Goal: Task Accomplishment & Management: Manage account settings

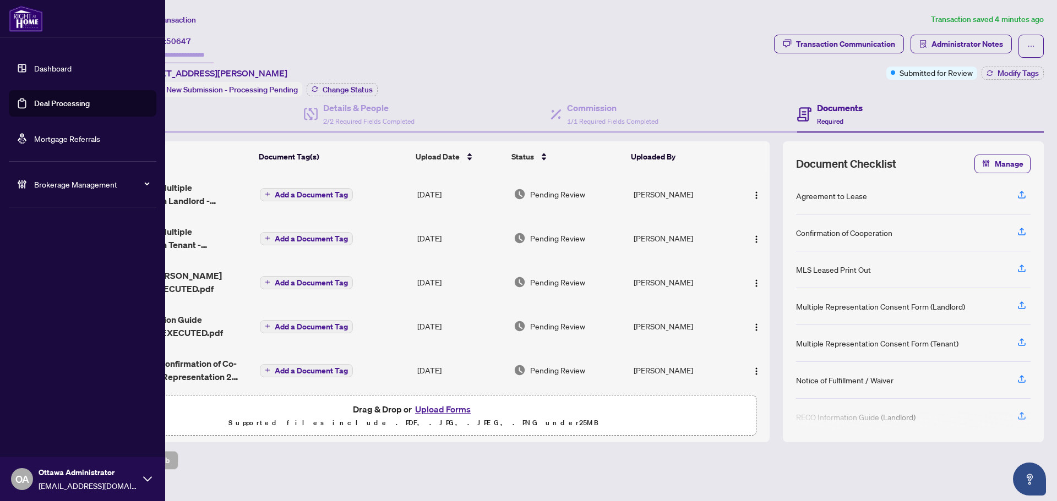
click at [34, 104] on link "Deal Processing" at bounding box center [62, 104] width 56 height 10
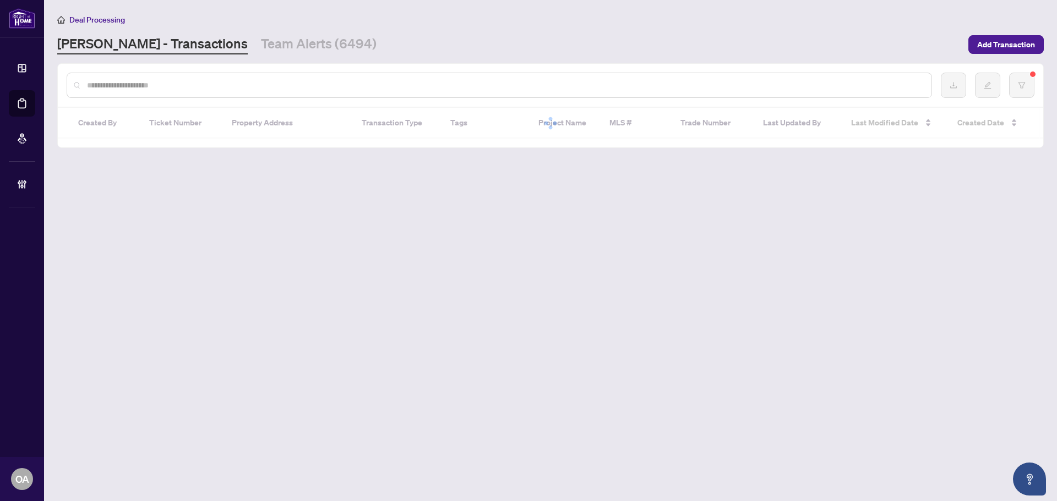
click at [200, 89] on input "text" at bounding box center [504, 85] width 835 height 12
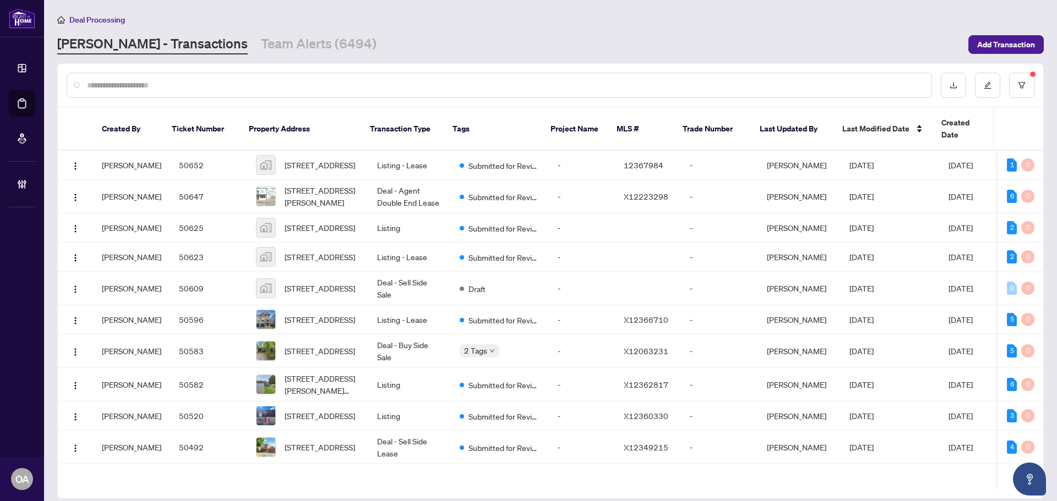
click at [210, 86] on input "text" at bounding box center [504, 85] width 835 height 12
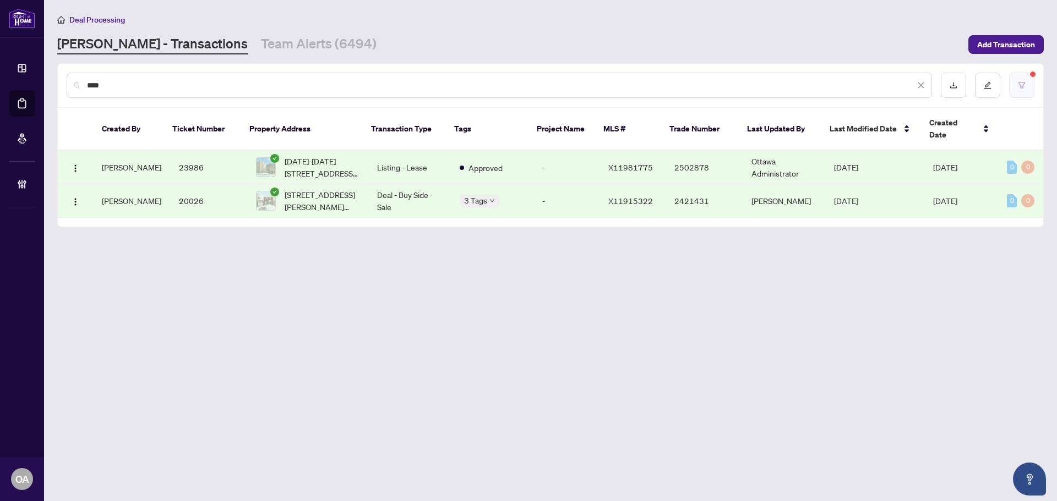
click at [1013, 85] on button "button" at bounding box center [1021, 85] width 25 height 25
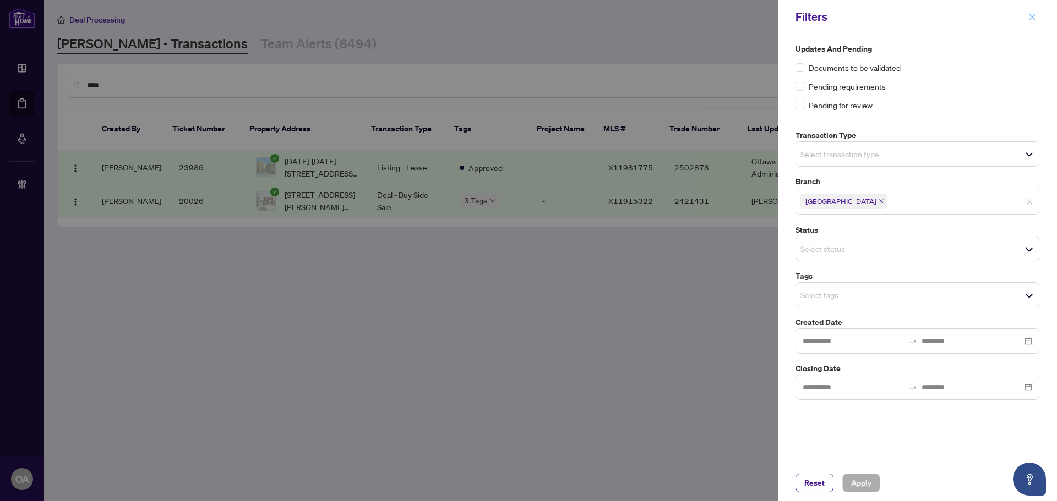
click at [1035, 19] on icon "close" at bounding box center [1032, 17] width 8 height 8
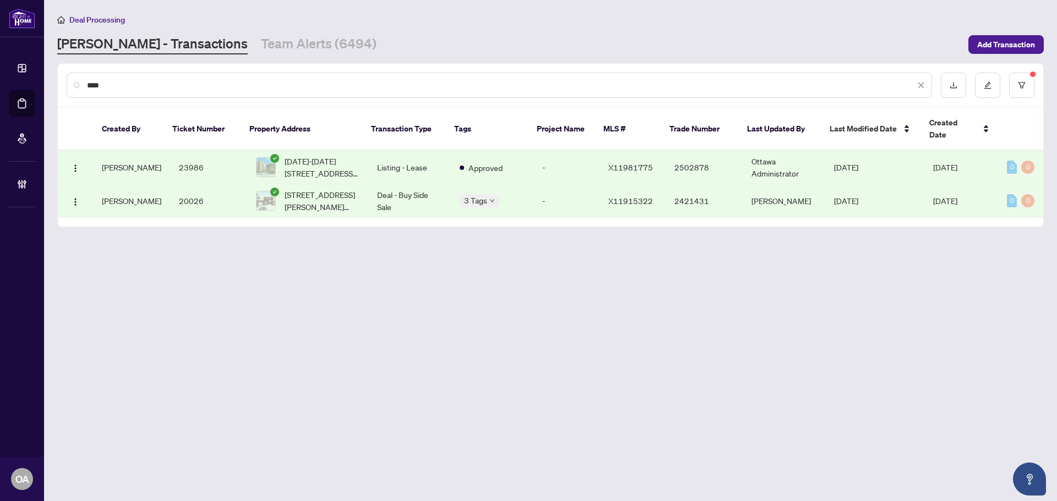
click at [167, 86] on input "****" at bounding box center [501, 85] width 828 height 12
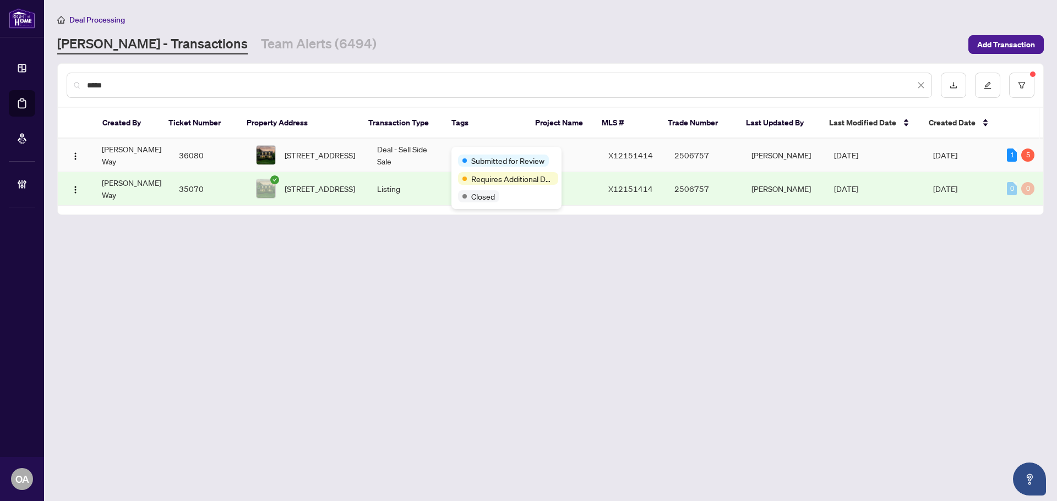
type input "*****"
click at [321, 154] on span "2194 Hamelin Cres, Ottawa, Ontario K1J 6L1, Canada" at bounding box center [320, 155] width 70 height 12
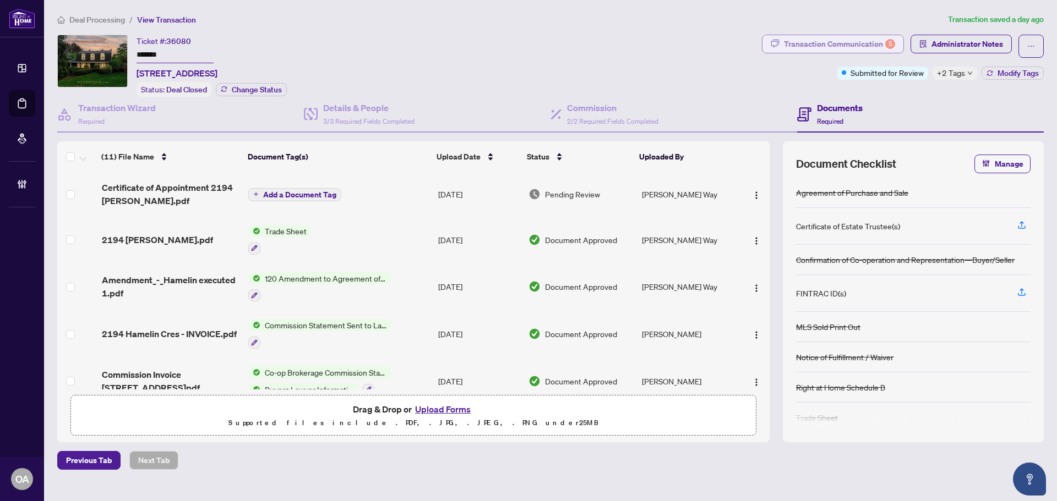
click at [854, 46] on div "Transaction Communication 5" at bounding box center [839, 44] width 111 height 18
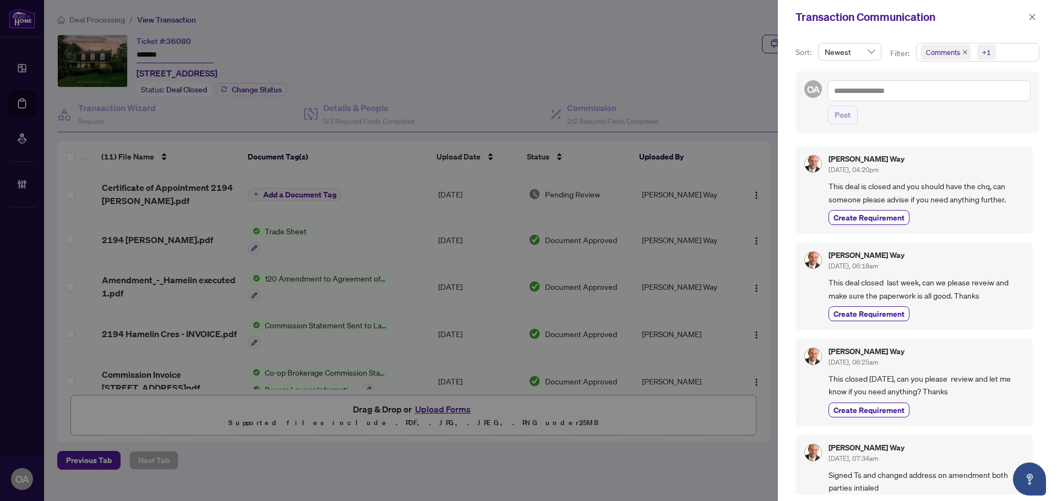
click at [965, 49] on span "Comments" at bounding box center [946, 52] width 50 height 15
click at [967, 50] on span "Comments" at bounding box center [946, 52] width 50 height 15
click at [964, 52] on icon "close" at bounding box center [965, 52] width 4 height 4
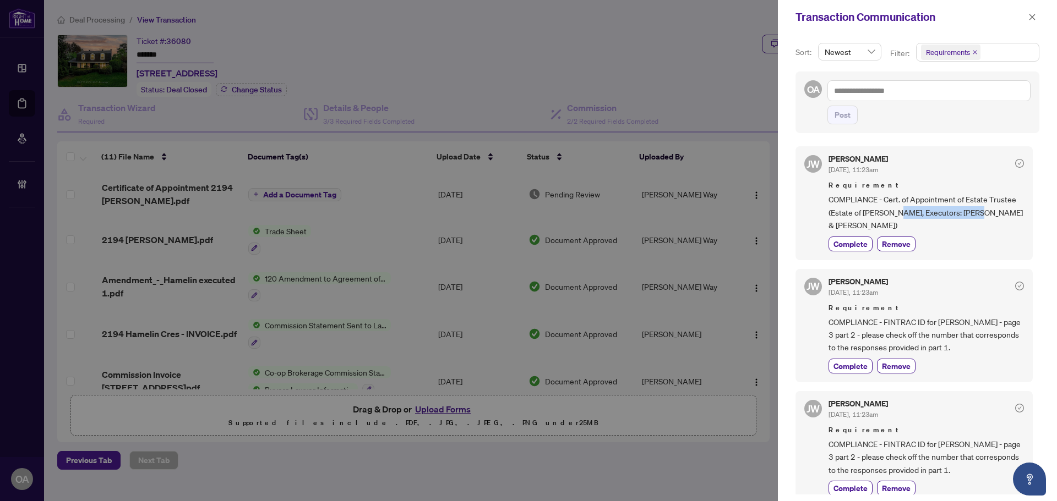
drag, startPoint x: 902, startPoint y: 207, endPoint x: 982, endPoint y: 207, distance: 80.9
click at [982, 207] on span "COMPLIANCE - Cert. of Appointment of Estate Trustee (Estate of CELINE MCGRAW, E…" at bounding box center [925, 212] width 195 height 39
drag, startPoint x: 908, startPoint y: 207, endPoint x: 988, endPoint y: 207, distance: 80.4
click at [988, 207] on span "COMPLIANCE - Cert. of Appointment of Estate Trustee (Estate of CELINE MCGRAW, E…" at bounding box center [925, 212] width 195 height 39
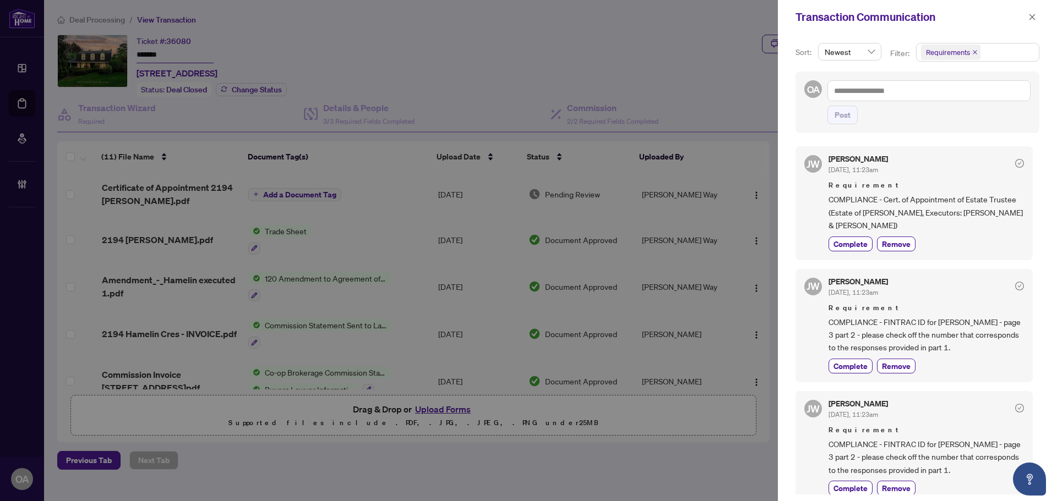
click at [989, 207] on span "COMPLIANCE - Cert. of Appointment of Estate Trustee (Estate of CELINE MCGRAW, E…" at bounding box center [925, 212] width 195 height 39
drag, startPoint x: 835, startPoint y: 214, endPoint x: 967, endPoint y: 214, distance: 132.1
click at [967, 214] on span "COMPLIANCE - Cert. of Appointment of Estate Trustee (Estate of CELINE MCGRAW, E…" at bounding box center [925, 212] width 195 height 39
drag, startPoint x: 850, startPoint y: 216, endPoint x: 950, endPoint y: 216, distance: 100.7
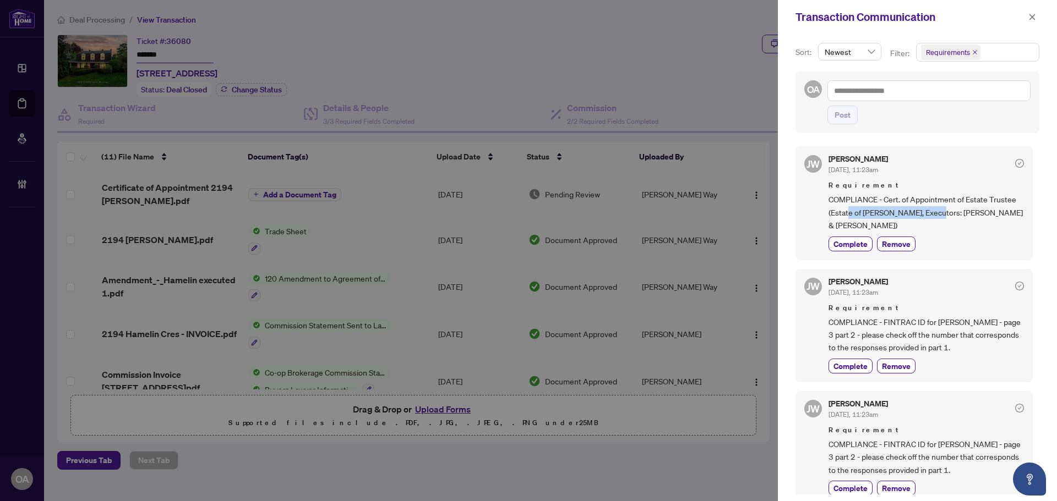
click at [950, 216] on span "COMPLIANCE - Cert. of Appointment of Estate Trustee (Estate of CELINE MCGRAW, E…" at bounding box center [925, 212] width 195 height 39
drag, startPoint x: 878, startPoint y: 217, endPoint x: 946, endPoint y: 217, distance: 68.2
click at [946, 217] on span "COMPLIANCE - Cert. of Appointment of Estate Trustee (Estate of CELINE MCGRAW, E…" at bounding box center [925, 212] width 195 height 39
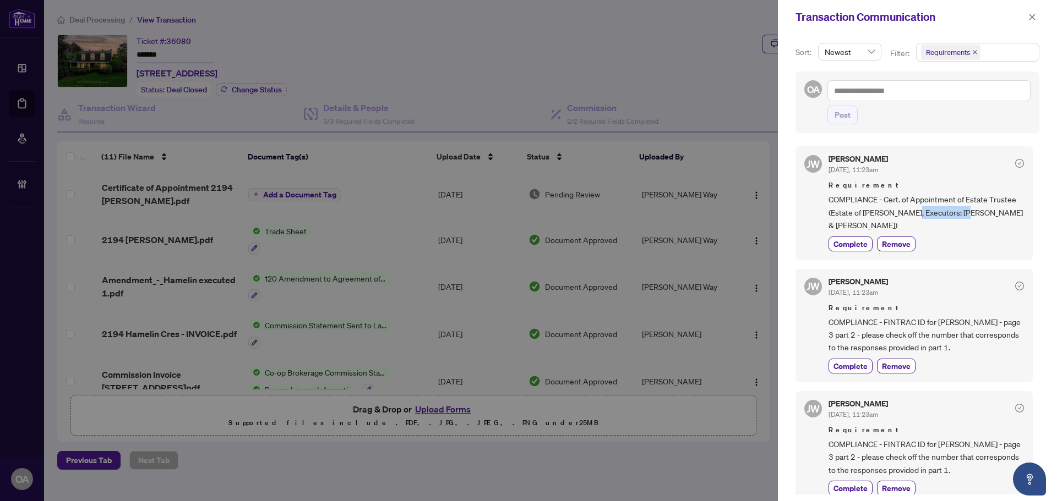
drag, startPoint x: 921, startPoint y: 214, endPoint x: 971, endPoint y: 214, distance: 50.6
click at [971, 214] on span "COMPLIANCE - Cert. of Appointment of Estate Trustee (Estate of CELINE MCGRAW, E…" at bounding box center [925, 212] width 195 height 39
click at [972, 214] on span "COMPLIANCE - Cert. of Appointment of Estate Trustee (Estate of CELINE MCGRAW, E…" at bounding box center [925, 212] width 195 height 39
click at [980, 211] on span "COMPLIANCE - Cert. of Appointment of Estate Trustee (Estate of CELINE MCGRAW, E…" at bounding box center [925, 212] width 195 height 39
click at [1004, 211] on span "COMPLIANCE - Cert. of Appointment of Estate Trustee (Estate of CELINE MCGRAW, E…" at bounding box center [925, 212] width 195 height 39
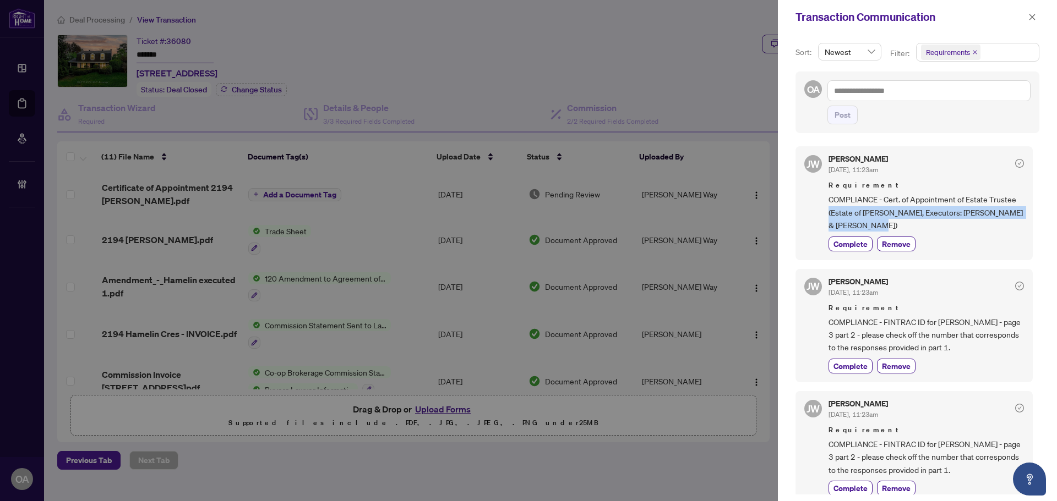
drag, startPoint x: 883, startPoint y: 227, endPoint x: 829, endPoint y: 209, distance: 56.9
click at [829, 209] on span "COMPLIANCE - Cert. of Appointment of Estate Trustee (Estate of CELINE MCGRAW, E…" at bounding box center [925, 212] width 195 height 39
click at [182, 190] on div at bounding box center [528, 250] width 1057 height 501
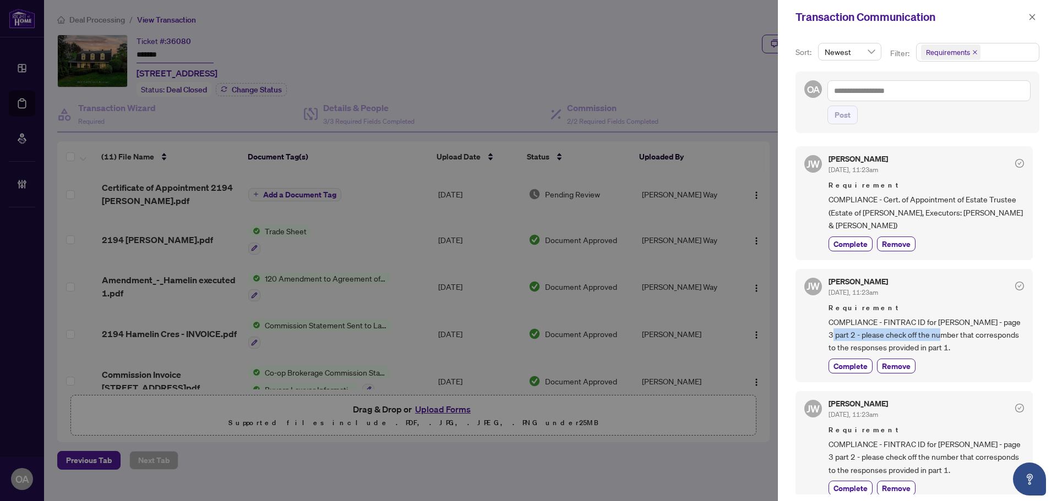
drag, startPoint x: 872, startPoint y: 337, endPoint x: 958, endPoint y: 337, distance: 85.9
click at [958, 337] on span "COMPLIANCE - FINTRAC ID for Helene McGraw - page 3 part 2 - please check off th…" at bounding box center [925, 335] width 195 height 39
click at [1031, 12] on span "button" at bounding box center [1032, 17] width 8 height 18
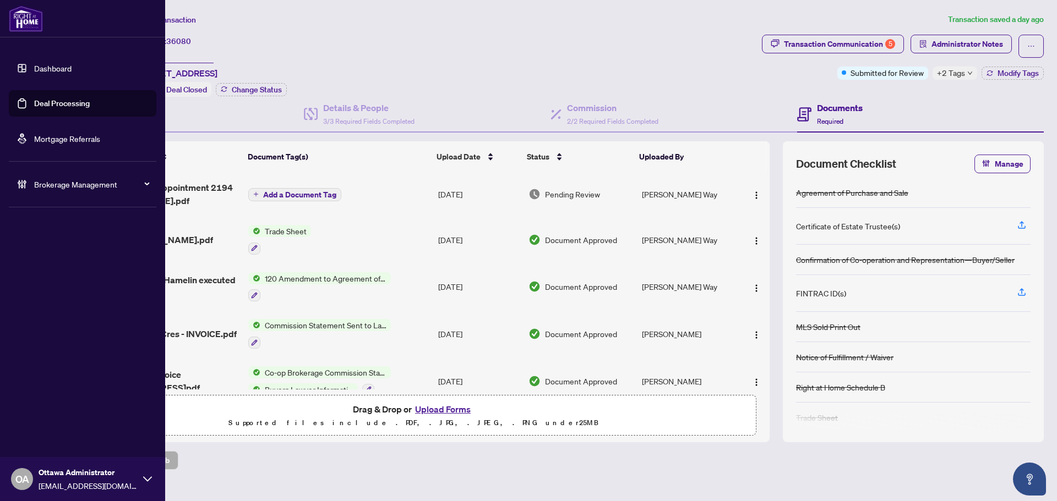
drag, startPoint x: 61, startPoint y: 103, endPoint x: 99, endPoint y: 103, distance: 38.0
click at [61, 103] on link "Deal Processing" at bounding box center [62, 104] width 56 height 10
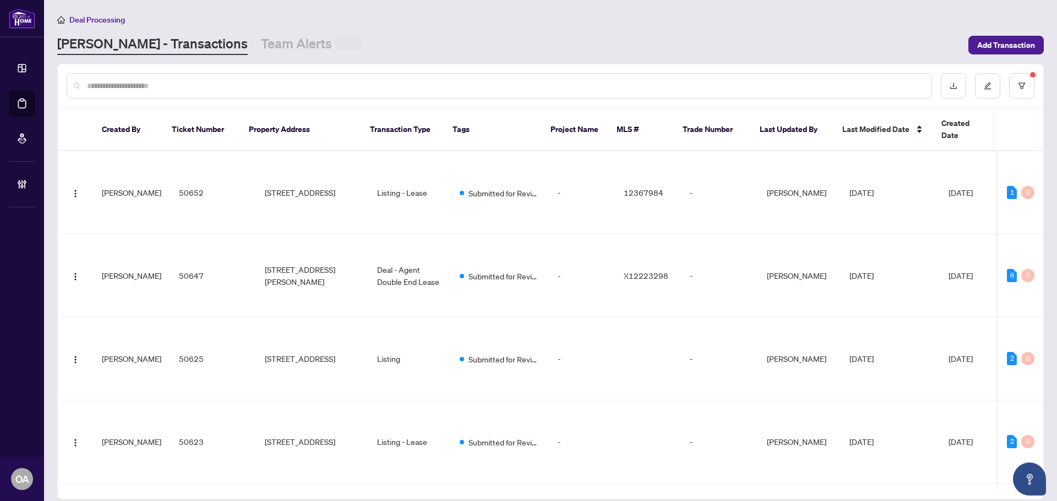
click at [268, 85] on input "text" at bounding box center [504, 86] width 835 height 12
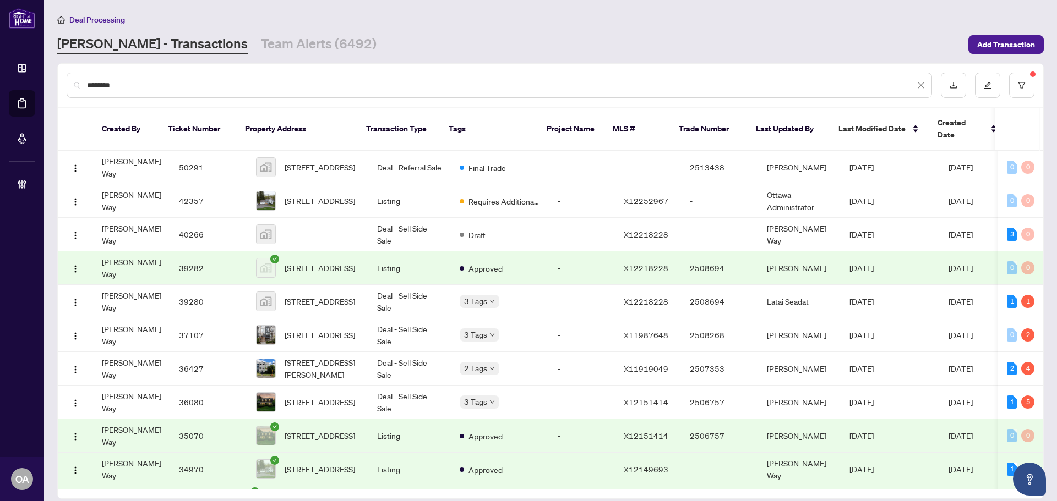
type input "********"
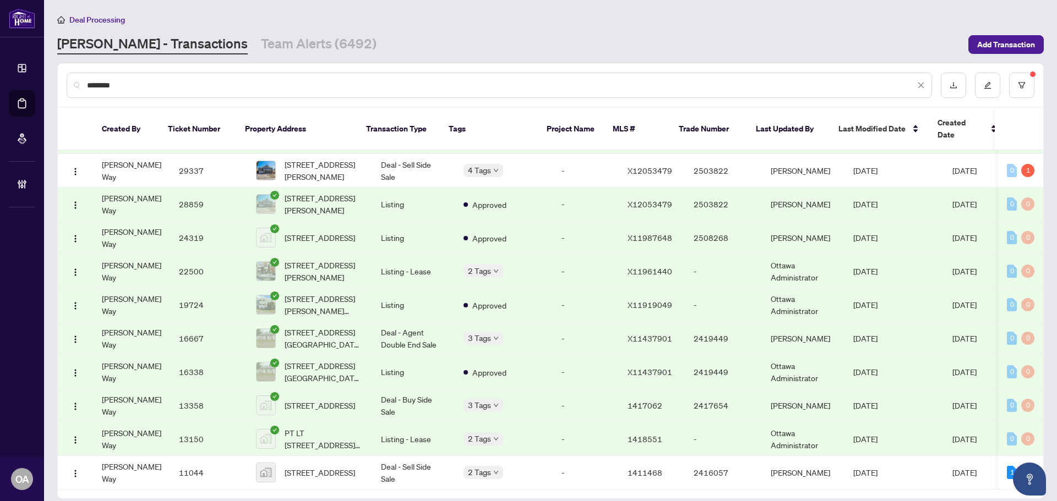
scroll to position [571, 0]
click at [329, 467] on span "327 Somerset St. E, Ottawa, ON K1N 6W4, Canada" at bounding box center [320, 473] width 70 height 12
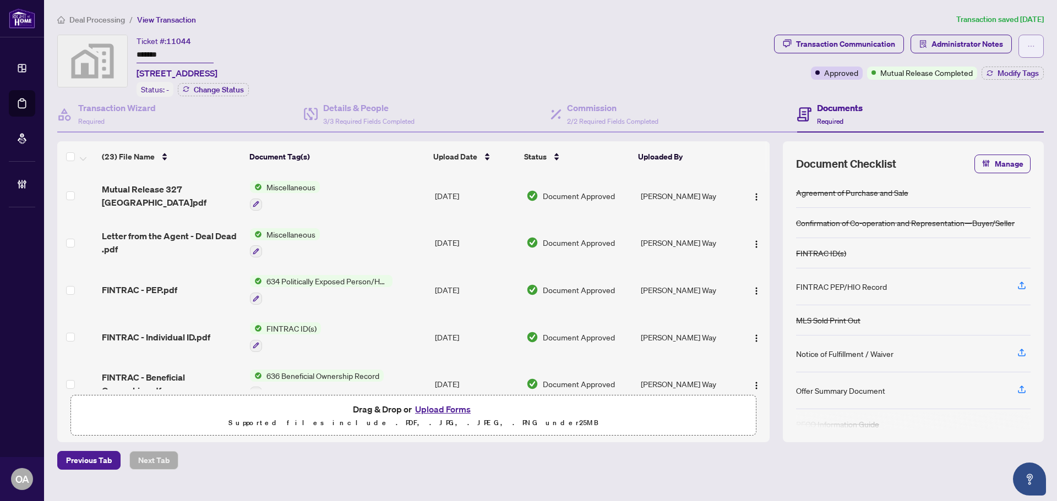
click at [1031, 47] on icon "ellipsis" at bounding box center [1031, 46] width 8 height 8
click at [998, 102] on span "Submit for Completion" at bounding box center [992, 106] width 84 height 12
type textarea "**********"
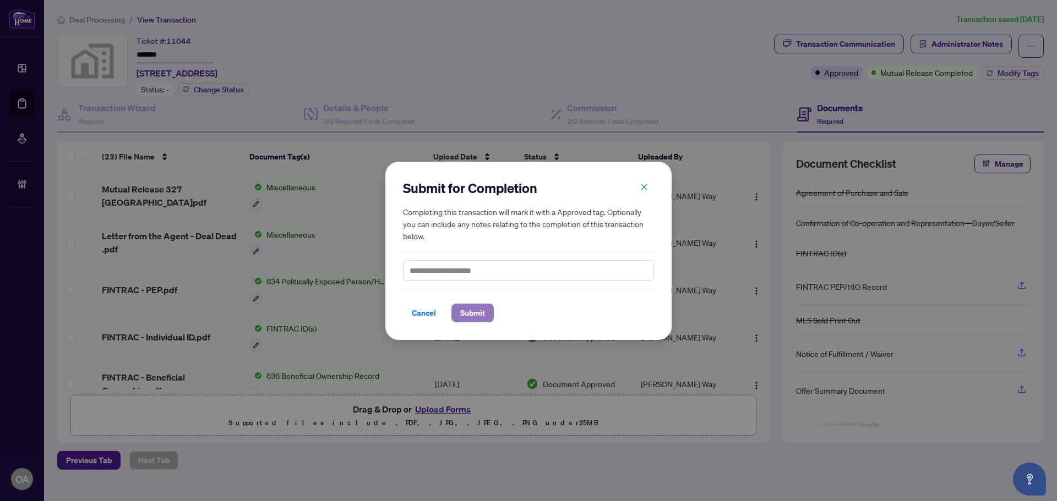
click at [478, 319] on span "Submit" at bounding box center [472, 313] width 25 height 18
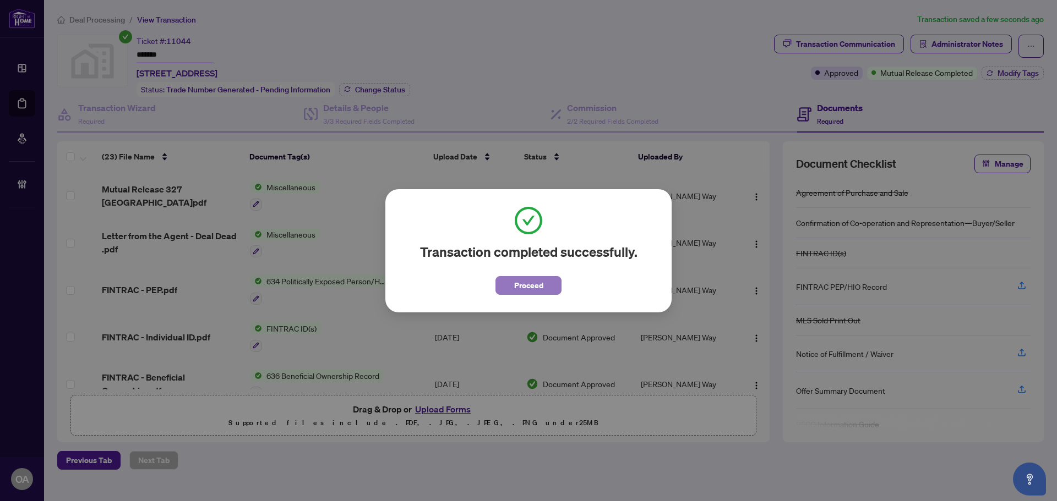
click at [537, 286] on span "Proceed" at bounding box center [528, 286] width 29 height 18
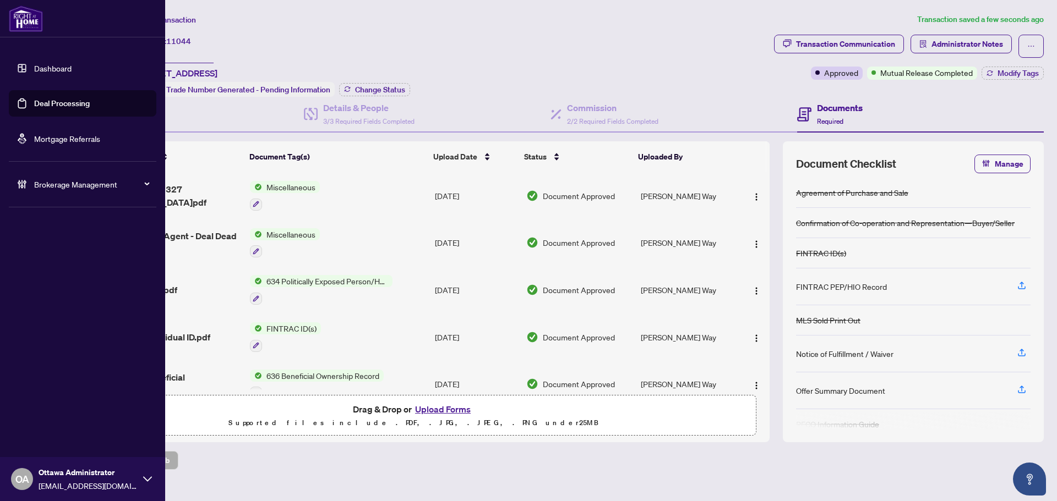
drag, startPoint x: 61, startPoint y: 102, endPoint x: 161, endPoint y: 102, distance: 100.2
click at [61, 102] on link "Deal Processing" at bounding box center [62, 104] width 56 height 10
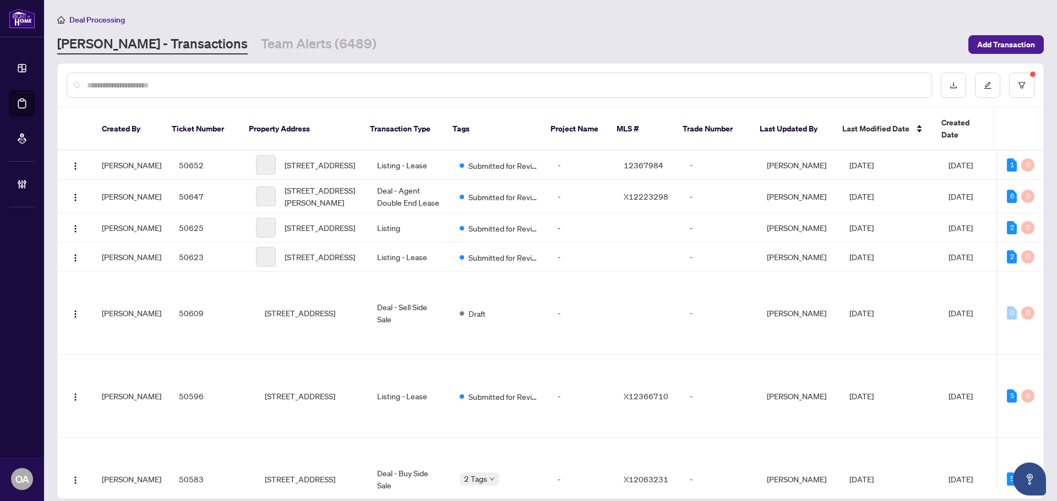
click at [221, 93] on div at bounding box center [499, 85] width 865 height 25
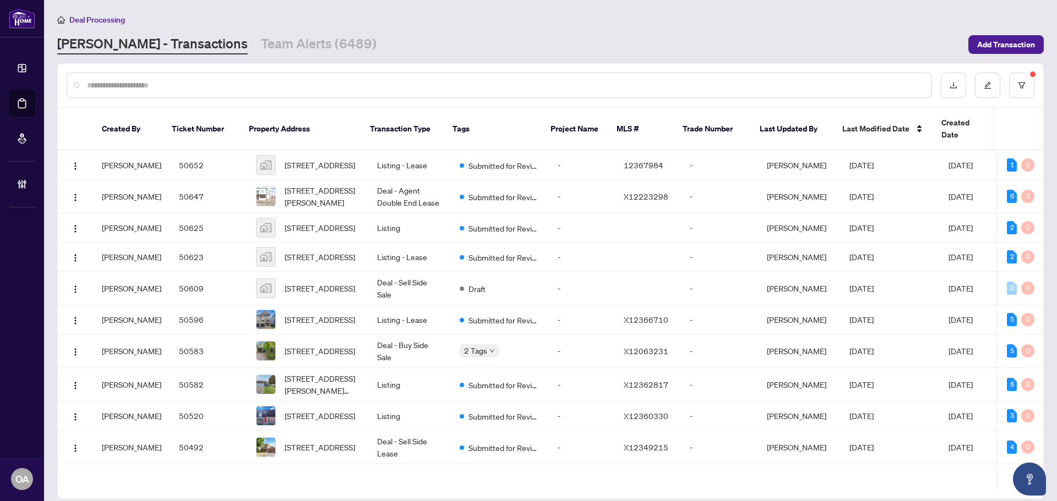
click at [215, 85] on input "text" at bounding box center [504, 85] width 835 height 12
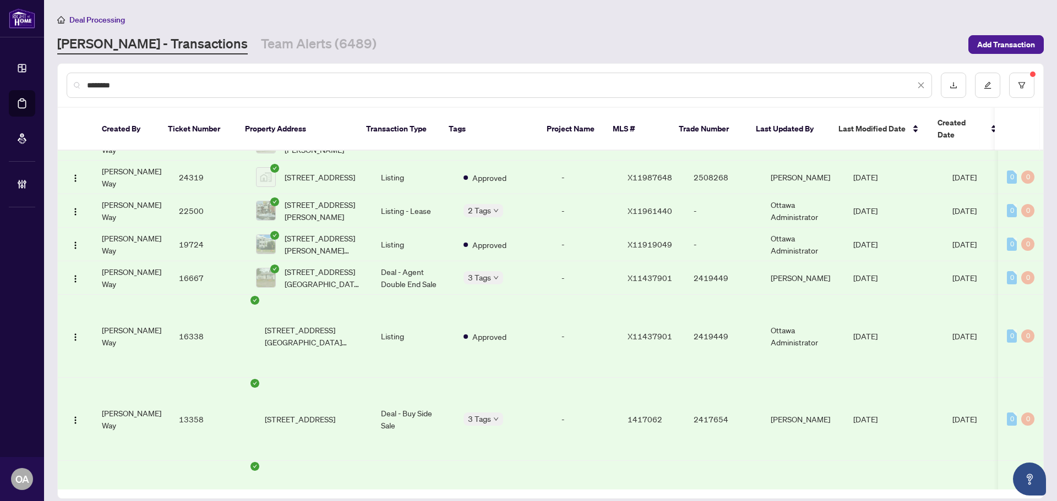
scroll to position [571, 0]
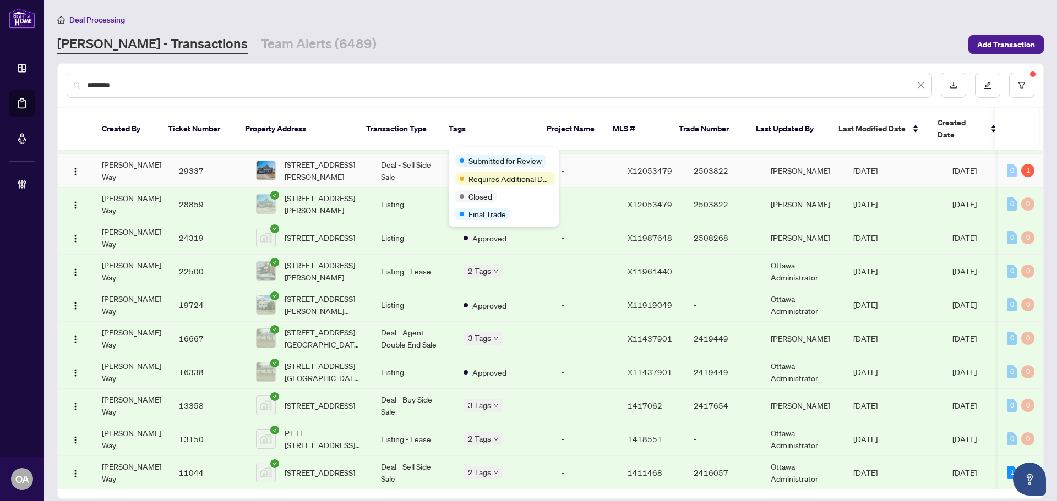
type input "********"
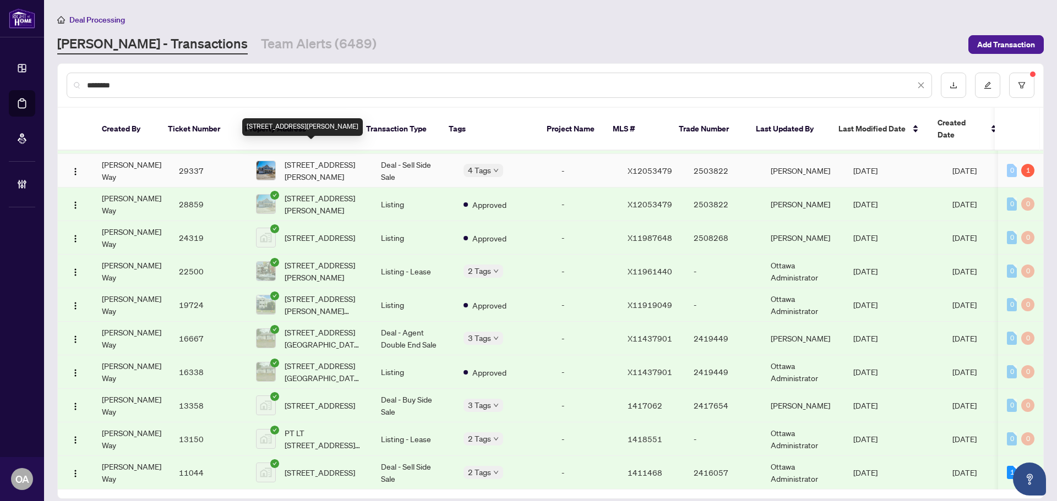
click at [285, 159] on span "2854 Haughton Ave, Ottawa, Ontario K2B 6Z3, Canada" at bounding box center [324, 171] width 79 height 24
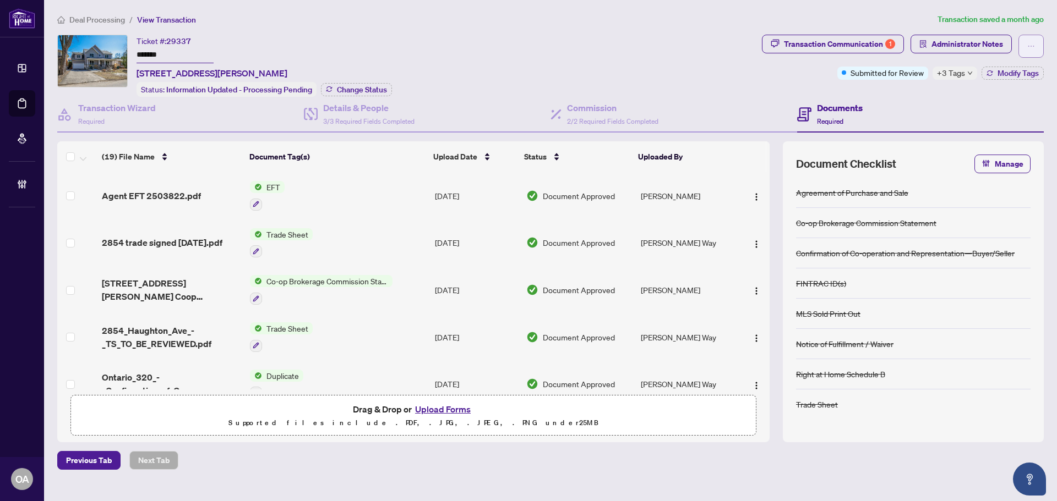
click at [1036, 43] on button "button" at bounding box center [1030, 46] width 25 height 23
click at [982, 127] on span "Submit for Completion" at bounding box center [992, 123] width 84 height 12
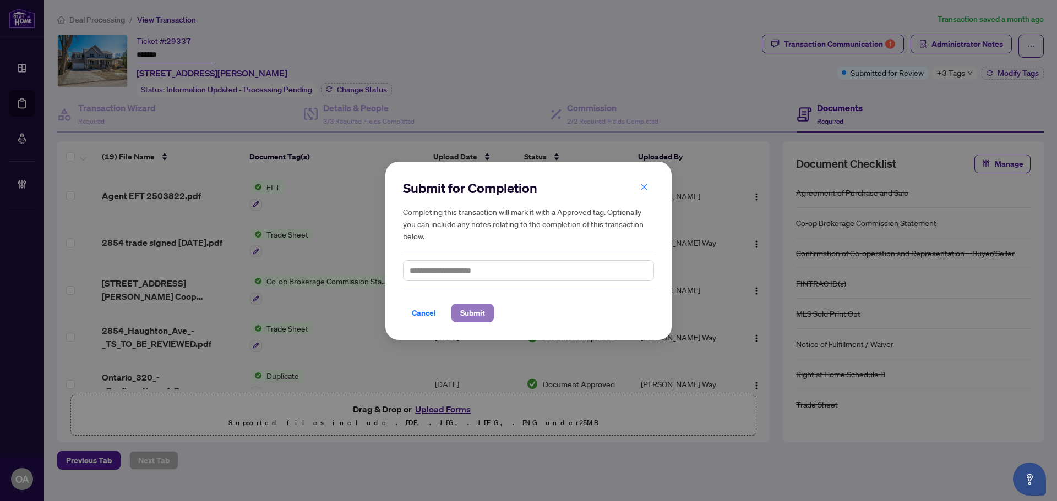
click at [474, 316] on span "Submit" at bounding box center [472, 313] width 25 height 18
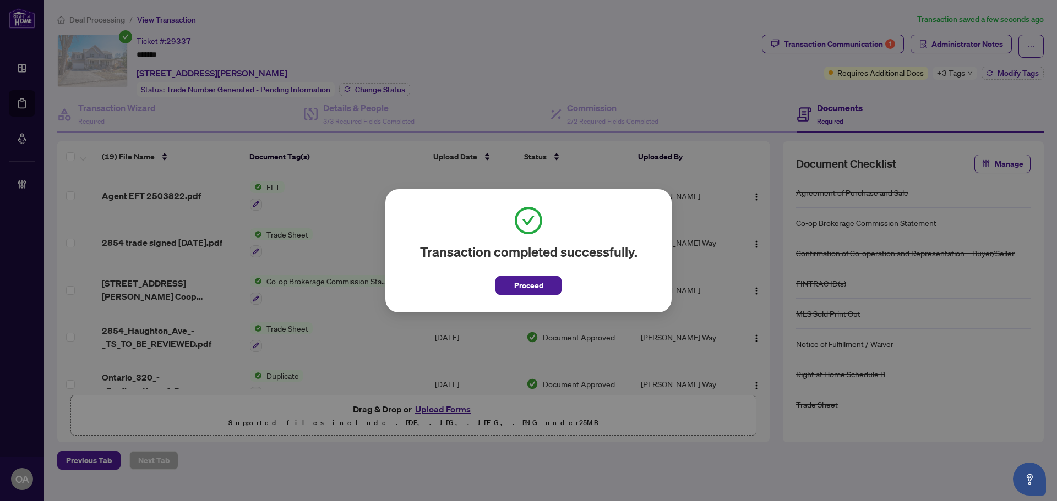
click at [24, 108] on div "Transaction completed successfully. Proceed Cancel OK" at bounding box center [528, 250] width 1057 height 501
click at [542, 292] on span "Proceed" at bounding box center [528, 286] width 29 height 18
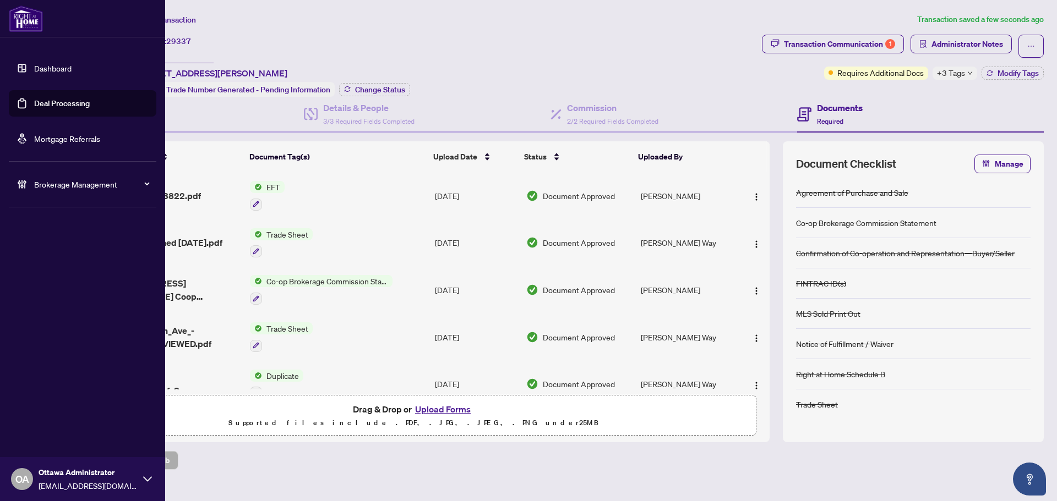
click at [34, 99] on link "Deal Processing" at bounding box center [62, 104] width 56 height 10
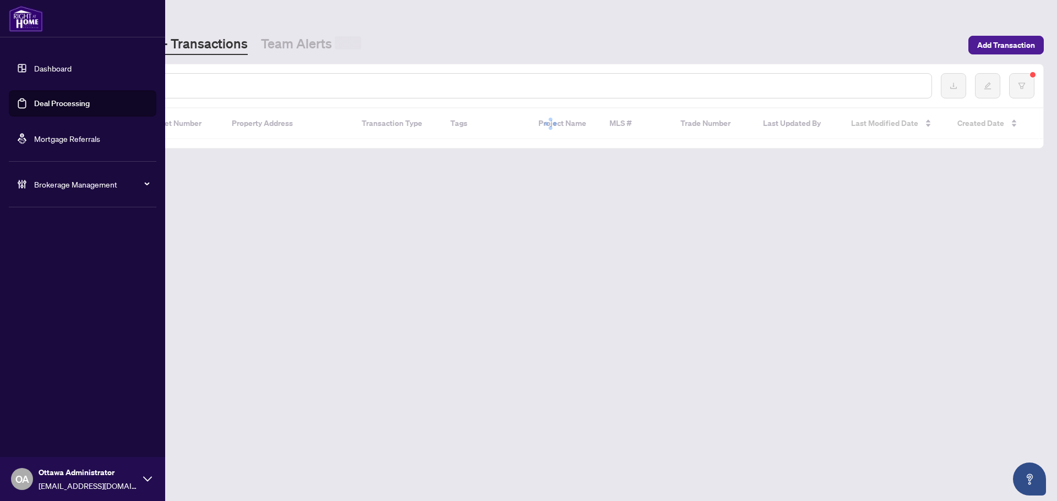
click at [244, 83] on input "text" at bounding box center [504, 86] width 835 height 12
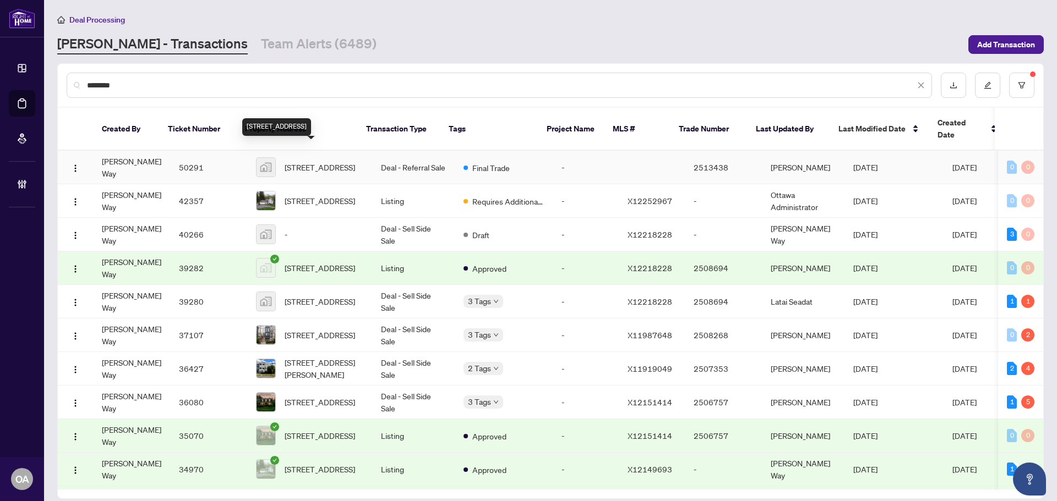
type input "********"
click at [313, 161] on span "2759 Carousel Crescent, Ottawa, ON, Canada" at bounding box center [320, 167] width 70 height 12
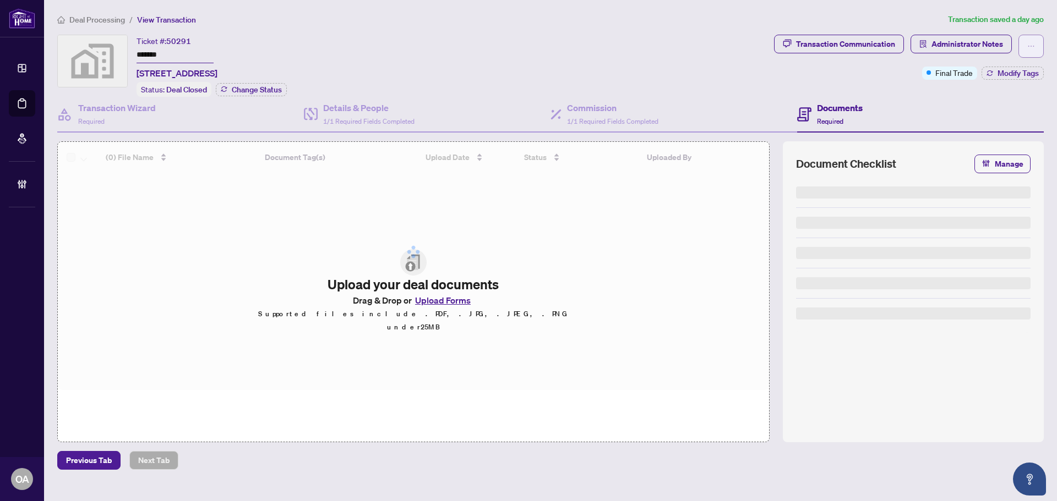
click at [1033, 51] on span "button" at bounding box center [1031, 46] width 8 height 18
click at [998, 105] on span "Submit for Completion" at bounding box center [992, 106] width 84 height 12
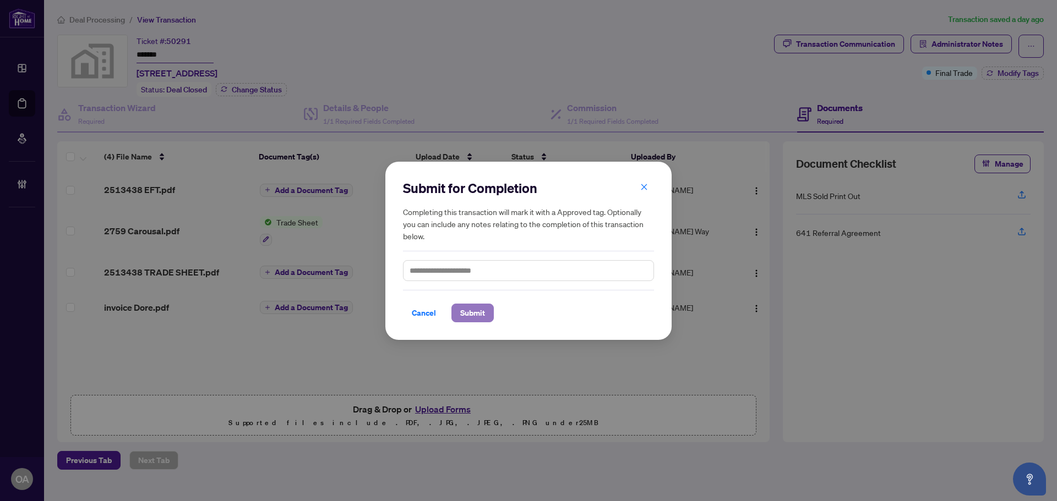
click at [486, 313] on button "Submit" at bounding box center [472, 313] width 42 height 19
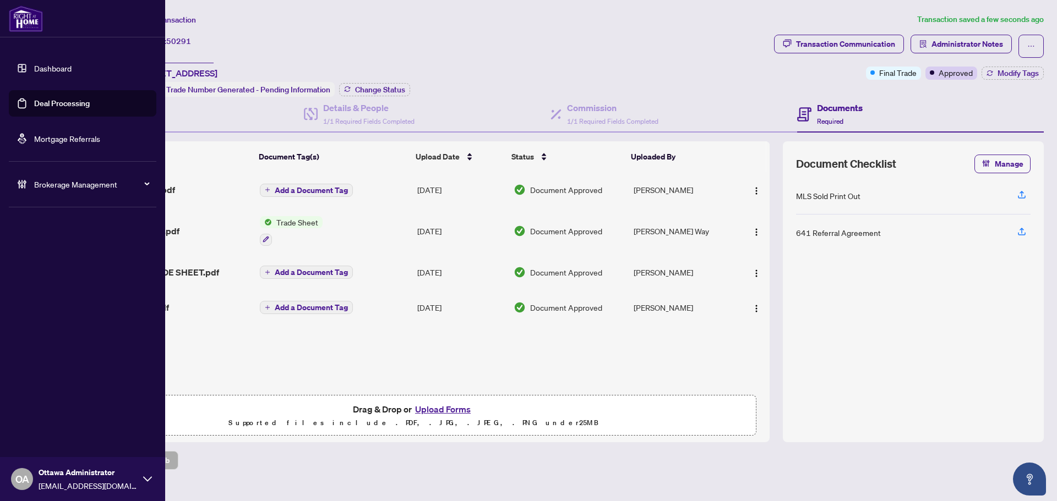
click at [28, 99] on body "Dashboard Deal Processing Mortgage Referrals Brokerage Management OA Ottawa Adm…" at bounding box center [528, 250] width 1057 height 501
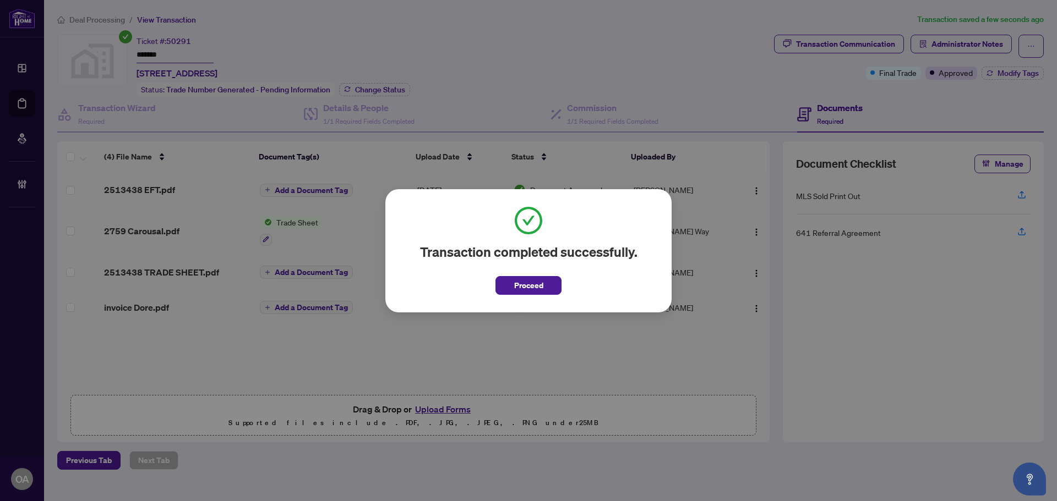
click at [518, 272] on span "Proceed" at bounding box center [528, 282] width 66 height 25
click at [523, 276] on button "Proceed" at bounding box center [528, 285] width 66 height 19
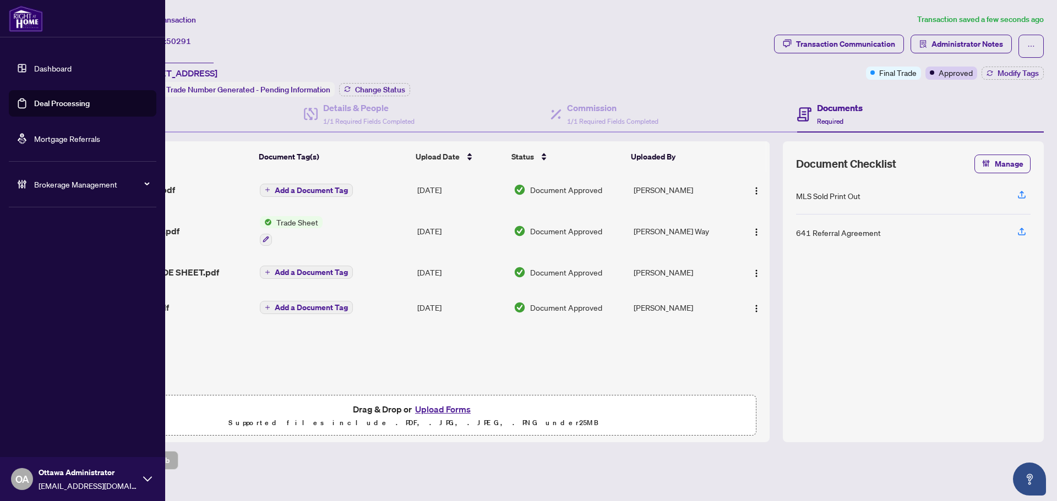
click at [59, 99] on link "Deal Processing" at bounding box center [62, 104] width 56 height 10
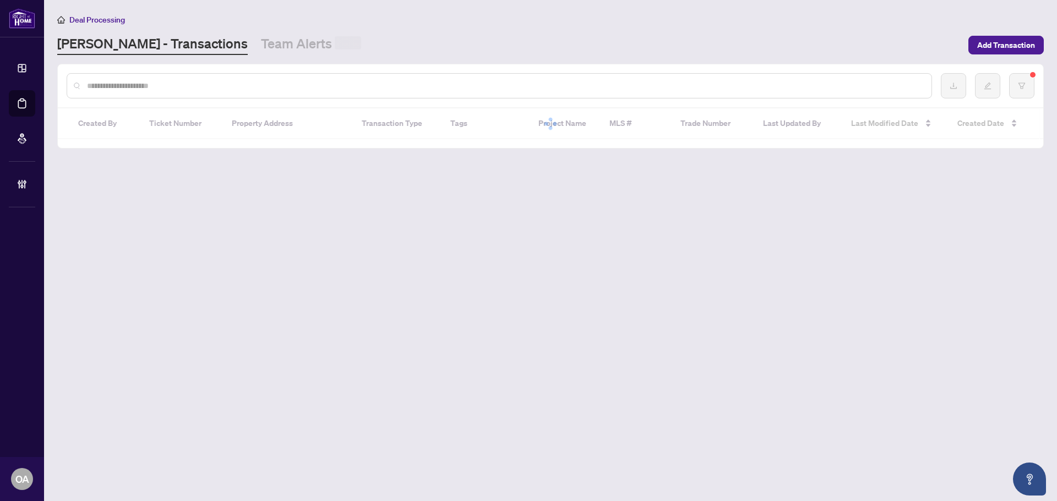
click at [223, 95] on div at bounding box center [499, 85] width 865 height 25
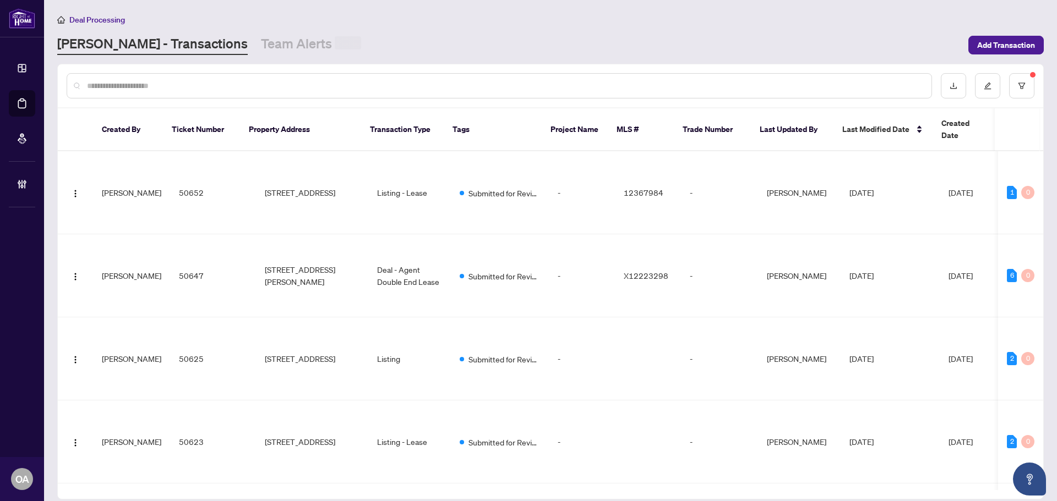
click at [226, 88] on input "text" at bounding box center [504, 86] width 835 height 12
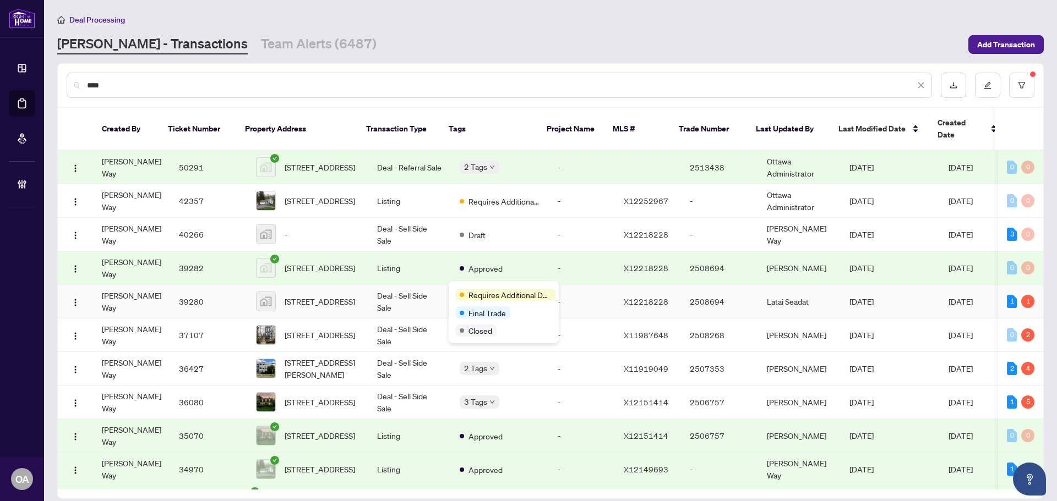
type input "****"
click at [286, 296] on span "1218 Pebble Road, Ottawa, ON, Canada" at bounding box center [320, 302] width 70 height 12
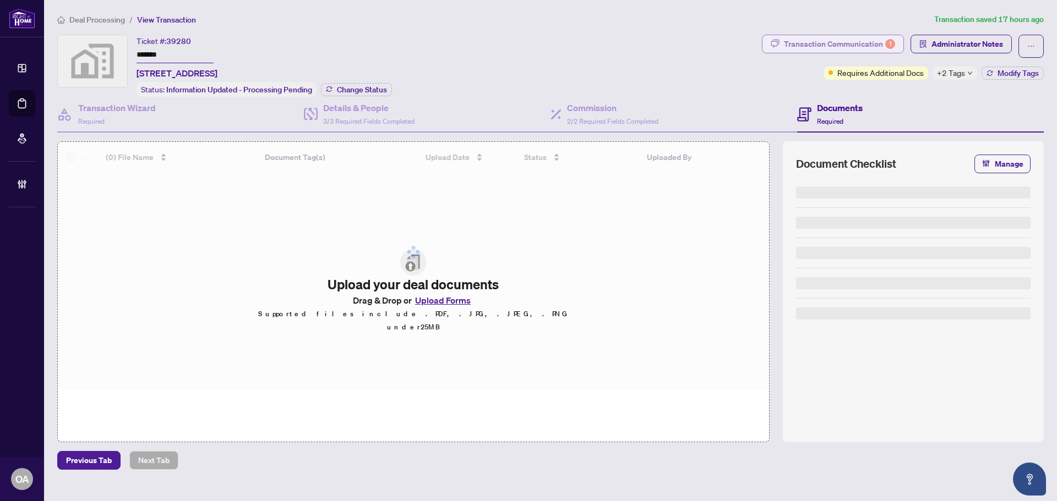
click at [834, 39] on div "Transaction Communication 1" at bounding box center [839, 44] width 111 height 18
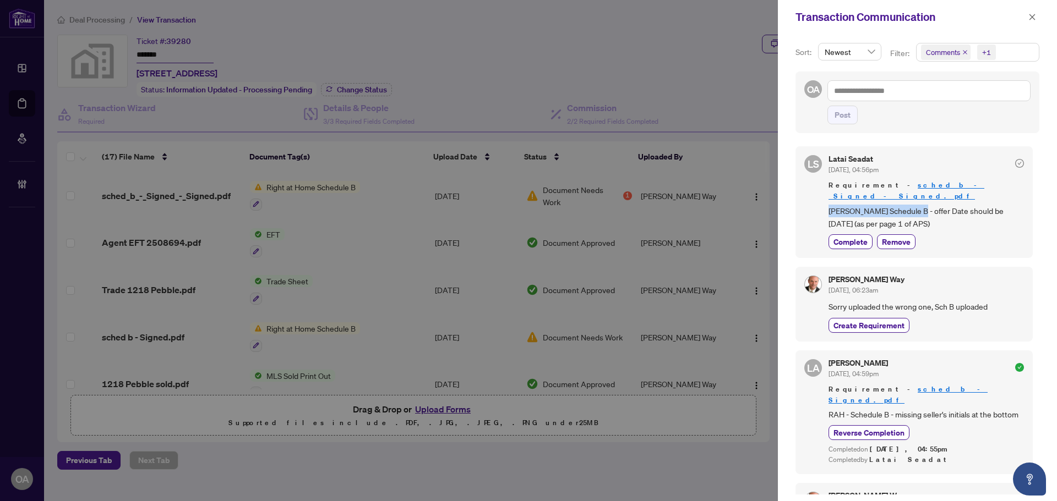
drag, startPoint x: 828, startPoint y: 195, endPoint x: 916, endPoint y: 196, distance: 88.1
click at [916, 205] on span "RAHR Schedule B - offer Date should be June 19 (as per page 1 of APS)" at bounding box center [925, 218] width 195 height 26
drag, startPoint x: 839, startPoint y: 202, endPoint x: 872, endPoint y: 203, distance: 32.5
click at [857, 205] on span "RAHR Schedule B - offer Date should be June 19 (as per page 1 of APS)" at bounding box center [925, 218] width 195 height 26
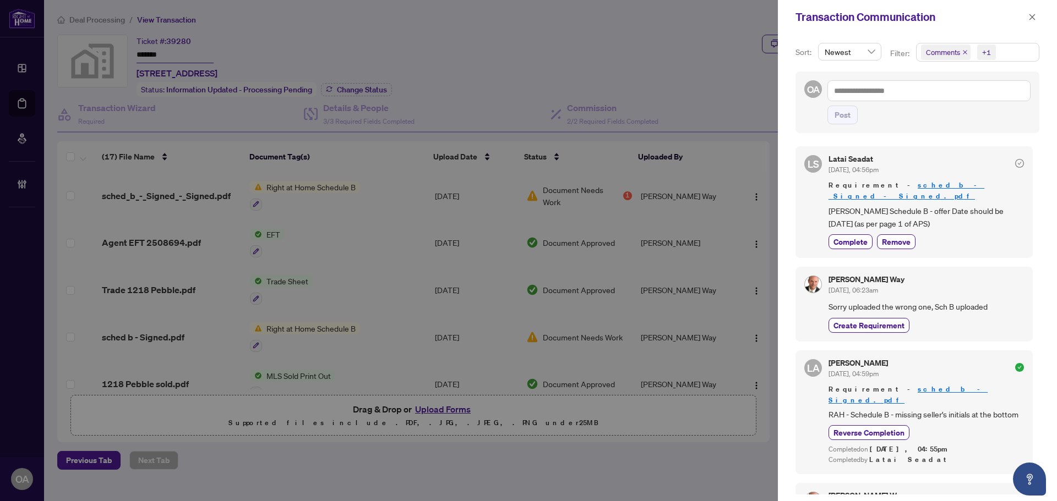
click at [872, 205] on span "RAHR Schedule B - offer Date should be June 19 (as per page 1 of APS)" at bounding box center [925, 218] width 195 height 26
click at [962, 52] on icon "close" at bounding box center [965, 53] width 6 height 6
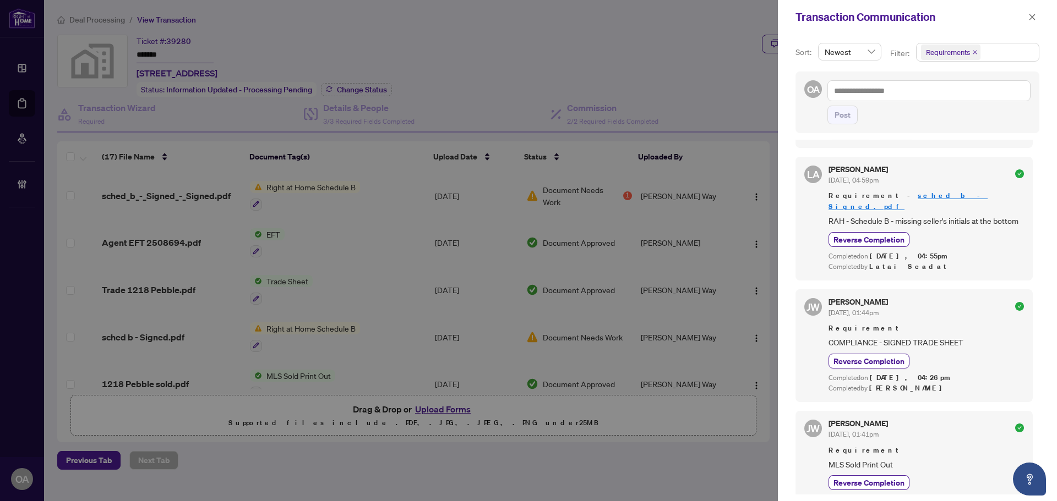
scroll to position [165, 0]
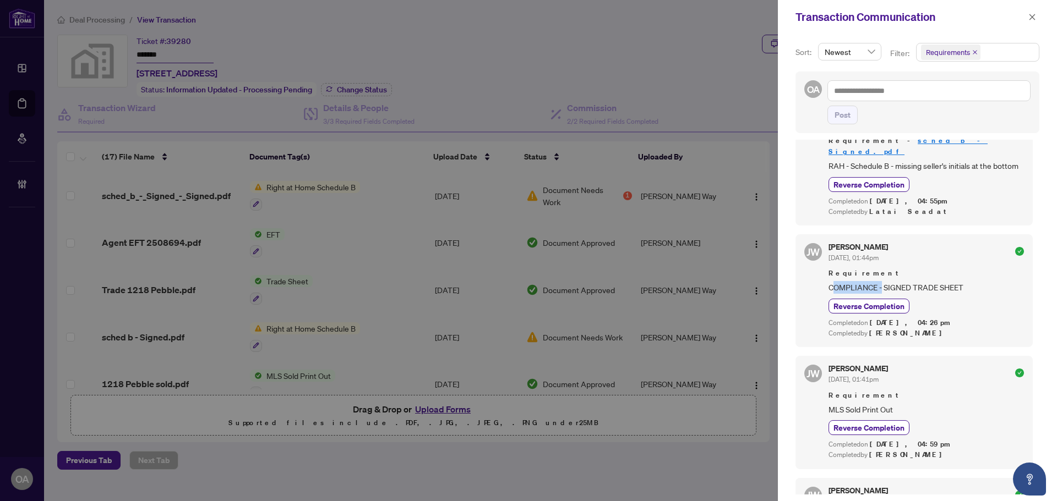
drag, startPoint x: 831, startPoint y: 280, endPoint x: 881, endPoint y: 280, distance: 50.1
click at [881, 281] on span "COMPLIANCE - SIGNED TRADE SHEET" at bounding box center [925, 287] width 195 height 13
click at [889, 281] on span "COMPLIANCE - SIGNED TRADE SHEET" at bounding box center [925, 287] width 195 height 13
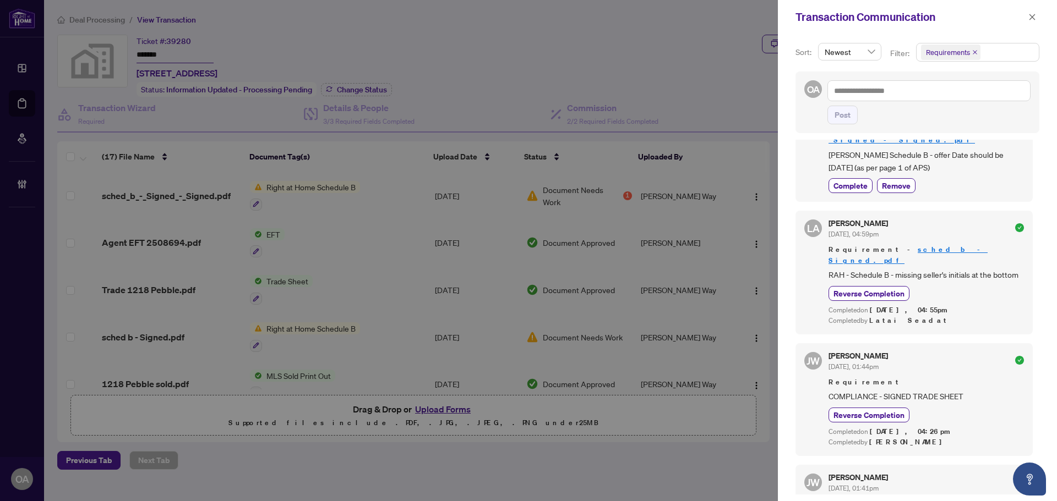
scroll to position [55, 0]
drag, startPoint x: 833, startPoint y: 254, endPoint x: 927, endPoint y: 254, distance: 94.7
click at [927, 270] on span "RAH - Schedule B - missing seller's initials at the bottom" at bounding box center [925, 276] width 195 height 13
drag, startPoint x: 867, startPoint y: 256, endPoint x: 877, endPoint y: 225, distance: 33.4
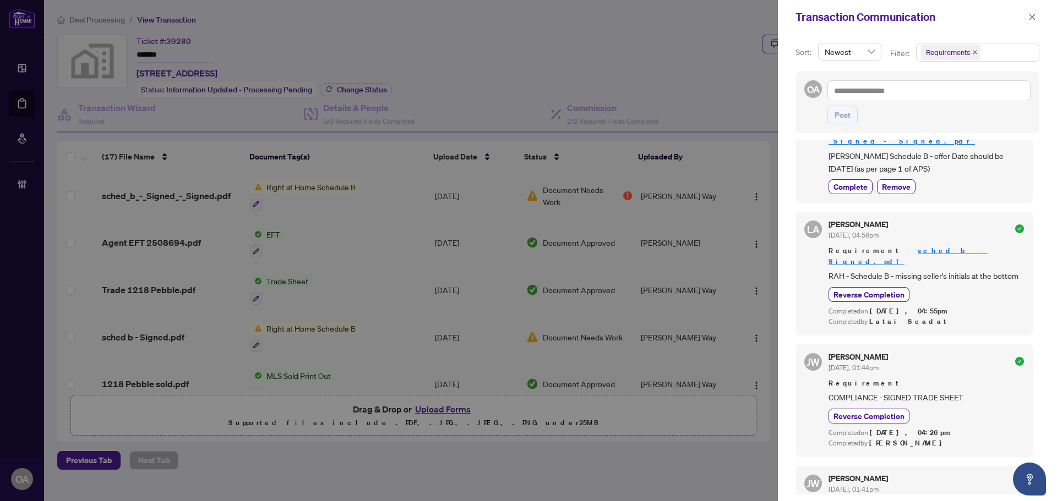
click at [867, 270] on span "RAH - Schedule B - missing seller's initials at the bottom" at bounding box center [925, 276] width 195 height 13
click at [914, 150] on span "RAHR Schedule B - offer Date should be June 19 (as per page 1 of APS)" at bounding box center [925, 163] width 195 height 26
click at [941, 247] on div "Requirement - sched b - Signed.pdf RAH - Schedule B - missing seller's initials…" at bounding box center [925, 263] width 195 height 37
click at [942, 270] on span "RAH - Schedule B - missing seller's initials at the bottom" at bounding box center [925, 276] width 195 height 13
click at [941, 270] on span "RAH - Schedule B - missing seller's initials at the bottom" at bounding box center [925, 276] width 195 height 13
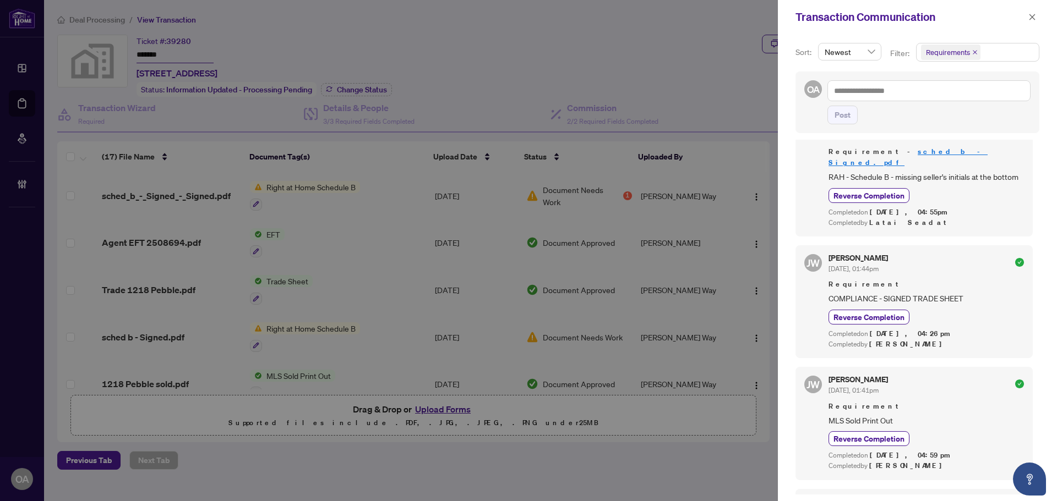
scroll to position [165, 0]
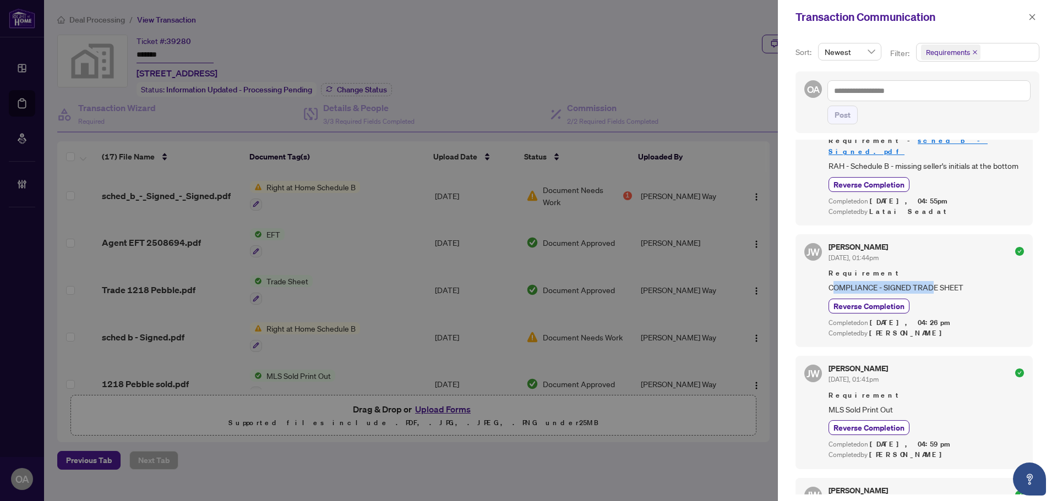
drag, startPoint x: 834, startPoint y: 278, endPoint x: 935, endPoint y: 279, distance: 100.2
click at [935, 281] on span "COMPLIANCE - SIGNED TRADE SHEET" at bounding box center [925, 287] width 195 height 13
click at [936, 281] on span "COMPLIANCE - SIGNED TRADE SHEET" at bounding box center [925, 287] width 195 height 13
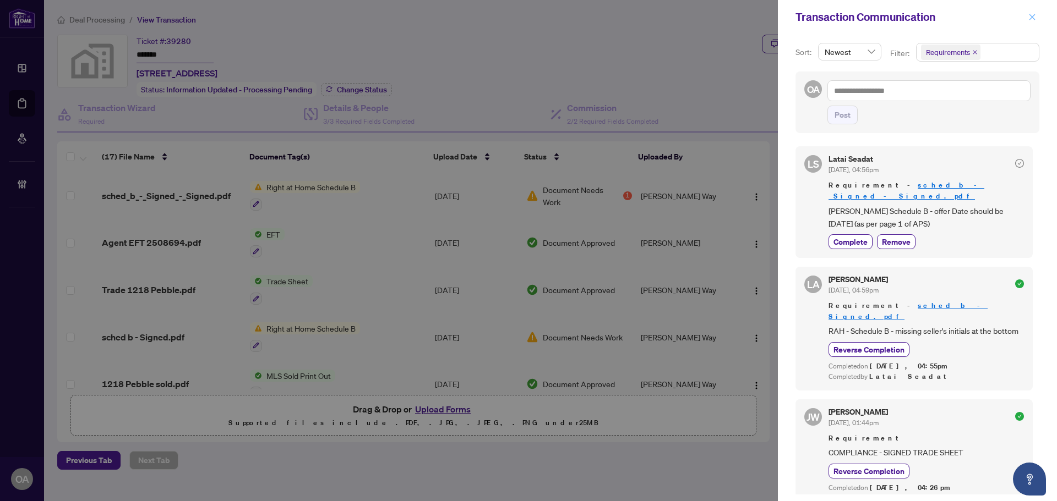
click at [1027, 13] on button "button" at bounding box center [1032, 16] width 14 height 13
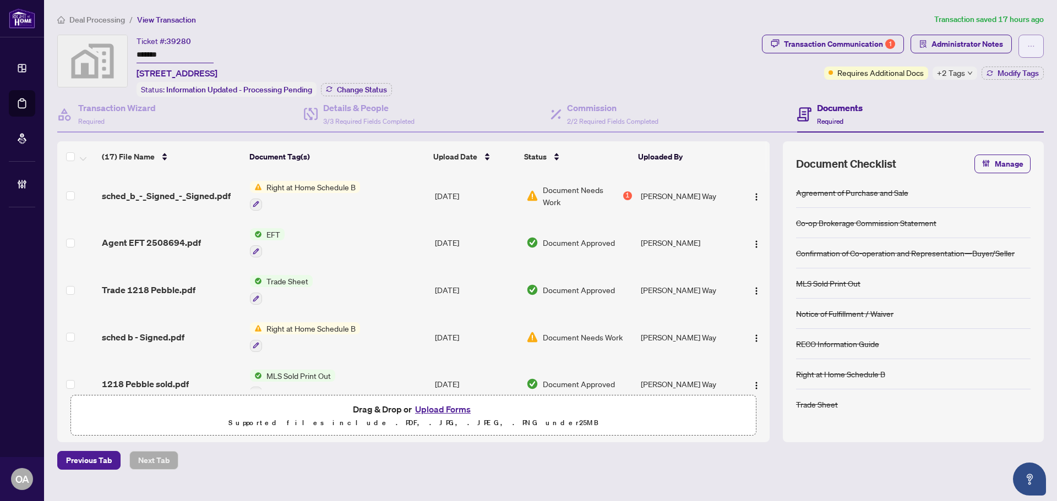
click at [1026, 44] on button "button" at bounding box center [1030, 46] width 25 height 23
click at [982, 123] on span "Submit for Completion" at bounding box center [992, 123] width 84 height 12
type textarea "**********"
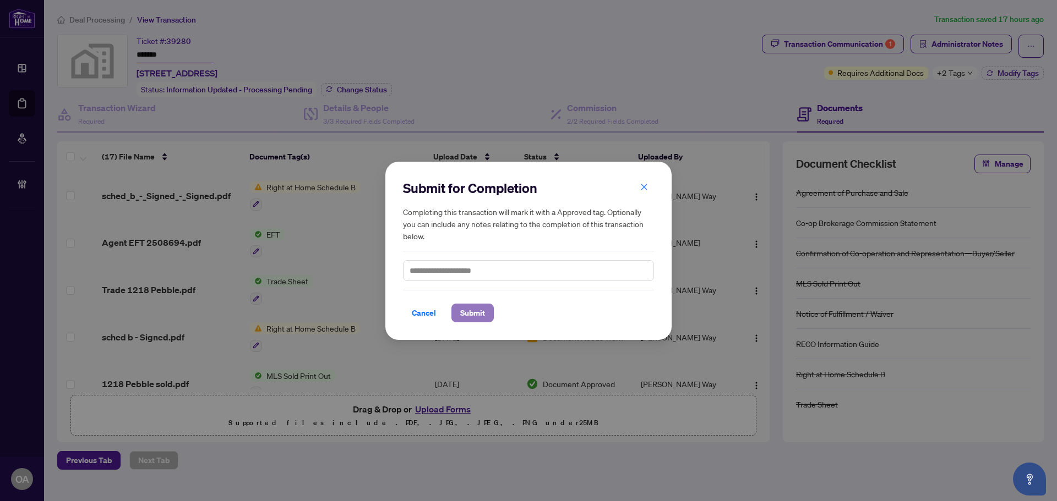
click at [477, 310] on span "Submit" at bounding box center [472, 313] width 25 height 18
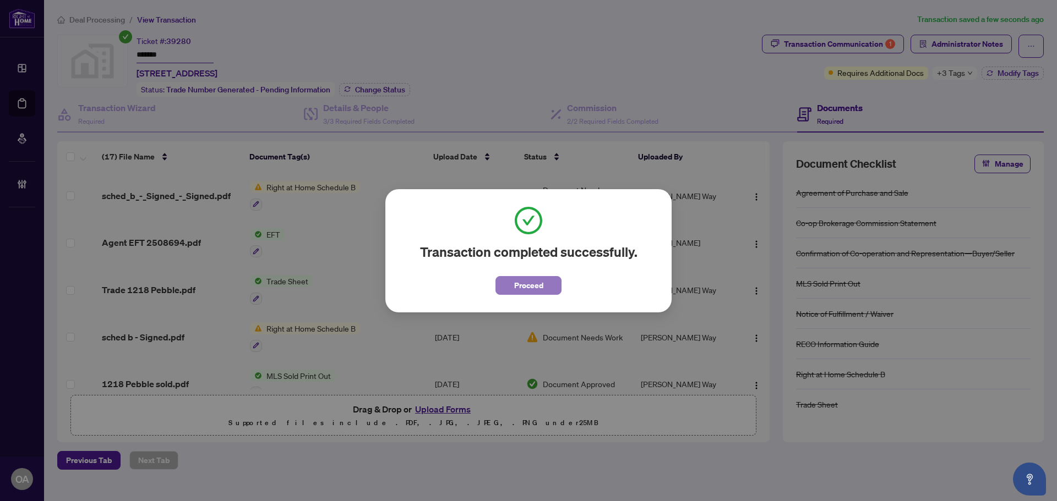
click at [551, 284] on button "Proceed" at bounding box center [528, 285] width 66 height 19
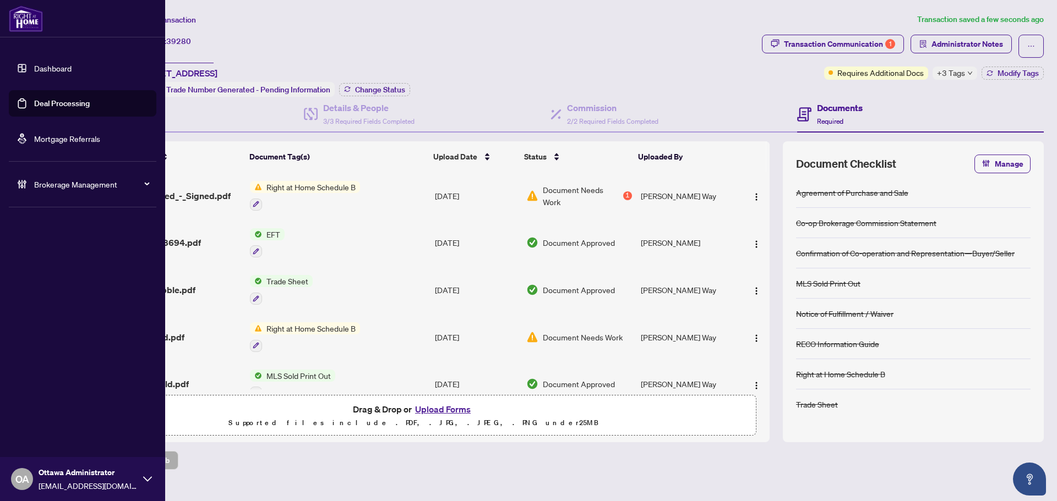
click at [34, 99] on link "Deal Processing" at bounding box center [62, 104] width 56 height 10
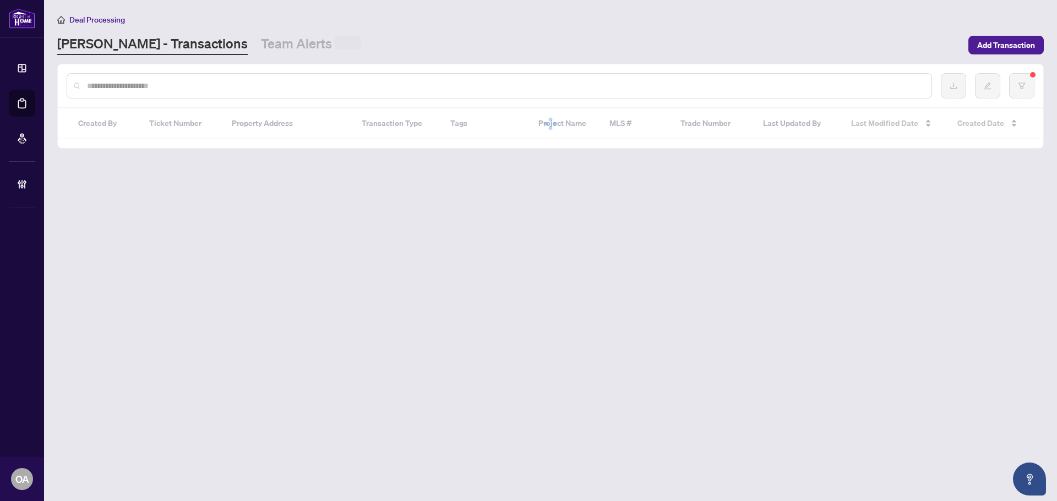
click at [200, 88] on input "text" at bounding box center [504, 86] width 835 height 12
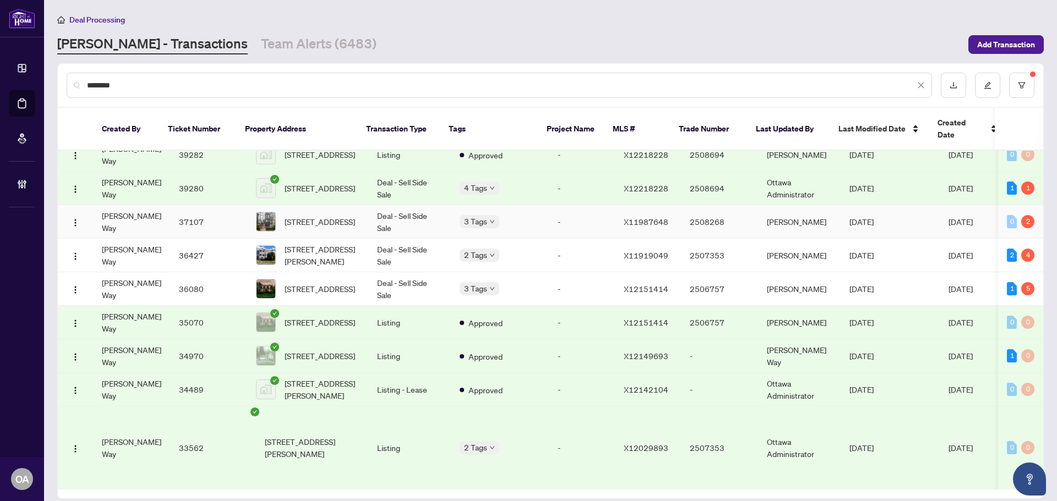
scroll to position [220, 0]
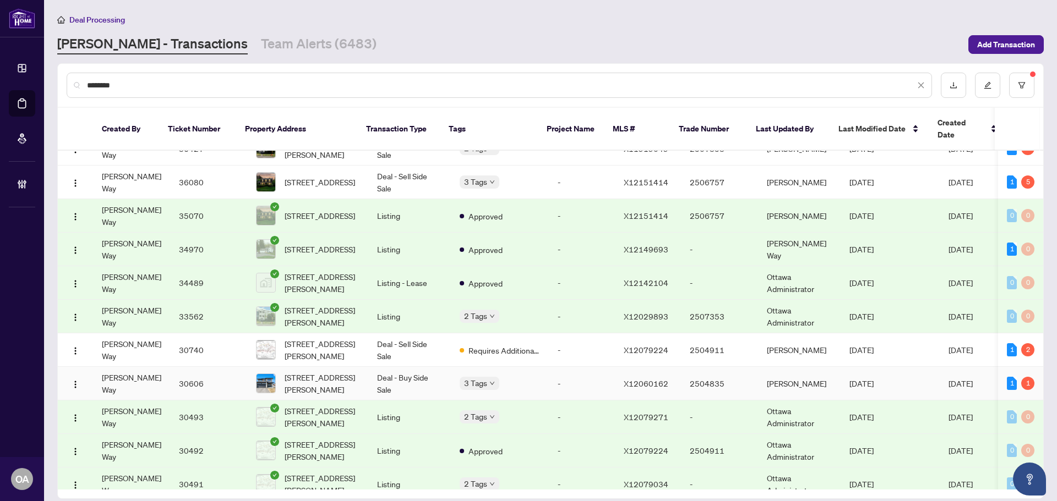
type input "********"
click at [325, 371] on span "1333 DIAMOND St, Clarence-Rockland, Ontario K4K 0M6, Canada" at bounding box center [322, 383] width 75 height 24
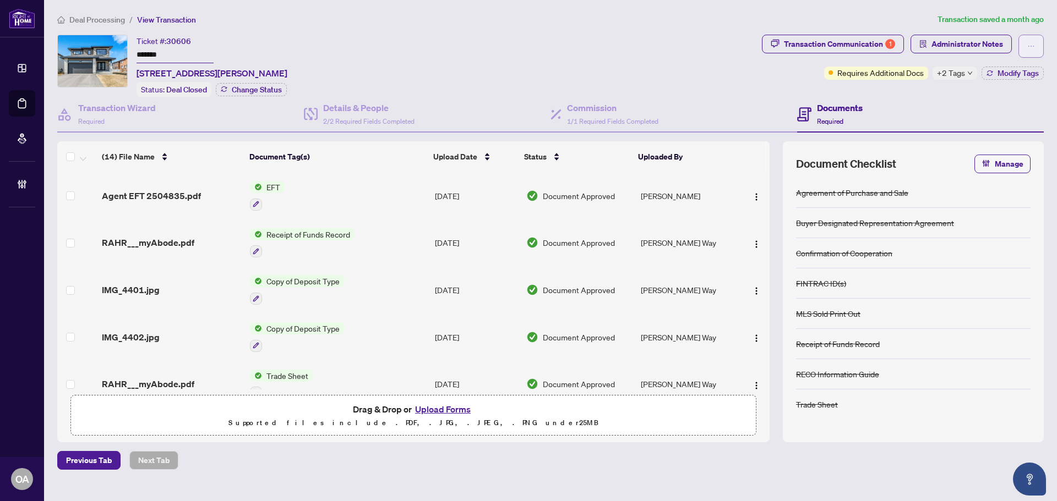
click at [1029, 42] on icon "ellipsis" at bounding box center [1031, 46] width 8 height 8
click at [979, 103] on span "Submit for Completion" at bounding box center [992, 106] width 84 height 12
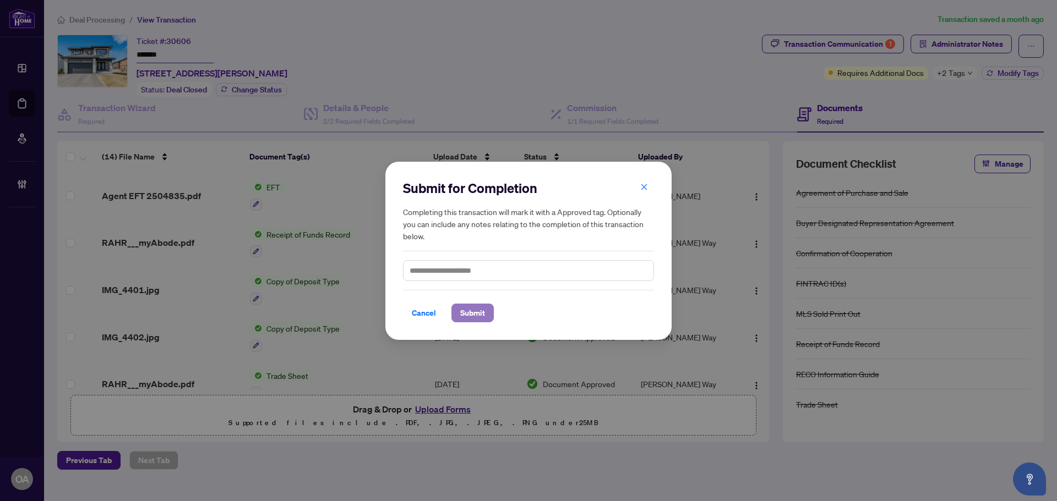
click at [470, 310] on span "Submit" at bounding box center [472, 313] width 25 height 18
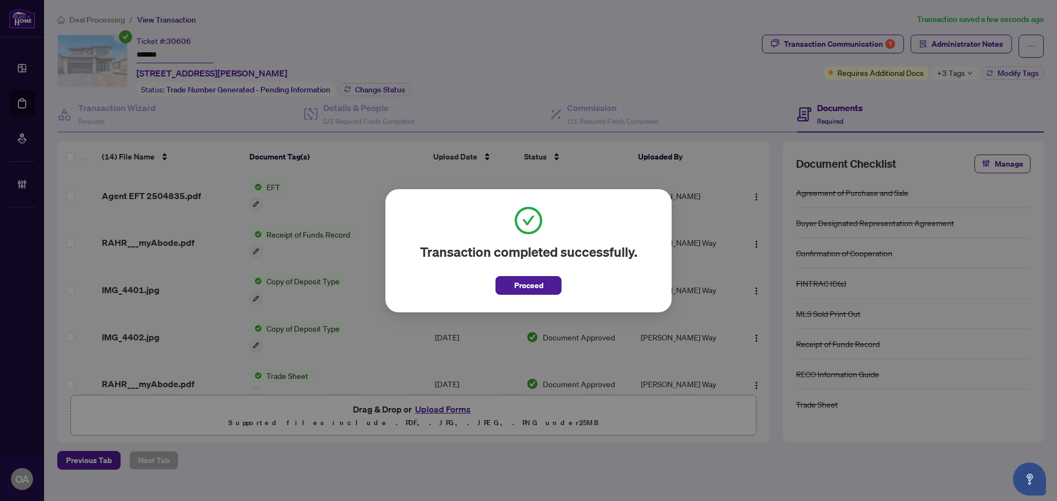
click at [544, 274] on span "Proceed" at bounding box center [528, 282] width 66 height 25
click at [538, 279] on span "Proceed" at bounding box center [528, 286] width 29 height 18
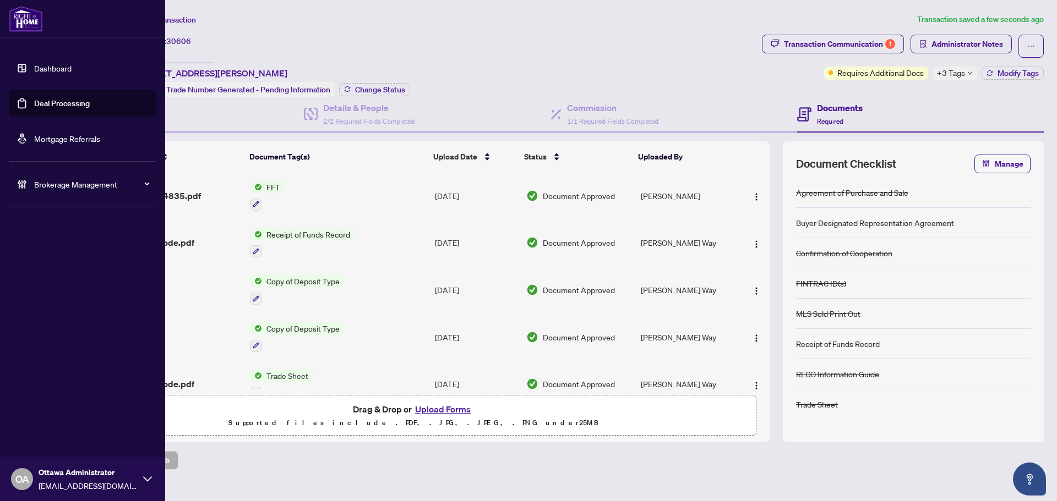
click at [46, 102] on link "Deal Processing" at bounding box center [62, 104] width 56 height 10
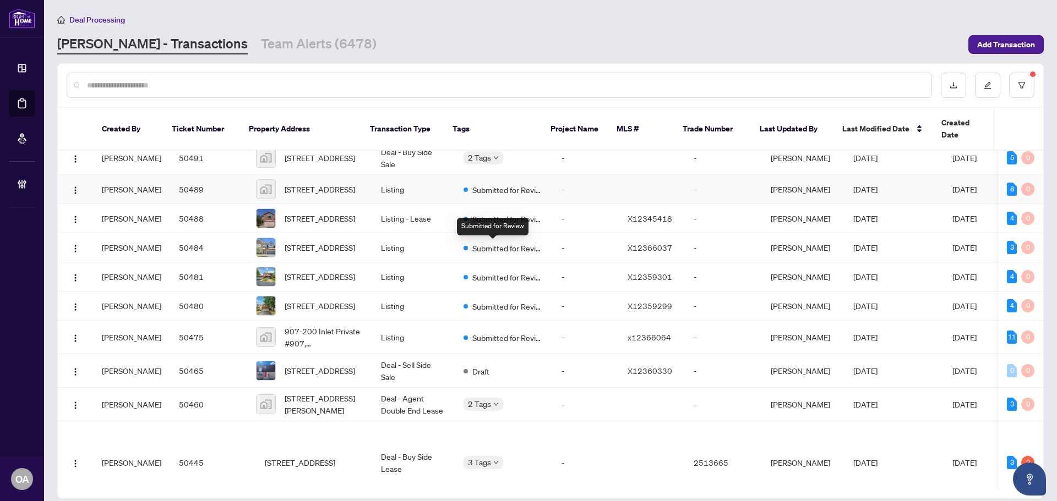
scroll to position [348, 0]
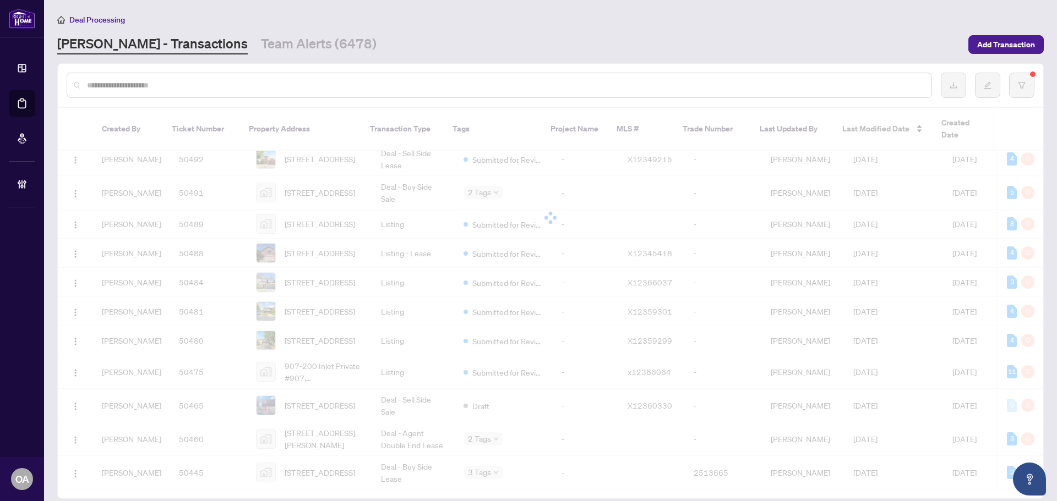
click at [230, 88] on input "text" at bounding box center [504, 85] width 835 height 12
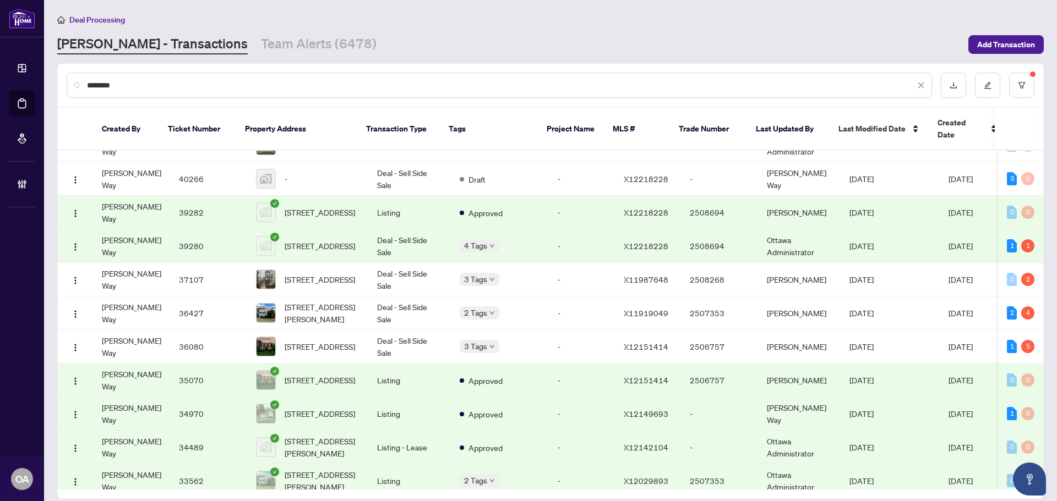
scroll to position [55, 0]
type input "********"
click at [318, 302] on span "222 Deschamps Ave, Ottawa, Ontario K1L 5Y9, Canada" at bounding box center [322, 314] width 75 height 24
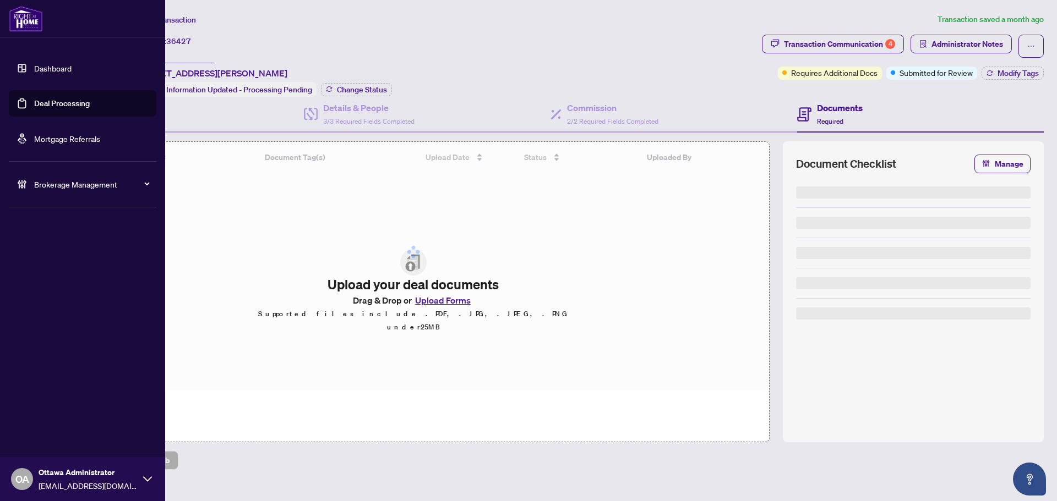
click at [42, 108] on link "Deal Processing" at bounding box center [62, 104] width 56 height 10
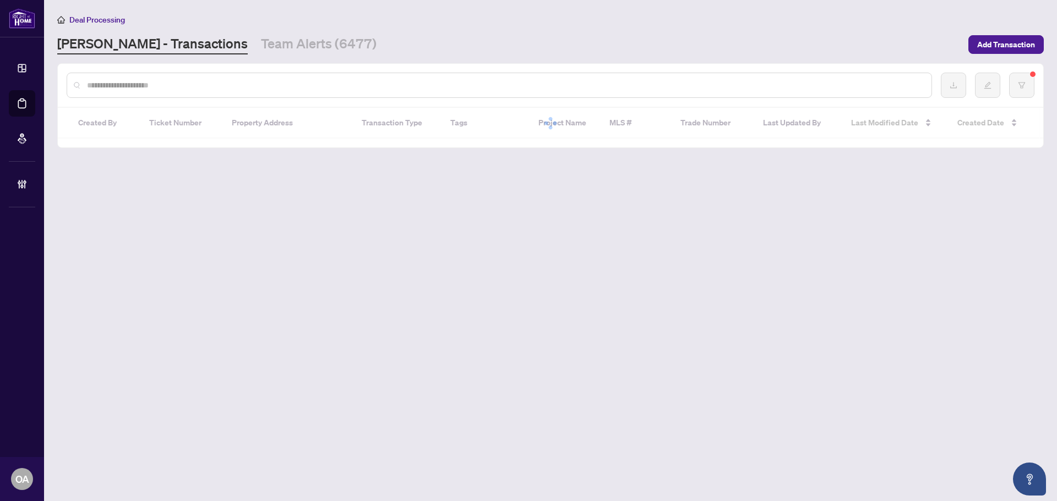
click at [240, 85] on input "text" at bounding box center [504, 85] width 835 height 12
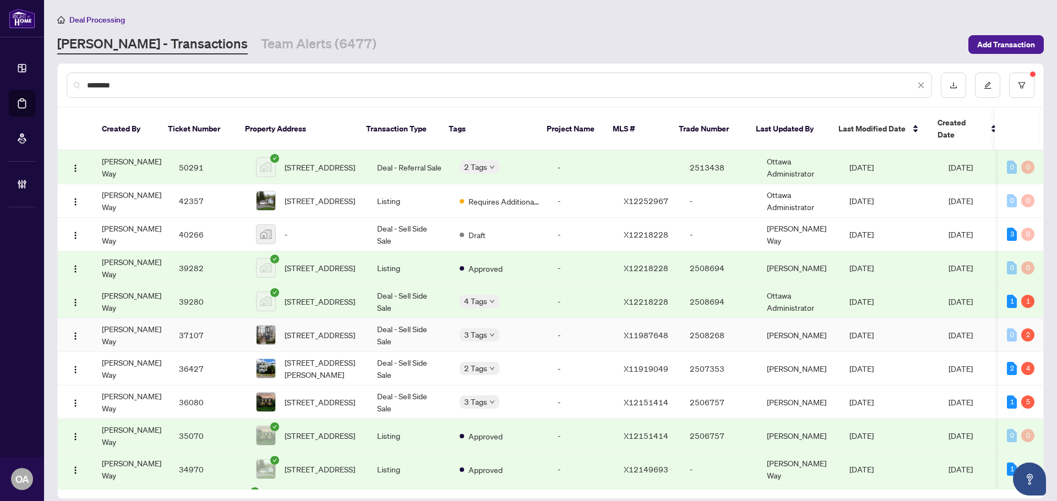
type input "********"
click at [330, 329] on span "203-150 Greenfield Ave, Ottawa, Ontario K1S 5W6, Canada" at bounding box center [320, 335] width 70 height 12
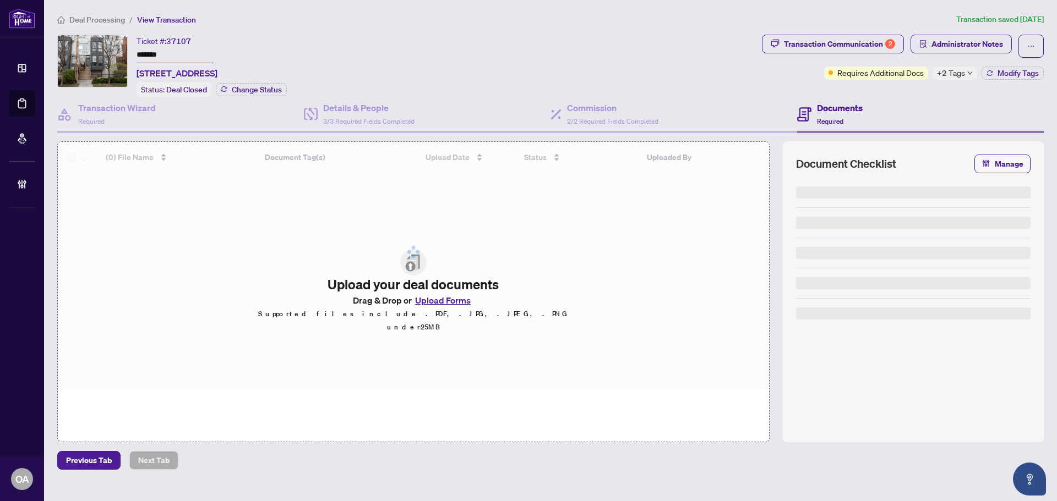
click at [1034, 47] on icon "ellipsis" at bounding box center [1031, 46] width 8 height 8
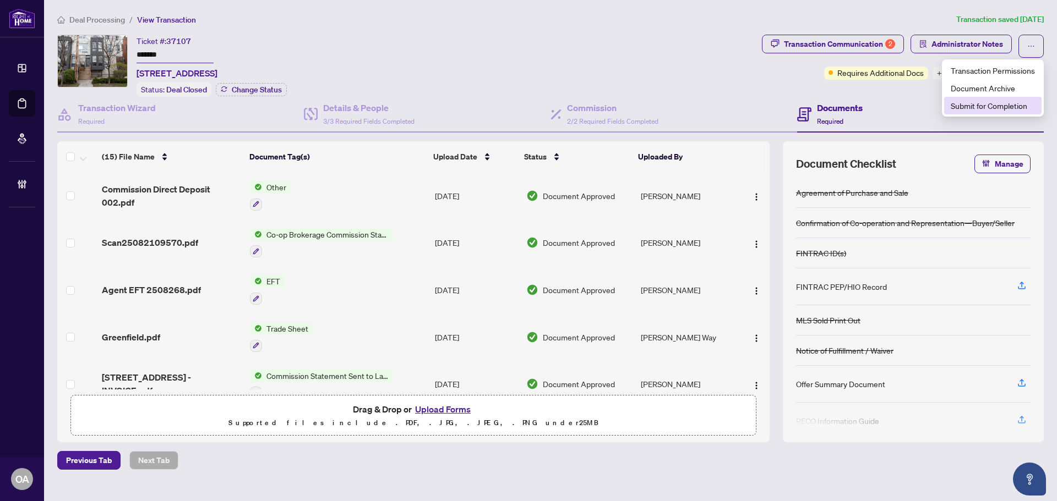
click at [991, 105] on span "Submit for Completion" at bounding box center [992, 106] width 84 height 12
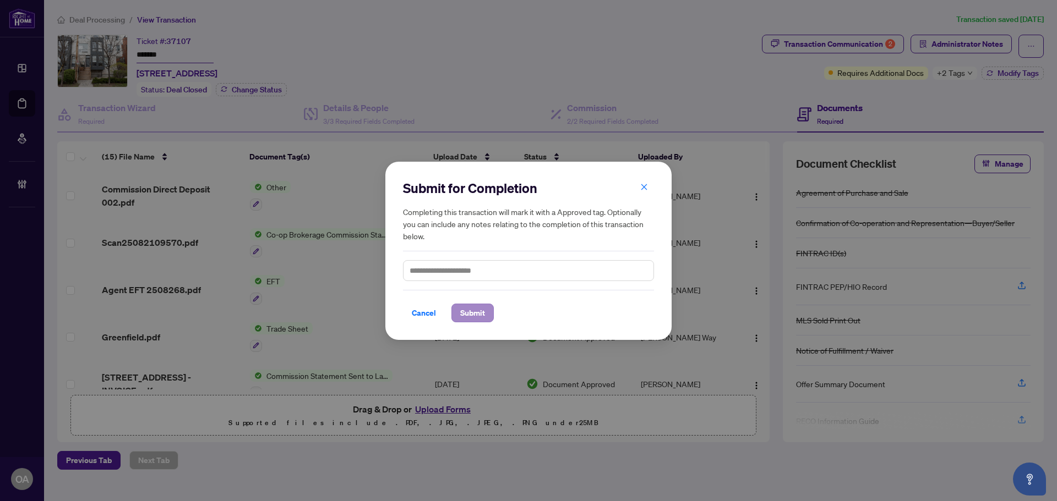
click at [471, 304] on div "Cancel Submit" at bounding box center [528, 306] width 251 height 32
click at [475, 314] on span "Submit" at bounding box center [472, 313] width 25 height 18
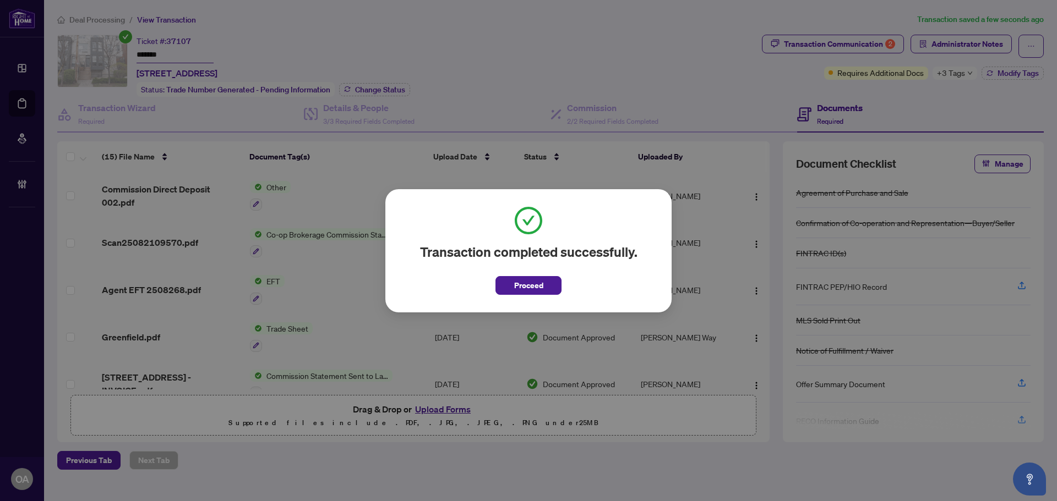
drag, startPoint x: 526, startPoint y: 285, endPoint x: 461, endPoint y: 266, distance: 67.1
click at [526, 285] on span "Proceed" at bounding box center [528, 286] width 29 height 18
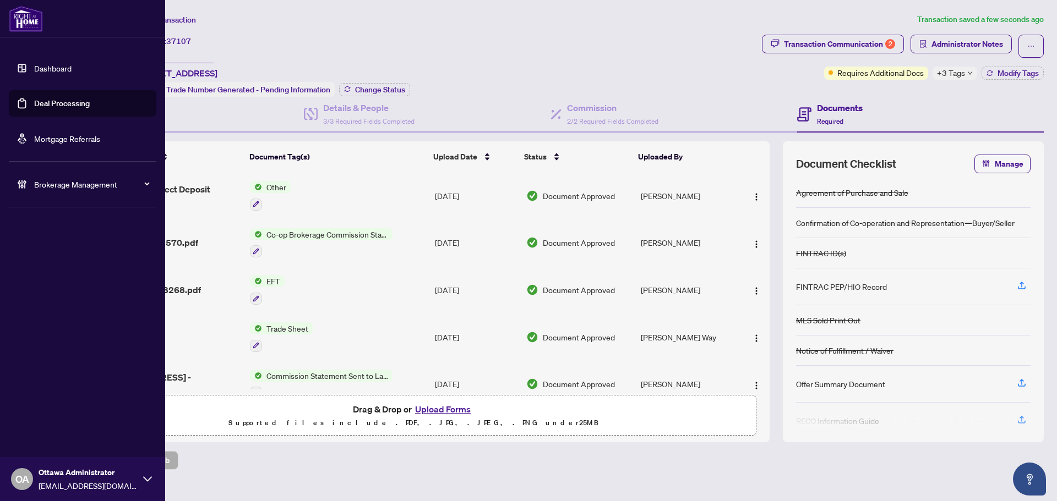
click at [53, 99] on link "Deal Processing" at bounding box center [62, 104] width 56 height 10
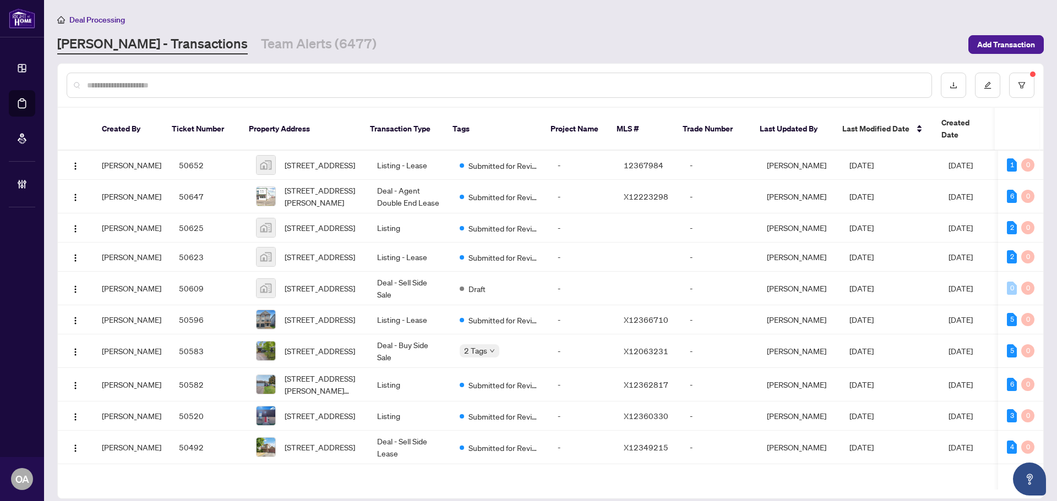
click at [266, 91] on div at bounding box center [499, 85] width 865 height 25
click at [292, 87] on input "text" at bounding box center [504, 85] width 835 height 12
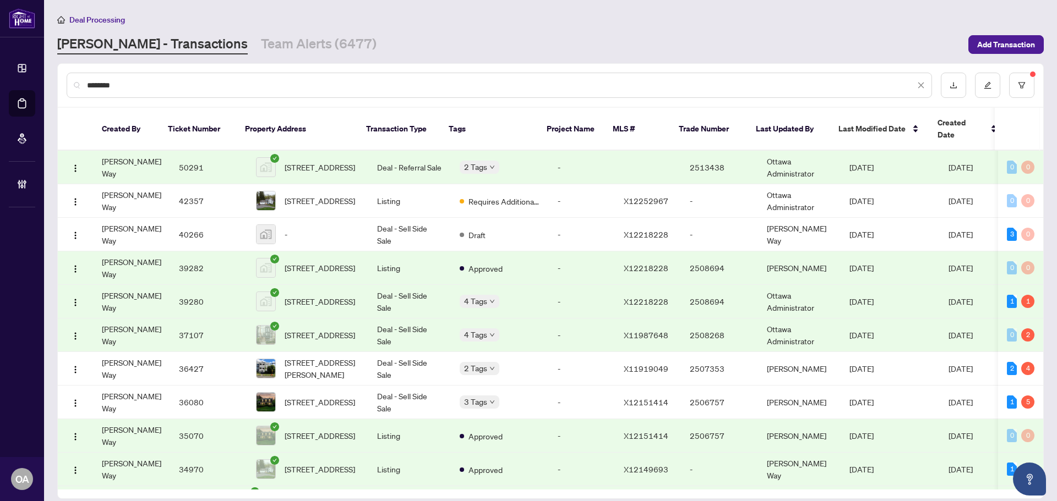
scroll to position [55, 0]
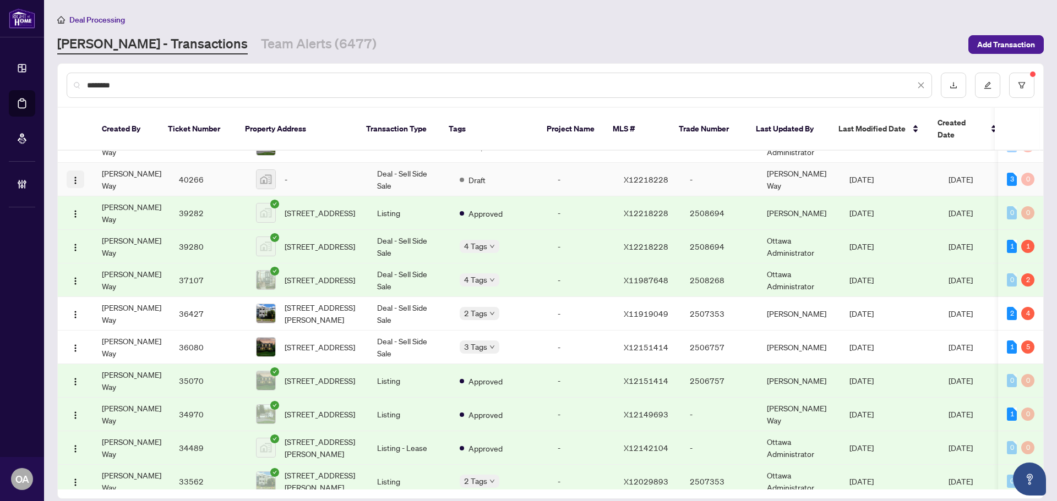
type input "********"
click at [71, 176] on img "button" at bounding box center [75, 180] width 9 height 9
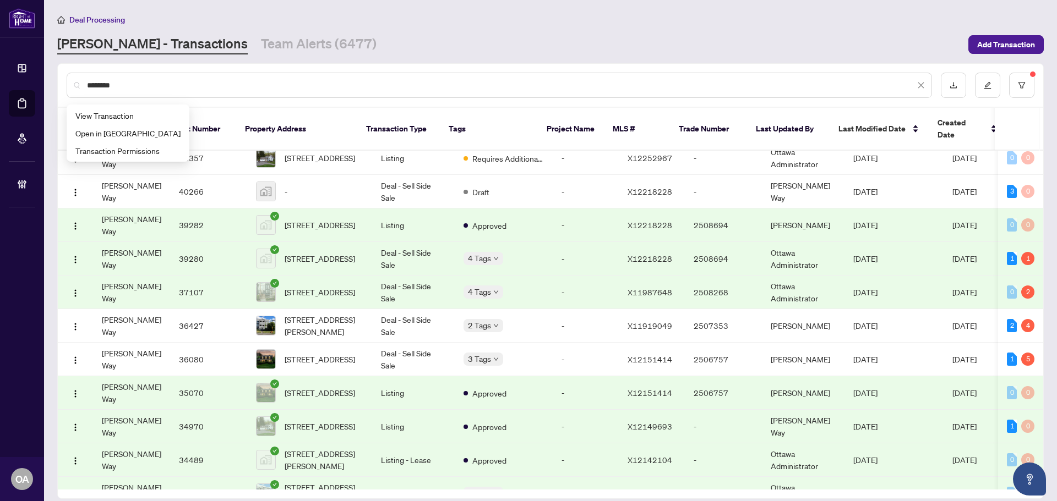
scroll to position [0, 0]
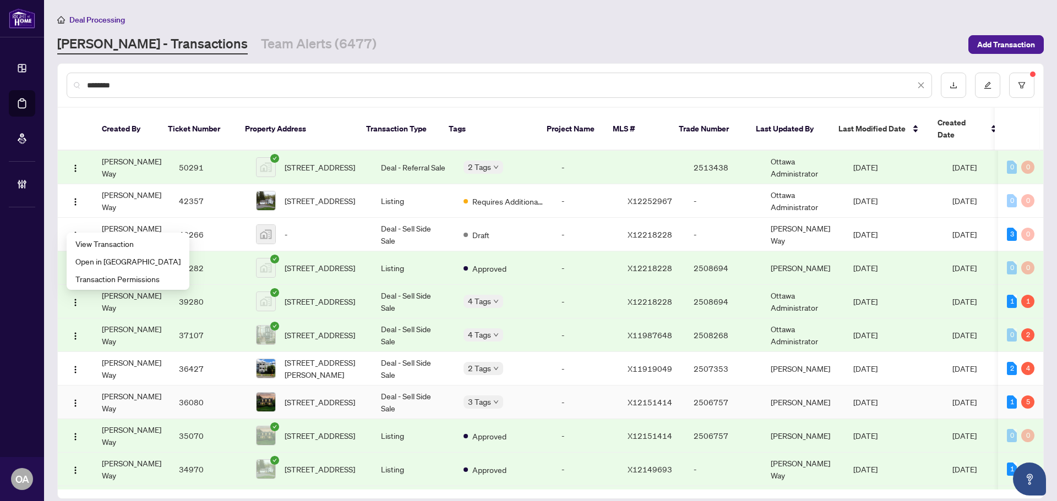
click at [315, 396] on span "2194 Hamelin Cres, Ottawa, Ontario K1J 6L1, Canada" at bounding box center [320, 402] width 70 height 12
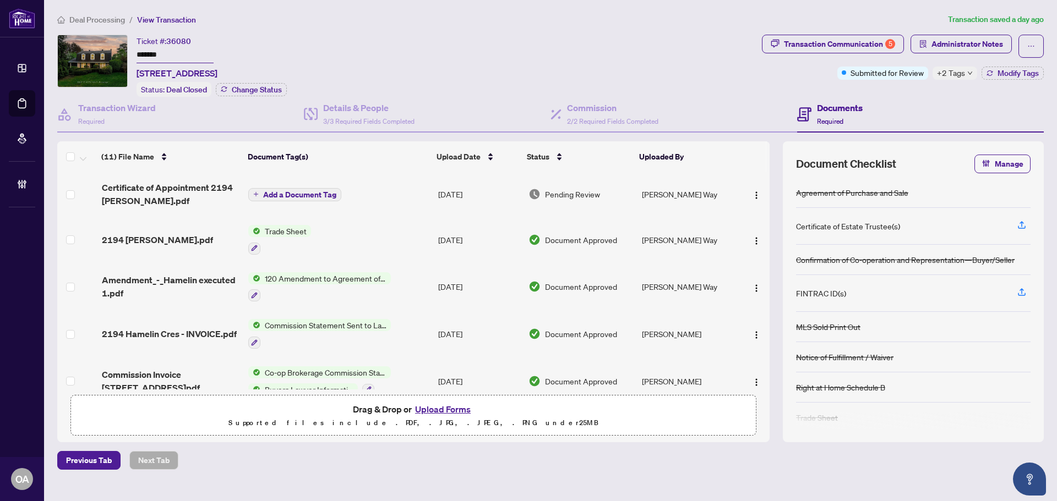
click at [965, 71] on div "+2 Tags" at bounding box center [954, 73] width 45 height 13
click at [829, 45] on div "Transaction Communication 5" at bounding box center [839, 44] width 111 height 18
type textarea "**********"
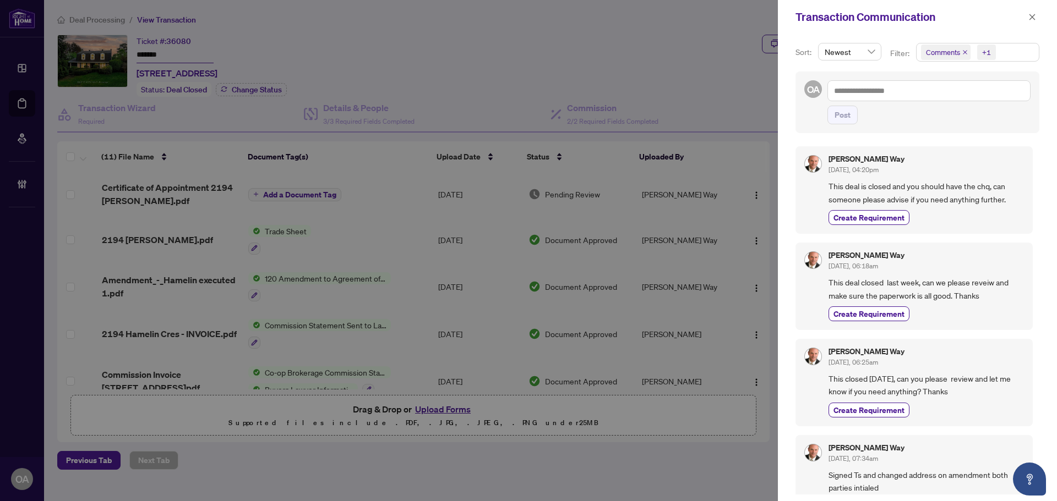
click at [964, 52] on icon "close" at bounding box center [965, 52] width 4 height 4
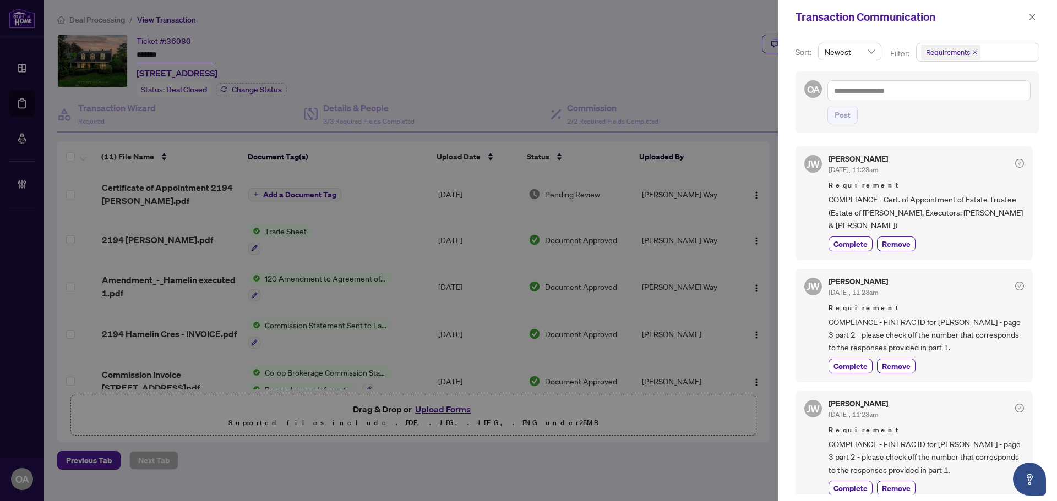
click at [1026, 17] on button "button" at bounding box center [1032, 16] width 14 height 13
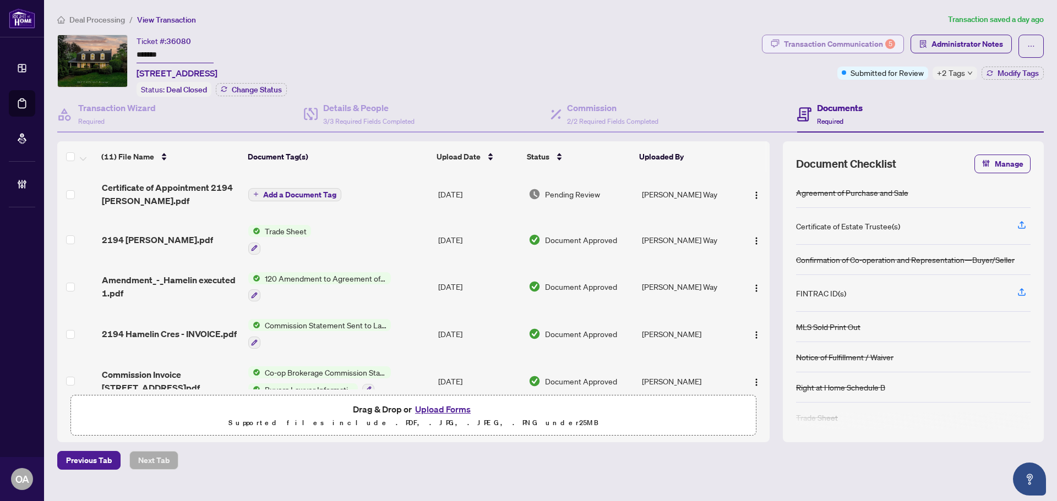
click at [837, 48] on div "Transaction Communication 5" at bounding box center [839, 44] width 111 height 18
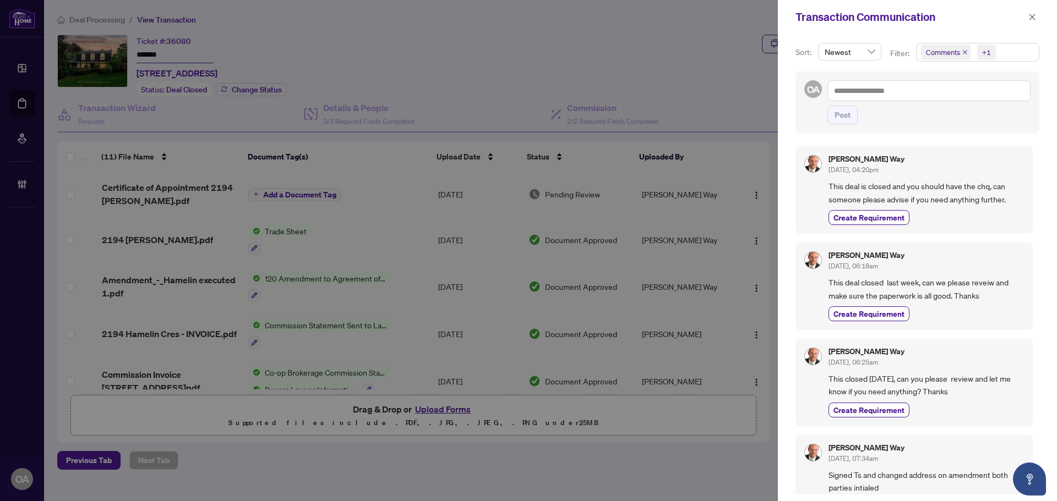
click at [963, 52] on icon "close" at bounding box center [965, 52] width 4 height 4
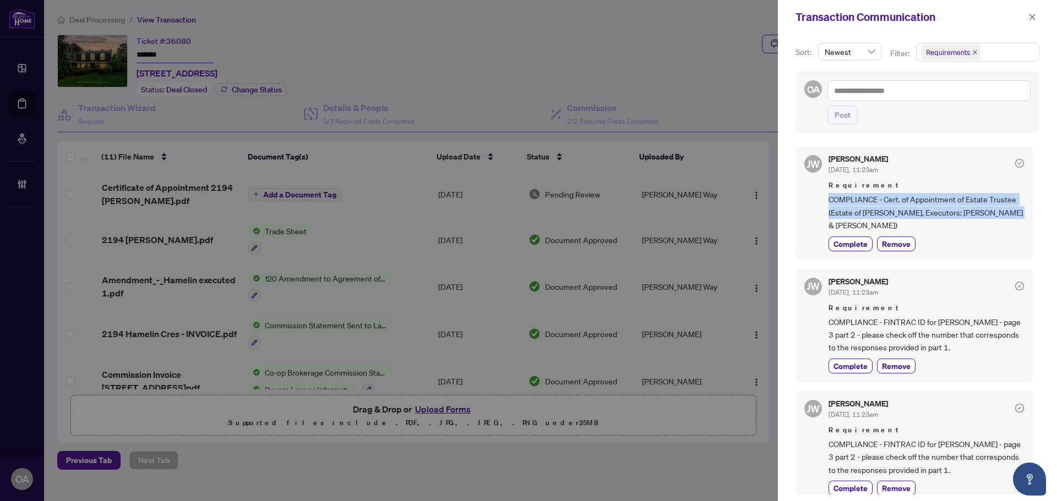
drag, startPoint x: 830, startPoint y: 202, endPoint x: 1002, endPoint y: 218, distance: 173.1
click at [1017, 214] on div "JW Jackie Wu Jun/06/2025, 11:23am Requirement COMPLIANCE - Cert. of Appointment…" at bounding box center [913, 202] width 237 height 113
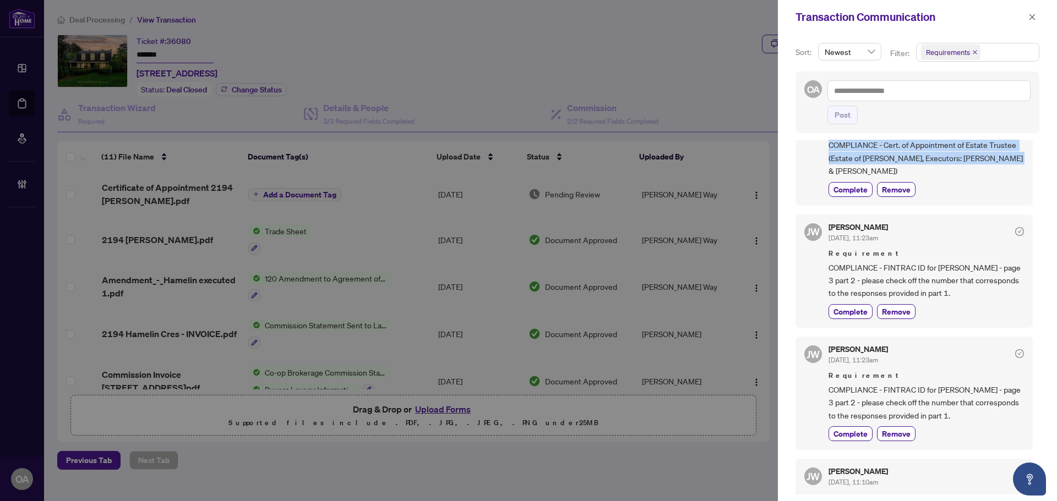
scroll to position [55, 0]
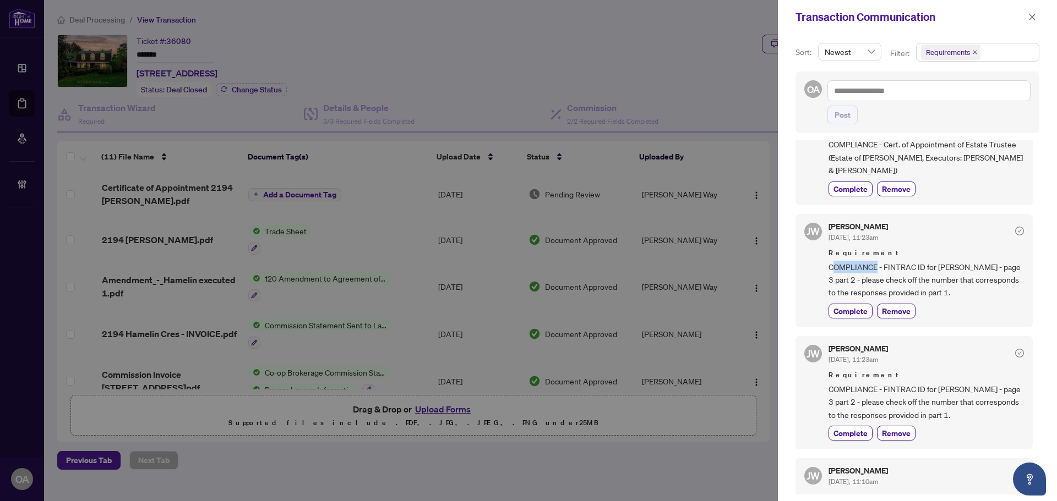
drag, startPoint x: 832, startPoint y: 266, endPoint x: 876, endPoint y: 266, distance: 44.0
click at [876, 266] on span "COMPLIANCE - FINTRAC ID for Helene McGraw - page 3 part 2 - please check off th…" at bounding box center [925, 280] width 195 height 39
click at [883, 266] on span "COMPLIANCE - FINTRAC ID for Helene McGraw - page 3 part 2 - please check off th…" at bounding box center [925, 280] width 195 height 39
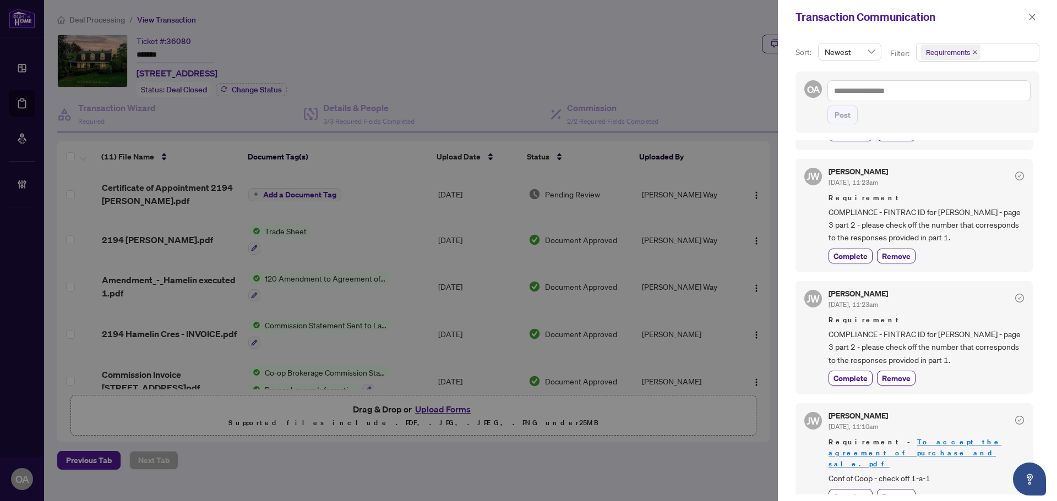
click at [954, 210] on span "COMPLIANCE - FINTRAC ID for Helene McGraw - page 3 part 2 - please check off th…" at bounding box center [925, 225] width 195 height 39
click at [968, 343] on span "COMPLIANCE - FINTRAC ID for Eric McGraw - page 3 part 2 - please check off the …" at bounding box center [925, 347] width 195 height 39
drag, startPoint x: 939, startPoint y: 335, endPoint x: 959, endPoint y: 335, distance: 19.8
click at [959, 335] on span "COMPLIANCE - FINTRAC ID for Eric McGraw - page 3 part 2 - please check off the …" at bounding box center [925, 347] width 195 height 39
drag, startPoint x: 934, startPoint y: 211, endPoint x: 958, endPoint y: 215, distance: 23.9
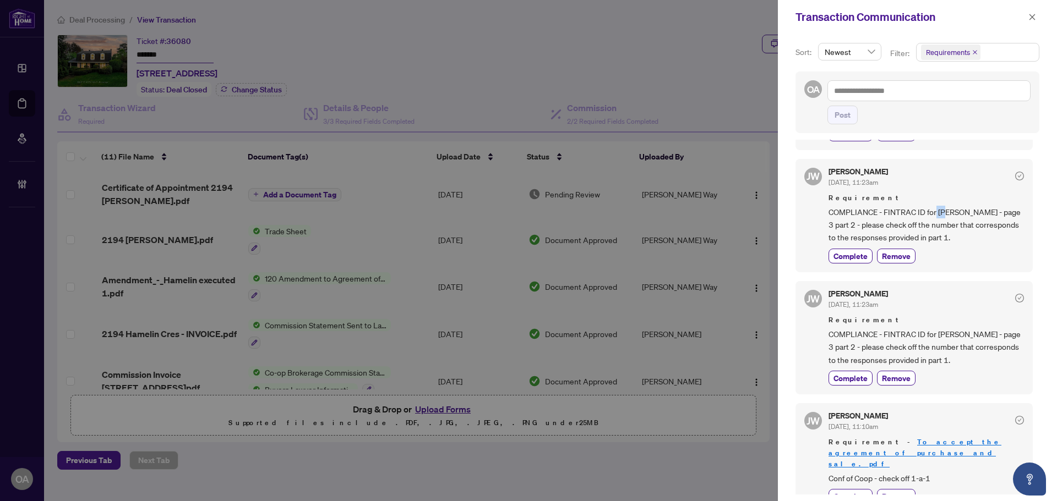
click at [955, 215] on span "COMPLIANCE - FINTRAC ID for Helene McGraw - page 3 part 2 - please check off th…" at bounding box center [925, 225] width 195 height 39
drag, startPoint x: 924, startPoint y: 336, endPoint x: 969, endPoint y: 336, distance: 44.6
click at [966, 336] on span "COMPLIANCE - FINTRAC ID for Eric McGraw - page 3 part 2 - please check off the …" at bounding box center [925, 347] width 195 height 39
click at [969, 336] on span "COMPLIANCE - FINTRAC ID for Eric McGraw - page 3 part 2 - please check off the …" at bounding box center [925, 347] width 195 height 39
click at [920, 226] on span "COMPLIANCE - FINTRAC ID for Helene McGraw - page 3 part 2 - please check off th…" at bounding box center [925, 225] width 195 height 39
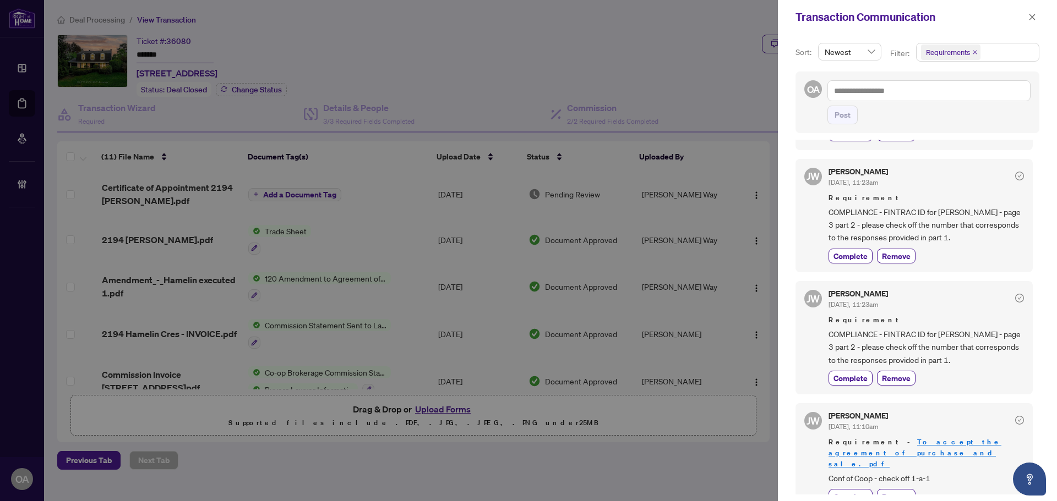
click at [949, 336] on span "COMPLIANCE - FINTRAC ID for Eric McGraw - page 3 part 2 - please check off the …" at bounding box center [925, 347] width 195 height 39
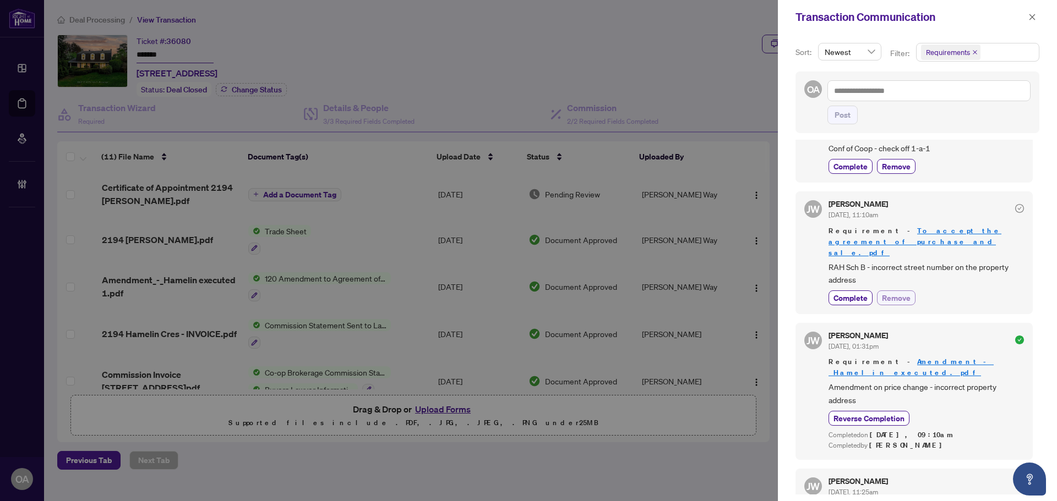
scroll to position [330, 0]
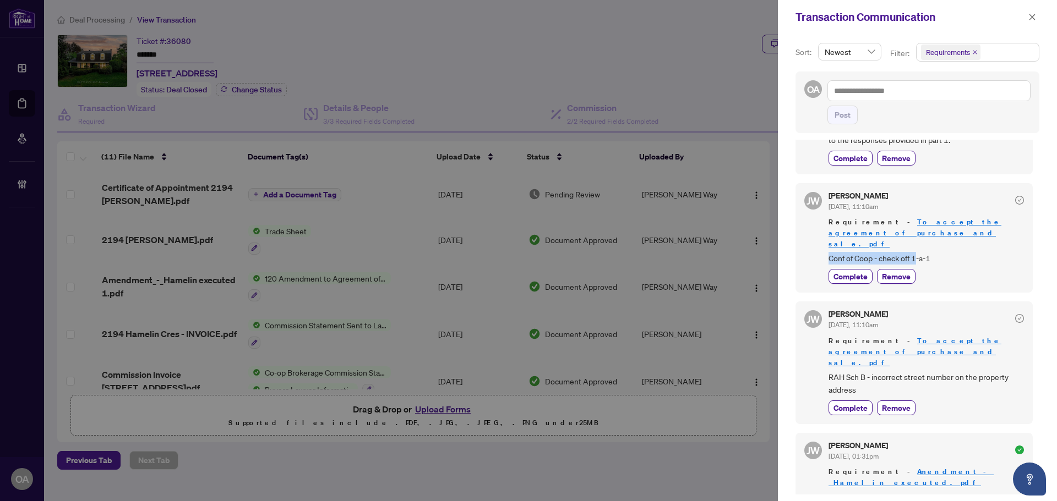
drag, startPoint x: 835, startPoint y: 245, endPoint x: 920, endPoint y: 246, distance: 84.8
click at [916, 252] on span "Conf of Coop - check off 1-a-1" at bounding box center [925, 258] width 195 height 13
click at [920, 252] on span "Conf of Coop - check off 1-a-1" at bounding box center [925, 258] width 195 height 13
click at [843, 252] on span "Conf of Coop - check off 1-a-1" at bounding box center [925, 258] width 195 height 13
drag, startPoint x: 870, startPoint y: 248, endPoint x: 908, endPoint y: 248, distance: 38.5
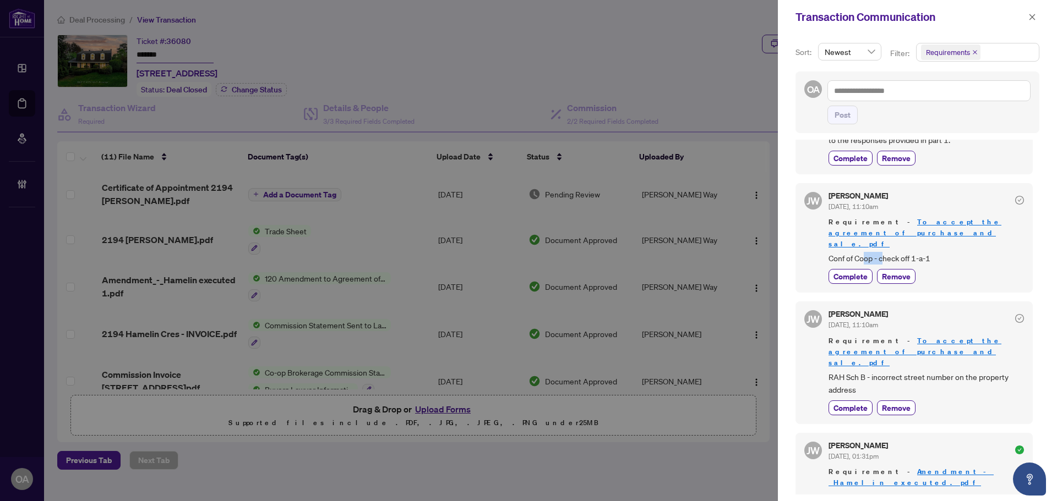
click at [905, 252] on span "Conf of Coop - check off 1-a-1" at bounding box center [925, 258] width 195 height 13
click at [875, 252] on span "Conf of Coop - check off 1-a-1" at bounding box center [925, 258] width 195 height 13
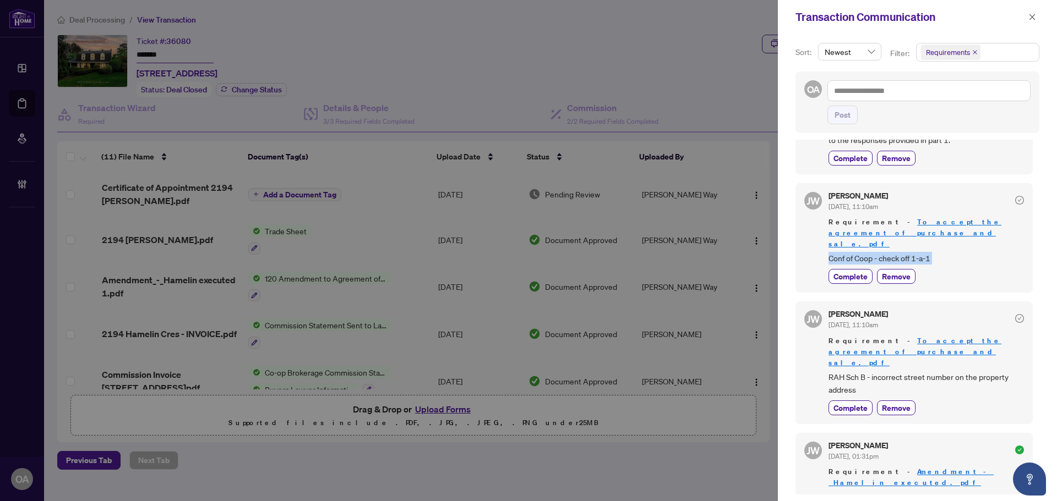
click at [886, 252] on span "Conf of Coop - check off 1-a-1" at bounding box center [925, 258] width 195 height 13
click at [908, 252] on span "Conf of Coop - check off 1-a-1" at bounding box center [925, 258] width 195 height 13
click at [918, 252] on span "Conf of Coop - check off 1-a-1" at bounding box center [925, 258] width 195 height 13
click at [926, 252] on span "Conf of Coop - check off 1-a-1" at bounding box center [925, 258] width 195 height 13
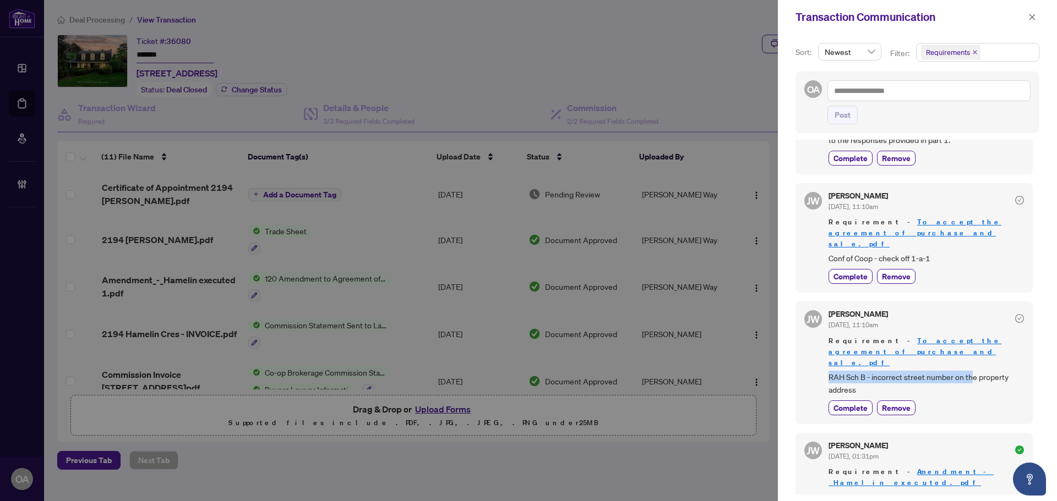
drag, startPoint x: 823, startPoint y: 356, endPoint x: 979, endPoint y: 355, distance: 156.3
click at [977, 356] on div "JW Jackie Wu Jun/06/2025, 11:10am Requirement - To accept the agreement of purc…" at bounding box center [913, 363] width 237 height 123
click at [979, 371] on span "RAH Sch B - incorrect street number on the property address" at bounding box center [925, 384] width 195 height 26
drag, startPoint x: 904, startPoint y: 355, endPoint x: 990, endPoint y: 356, distance: 85.9
click at [989, 371] on span "RAH Sch B - incorrect street number on the property address" at bounding box center [925, 384] width 195 height 26
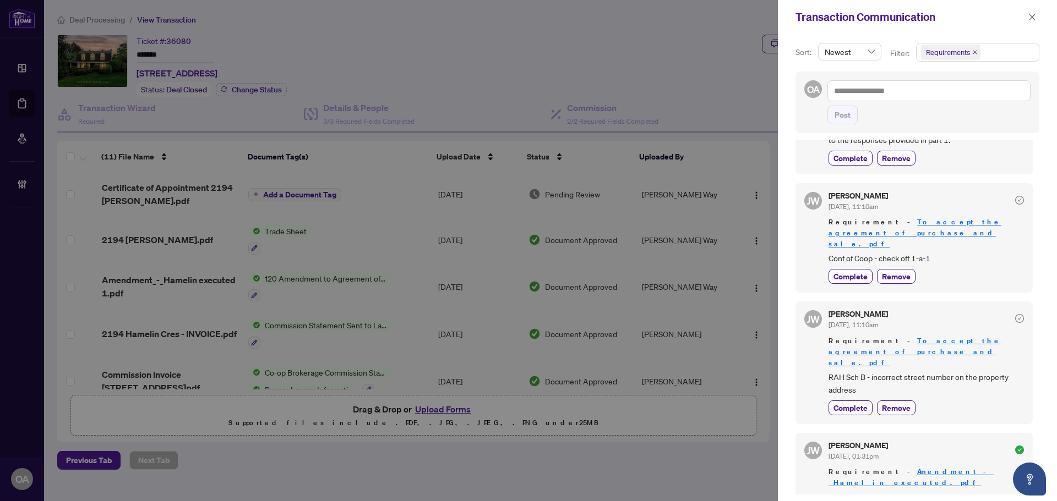
click at [992, 371] on span "RAH Sch B - incorrect street number on the property address" at bounding box center [925, 384] width 195 height 26
drag, startPoint x: 889, startPoint y: 356, endPoint x: 986, endPoint y: 357, distance: 96.3
click at [985, 371] on span "RAH Sch B - incorrect street number on the property address" at bounding box center [925, 384] width 195 height 26
click at [986, 371] on span "RAH Sch B - incorrect street number on the property address" at bounding box center [925, 384] width 195 height 26
click at [1036, 15] on button "button" at bounding box center [1032, 16] width 14 height 13
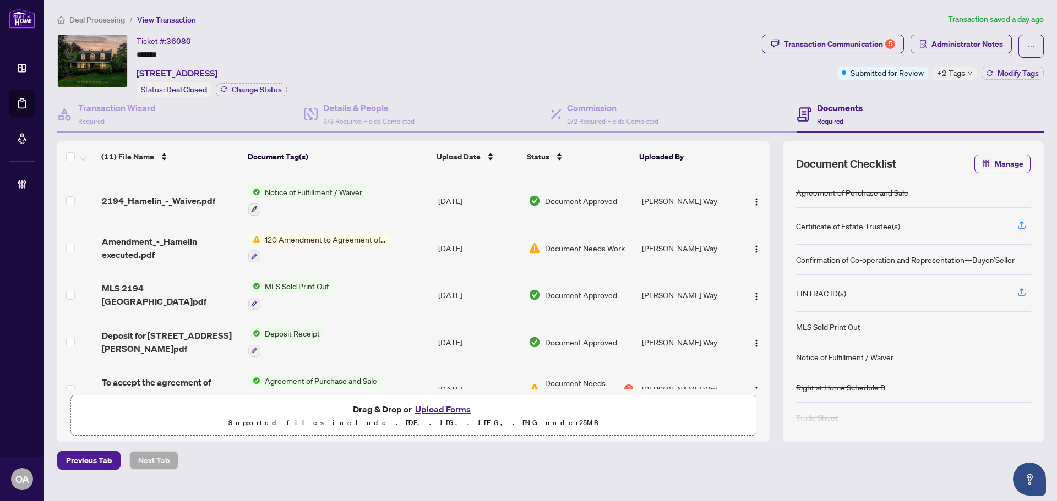
scroll to position [300, 0]
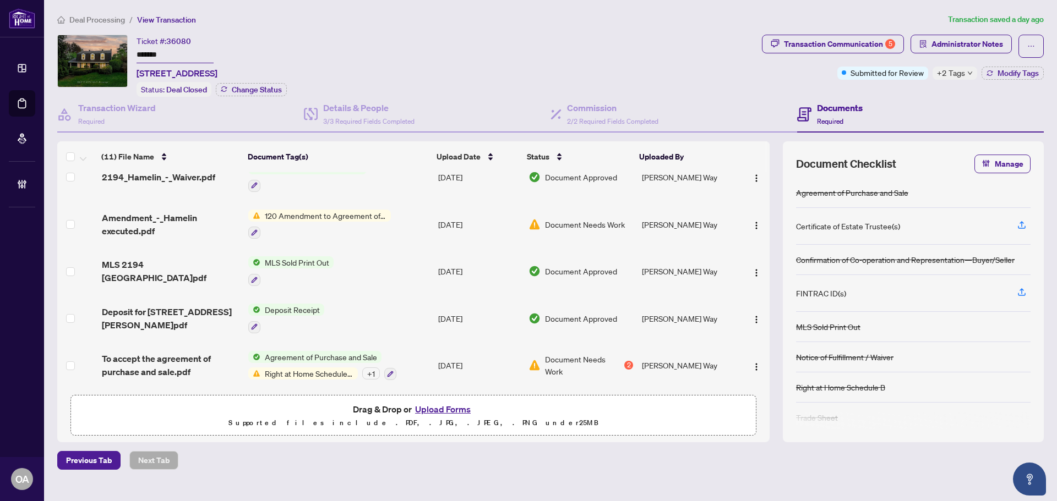
click at [174, 362] on span "To accept the agreement of purchase and sale.pdf" at bounding box center [171, 365] width 138 height 26
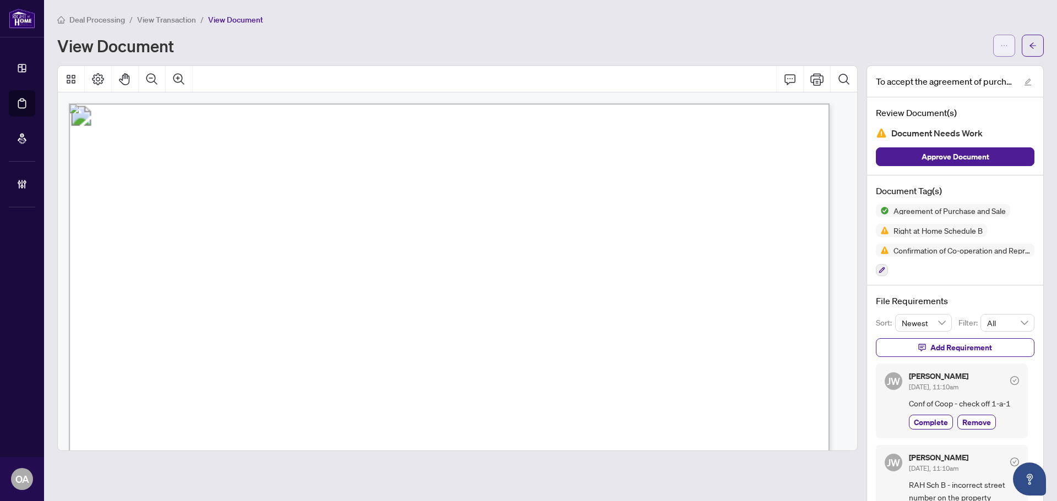
click at [993, 47] on button "button" at bounding box center [1004, 46] width 22 height 22
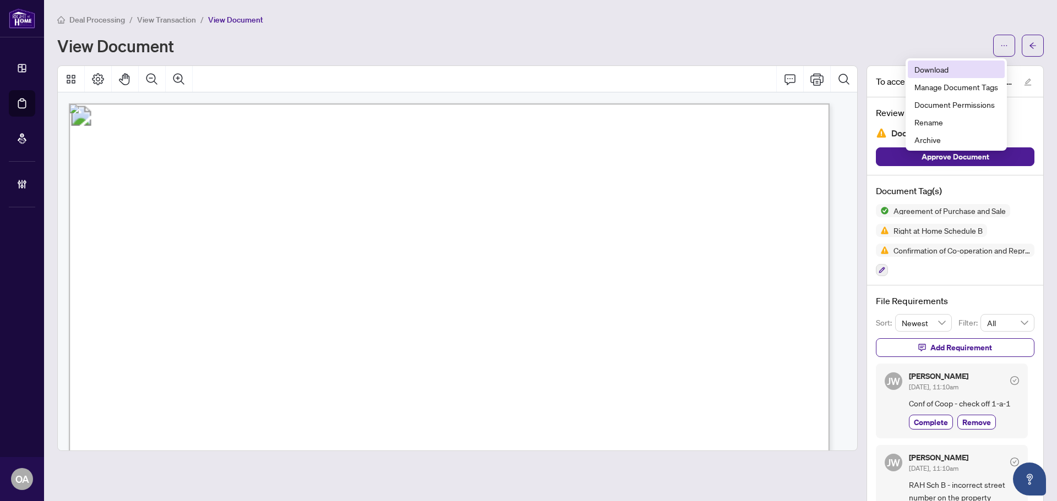
click at [972, 73] on span "Download" at bounding box center [956, 69] width 84 height 12
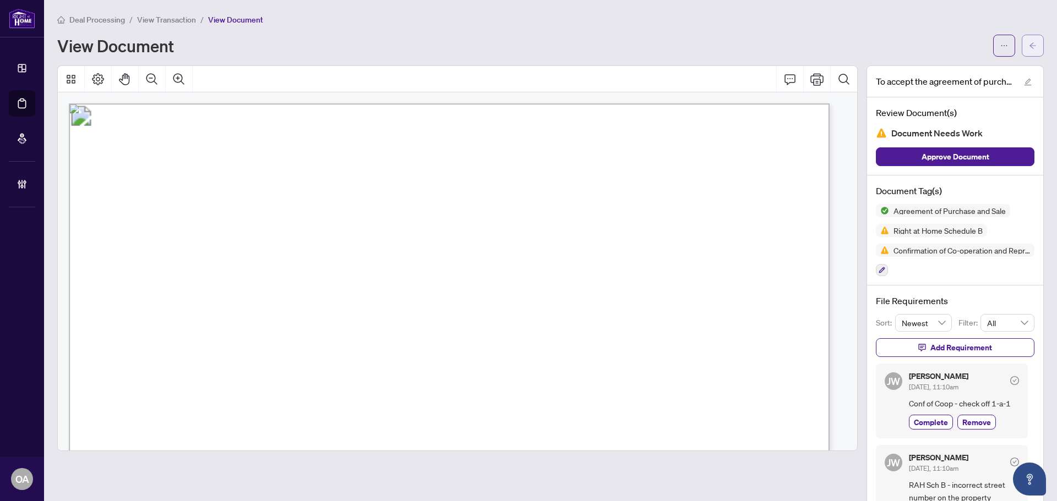
click at [1025, 47] on body "Dashboard Deal Processing Mortgage Referrals Brokerage Management OA Ottawa Adm…" at bounding box center [528, 250] width 1057 height 501
click at [1029, 51] on span "button" at bounding box center [1033, 46] width 8 height 18
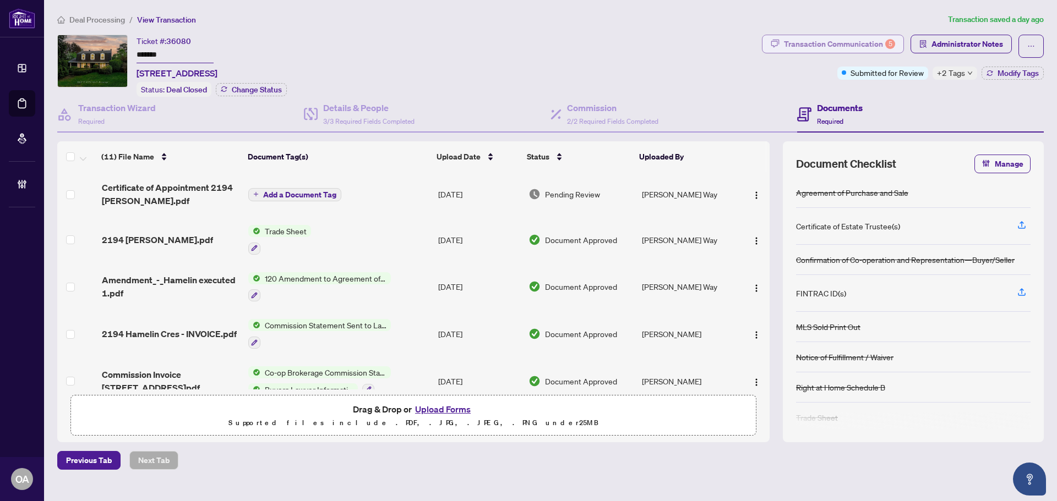
click at [832, 43] on div "Transaction Communication 5" at bounding box center [839, 44] width 111 height 18
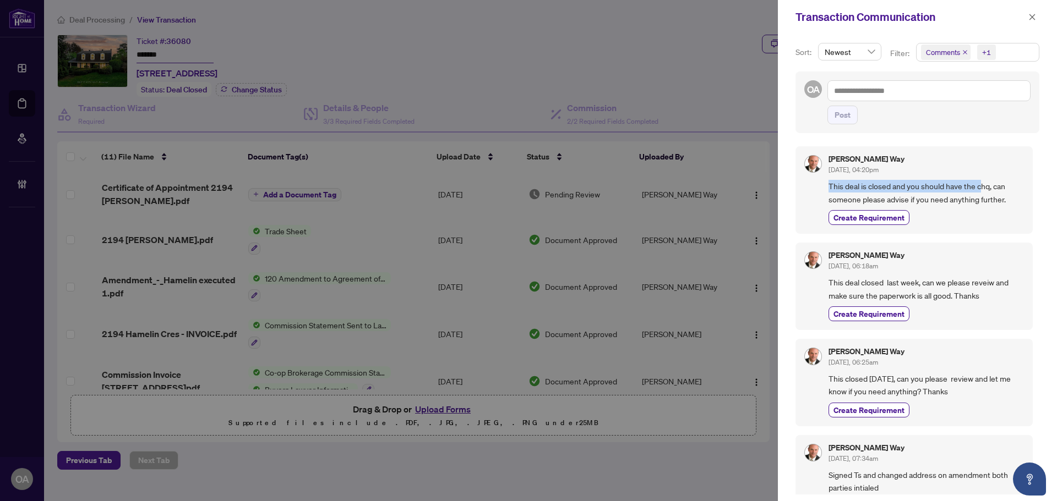
drag, startPoint x: 859, startPoint y: 181, endPoint x: 985, endPoint y: 181, distance: 125.5
click at [983, 181] on div "Dale Way Aug/26/2025, 04:20pm This deal is closed and you should have the chq, …" at bounding box center [925, 190] width 195 height 70
click at [985, 181] on span "This deal is closed and you should have the chq, can someone please advise if y…" at bounding box center [925, 193] width 195 height 26
drag, startPoint x: 828, startPoint y: 169, endPoint x: 909, endPoint y: 169, distance: 81.5
click at [909, 169] on div "Dale Way Aug/26/2025, 04:20pm This deal is closed and you should have the chq, …" at bounding box center [913, 190] width 237 height 88
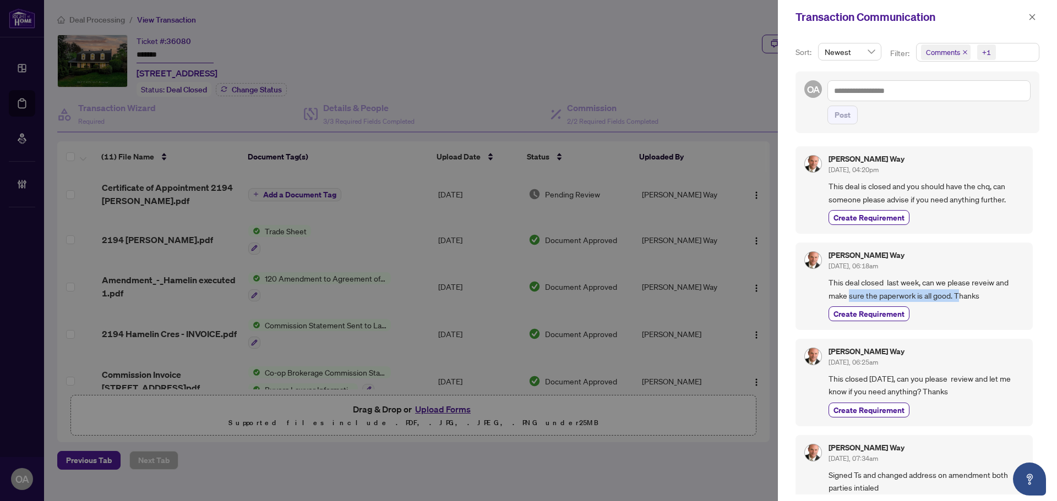
drag, startPoint x: 958, startPoint y: 291, endPoint x: 848, endPoint y: 289, distance: 109.5
click at [849, 290] on span "This deal closed last week, can we please reveiw and make sure the paperwork is…" at bounding box center [925, 289] width 195 height 26
drag, startPoint x: 848, startPoint y: 289, endPoint x: 1018, endPoint y: 129, distance: 233.6
click at [848, 289] on span "This deal closed last week, can we please reveiw and make sure the paperwork is…" at bounding box center [925, 289] width 195 height 26
click at [1035, 14] on icon "close" at bounding box center [1032, 17] width 8 height 8
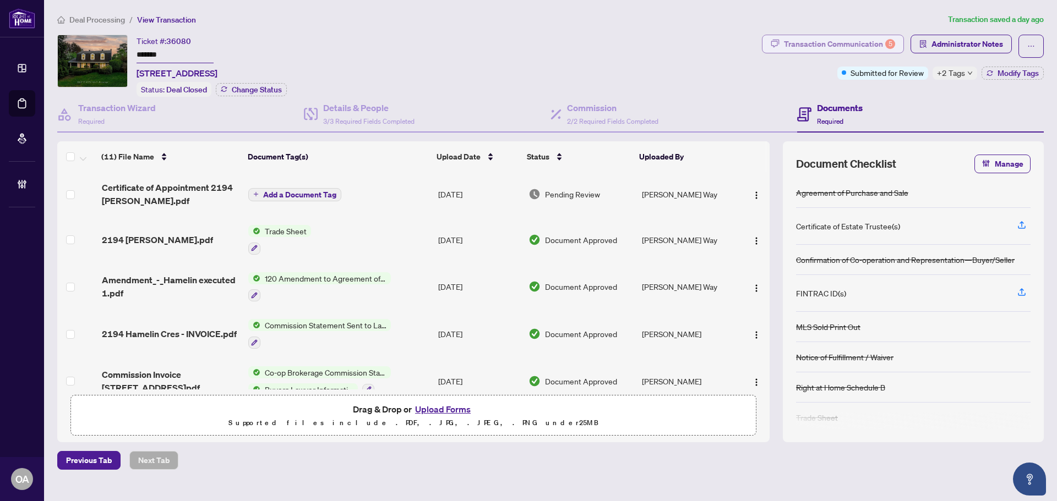
click at [866, 45] on div "Transaction Communication 5" at bounding box center [839, 44] width 111 height 18
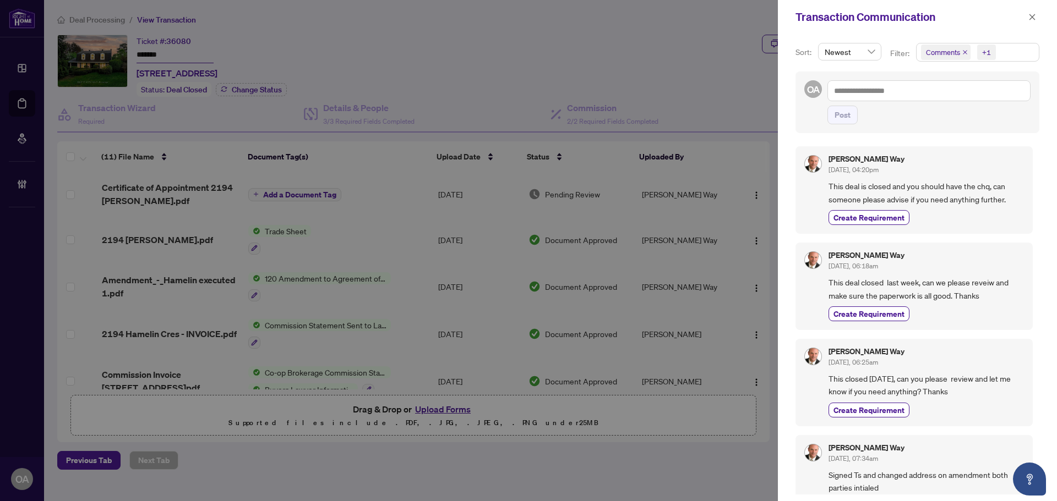
click at [1039, 22] on div "Transaction Communication" at bounding box center [917, 17] width 279 height 34
click at [1026, 19] on div "Transaction Communication" at bounding box center [917, 17] width 279 height 34
click at [1029, 18] on icon "close" at bounding box center [1032, 17] width 8 height 8
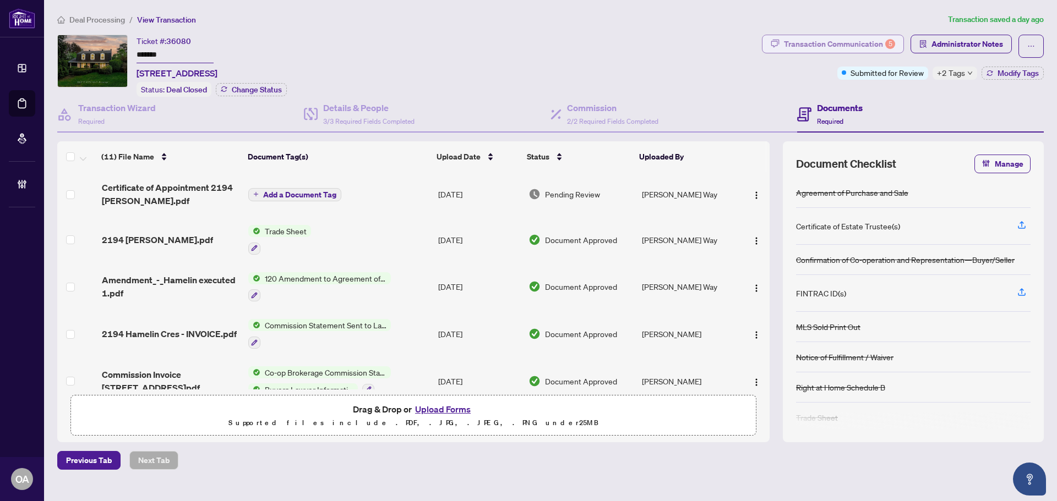
click at [812, 40] on div "Transaction Communication 5" at bounding box center [839, 44] width 111 height 18
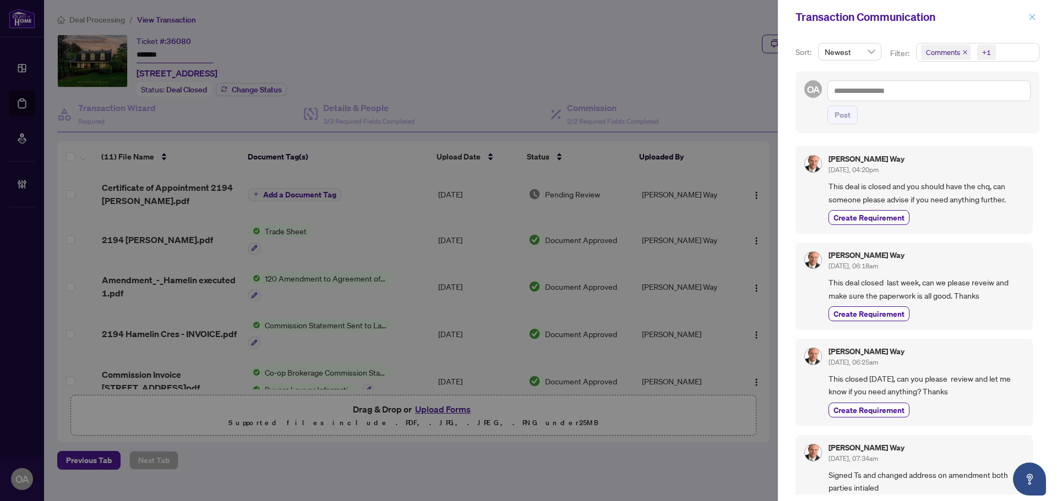
click at [1026, 18] on button "button" at bounding box center [1032, 16] width 14 height 13
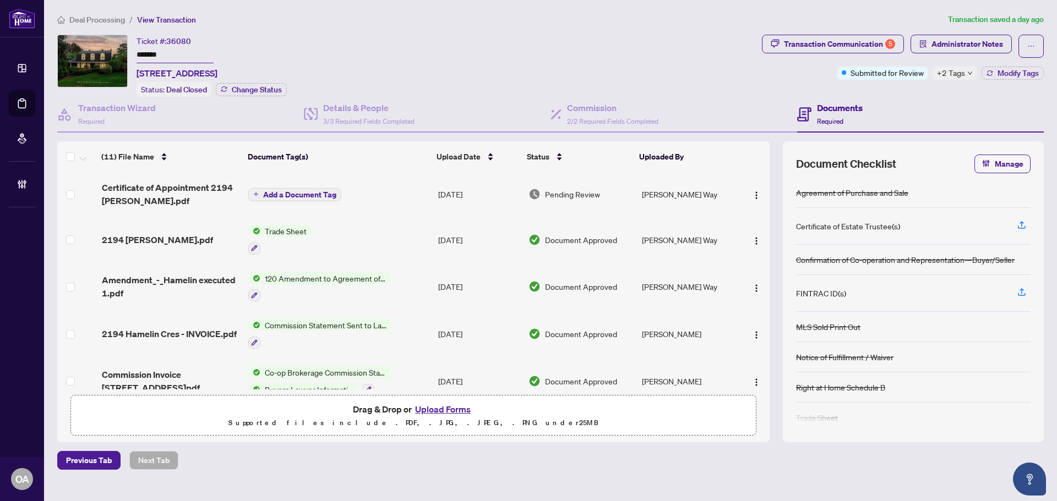
click at [1029, 31] on div "Deal Processing / View Transaction Transaction saved a day ago Ticket #: 36080 …" at bounding box center [550, 241] width 995 height 457
click at [1028, 51] on span "button" at bounding box center [1031, 46] width 8 height 18
click at [992, 88] on span "Document Archive" at bounding box center [992, 88] width 84 height 12
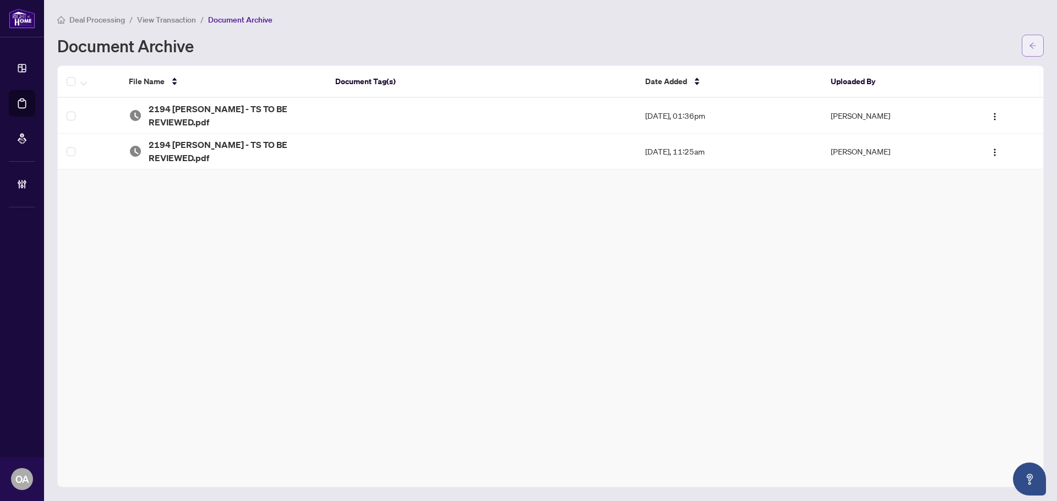
click at [1037, 50] on button "button" at bounding box center [1032, 46] width 22 height 22
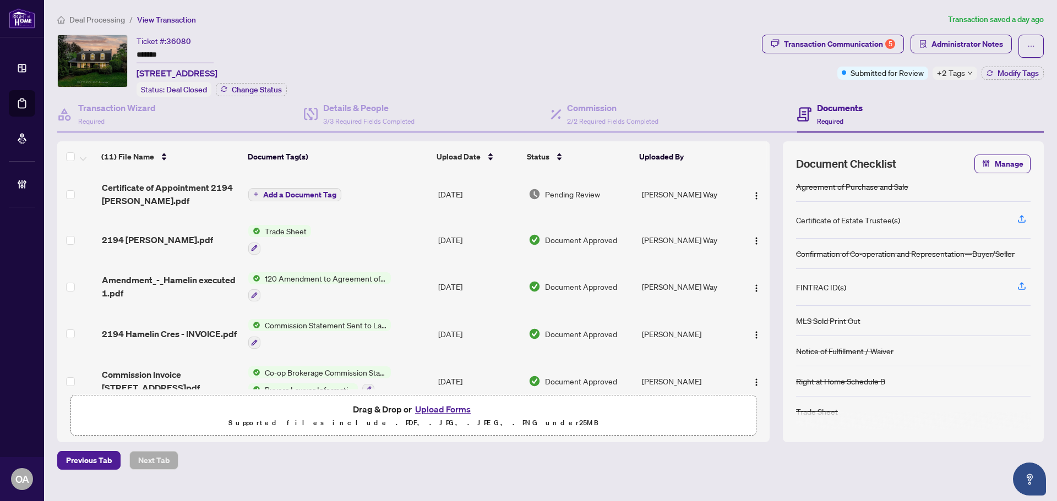
scroll to position [8, 0]
click at [893, 48] on div "Transaction Communication 5" at bounding box center [839, 44] width 111 height 18
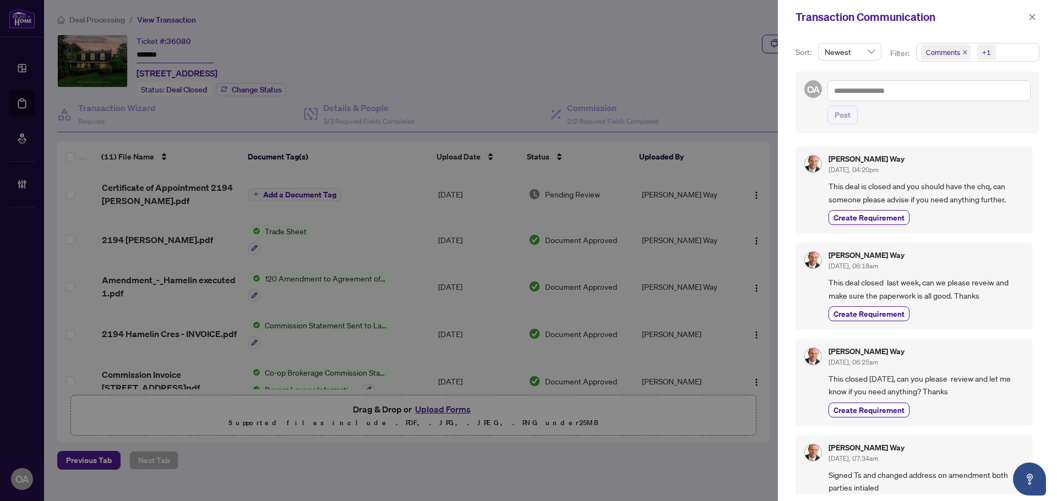
click at [964, 53] on icon "close" at bounding box center [965, 52] width 4 height 4
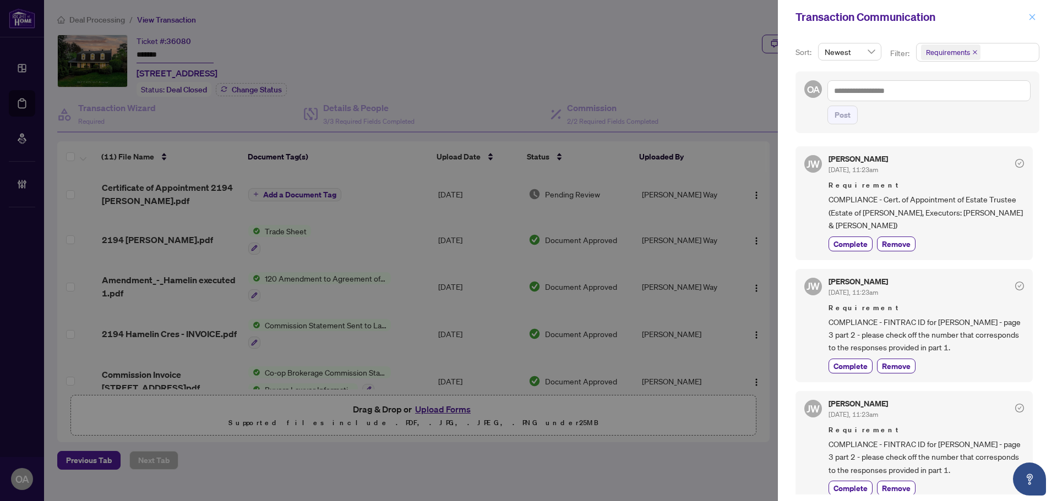
click at [1035, 17] on icon "close" at bounding box center [1032, 17] width 8 height 8
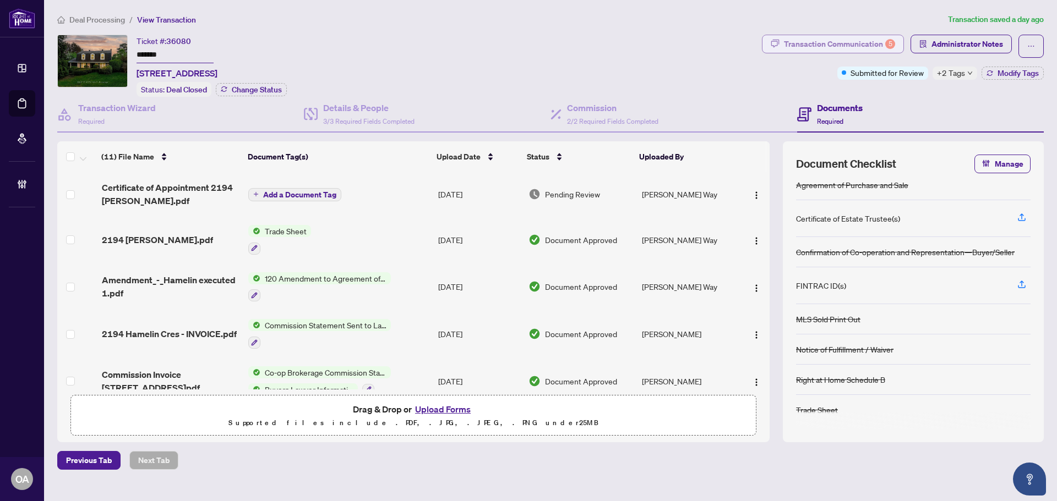
click at [886, 41] on div "5" at bounding box center [890, 44] width 10 height 10
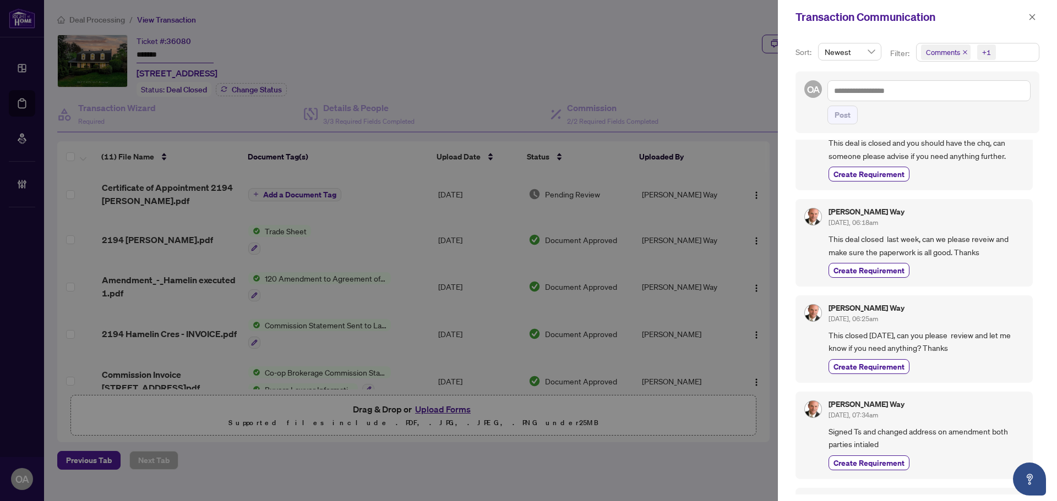
scroll to position [0, 0]
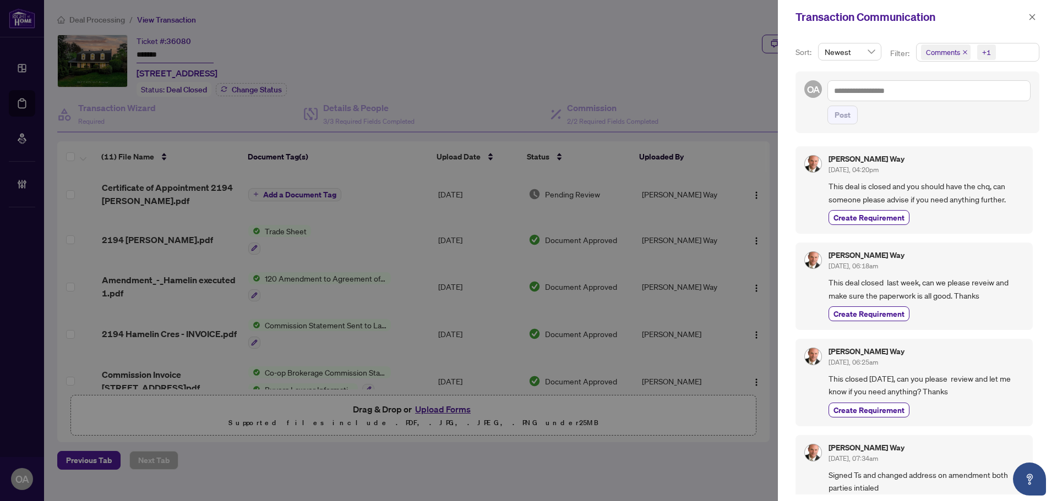
click at [962, 53] on icon "close" at bounding box center [965, 53] width 6 height 6
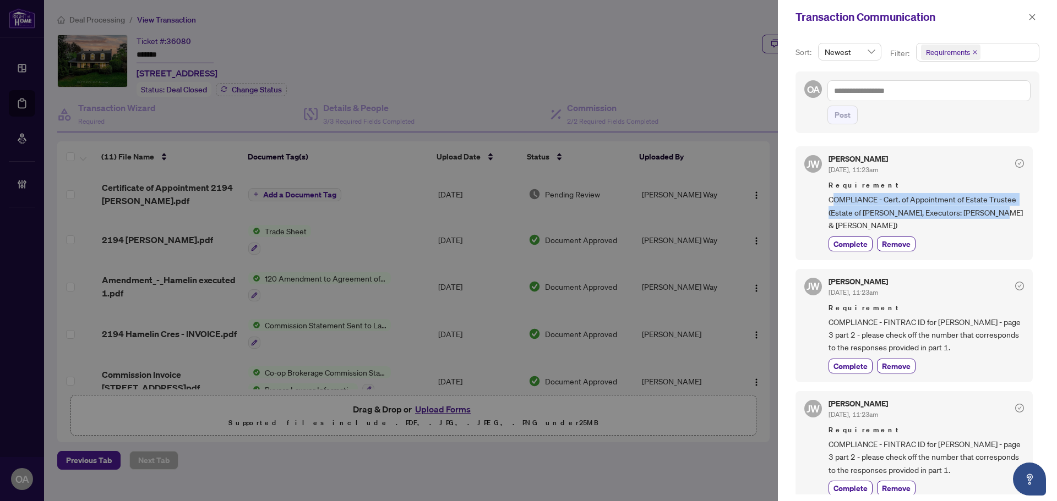
drag, startPoint x: 916, startPoint y: 199, endPoint x: 1002, endPoint y: 220, distance: 88.4
click at [1002, 220] on span "COMPLIANCE - Cert. of Appointment of Estate Trustee (Estate of CELINE MCGRAW, E…" at bounding box center [925, 212] width 195 height 39
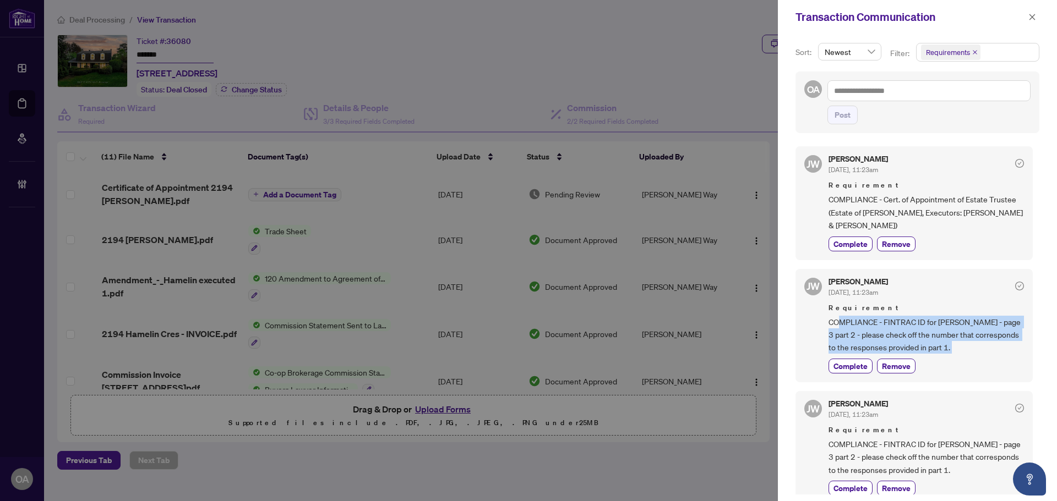
drag, startPoint x: 838, startPoint y: 323, endPoint x: 971, endPoint y: 357, distance: 137.6
click at [971, 357] on div "Jackie Wu Jun/06/2025, 11:23am Requirement COMPLIANCE - FINTRAC ID for Helene M…" at bounding box center [925, 326] width 195 height 96
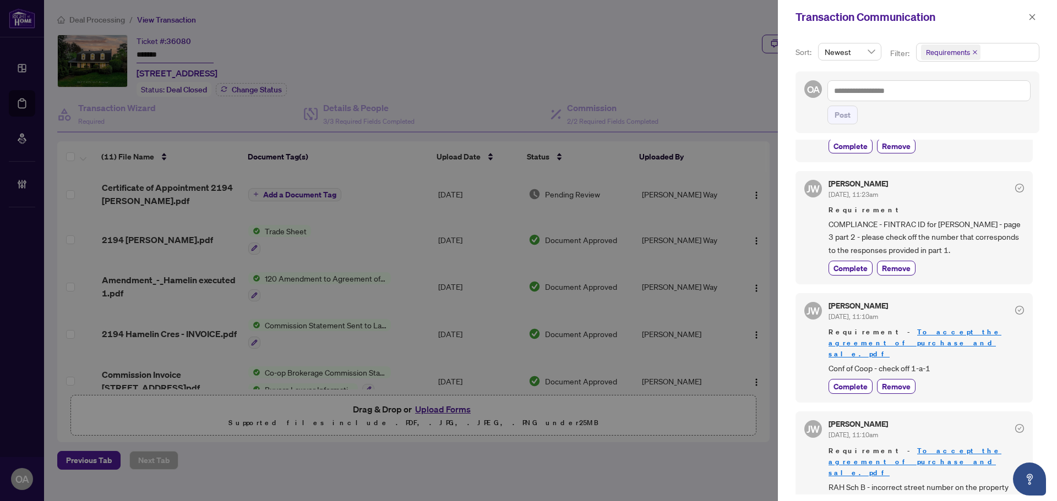
scroll to position [275, 0]
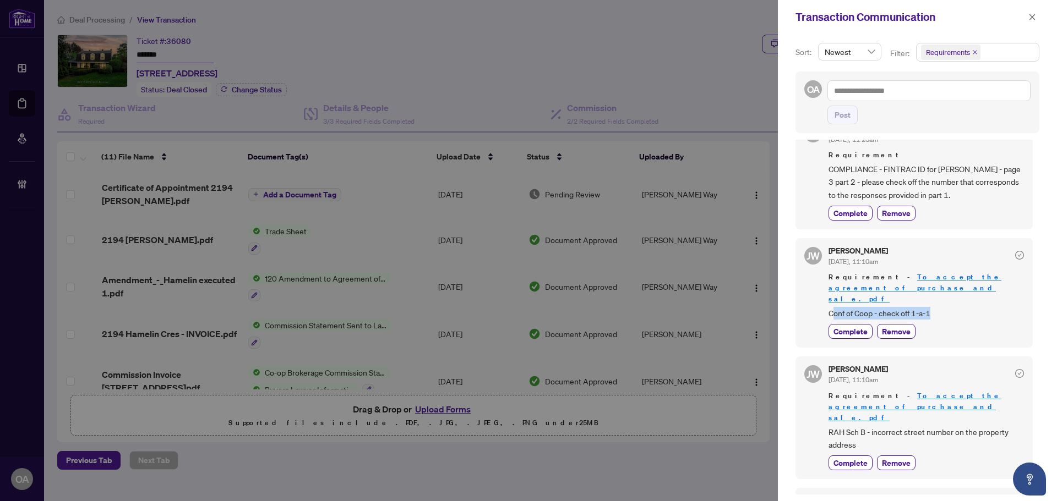
drag, startPoint x: 833, startPoint y: 305, endPoint x: 938, endPoint y: 310, distance: 105.2
click at [938, 310] on div "Jackie Wu Jun/06/2025, 11:10am Requirement - To accept the agreement of purchas…" at bounding box center [925, 293] width 195 height 92
drag, startPoint x: 829, startPoint y: 411, endPoint x: 886, endPoint y: 409, distance: 56.1
click at [885, 426] on span "RAH Sch B - incorrect street number on the property address" at bounding box center [925, 439] width 195 height 26
click at [576, 47] on div at bounding box center [528, 250] width 1057 height 501
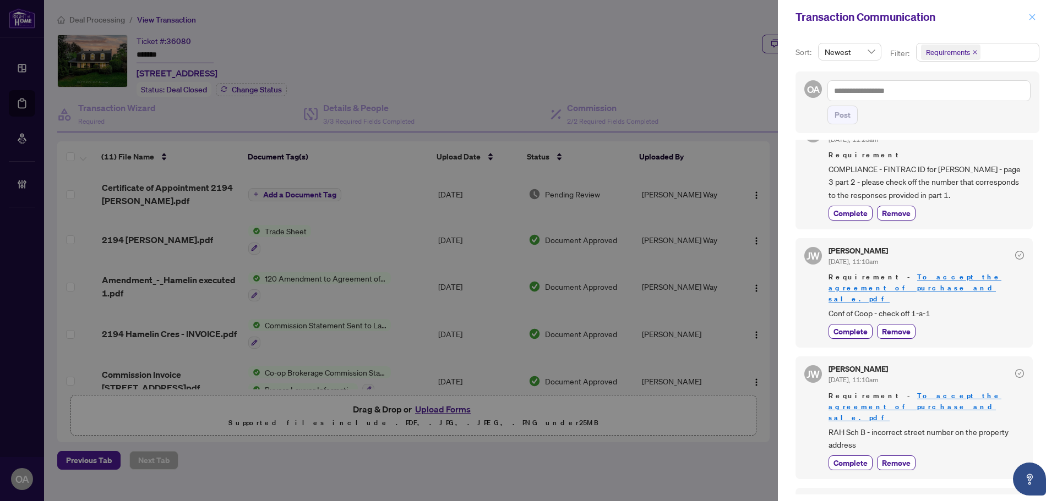
click at [1032, 17] on icon "close" at bounding box center [1032, 17] width 6 height 6
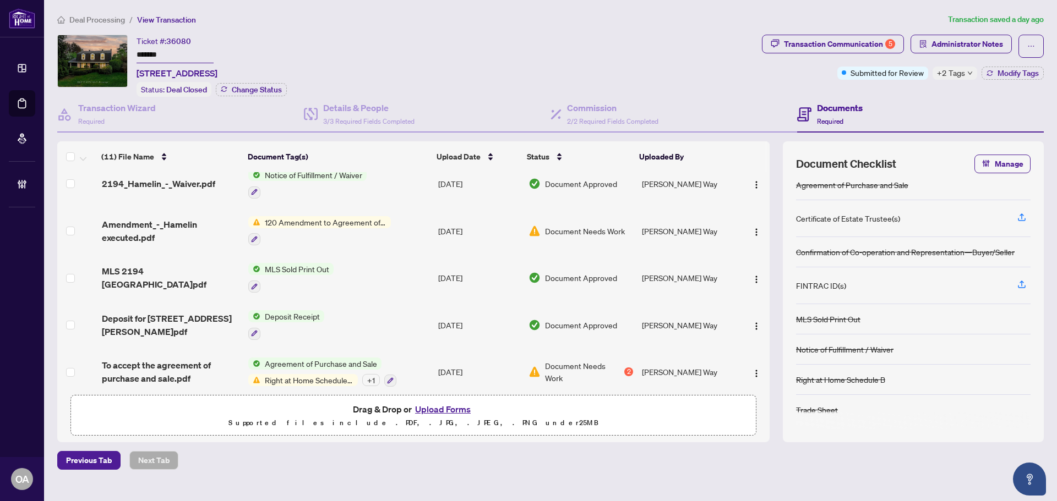
scroll to position [300, 0]
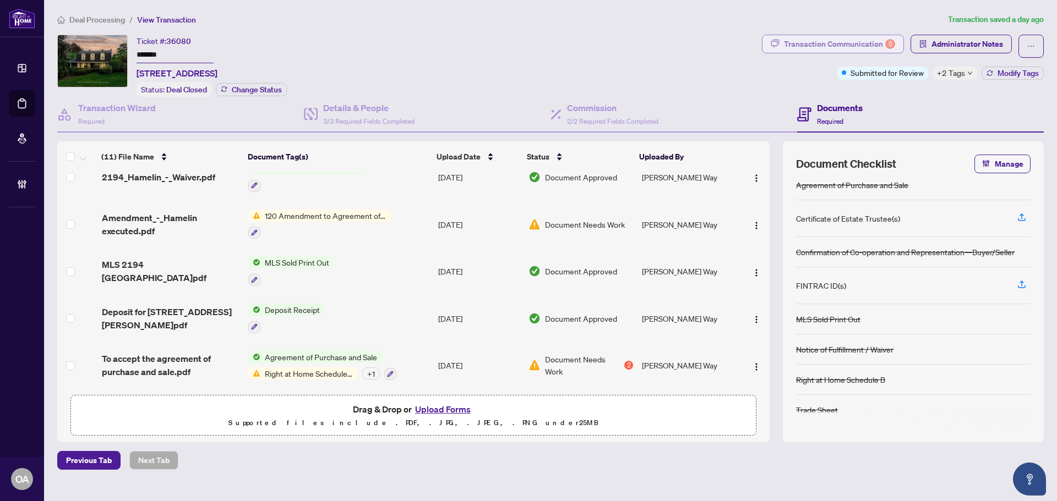
click at [885, 41] on div "Transaction Communication 5" at bounding box center [839, 44] width 111 height 18
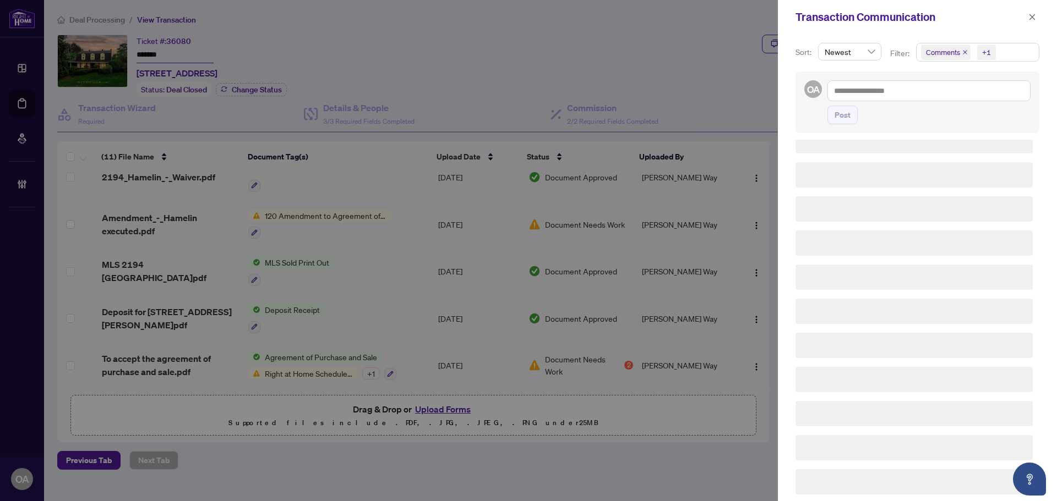
scroll to position [0, 0]
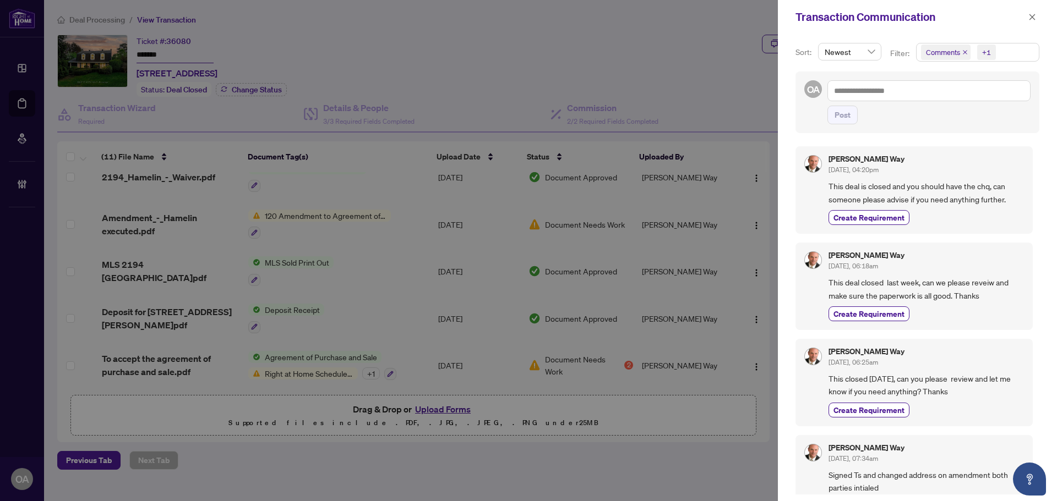
click at [964, 53] on icon "close" at bounding box center [965, 53] width 6 height 6
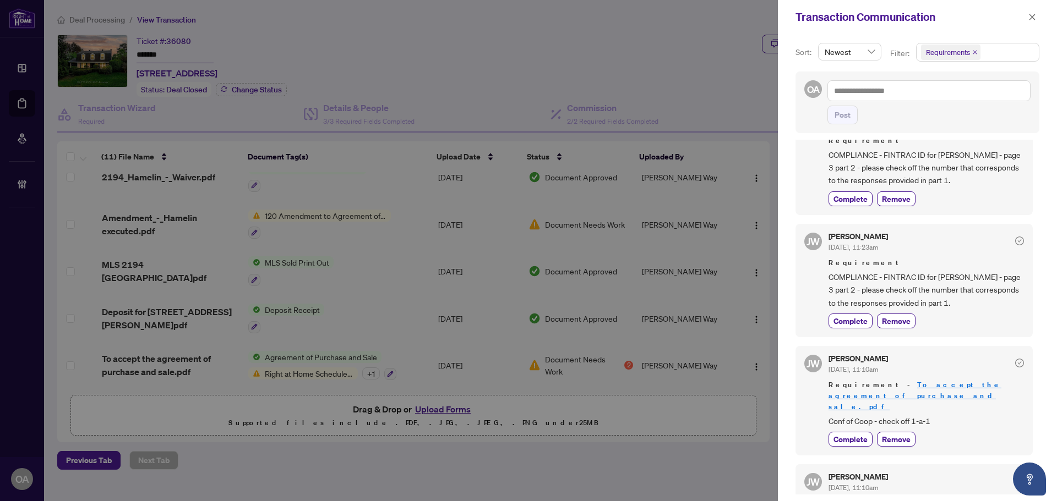
scroll to position [277, 0]
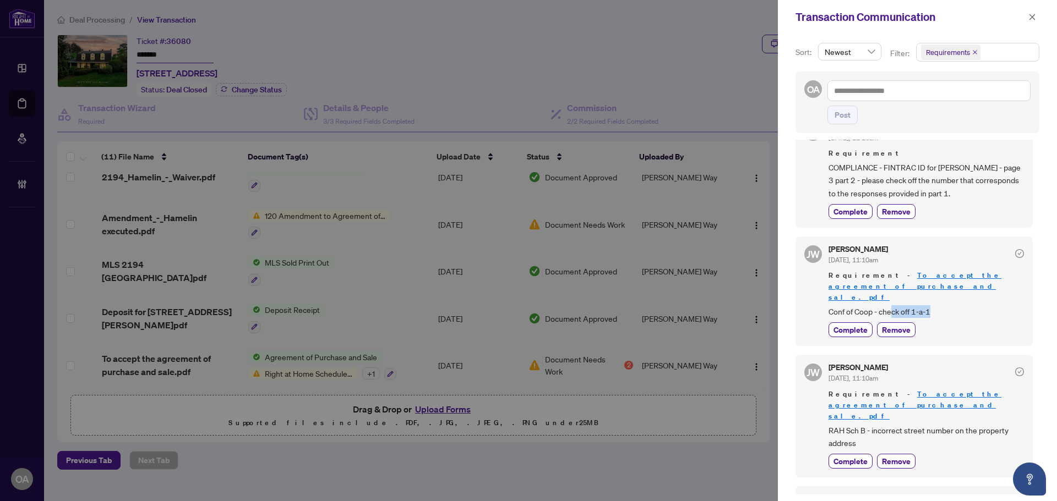
drag, startPoint x: 890, startPoint y: 301, endPoint x: 941, endPoint y: 301, distance: 50.6
click at [941, 305] on span "Conf of Coop - check off 1-a-1" at bounding box center [925, 311] width 195 height 13
click at [920, 305] on span "Conf of Coop - check off 1-a-1" at bounding box center [925, 311] width 195 height 13
click at [934, 305] on span "Conf of Coop - check off 1-a-1" at bounding box center [925, 311] width 195 height 13
drag, startPoint x: 936, startPoint y: 301, endPoint x: 888, endPoint y: 311, distance: 48.4
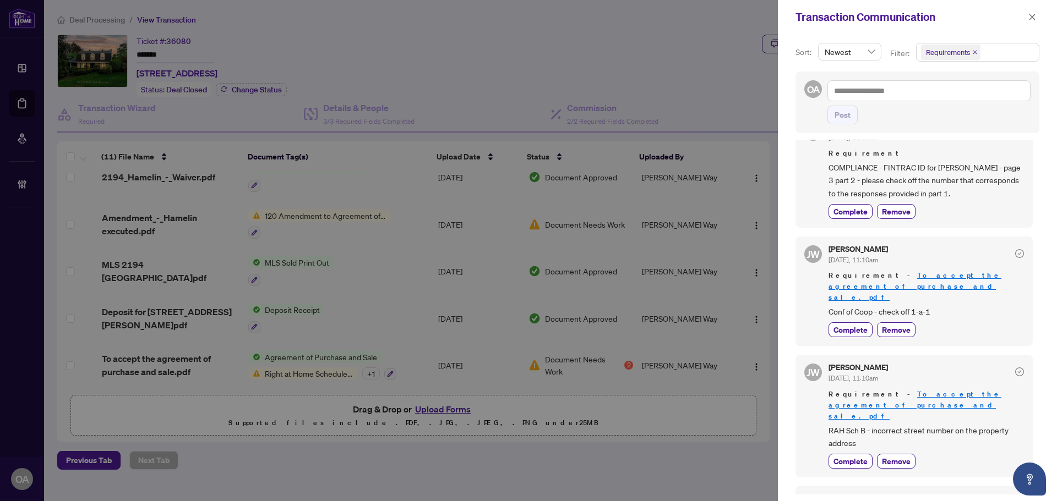
click at [888, 311] on div "Jackie Wu Jun/06/2025, 11:10am Requirement - To accept the agreement of purchas…" at bounding box center [925, 291] width 195 height 92
click at [936, 305] on span "Conf of Coop - check off 1-a-1" at bounding box center [925, 311] width 195 height 13
drag, startPoint x: 827, startPoint y: 409, endPoint x: 914, endPoint y: 409, distance: 87.5
click at [910, 409] on div "JW Jackie Wu Jun/06/2025, 11:10am Requirement - To accept the agreement of purc…" at bounding box center [913, 416] width 237 height 123
click at [914, 424] on span "RAH Sch B - incorrect street number on the property address" at bounding box center [925, 437] width 195 height 26
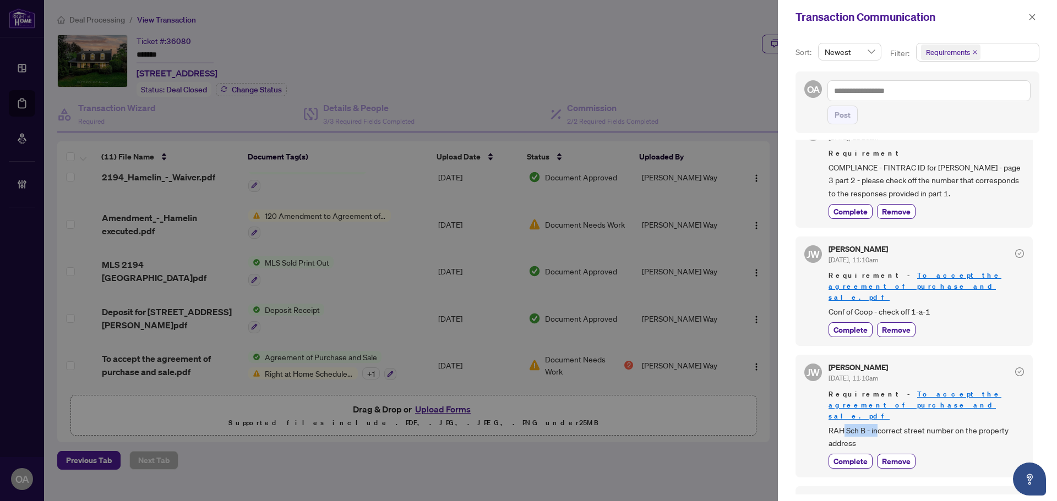
drag, startPoint x: 924, startPoint y: 412, endPoint x: 939, endPoint y: 411, distance: 15.4
click at [930, 424] on span "RAH Sch B - incorrect street number on the property address" at bounding box center [925, 437] width 195 height 26
click at [939, 424] on span "RAH Sch B - incorrect street number on the property address" at bounding box center [925, 437] width 195 height 26
drag, startPoint x: 907, startPoint y: 409, endPoint x: 984, endPoint y: 411, distance: 76.5
click at [982, 424] on span "RAH Sch B - incorrect street number on the property address" at bounding box center [925, 437] width 195 height 26
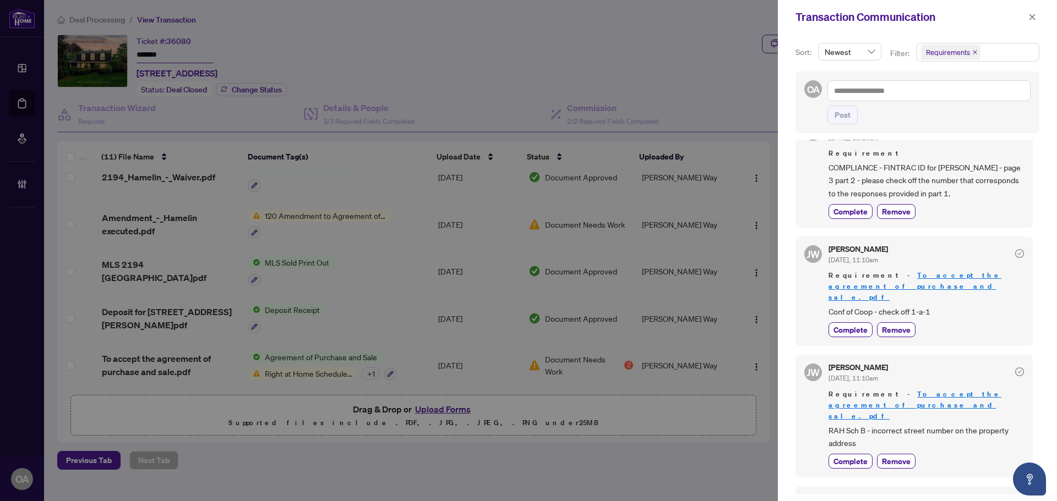
click at [984, 424] on span "RAH Sch B - incorrect street number on the property address" at bounding box center [925, 437] width 195 height 26
click at [1036, 15] on button "button" at bounding box center [1032, 16] width 14 height 13
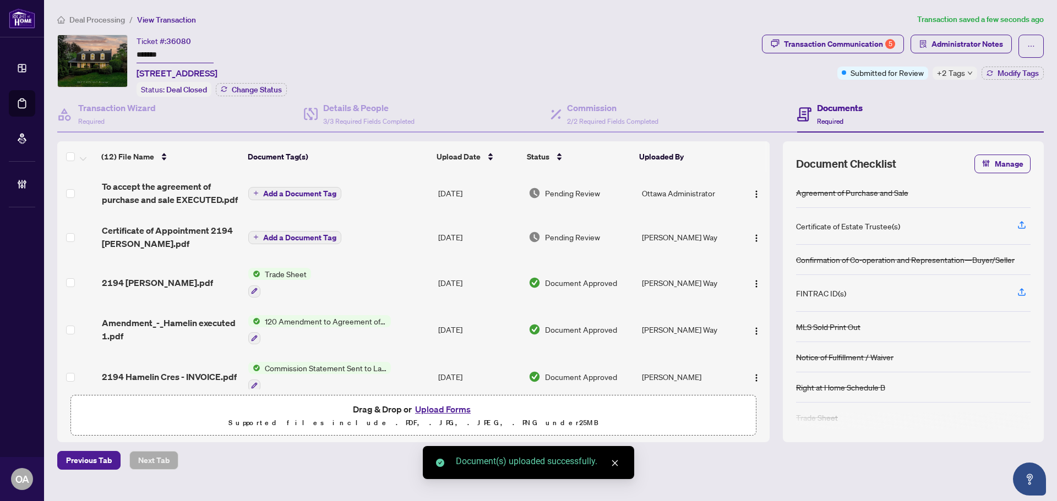
scroll to position [0, 0]
click at [756, 188] on span "button" at bounding box center [756, 194] width 9 height 12
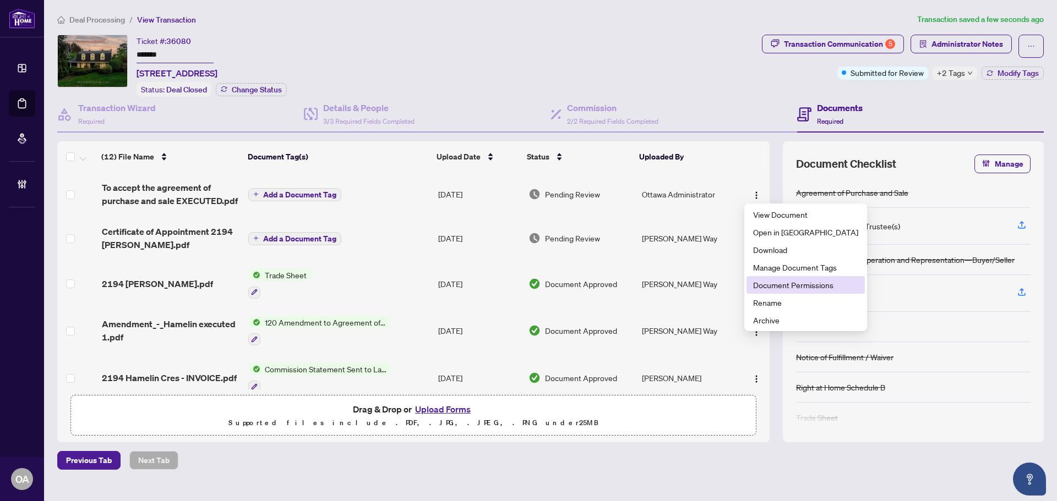
click at [780, 283] on span "Document Permissions" at bounding box center [805, 285] width 105 height 12
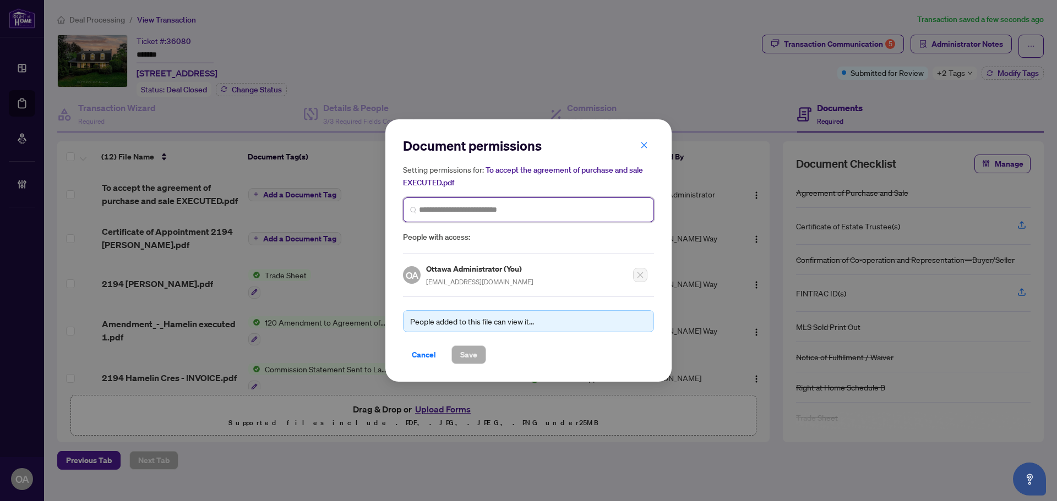
click at [455, 209] on input "search" at bounding box center [533, 210] width 228 height 12
type input "*******"
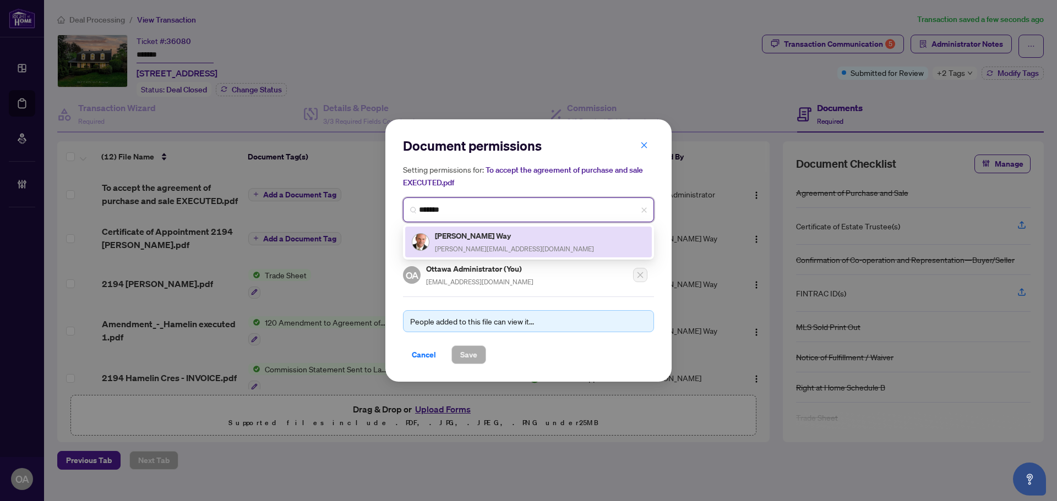
click at [468, 249] on span "dale@askDaleFirst.com" at bounding box center [514, 249] width 159 height 8
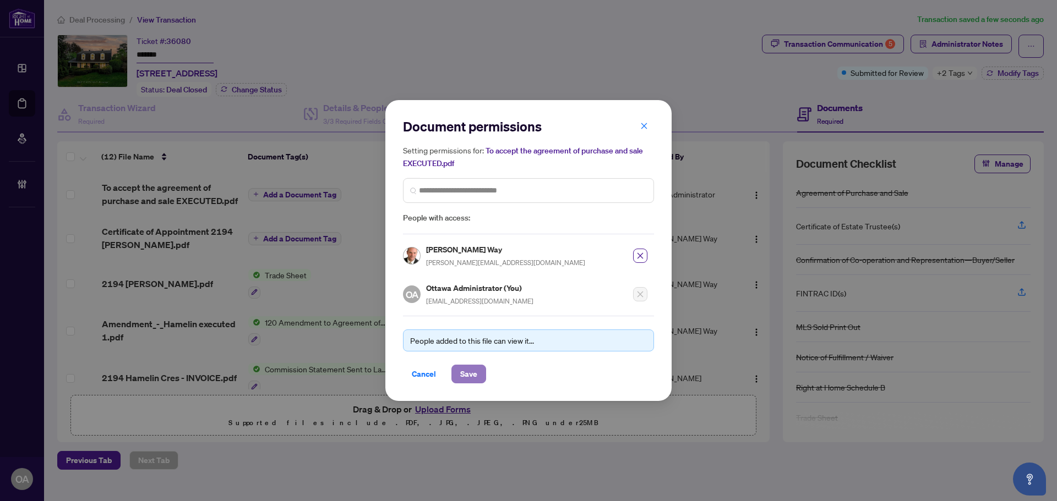
click at [470, 374] on span "Save" at bounding box center [468, 374] width 17 height 18
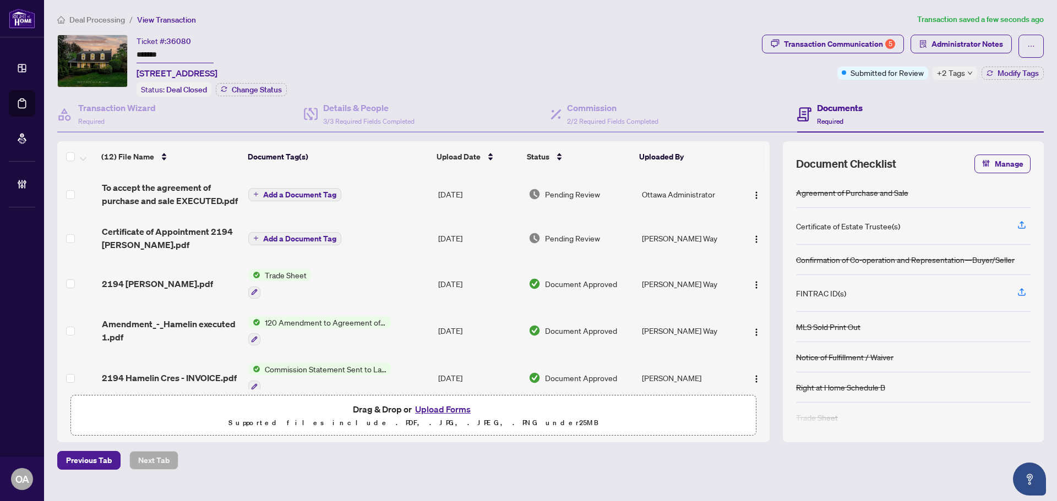
click at [953, 68] on span "+2 Tags" at bounding box center [951, 73] width 28 height 13
click at [889, 110] on div "Documents Required" at bounding box center [920, 115] width 247 height 36
click at [344, 130] on div "Details & People 3/3 Required Fields Completed" at bounding box center [427, 115] width 247 height 36
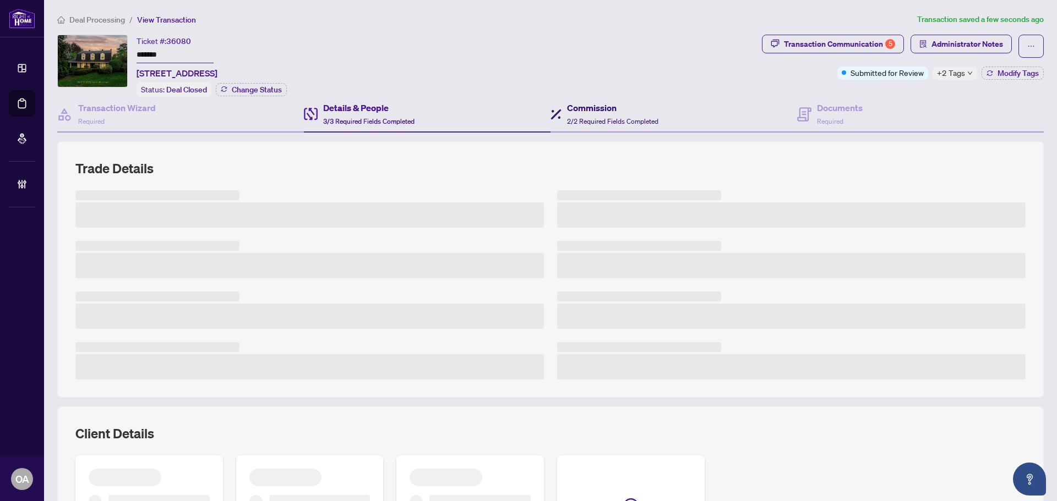
click at [590, 118] on span "2/2 Required Fields Completed" at bounding box center [612, 121] width 91 height 8
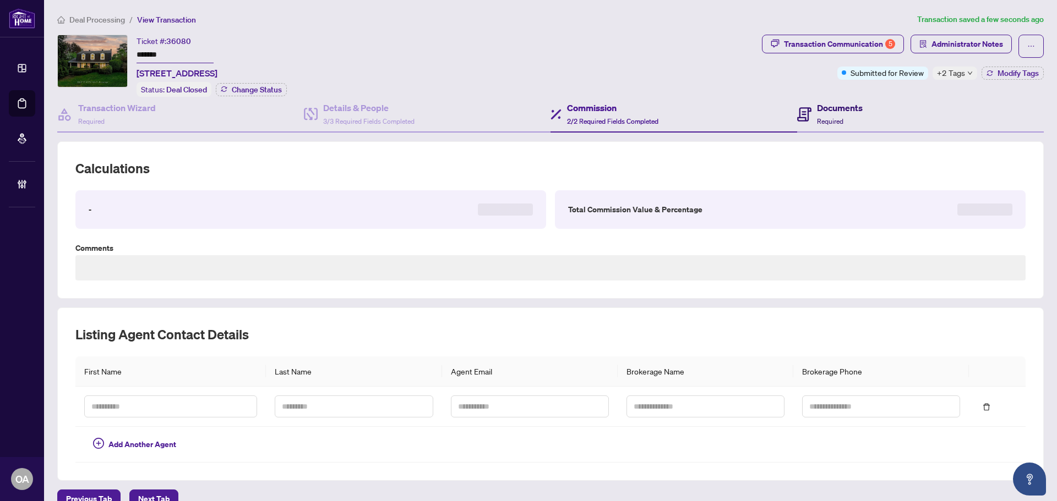
click at [820, 109] on h4 "Documents" at bounding box center [840, 107] width 46 height 13
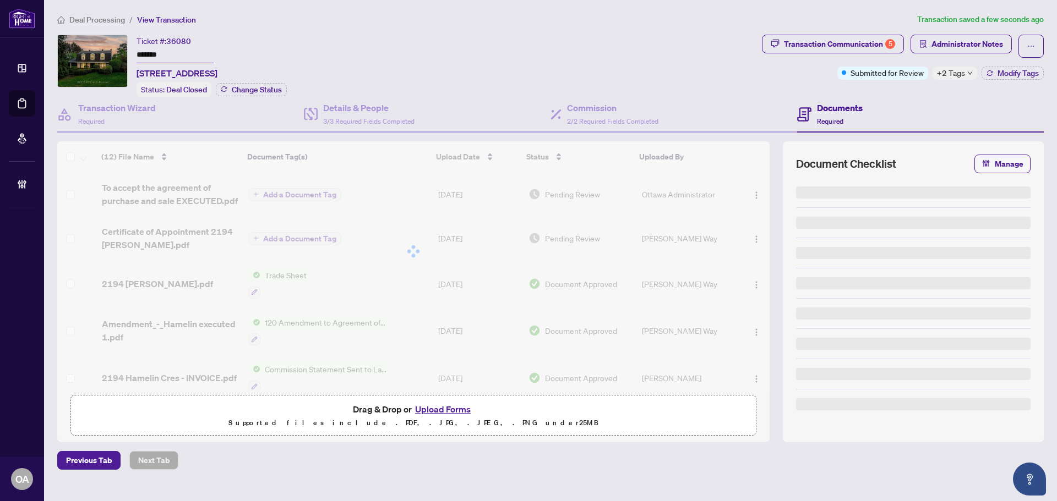
click at [803, 111] on icon at bounding box center [804, 114] width 14 height 14
click at [428, 111] on div "Details & People 3/3 Required Fields Completed" at bounding box center [427, 115] width 247 height 36
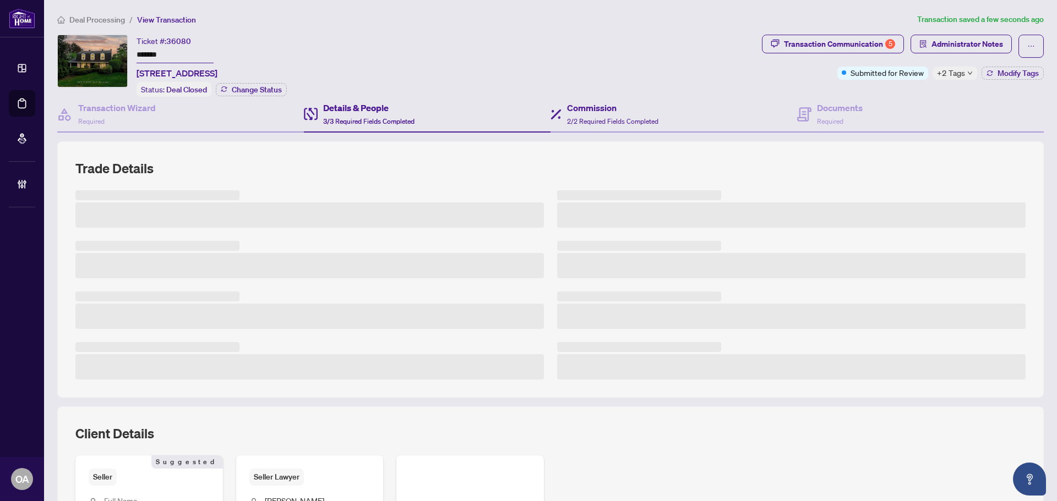
click at [779, 114] on div "Commission 2/2 Required Fields Completed" at bounding box center [673, 115] width 247 height 36
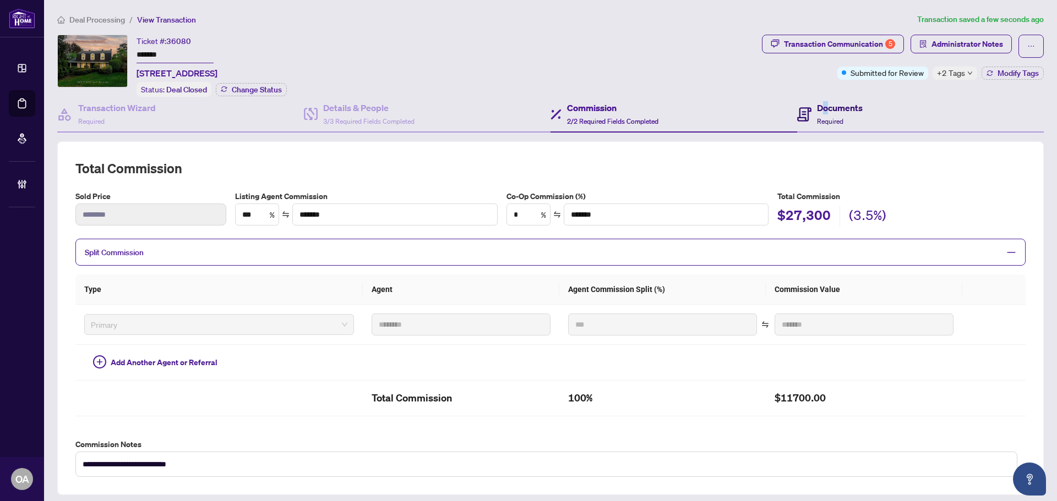
click at [820, 103] on h4 "Documents" at bounding box center [840, 107] width 46 height 13
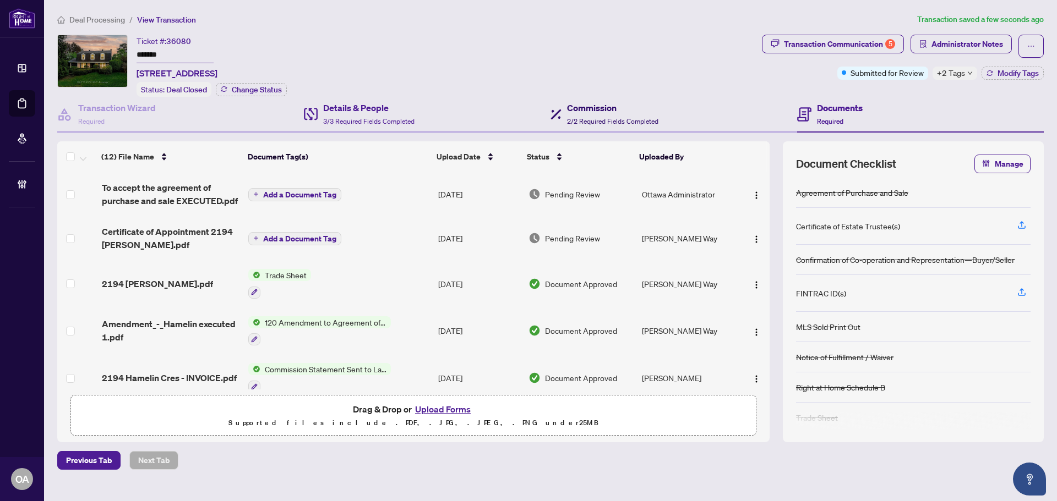
click at [616, 120] on span "2/2 Required Fields Completed" at bounding box center [612, 121] width 91 height 8
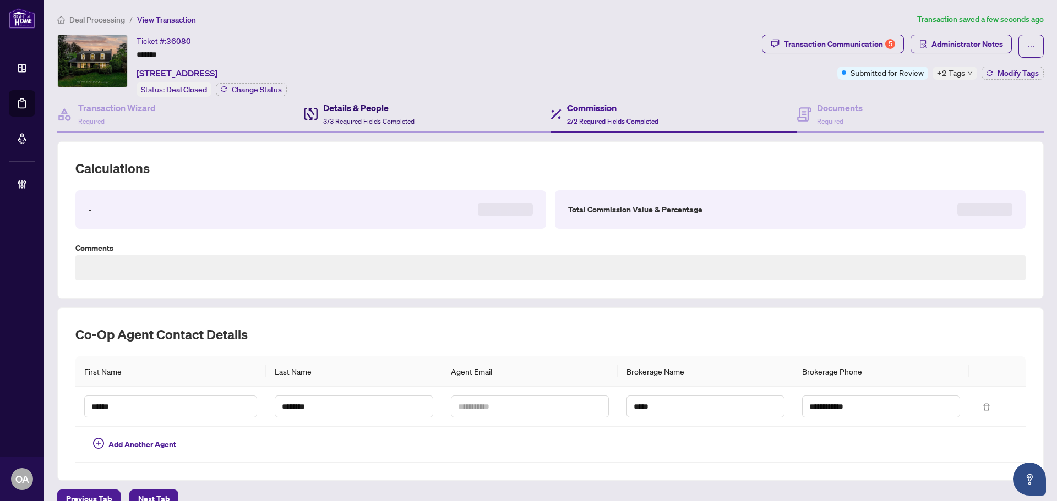
click at [406, 120] on span "3/3 Required Fields Completed" at bounding box center [368, 121] width 91 height 8
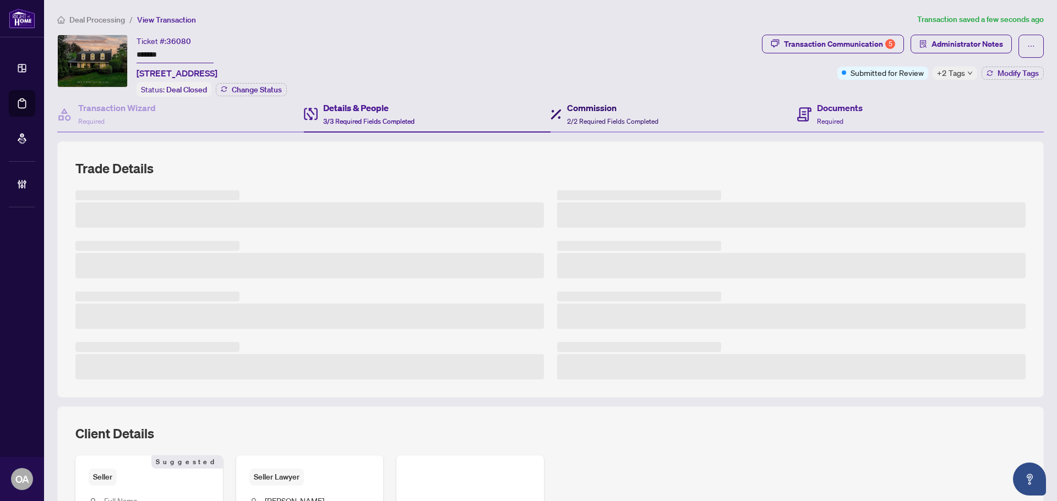
click at [603, 108] on h4 "Commission" at bounding box center [612, 107] width 91 height 13
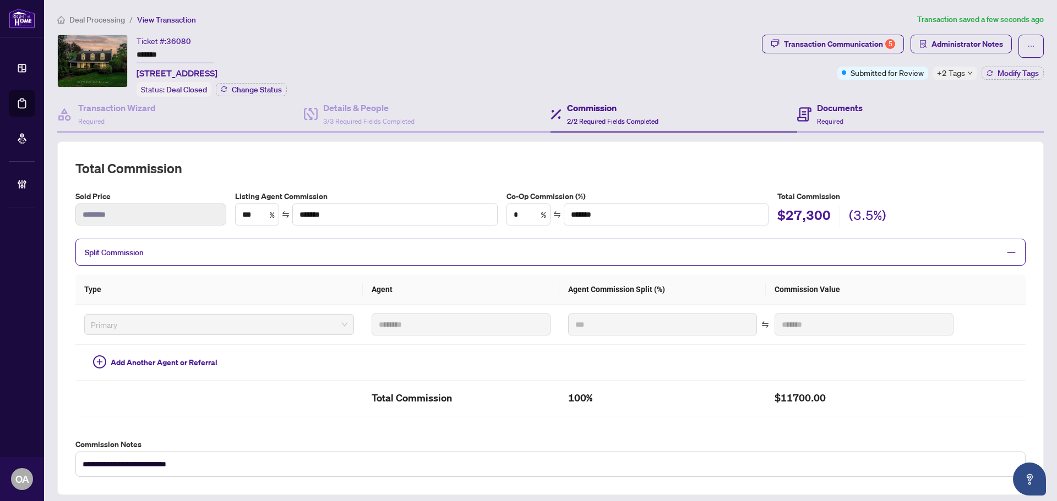
type textarea "**********"
click at [857, 108] on div "Documents Required" at bounding box center [920, 115] width 247 height 36
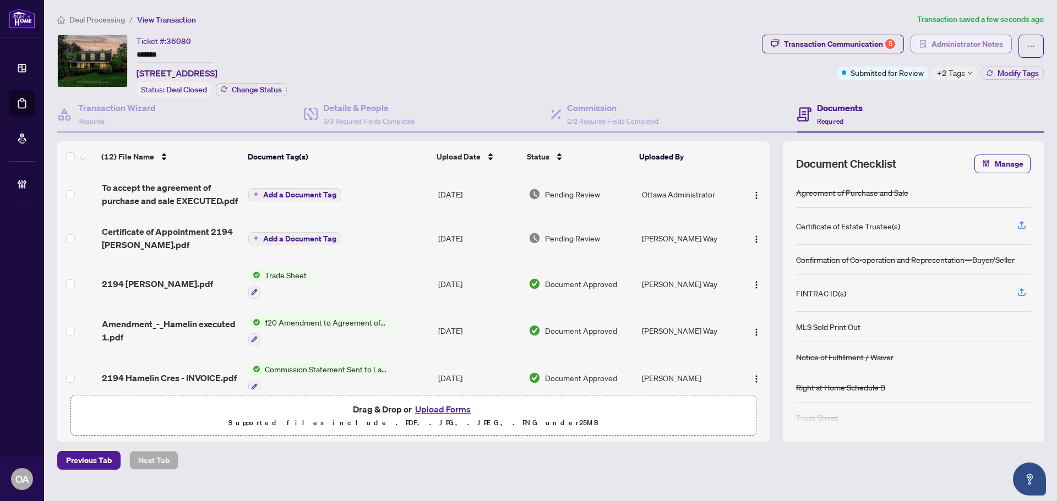
click at [975, 40] on span "Administrator Notes" at bounding box center [967, 44] width 72 height 18
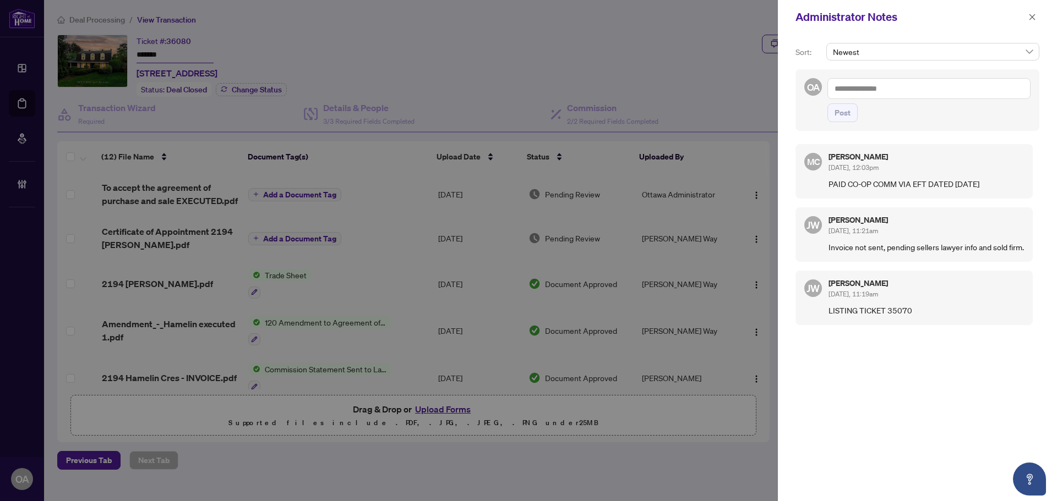
click at [883, 86] on textarea at bounding box center [928, 88] width 203 height 21
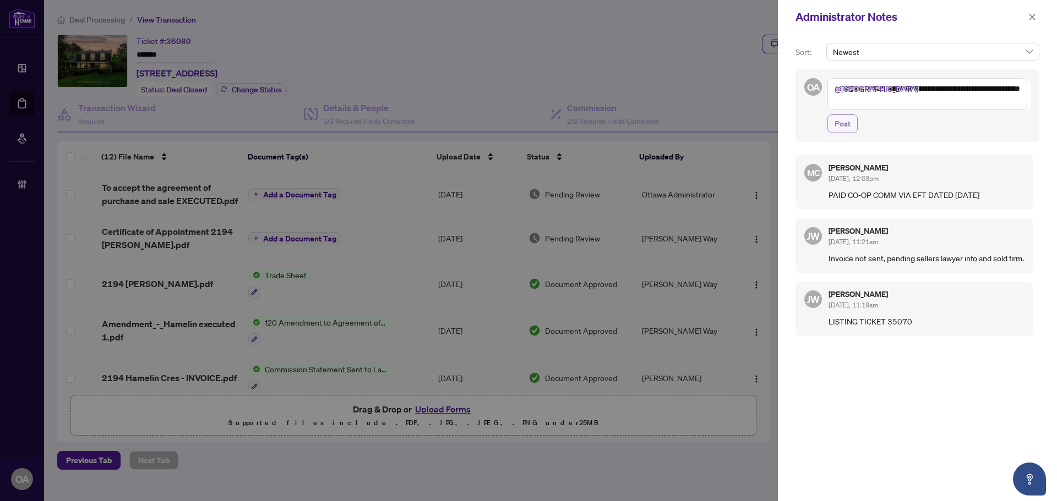
type textarea "**********"
click at [837, 125] on span "Post" at bounding box center [842, 124] width 16 height 18
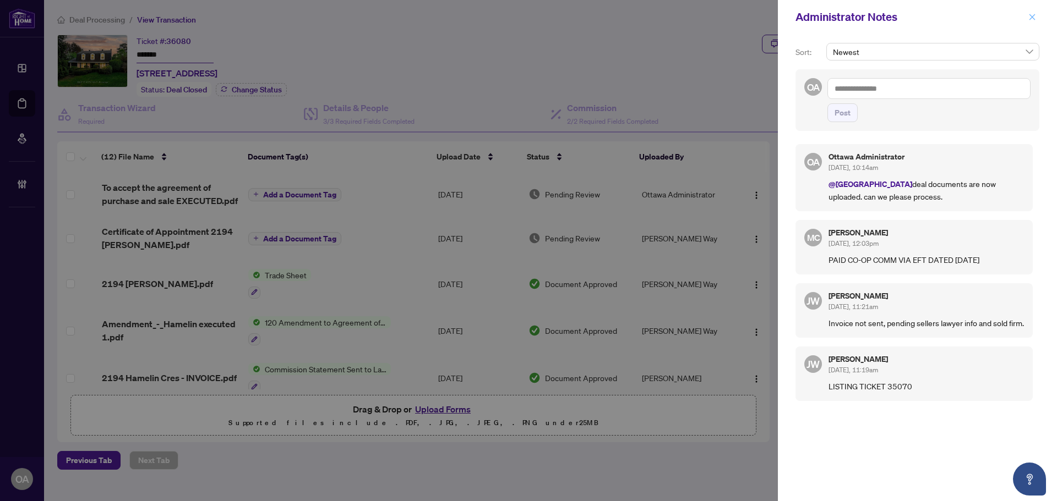
click at [1035, 19] on icon "close" at bounding box center [1032, 17] width 8 height 8
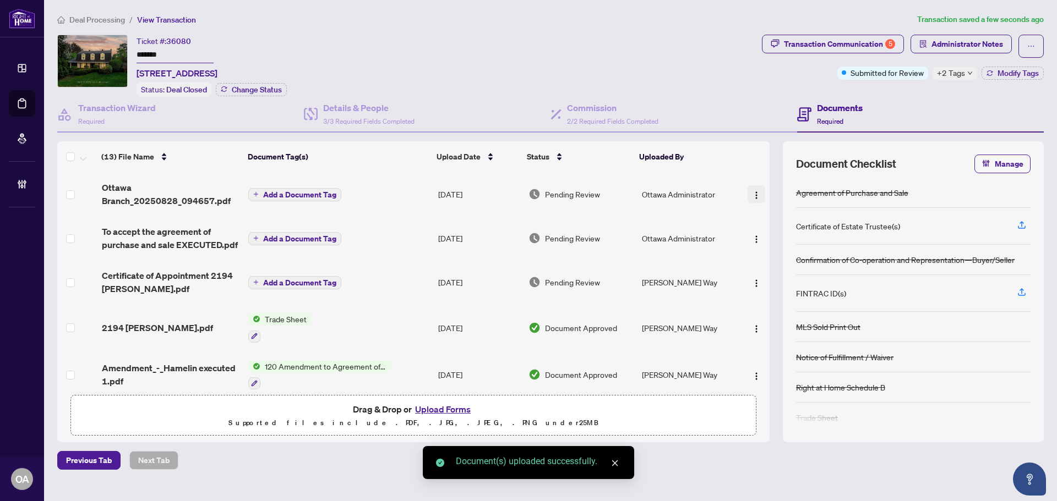
click at [755, 188] on span "button" at bounding box center [756, 194] width 9 height 12
click at [740, 89] on div "Ticket #: 36080 ******* 2194 Hamelin Cres, Ottawa, Ontario K1J 6L1, Canada Stat…" at bounding box center [407, 66] width 700 height 62
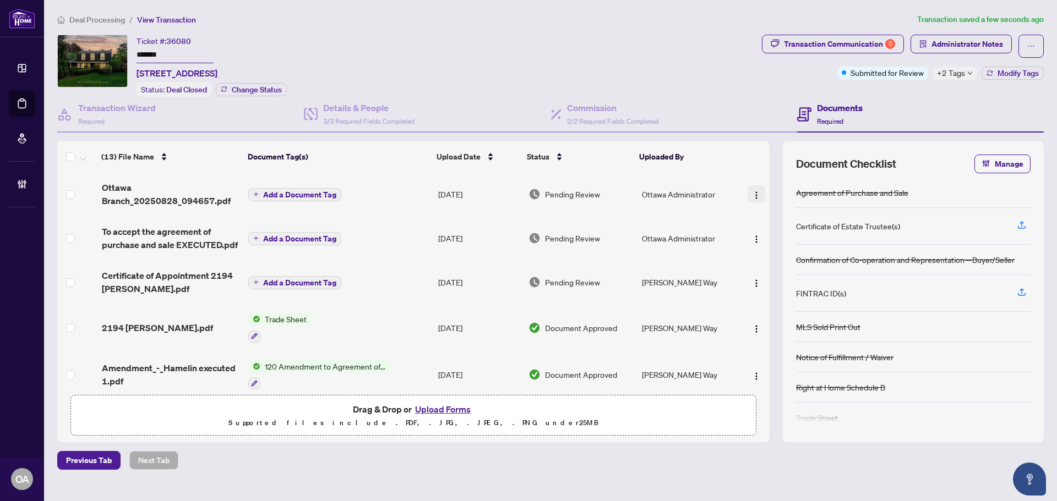
click at [752, 194] on img "button" at bounding box center [756, 195] width 9 height 9
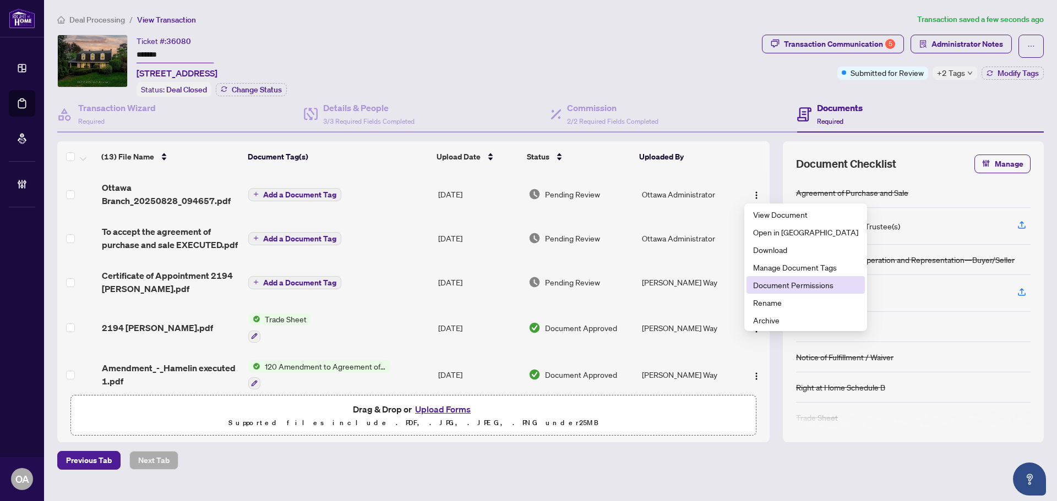
click at [771, 280] on span "Document Permissions" at bounding box center [805, 285] width 105 height 12
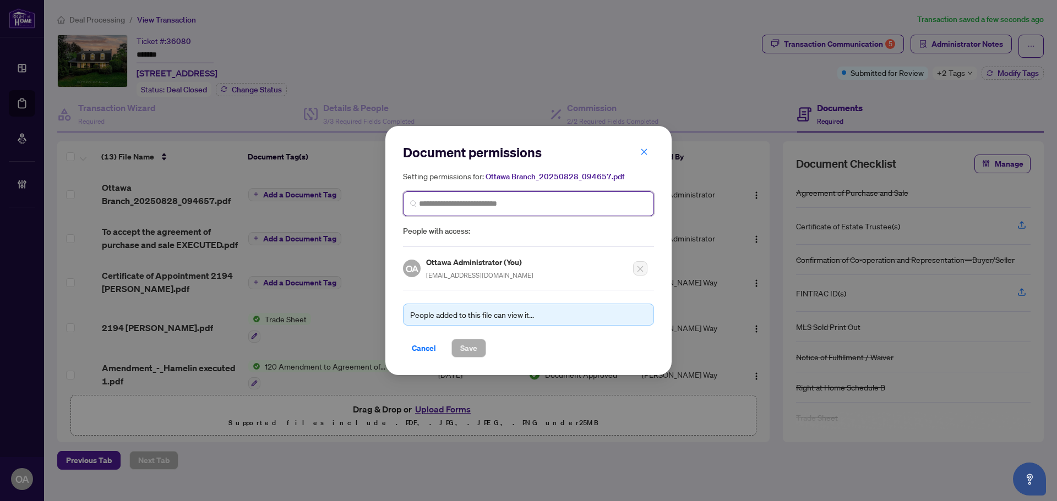
click at [444, 208] on input "search" at bounding box center [533, 204] width 228 height 12
type input "****"
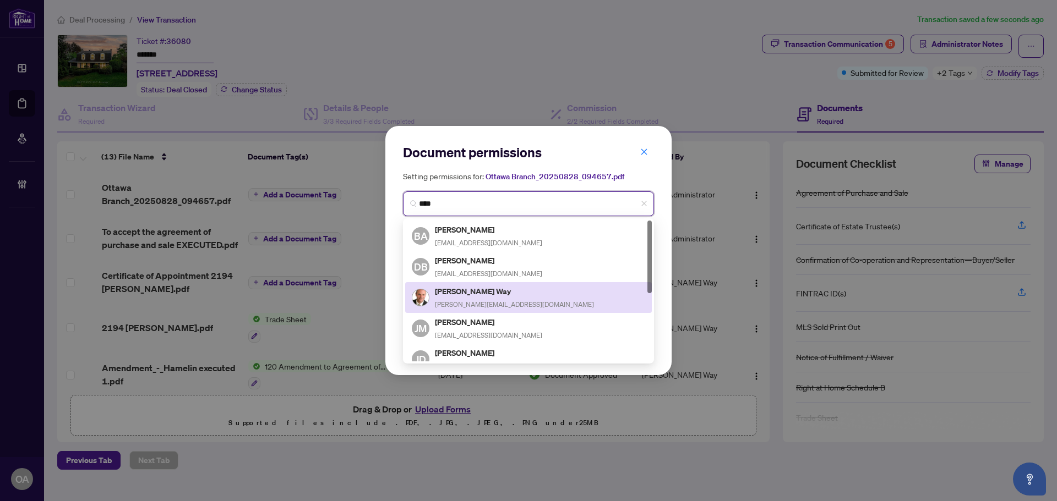
click at [472, 301] on span "dale@askDaleFirst.com" at bounding box center [514, 305] width 159 height 8
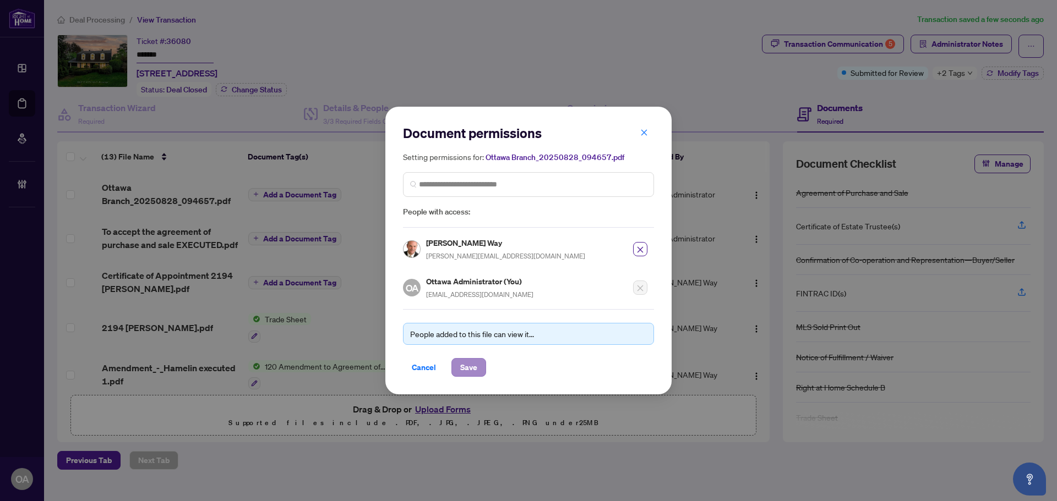
click at [466, 378] on div "Document permissions Setting permissions for: Ottawa Branch_20250828_094657.pdf…" at bounding box center [528, 251] width 286 height 288
click at [462, 369] on span "Save" at bounding box center [468, 368] width 17 height 18
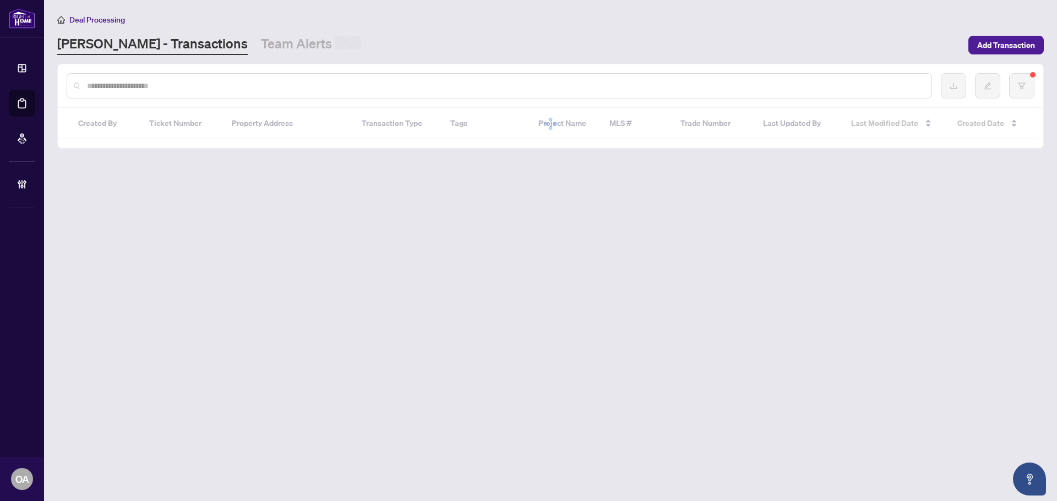
click at [124, 85] on input "text" at bounding box center [504, 86] width 835 height 12
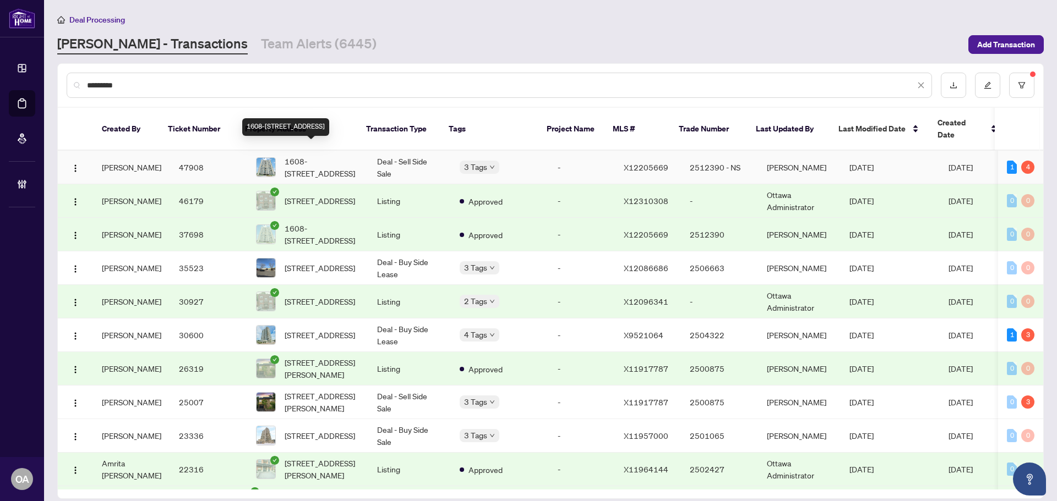
type input "*********"
click at [335, 155] on span "1608-1500 Riverside Dr, Ottawa, Ontario K1G 4J4, Canada" at bounding box center [322, 167] width 75 height 24
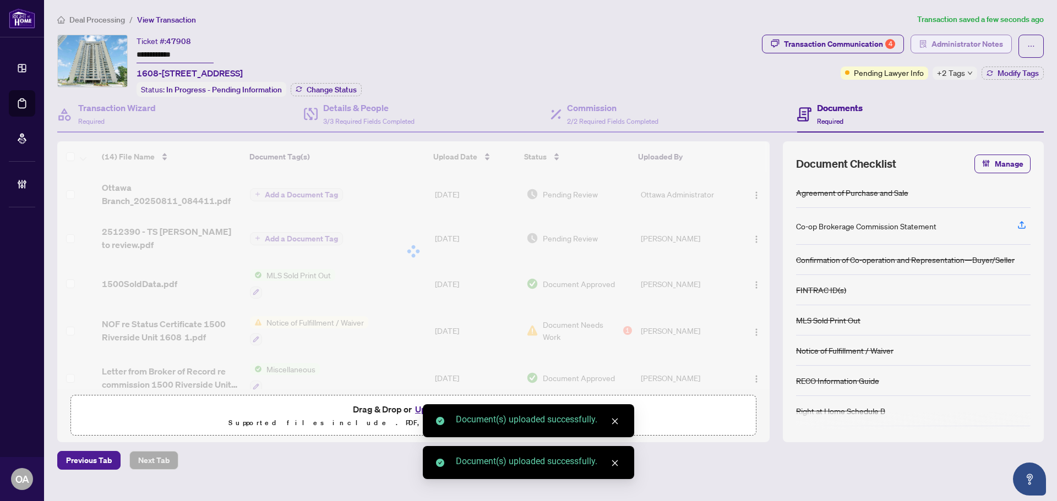
click at [932, 47] on span "Administrator Notes" at bounding box center [967, 44] width 72 height 18
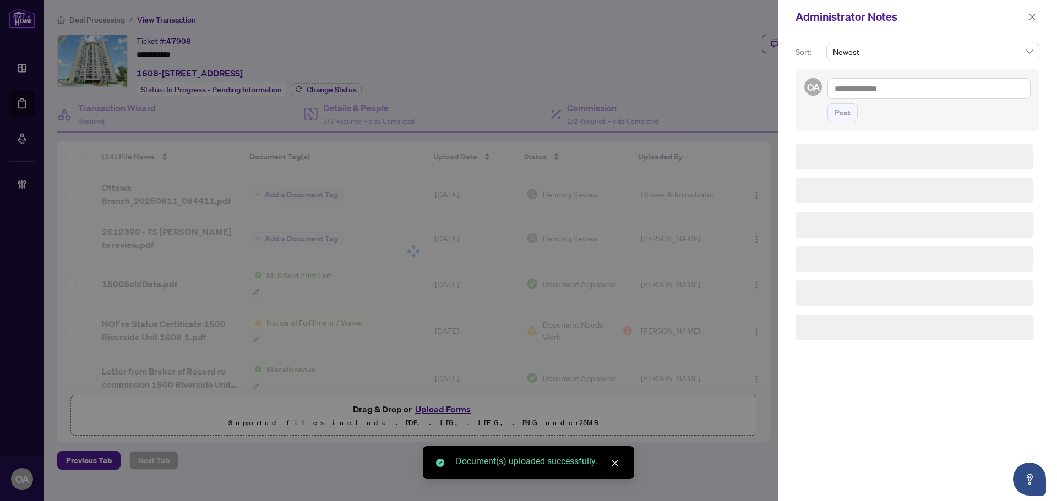
click at [930, 90] on textarea at bounding box center [928, 88] width 203 height 21
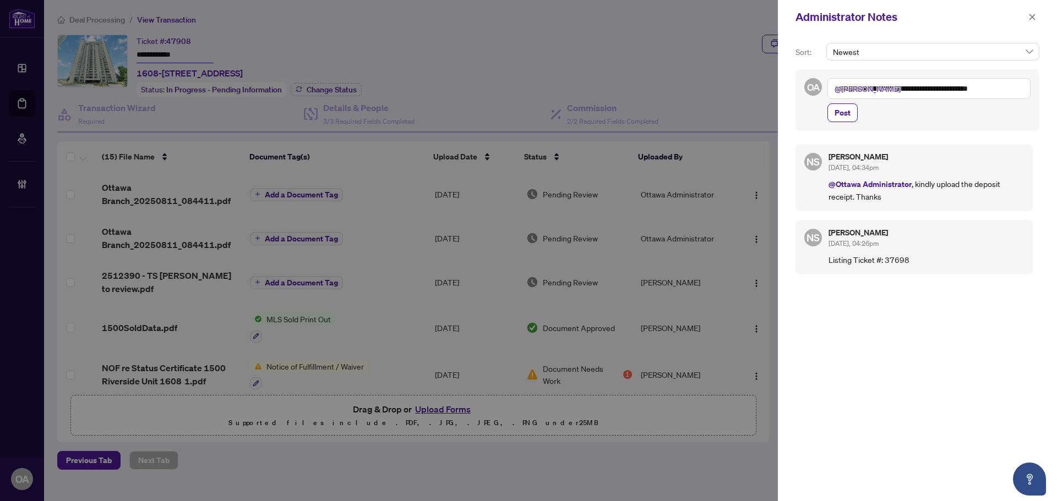
type textarea "**********"
click at [837, 125] on div "**********" at bounding box center [917, 100] width 244 height 62
click at [835, 115] on span "Post" at bounding box center [842, 113] width 16 height 18
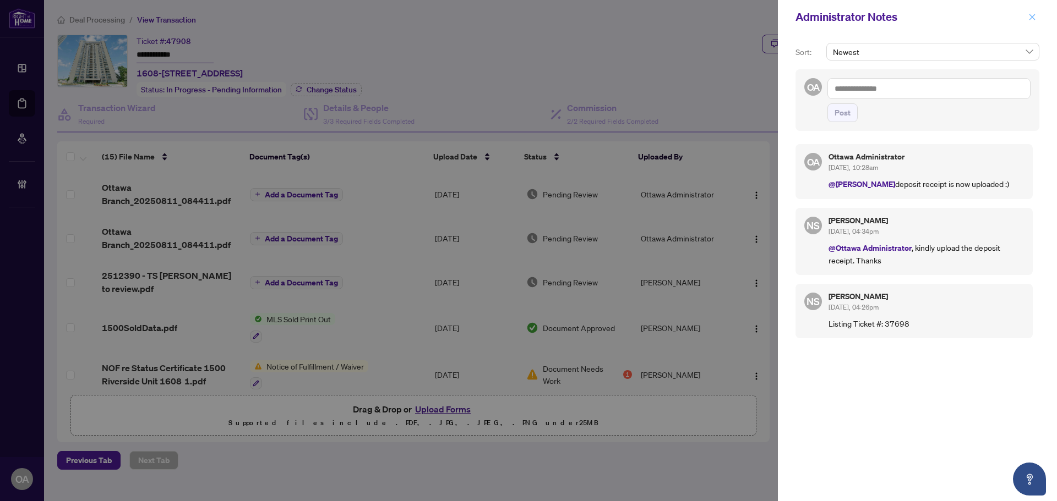
click at [1026, 21] on button "button" at bounding box center [1032, 16] width 14 height 13
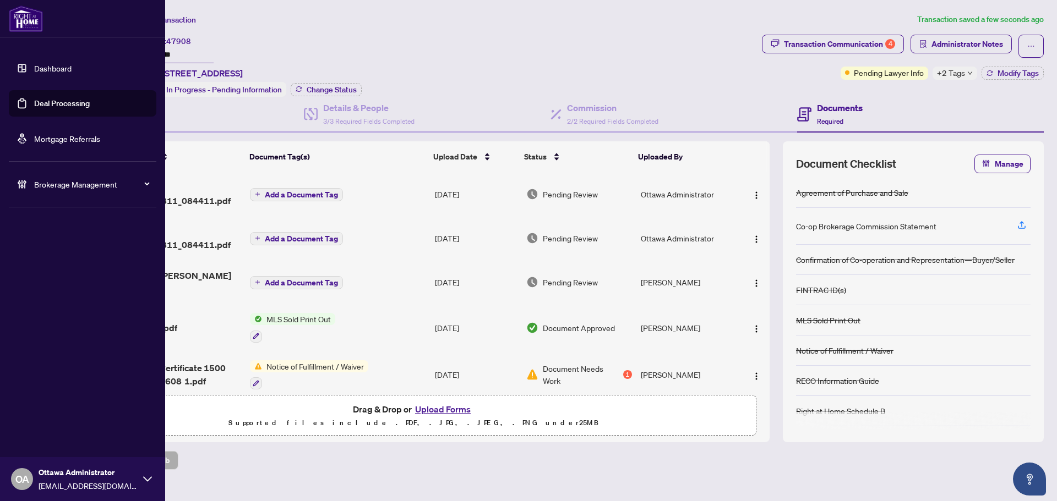
drag, startPoint x: 29, startPoint y: 107, endPoint x: 67, endPoint y: 108, distance: 38.0
click at [34, 107] on link "Deal Processing" at bounding box center [62, 104] width 56 height 10
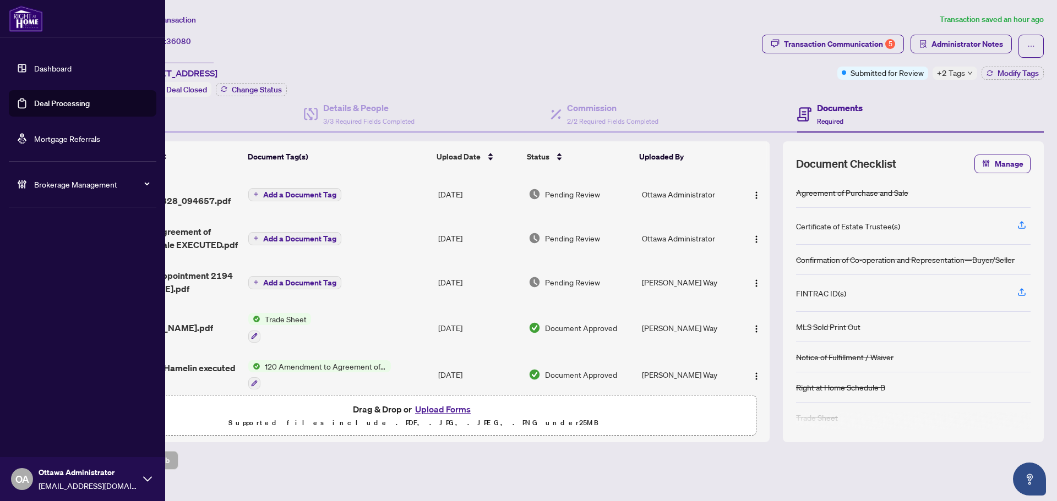
click at [45, 107] on link "Deal Processing" at bounding box center [62, 104] width 56 height 10
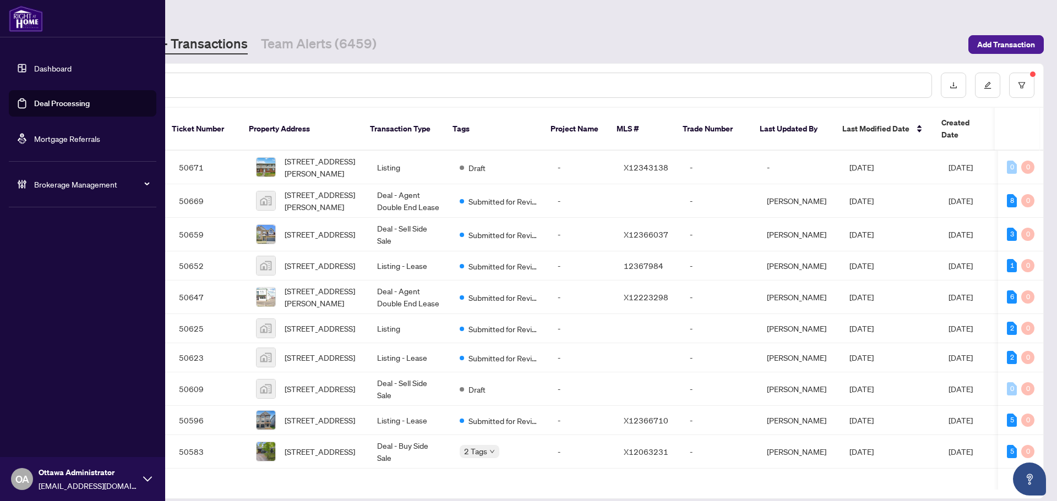
click at [51, 106] on link "Deal Processing" at bounding box center [62, 104] width 56 height 10
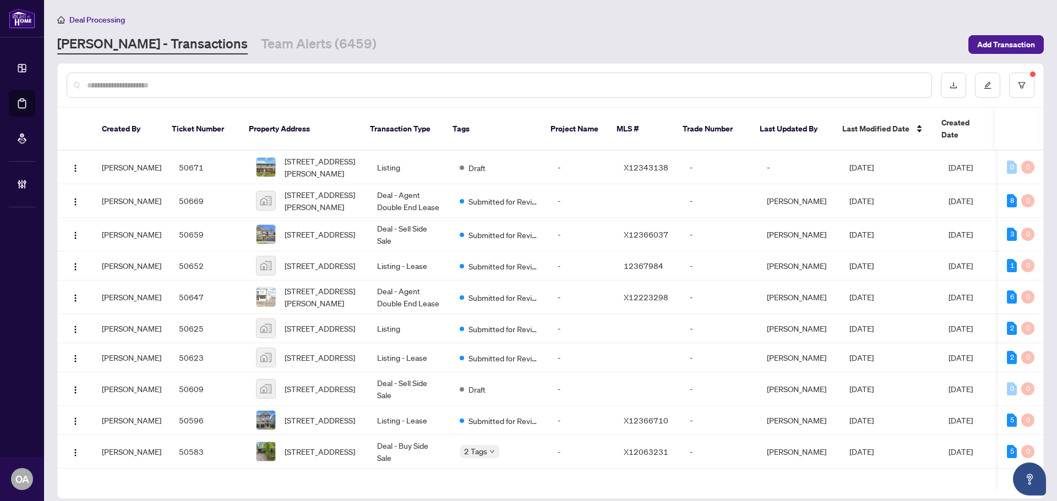
click at [183, 80] on input "text" at bounding box center [504, 85] width 835 height 12
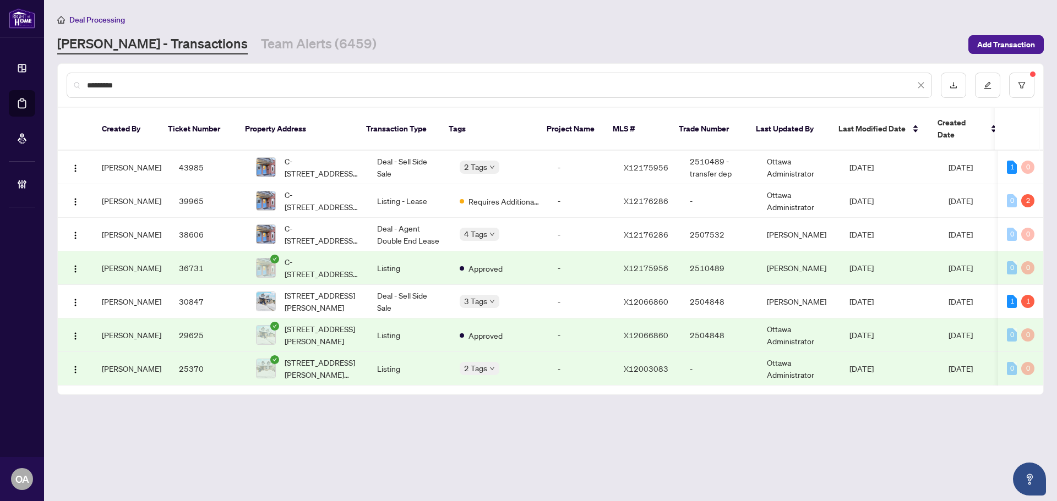
type input "*********"
click at [304, 155] on span "C-[STREET_ADDRESS][PERSON_NAME]" at bounding box center [322, 167] width 75 height 24
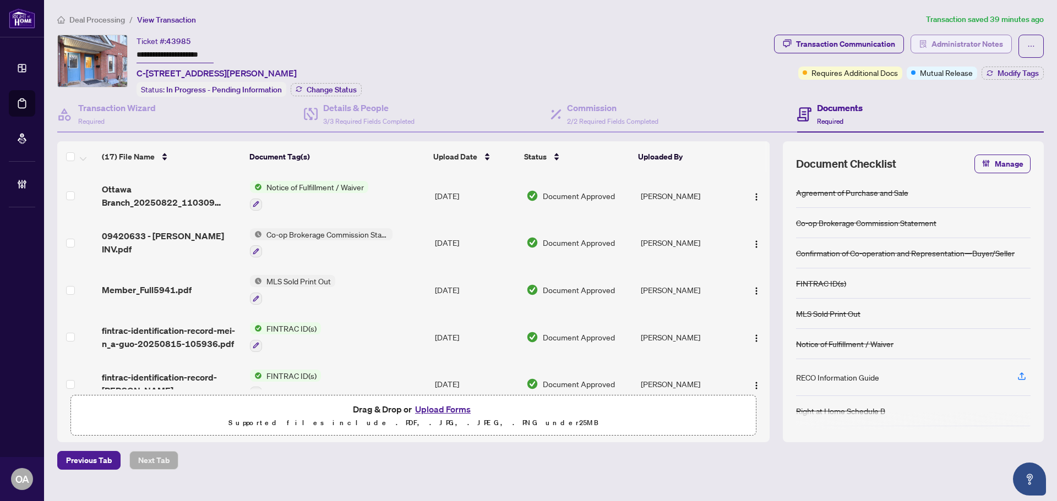
click at [929, 42] on button "Administrator Notes" at bounding box center [960, 44] width 101 height 19
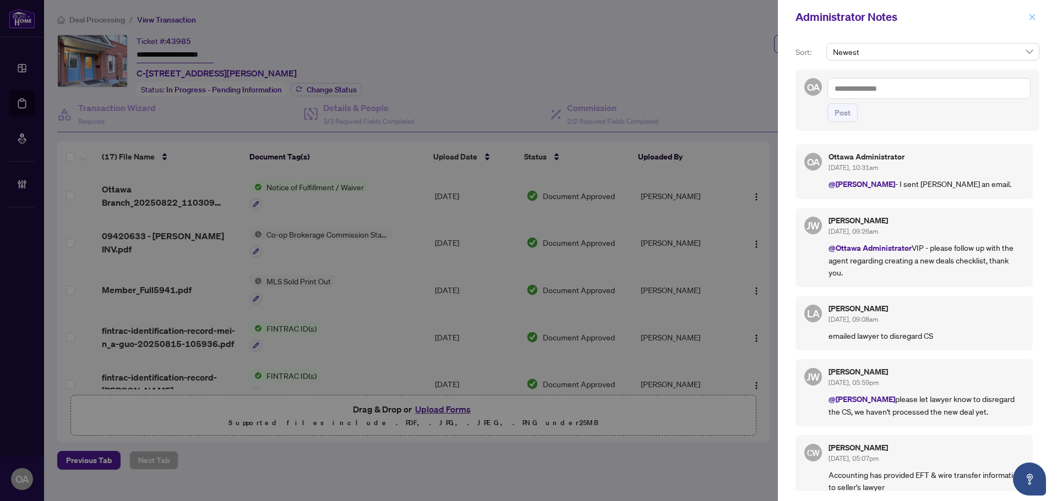
click at [1031, 13] on span "button" at bounding box center [1032, 17] width 8 height 18
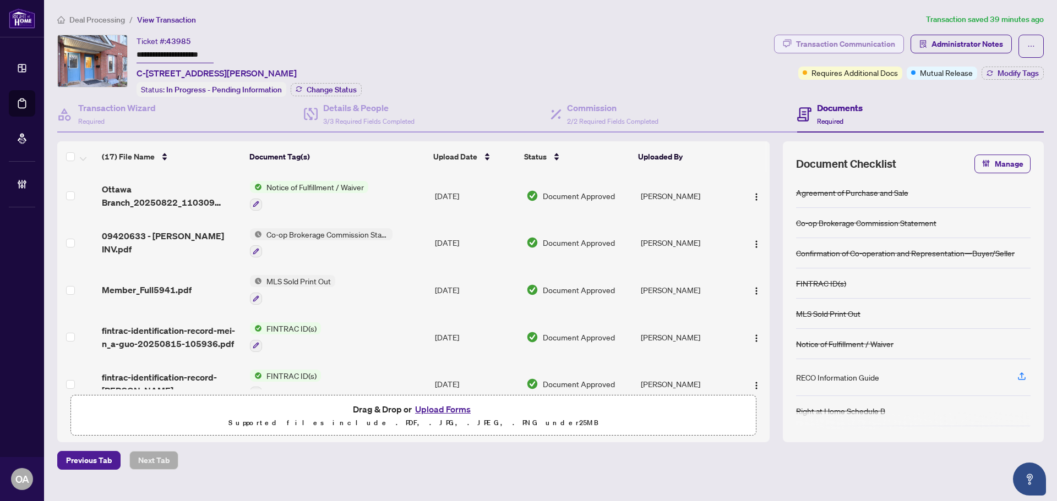
click at [848, 42] on div "Transaction Communication" at bounding box center [845, 44] width 99 height 18
type textarea "**********"
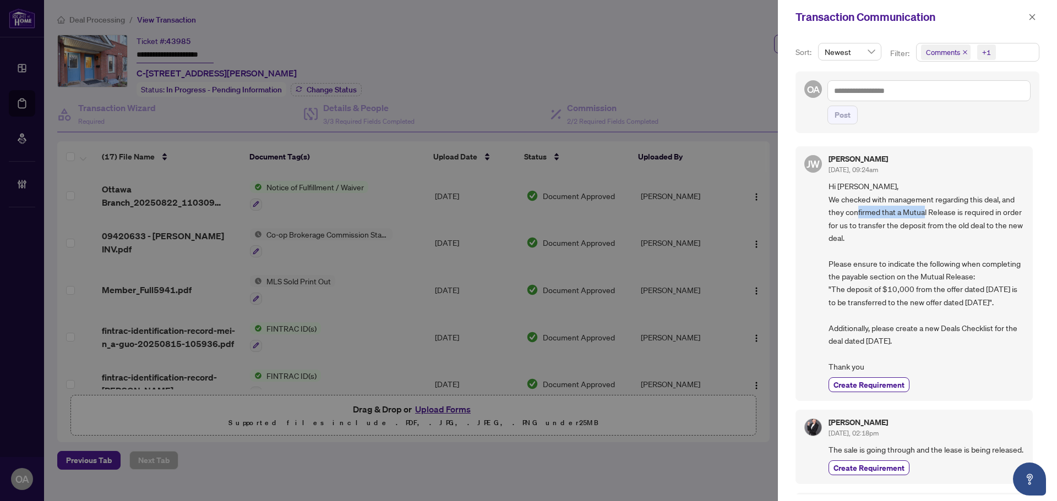
drag, startPoint x: 879, startPoint y: 210, endPoint x: 974, endPoint y: 210, distance: 95.2
click at [973, 210] on span "Hi [PERSON_NAME], We checked with management regarding this deal, and they conf…" at bounding box center [925, 276] width 195 height 193
click at [974, 210] on span "Hi [PERSON_NAME], We checked with management regarding this deal, and they conf…" at bounding box center [925, 276] width 195 height 193
drag, startPoint x: 833, startPoint y: 209, endPoint x: 947, endPoint y: 209, distance: 113.9
click at [921, 209] on span "Hi [PERSON_NAME], We checked with management regarding this deal, and they conf…" at bounding box center [925, 276] width 195 height 193
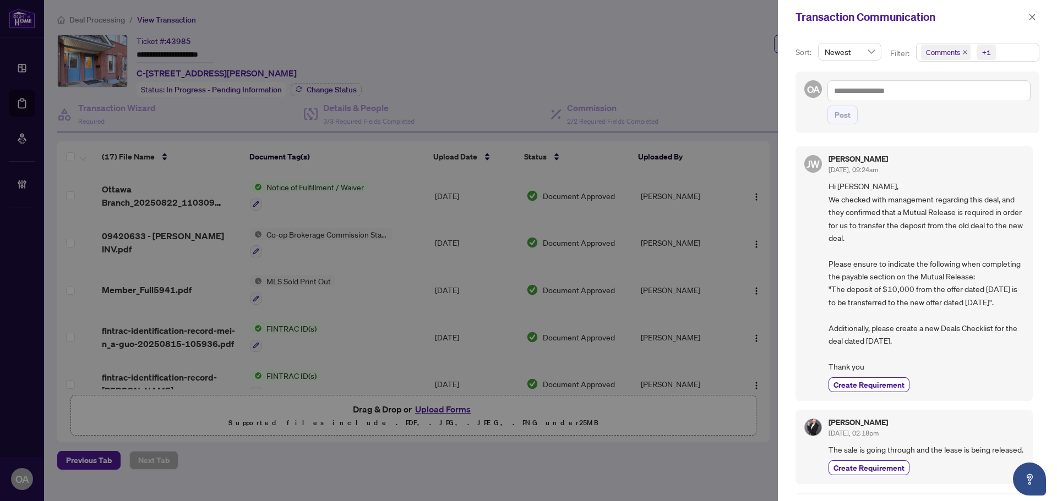
click at [950, 209] on span "Hi [PERSON_NAME], We checked with management regarding this deal, and they conf…" at bounding box center [925, 276] width 195 height 193
drag, startPoint x: 844, startPoint y: 228, endPoint x: 955, endPoint y: 228, distance: 111.7
click at [950, 228] on span "Hi [PERSON_NAME], We checked with management regarding this deal, and they conf…" at bounding box center [925, 276] width 195 height 193
click at [956, 228] on span "Hi [PERSON_NAME], We checked with management regarding this deal, and they conf…" at bounding box center [925, 276] width 195 height 193
click at [842, 238] on span "Hi Michele, We checked with management regarding this deal, and they confirmed …" at bounding box center [925, 276] width 195 height 193
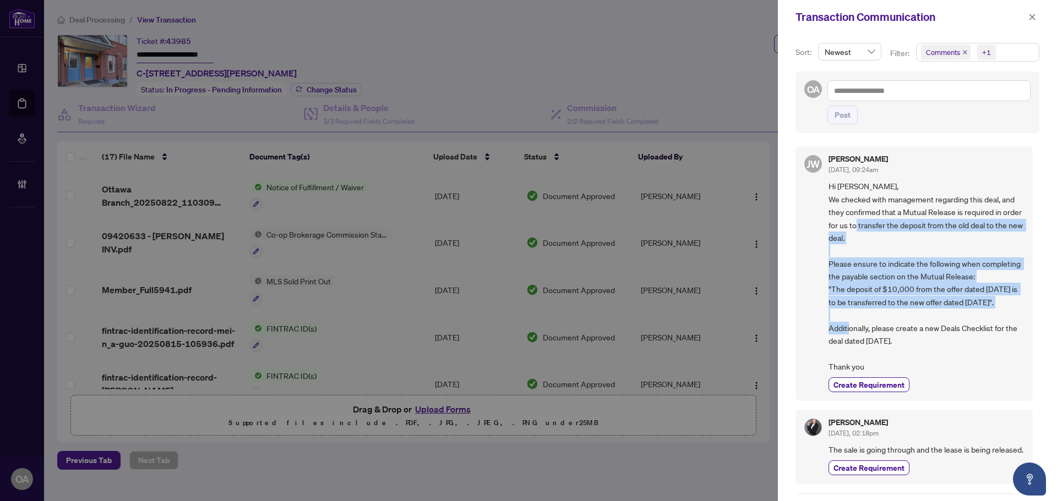
drag, startPoint x: 894, startPoint y: 224, endPoint x: 921, endPoint y: 334, distance: 112.8
click at [920, 329] on span "Hi Michele, We checked with management regarding this deal, and they confirmed …" at bounding box center [925, 276] width 195 height 193
click at [921, 334] on span "Hi Michele, We checked with management regarding this deal, and they confirmed …" at bounding box center [925, 276] width 195 height 193
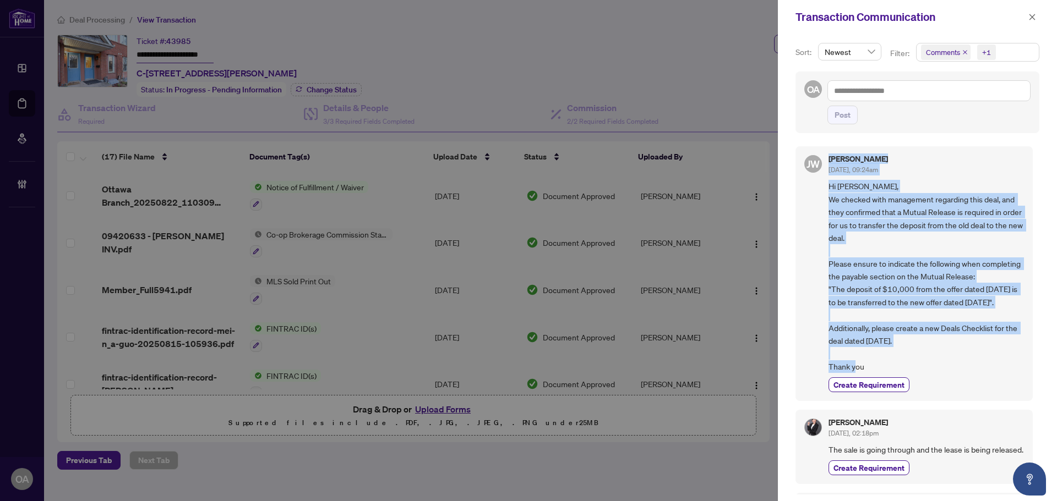
drag, startPoint x: 917, startPoint y: 368, endPoint x: 816, endPoint y: 182, distance: 211.8
click at [816, 182] on div "JW Jackie Wu Aug/28/2025, 09:24am Hi Michele, We checked with management regard…" at bounding box center [913, 273] width 237 height 255
click at [901, 275] on span "Hi Michele, We checked with management regarding this deal, and they confirmed …" at bounding box center [925, 276] width 195 height 193
click at [902, 362] on span "Hi Michele, We checked with management regarding this deal, and they confirmed …" at bounding box center [925, 276] width 195 height 193
drag, startPoint x: 872, startPoint y: 379, endPoint x: 826, endPoint y: 189, distance: 195.3
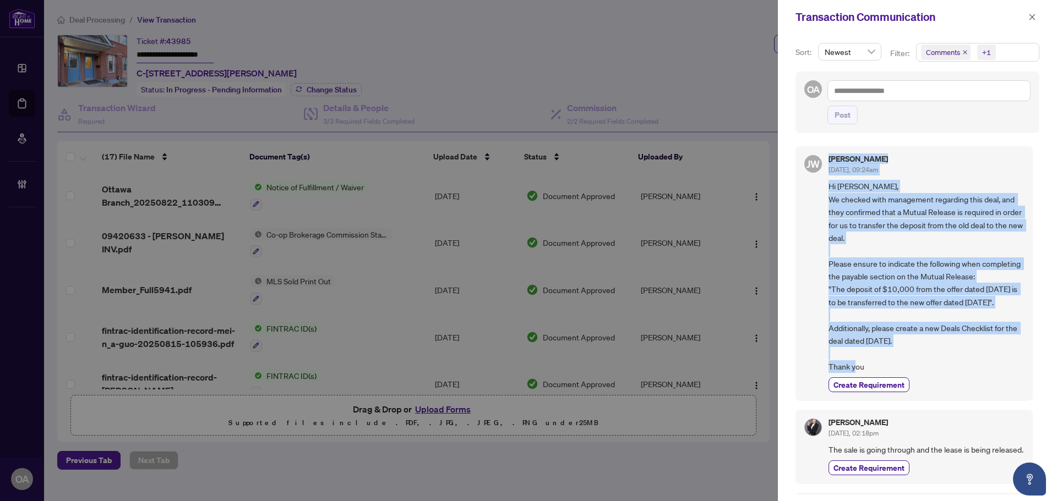
click at [826, 189] on div "JW Jackie Wu Aug/28/2025, 09:24am Hi Michele, We checked with management regard…" at bounding box center [913, 273] width 237 height 255
click at [853, 214] on span "Hi Michele, We checked with management regarding this deal, and they confirmed …" at bounding box center [925, 276] width 195 height 193
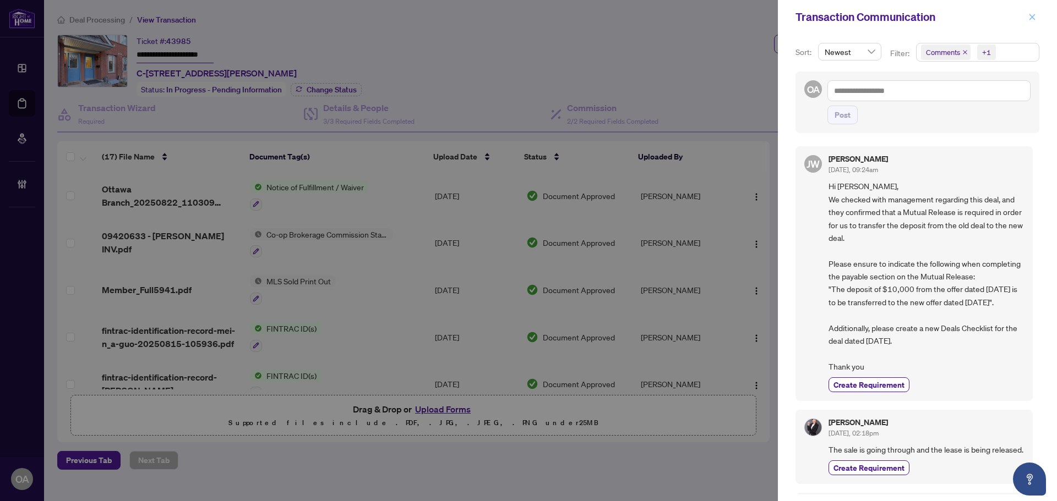
click at [1026, 18] on button "button" at bounding box center [1032, 16] width 14 height 13
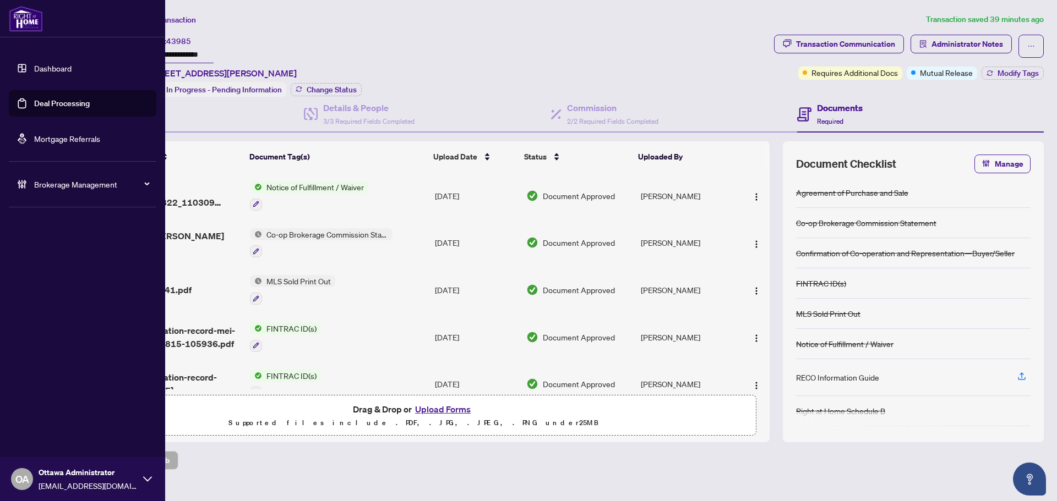
click at [34, 99] on link "Deal Processing" at bounding box center [62, 104] width 56 height 10
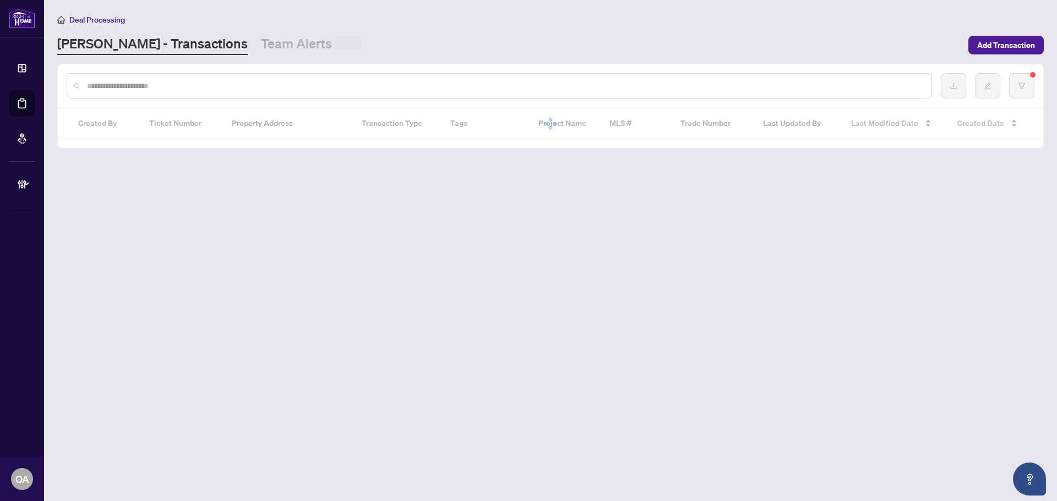
click at [253, 92] on div at bounding box center [499, 85] width 865 height 25
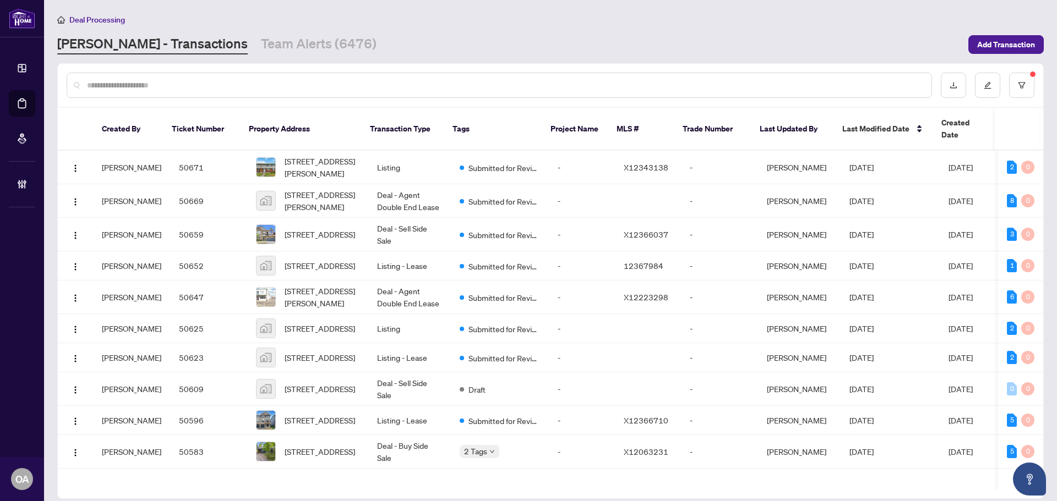
click at [255, 81] on input "text" at bounding box center [504, 85] width 835 height 12
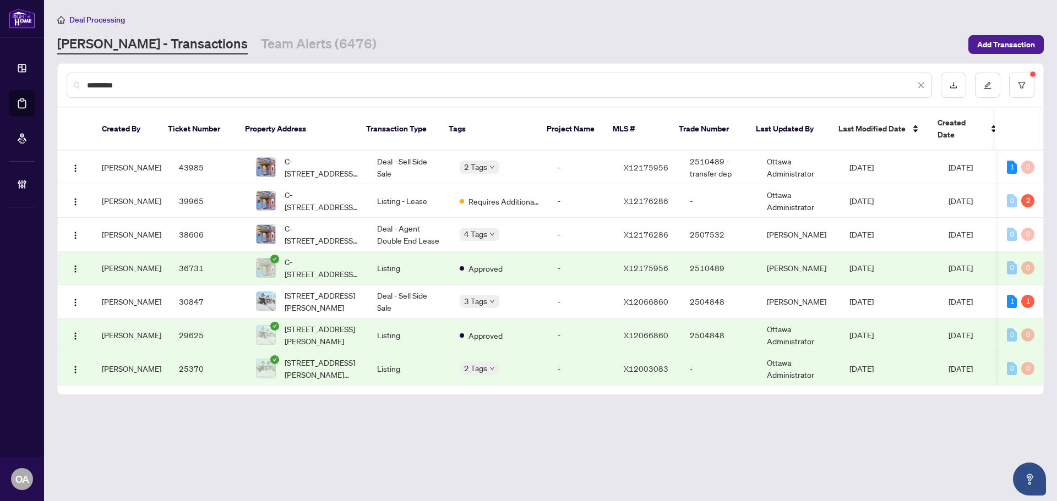
type input "*********"
click at [769, 454] on main "Deal Processing RAHR - Transactions Team Alerts (6476) Add Transaction ********…" at bounding box center [550, 250] width 1013 height 501
drag, startPoint x: 769, startPoint y: 454, endPoint x: 806, endPoint y: 483, distance: 46.9
click at [774, 456] on main "Deal Processing RAHR - Transactions Team Alerts (6476) Add Transaction ********…" at bounding box center [550, 250] width 1013 height 501
click at [806, 483] on main "Deal Processing RAHR - Transactions Team Alerts (6476) Add Transaction ********…" at bounding box center [550, 250] width 1013 height 501
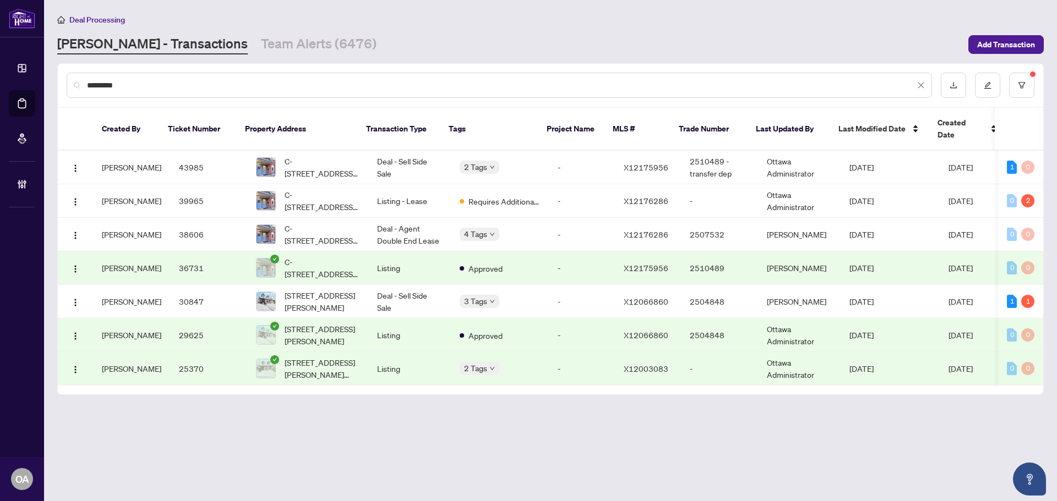
click at [806, 483] on main "Deal Processing RAHR - Transactions Team Alerts (6476) Add Transaction ********…" at bounding box center [550, 250] width 1013 height 501
click at [806, 482] on main "Deal Processing RAHR - Transactions Team Alerts (6476) Add Transaction ********…" at bounding box center [550, 250] width 1013 height 501
click at [805, 478] on main "Deal Processing RAHR - Transactions Team Alerts (6476) Add Transaction ********…" at bounding box center [550, 250] width 1013 height 501
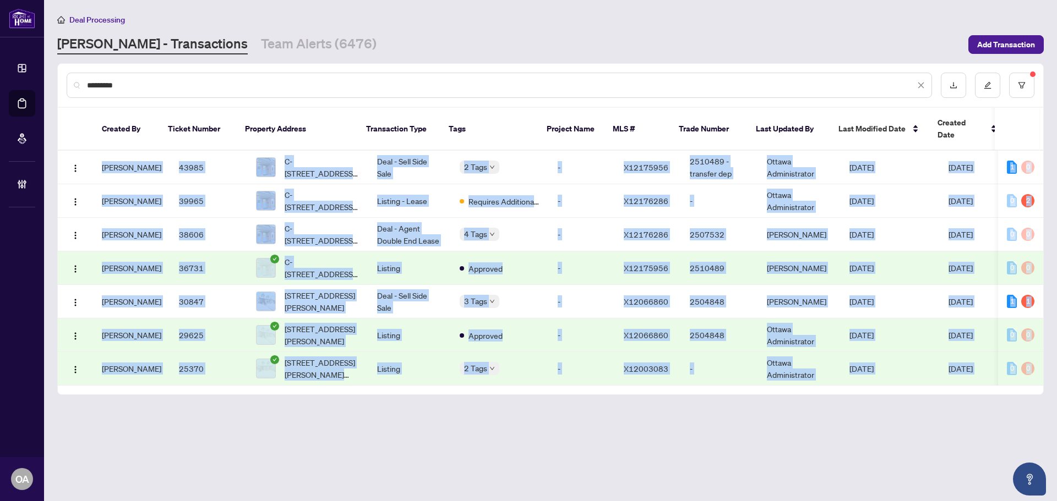
click at [805, 478] on main "Deal Processing RAHR - Transactions Team Alerts (6476) Add Transaction ********…" at bounding box center [550, 250] width 1013 height 501
click at [651, 455] on main "Deal Processing RAHR - Transactions Team Alerts (6476) Add Transaction ********…" at bounding box center [550, 250] width 1013 height 501
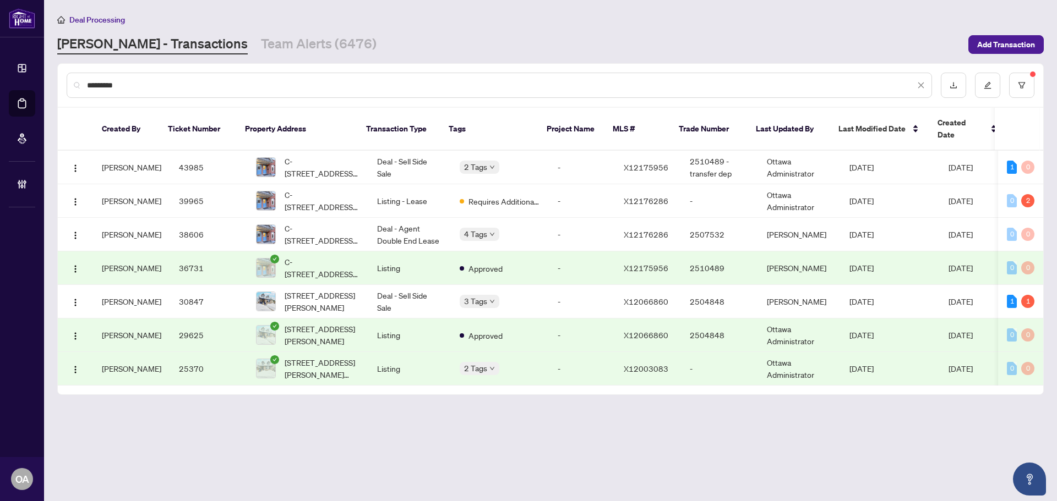
click at [484, 429] on main "Deal Processing RAHR - Transactions Team Alerts (6476) Add Transaction ********…" at bounding box center [550, 250] width 1013 height 501
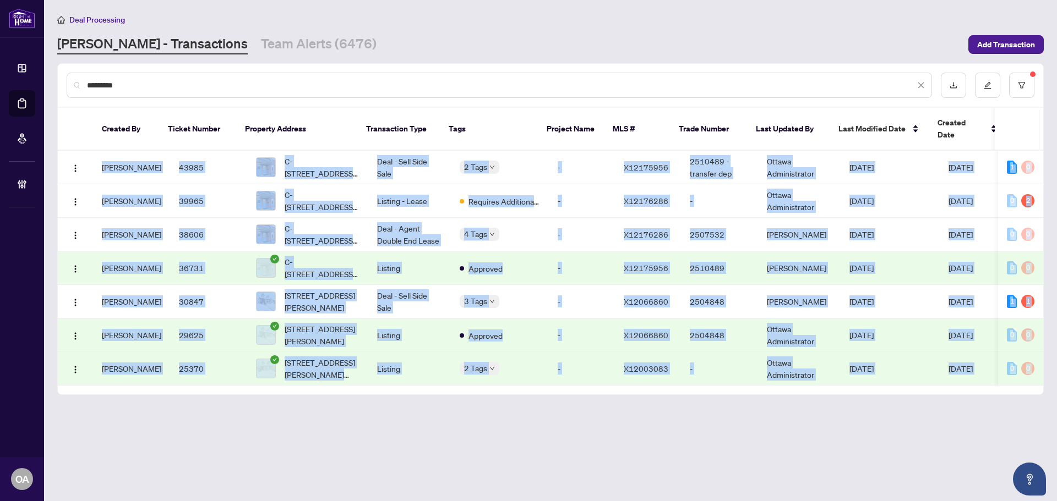
click at [484, 429] on main "Deal Processing RAHR - Transactions Team Alerts (6476) Add Transaction ********…" at bounding box center [550, 250] width 1013 height 501
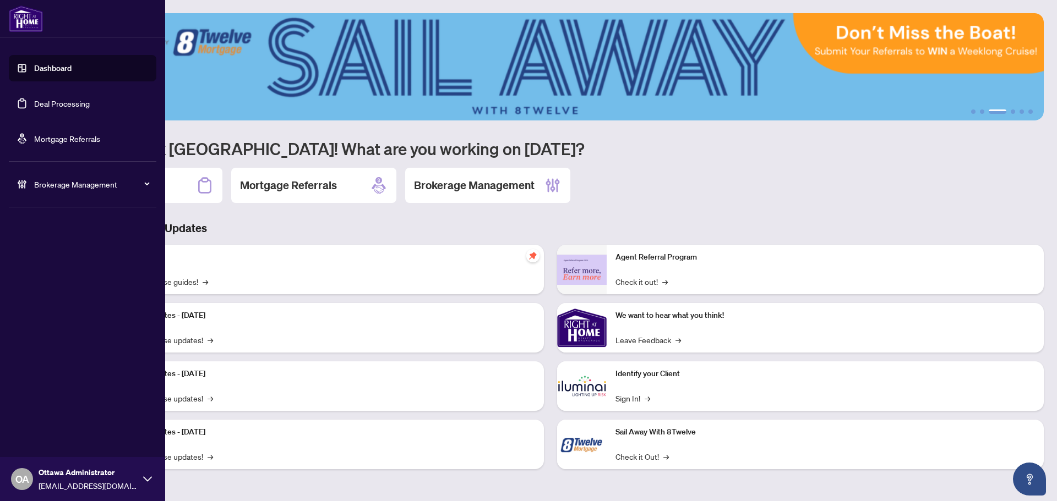
click at [46, 103] on link "Deal Processing" at bounding box center [62, 104] width 56 height 10
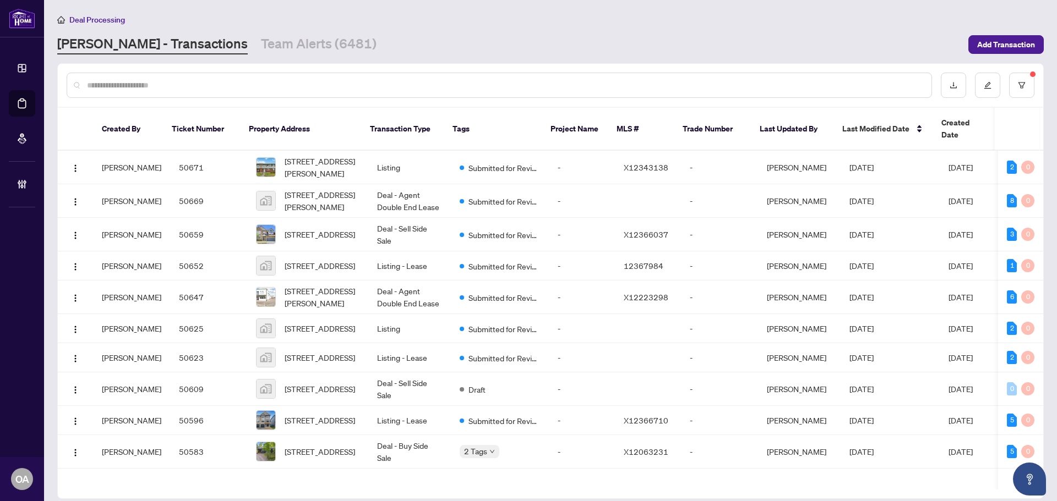
click at [335, 81] on input "text" at bounding box center [504, 85] width 835 height 12
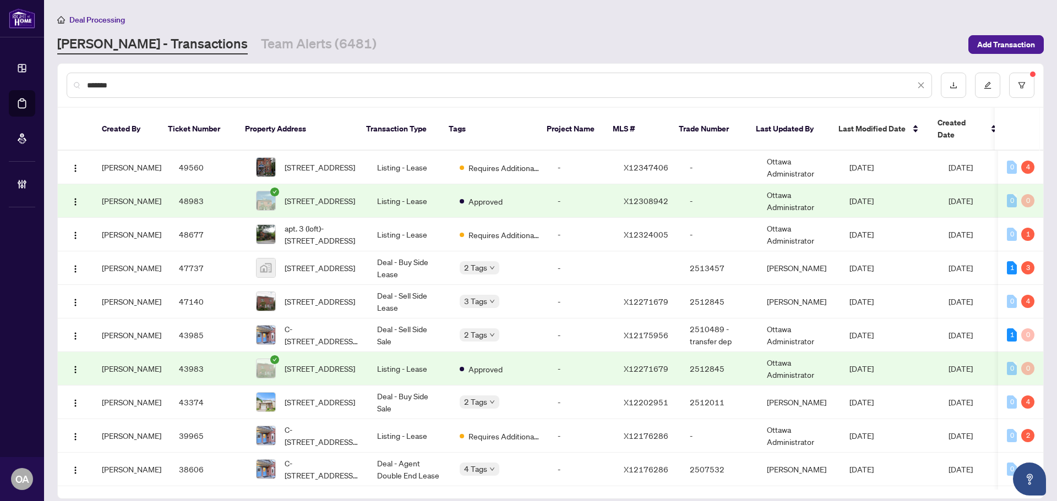
drag, startPoint x: 123, startPoint y: 85, endPoint x: 17, endPoint y: 85, distance: 106.2
click at [46, 85] on main "Deal Processing [PERSON_NAME] - Transactions Team Alerts (6481) Add Transaction…" at bounding box center [550, 250] width 1013 height 501
click at [166, 89] on input "*******" at bounding box center [501, 85] width 828 height 12
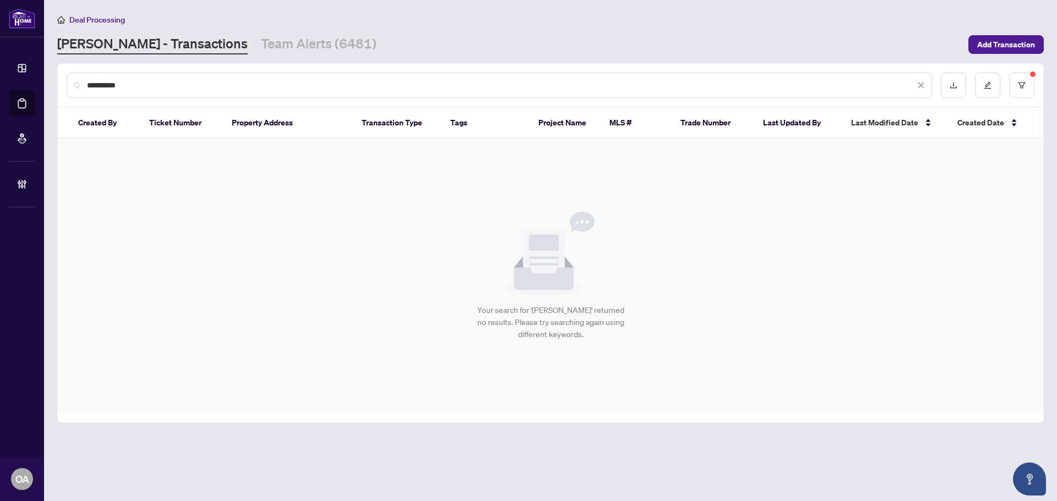
drag, startPoint x: 177, startPoint y: 88, endPoint x: 14, endPoint y: 66, distance: 163.8
click at [36, 70] on div "**********" at bounding box center [528, 250] width 1057 height 501
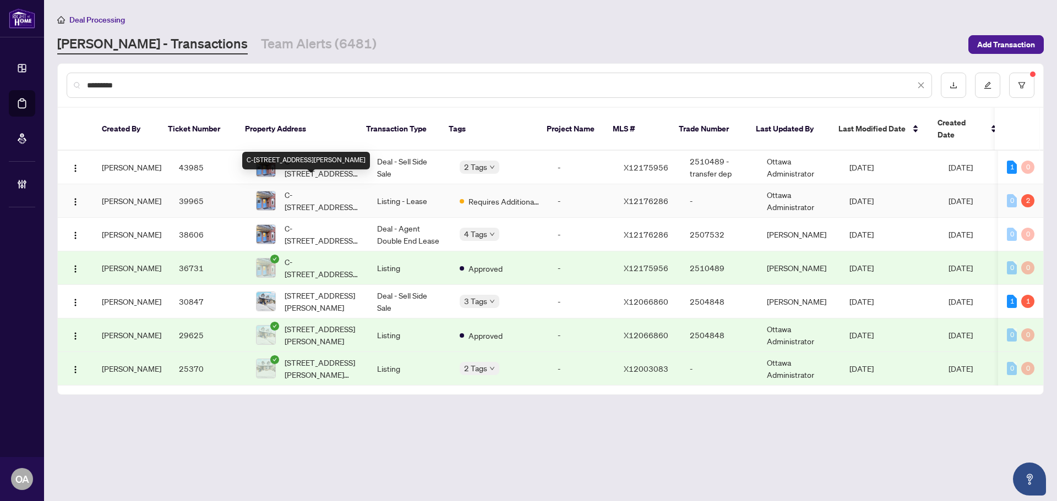
type input "*********"
click at [326, 189] on span "C-[STREET_ADDRESS][PERSON_NAME]" at bounding box center [322, 201] width 75 height 24
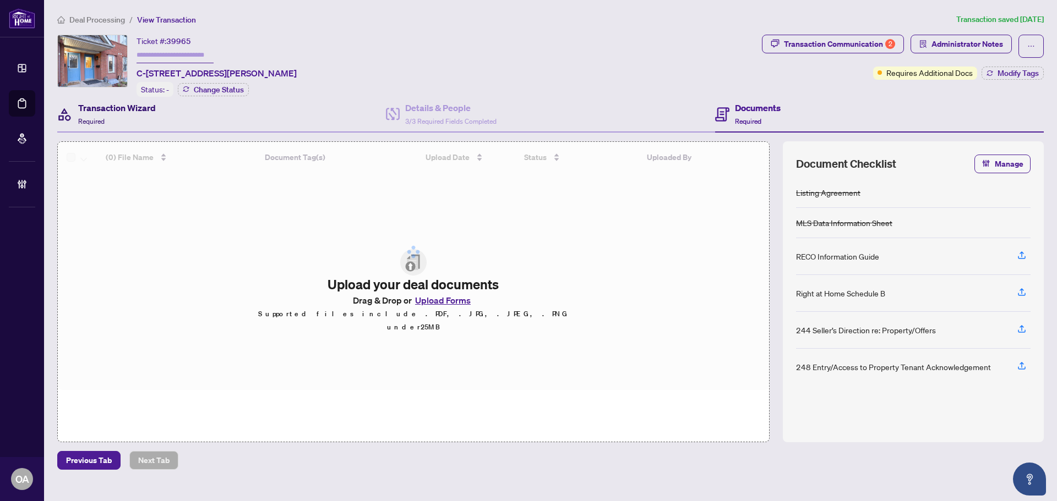
click at [132, 116] on div "Transaction Wizard Required" at bounding box center [117, 114] width 78 height 26
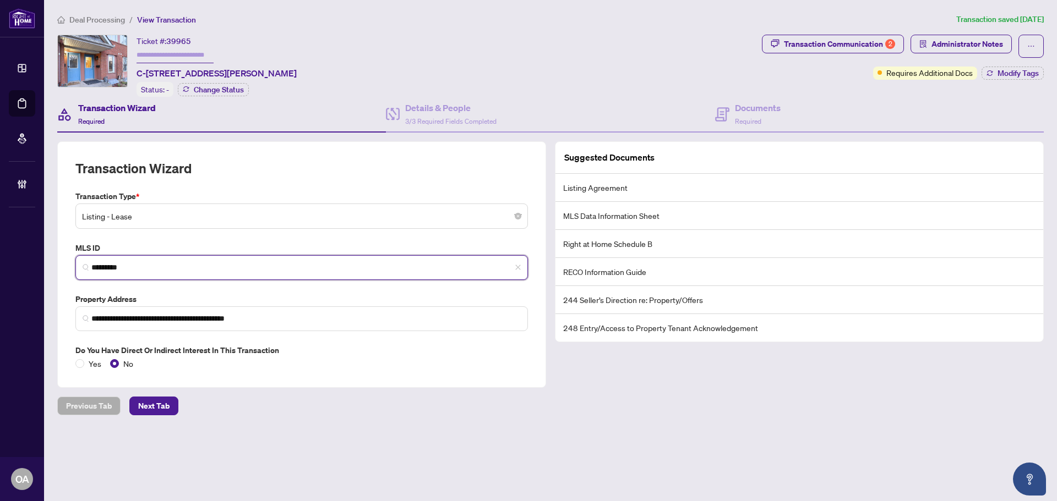
click at [127, 265] on input "*********" at bounding box center [305, 268] width 429 height 12
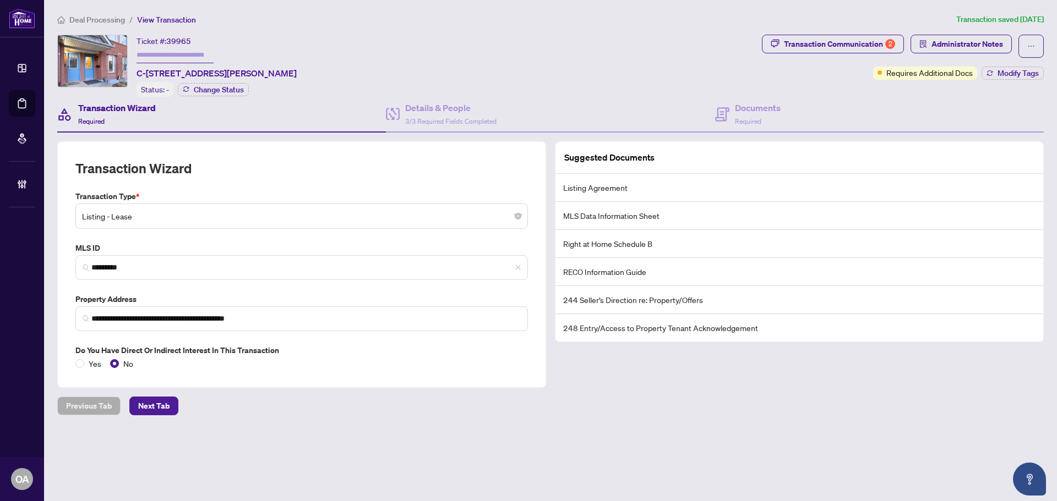
drag, startPoint x: 607, startPoint y: 83, endPoint x: 700, endPoint y: 72, distance: 94.3
click at [608, 83] on div "Ticket #: [STREET_ADDRESS][PERSON_NAME] Status: - Change Status" at bounding box center [407, 66] width 700 height 62
click at [822, 52] on div "Transaction Communication 2" at bounding box center [839, 44] width 111 height 18
type textarea "**********"
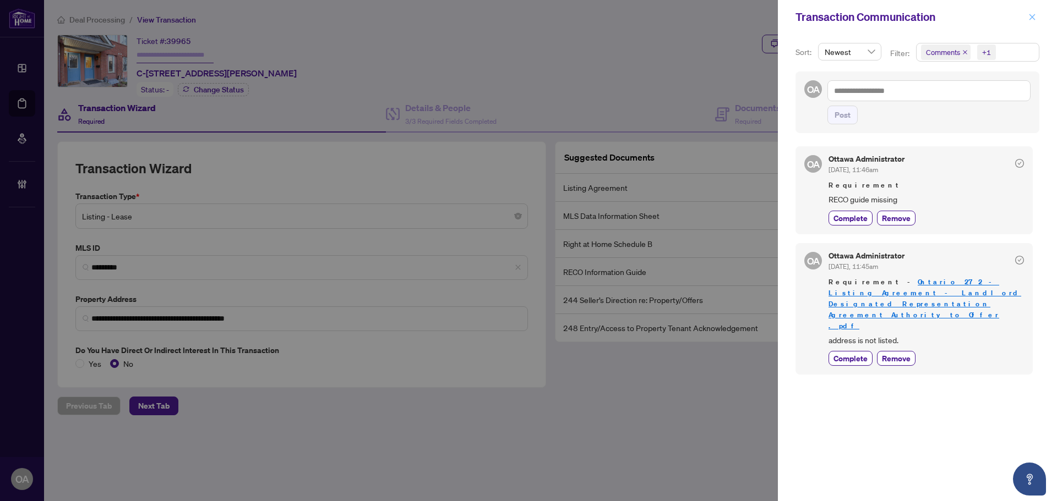
click at [1030, 19] on icon "close" at bounding box center [1032, 17] width 8 height 8
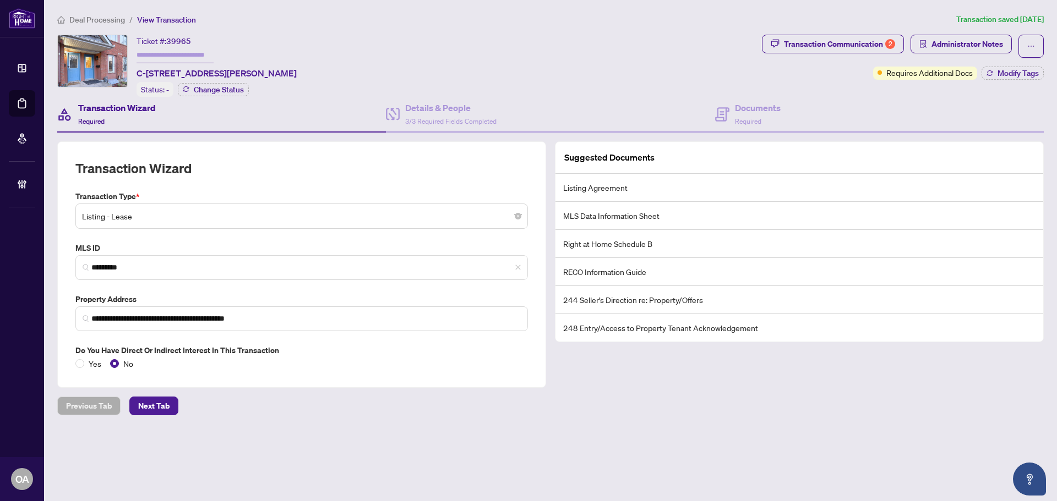
click at [733, 28] on div "**********" at bounding box center [550, 214] width 995 height 402
click at [460, 106] on h4 "Details & People" at bounding box center [450, 107] width 91 height 13
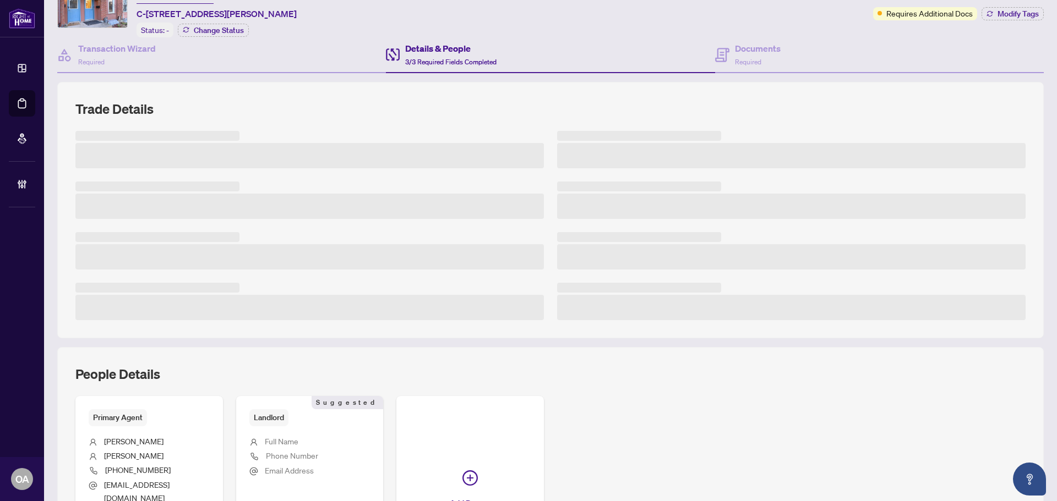
scroll to position [110, 0]
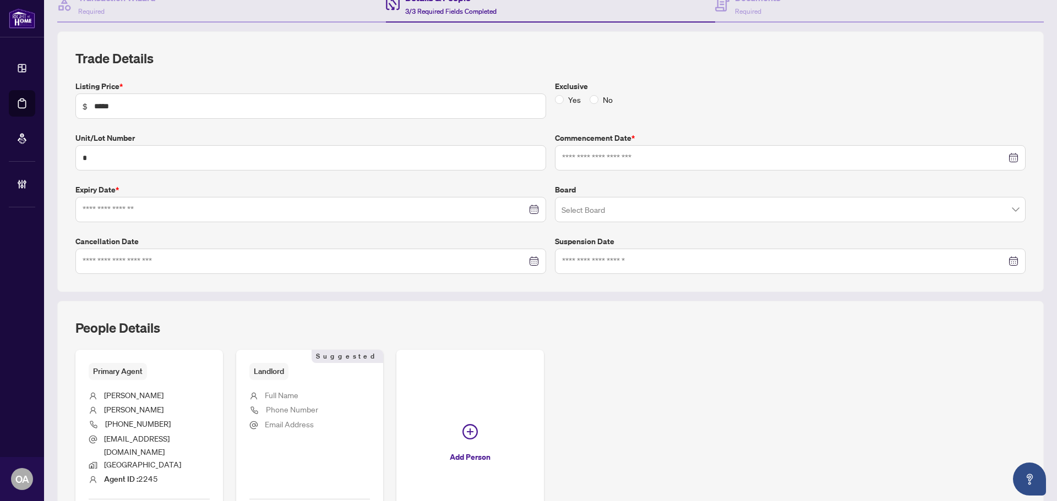
type input "**********"
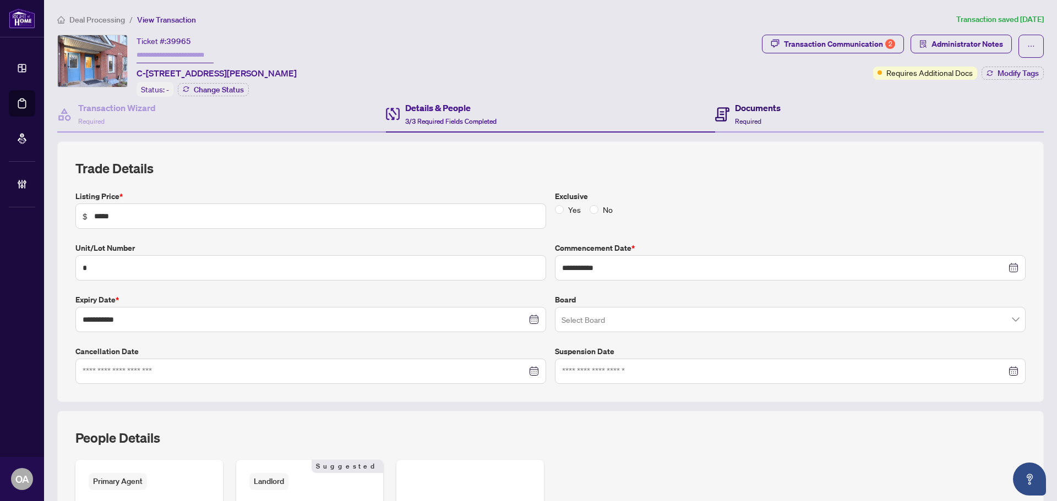
click at [740, 119] on span "Required" at bounding box center [748, 121] width 26 height 8
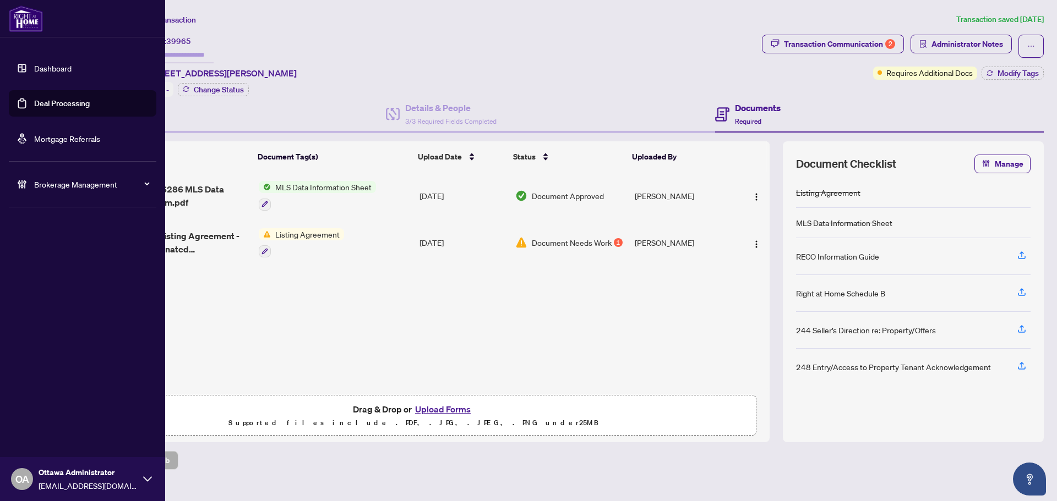
click at [34, 102] on link "Deal Processing" at bounding box center [62, 104] width 56 height 10
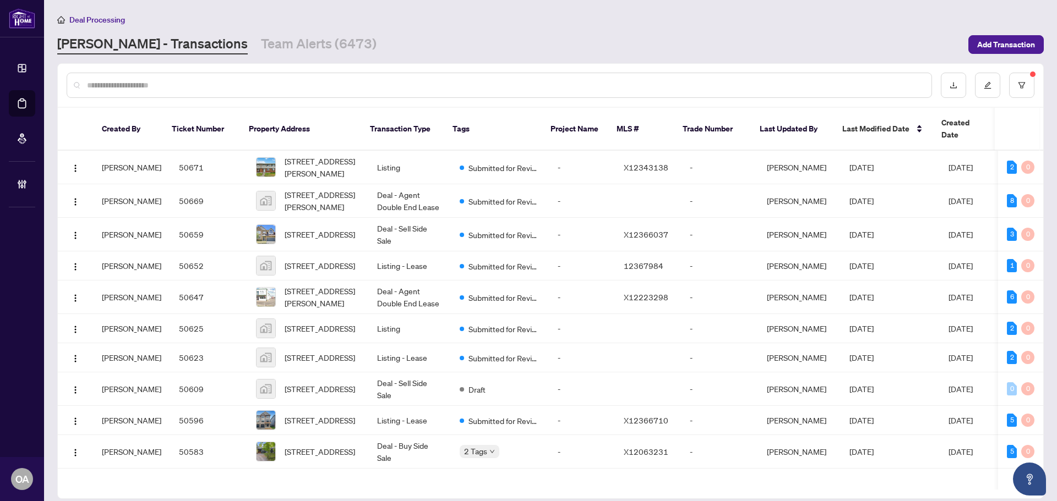
click at [203, 85] on input "text" at bounding box center [504, 85] width 835 height 12
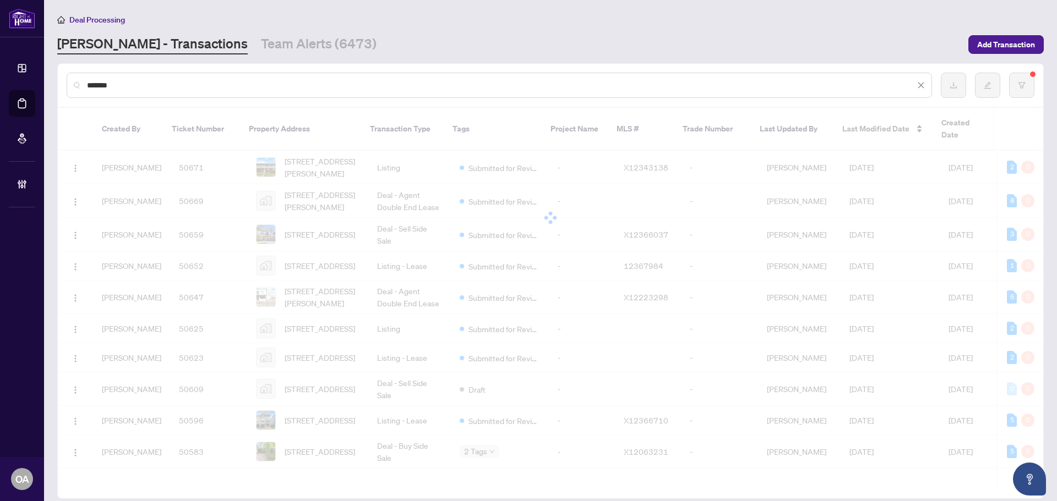
type input "********"
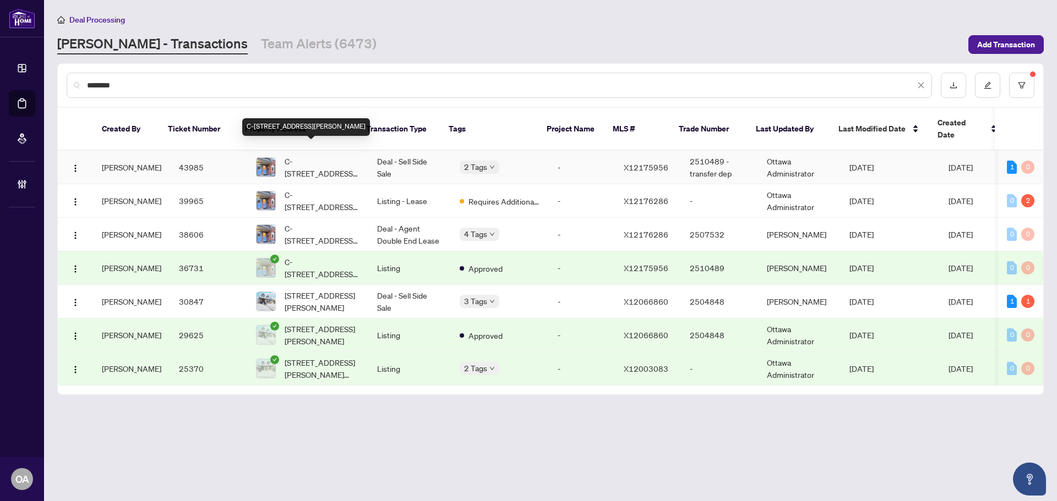
click at [297, 155] on span "C-90 TEMPLETON St, Ottawa, Ontario K1N 6X3, Canada" at bounding box center [322, 167] width 75 height 24
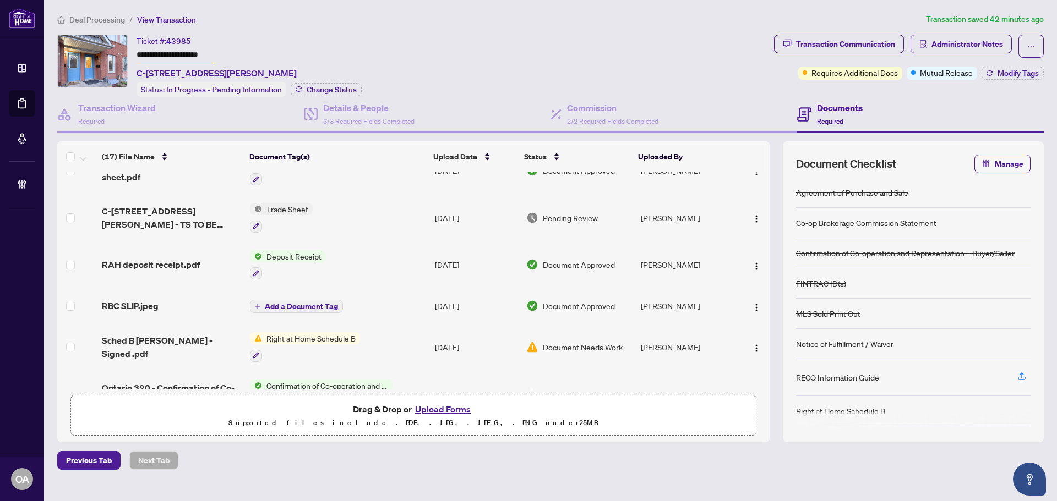
scroll to position [572, 0]
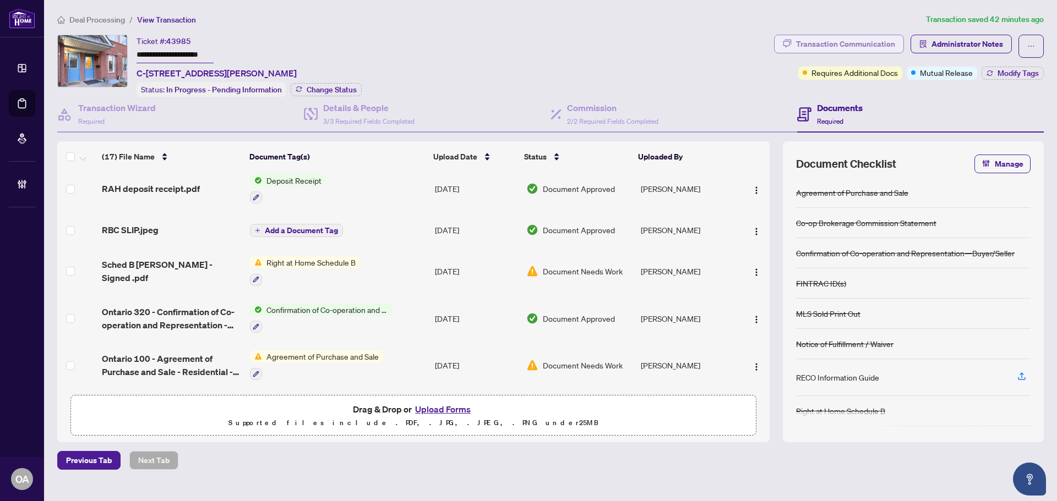
click at [870, 44] on div "Transaction Communication" at bounding box center [845, 44] width 99 height 18
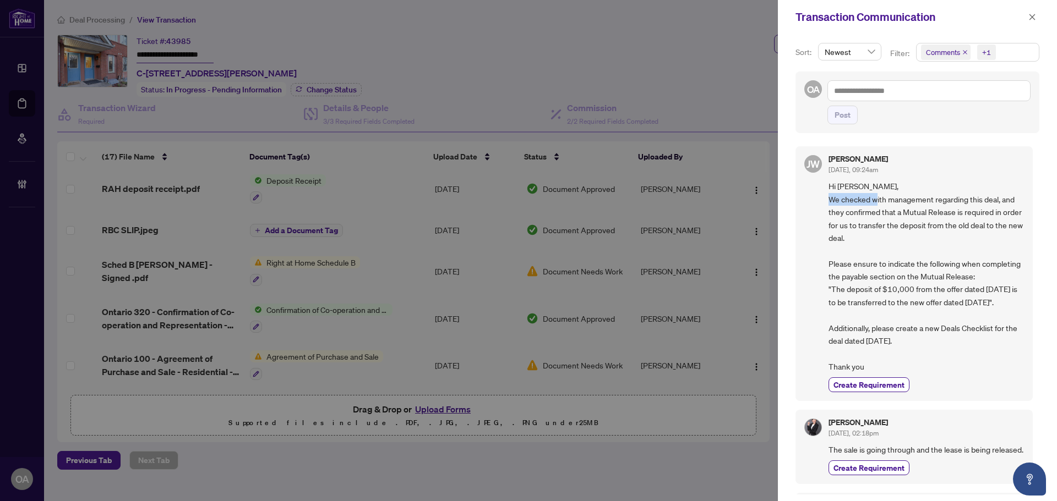
drag, startPoint x: 852, startPoint y: 205, endPoint x: 933, endPoint y: 195, distance: 82.0
click at [930, 195] on span "Hi Michele, We checked with management regarding this deal, and they confirmed …" at bounding box center [925, 276] width 195 height 193
click at [933, 195] on span "Hi Michele, We checked with management regarding this deal, and they confirmed …" at bounding box center [925, 276] width 195 height 193
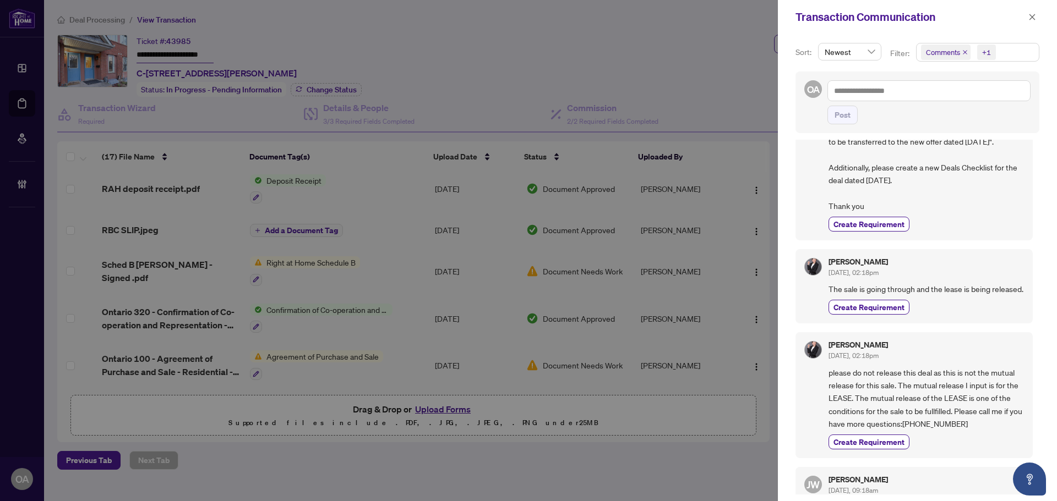
scroll to position [165, 0]
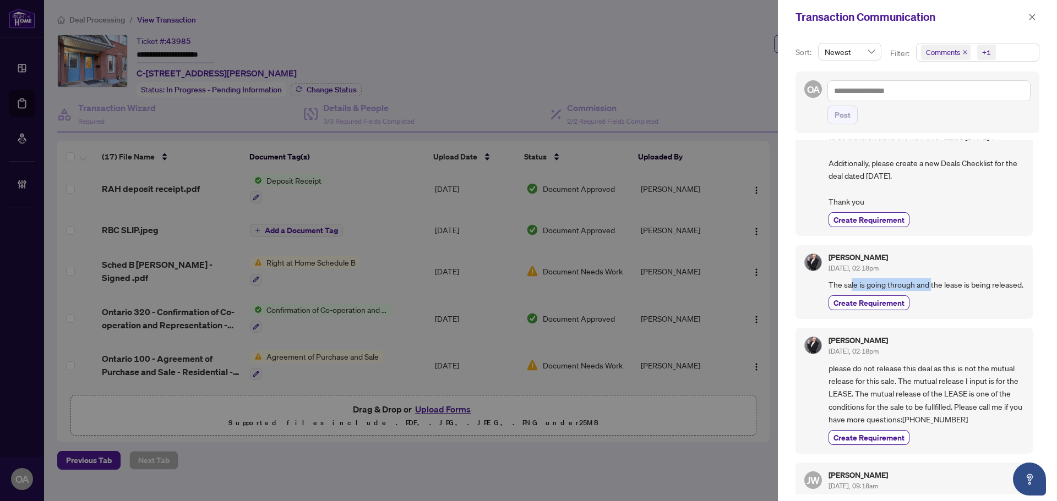
drag, startPoint x: 850, startPoint y: 301, endPoint x: 930, endPoint y: 301, distance: 80.4
click at [930, 291] on span "The sale is going through and the lease is being released." at bounding box center [925, 284] width 195 height 13
drag, startPoint x: 903, startPoint y: 299, endPoint x: 968, endPoint y: 299, distance: 64.4
click at [966, 291] on span "The sale is going through and the lease is being released." at bounding box center [925, 284] width 195 height 13
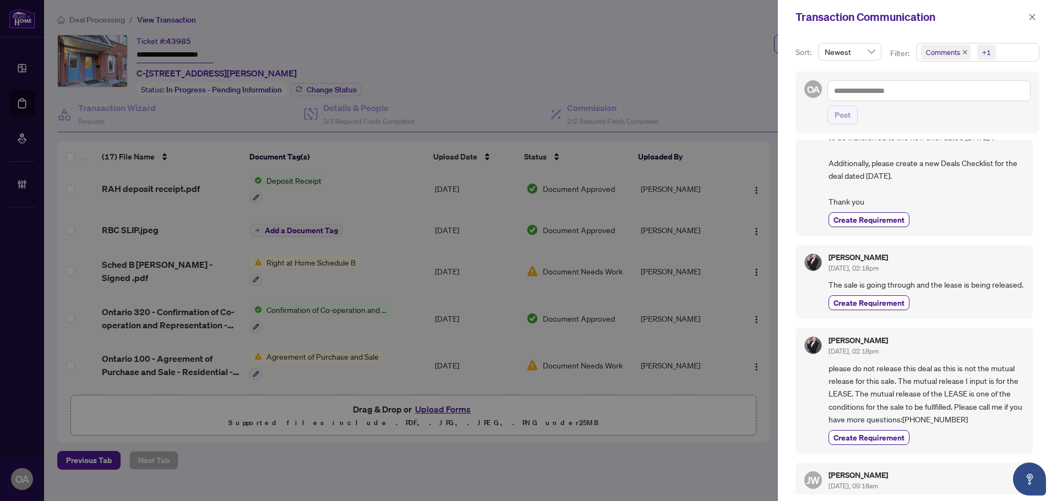
click at [969, 291] on span "The sale is going through and the lease is being released." at bounding box center [925, 284] width 195 height 13
drag, startPoint x: 838, startPoint y: 395, endPoint x: 947, endPoint y: 395, distance: 109.0
click at [943, 395] on span "please do not release this deal as this is not the mutual release for this sale…" at bounding box center [925, 394] width 195 height 64
click at [949, 395] on span "please do not release this deal as this is not the mutual release for this sale…" at bounding box center [925, 394] width 195 height 64
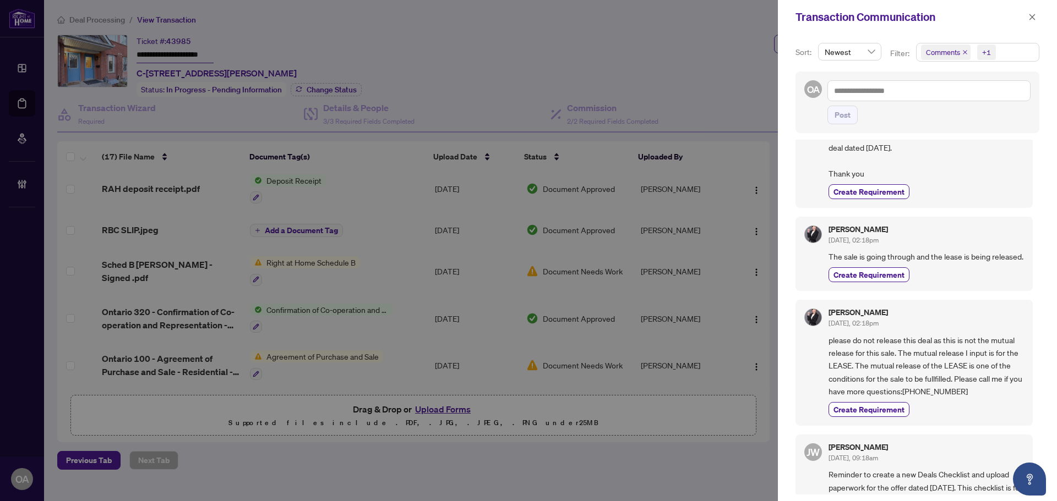
scroll to position [220, 0]
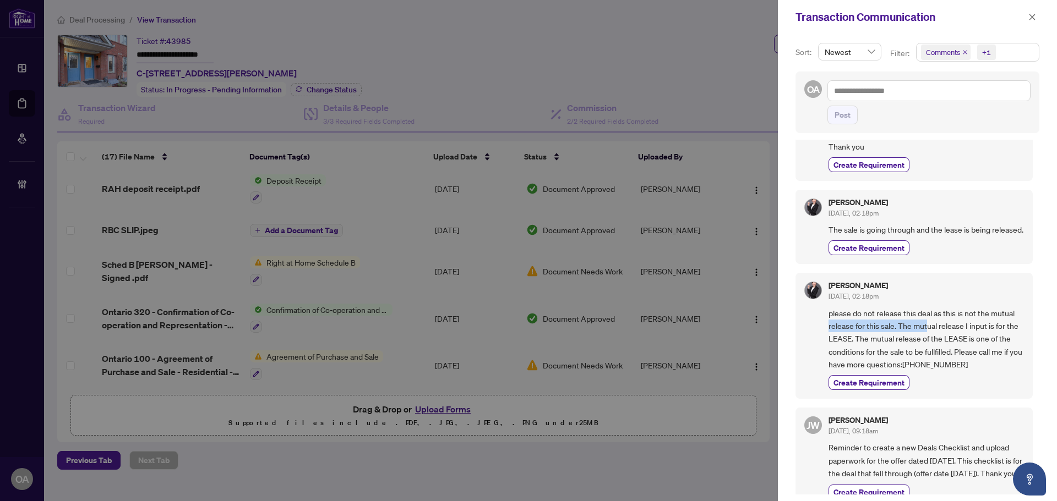
drag, startPoint x: 824, startPoint y: 355, endPoint x: 927, endPoint y: 356, distance: 102.4
click at [927, 356] on div "Michele Xu Aug/27/2025, 02:18pm please do not release this deal as this is not …" at bounding box center [913, 336] width 237 height 126
click at [927, 356] on span "please do not release this deal as this is not the mutual release for this sale…" at bounding box center [925, 339] width 195 height 64
drag, startPoint x: 899, startPoint y: 356, endPoint x: 967, endPoint y: 356, distance: 68.2
click at [959, 356] on span "please do not release this deal as this is not the mutual release for this sale…" at bounding box center [925, 339] width 195 height 64
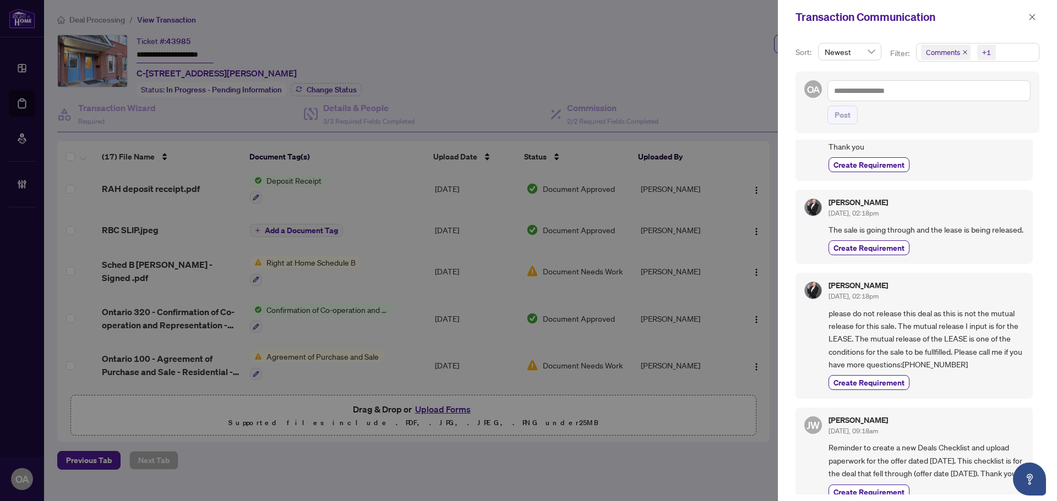
click at [967, 356] on span "please do not release this deal as this is not the mutual release for this sale…" at bounding box center [925, 339] width 195 height 64
click at [946, 358] on span "please do not release this deal as this is not the mutual release for this sale…" at bounding box center [925, 339] width 195 height 64
drag, startPoint x: 876, startPoint y: 364, endPoint x: 975, endPoint y: 364, distance: 99.1
click at [968, 364] on span "please do not release this deal as this is not the mutual release for this sale…" at bounding box center [925, 339] width 195 height 64
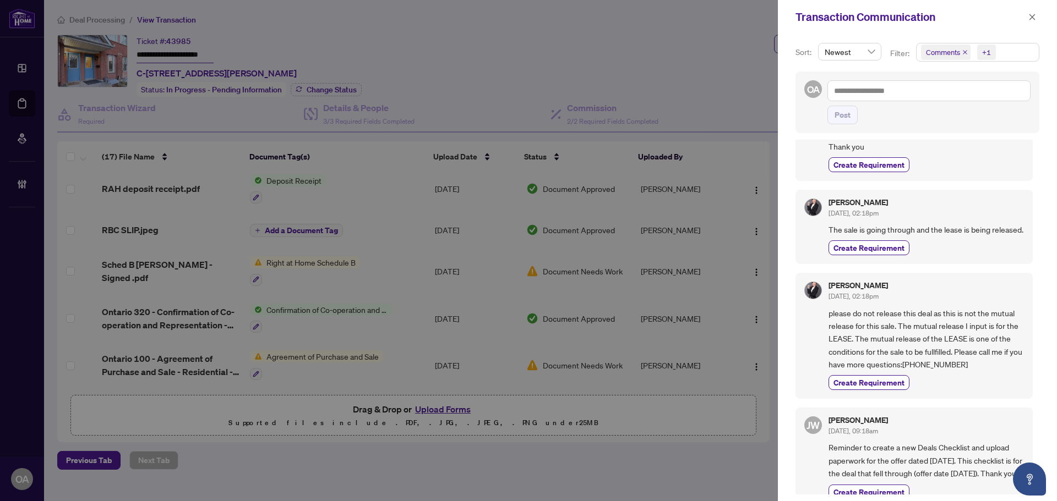
click at [975, 364] on span "please do not release this deal as this is not the mutual release for this sale…" at bounding box center [925, 339] width 195 height 64
drag, startPoint x: 834, startPoint y: 373, endPoint x: 944, endPoint y: 374, distance: 109.5
click at [918, 371] on span "please do not release this deal as this is not the mutual release for this sale…" at bounding box center [925, 339] width 195 height 64
click at [944, 371] on span "please do not release this deal as this is not the mutual release for this sale…" at bounding box center [925, 339] width 195 height 64
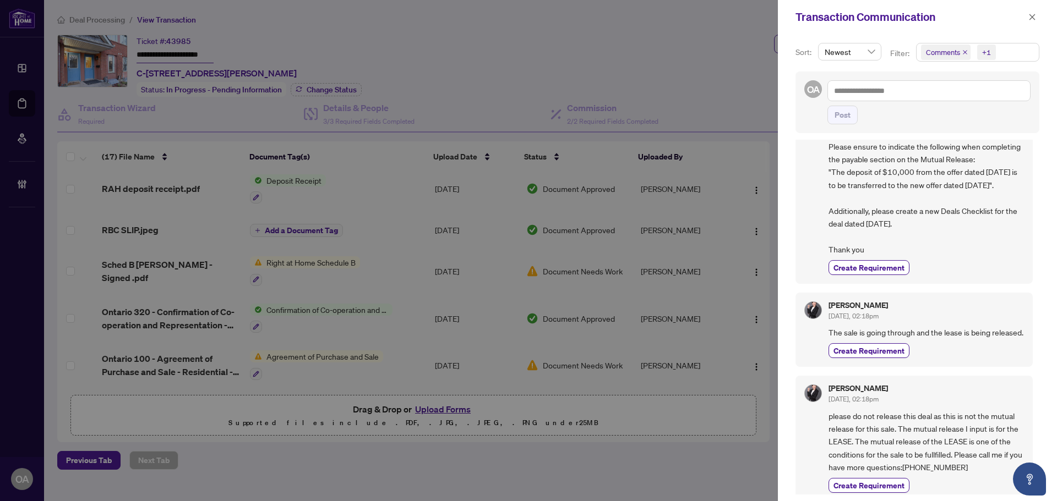
scroll to position [0, 0]
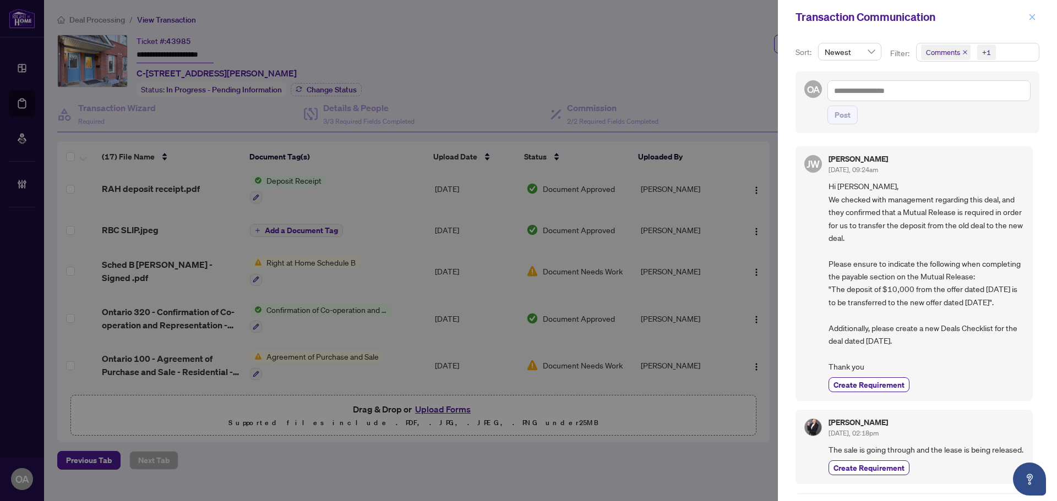
click at [1031, 15] on icon "close" at bounding box center [1032, 17] width 8 height 8
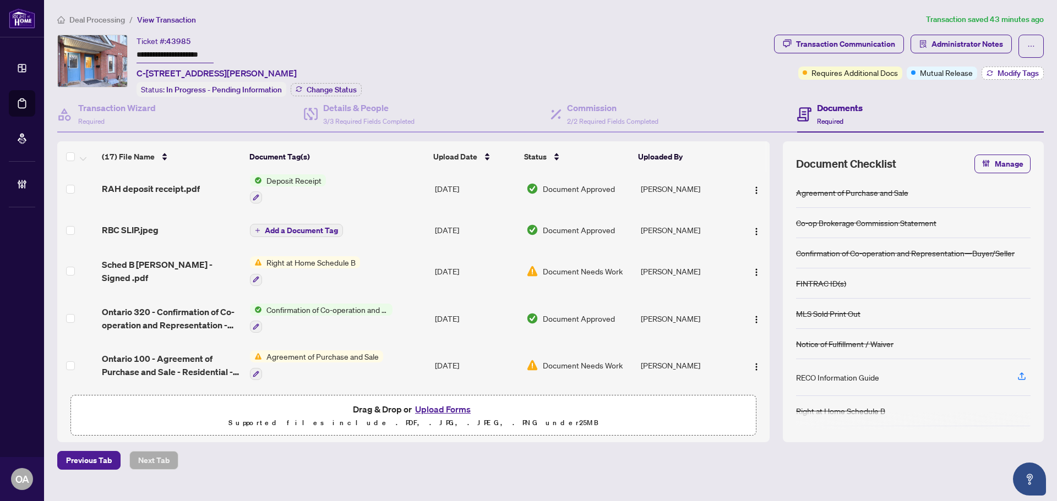
click at [1009, 77] on span "Modify Tags" at bounding box center [1017, 73] width 41 height 8
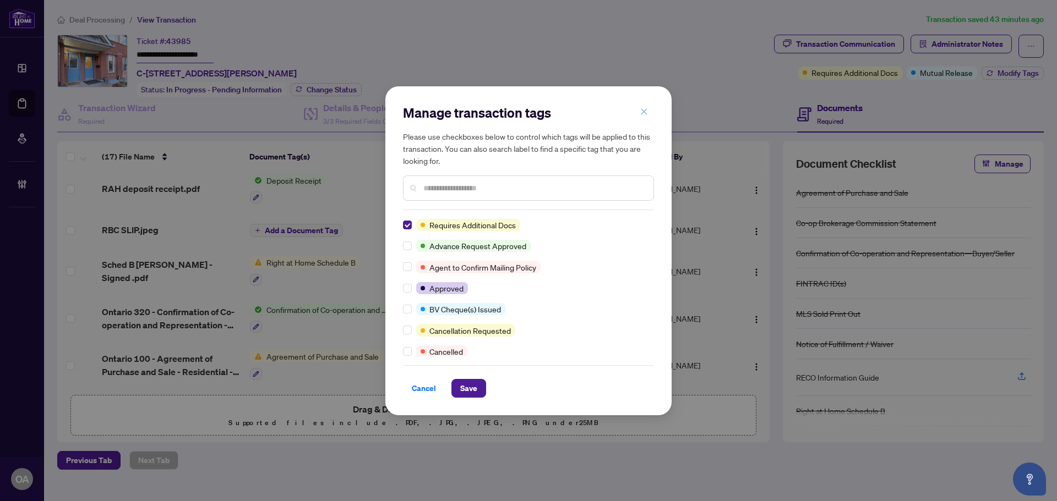
click at [639, 108] on button "button" at bounding box center [644, 112] width 22 height 19
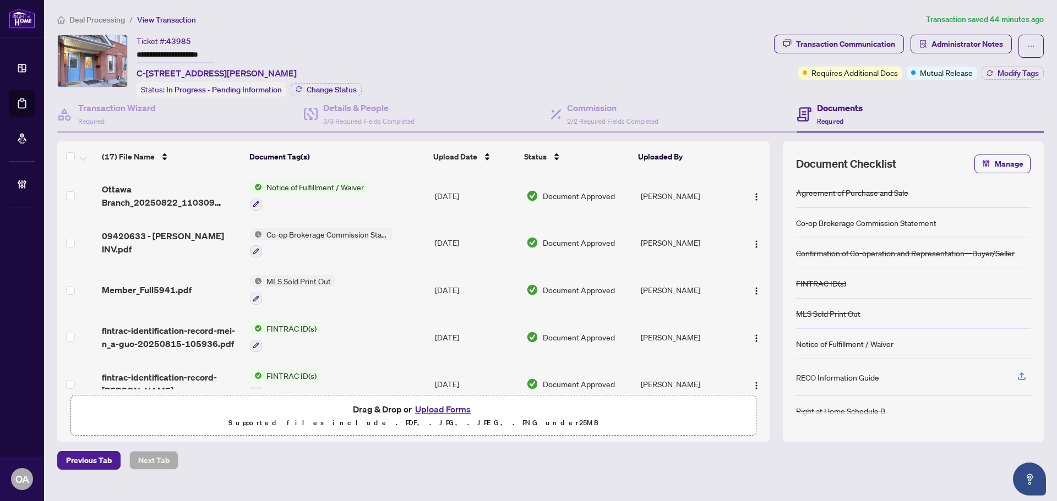
click at [865, 32] on div "**********" at bounding box center [550, 241] width 995 height 457
click at [871, 54] on span "Transaction Communication" at bounding box center [839, 46] width 130 height 23
click at [873, 48] on div "Transaction Communication" at bounding box center [845, 44] width 99 height 18
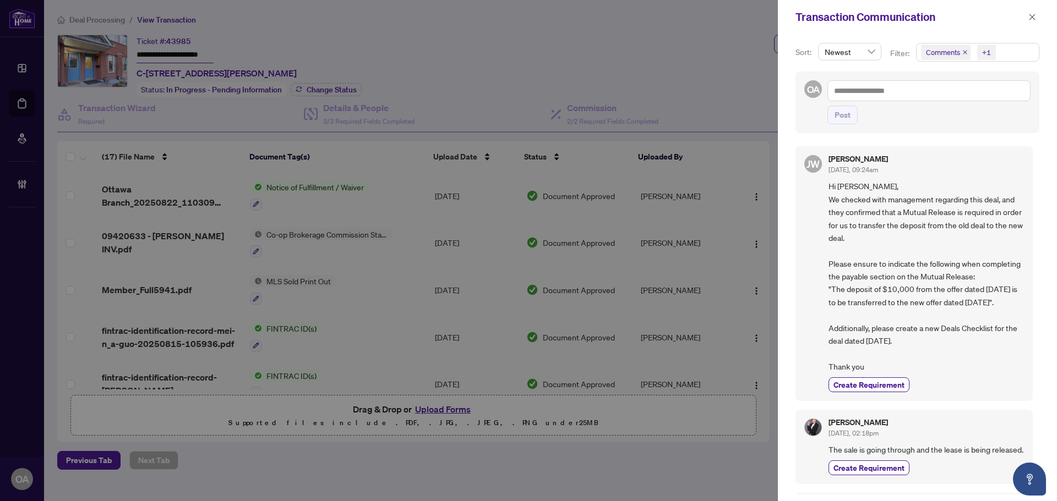
click at [965, 51] on icon "close" at bounding box center [965, 53] width 6 height 6
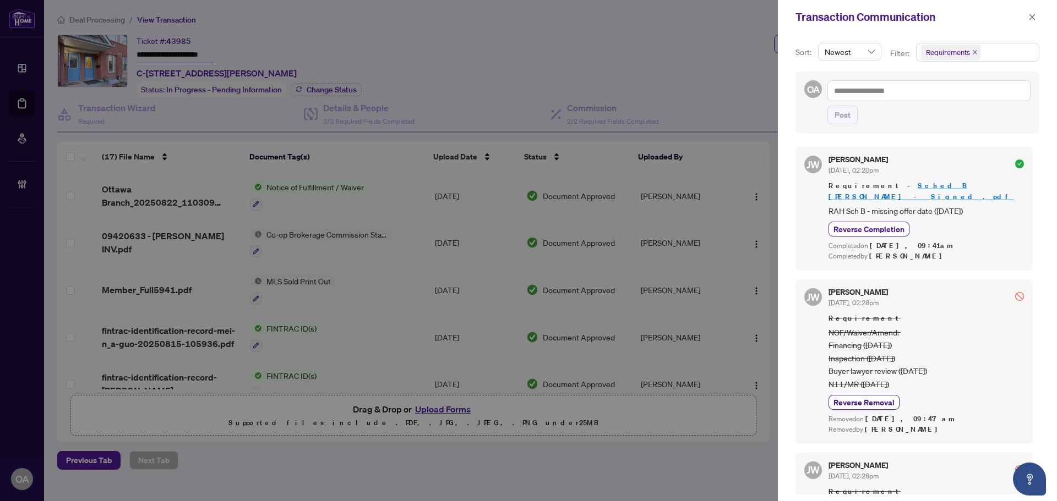
scroll to position [715, 0]
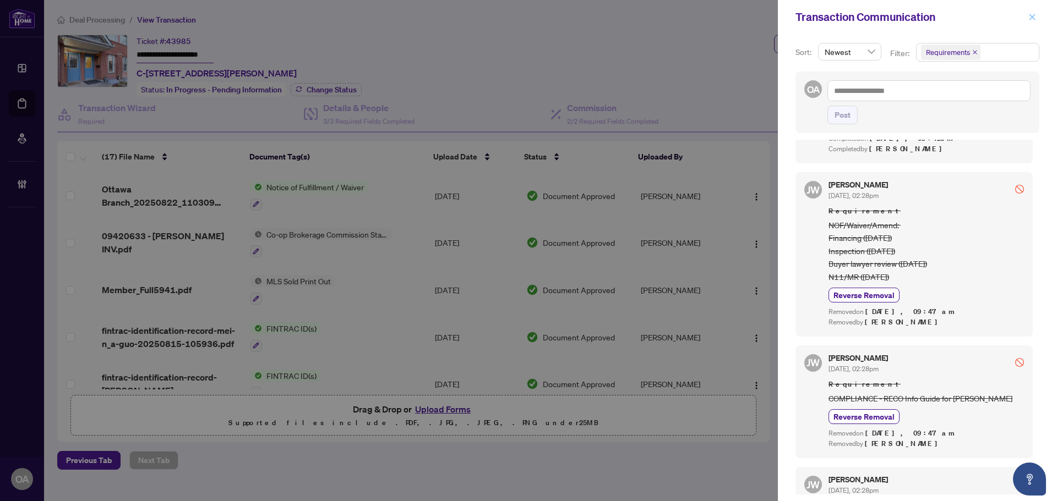
click at [1030, 18] on icon "close" at bounding box center [1032, 17] width 8 height 8
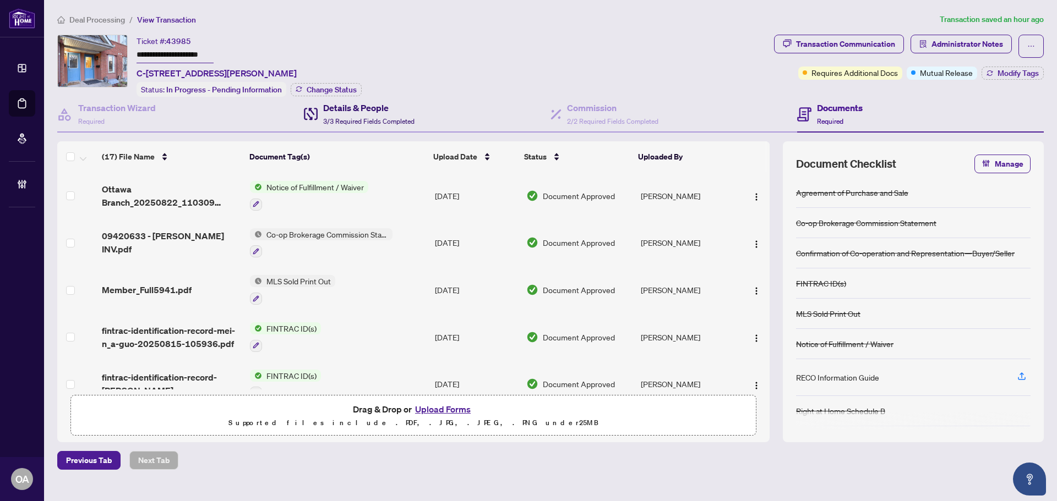
click at [340, 114] on div "Details & People 3/3 Required Fields Completed" at bounding box center [368, 114] width 91 height 26
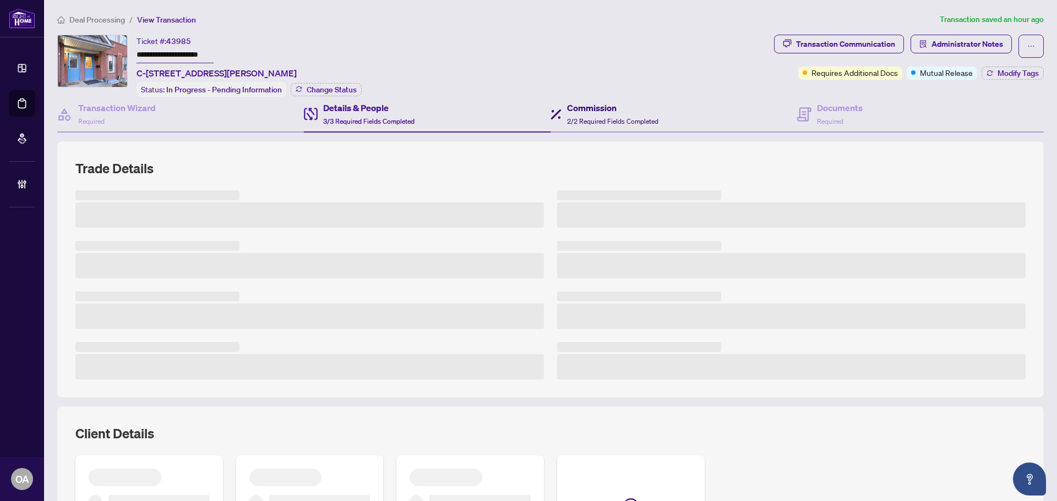
click at [592, 118] on span "2/2 Required Fields Completed" at bounding box center [612, 121] width 91 height 8
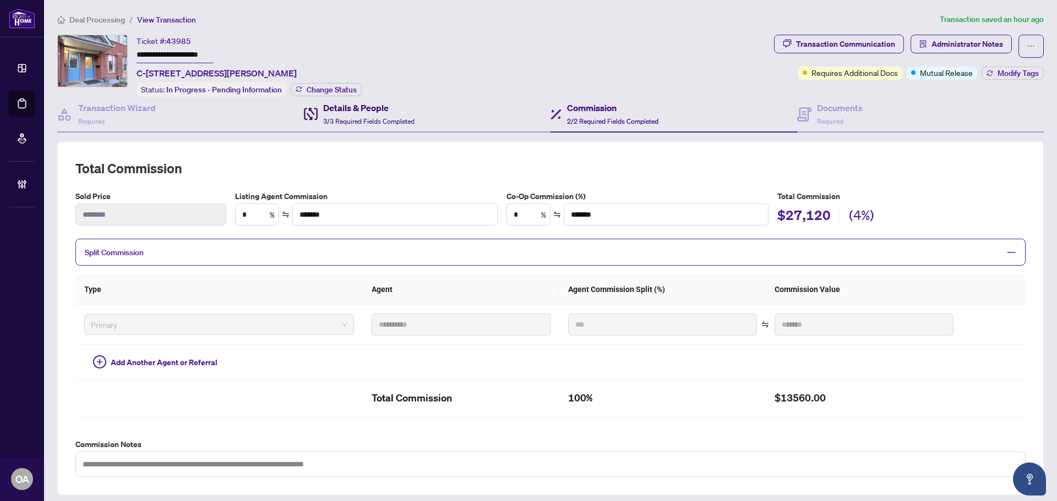
click at [374, 111] on h4 "Details & People" at bounding box center [368, 107] width 91 height 13
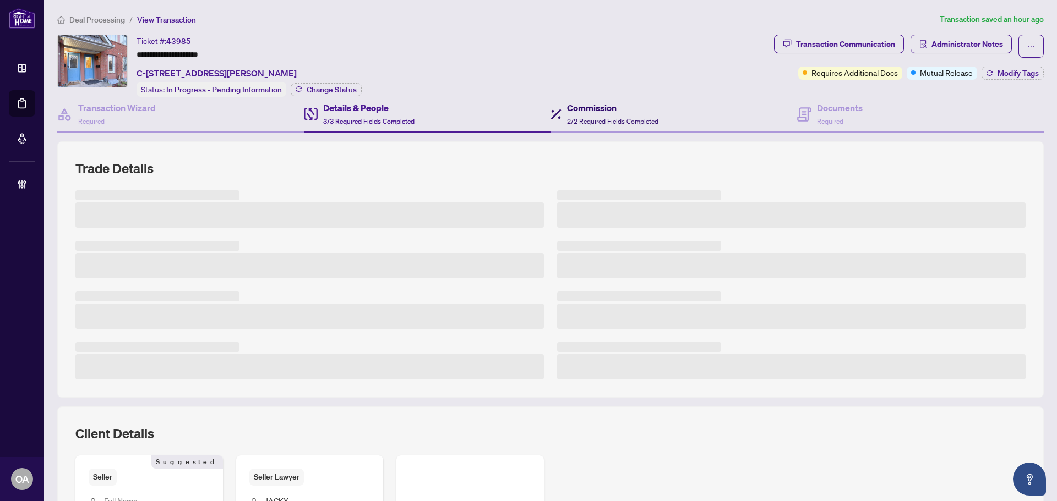
click at [598, 105] on h4 "Commission" at bounding box center [612, 107] width 91 height 13
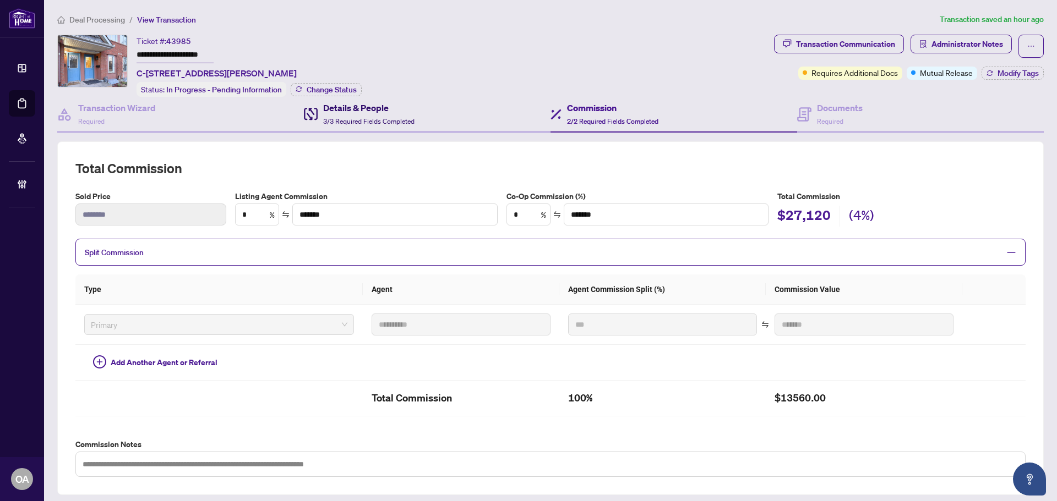
click at [383, 114] on div "Details & People 3/3 Required Fields Completed" at bounding box center [368, 114] width 91 height 26
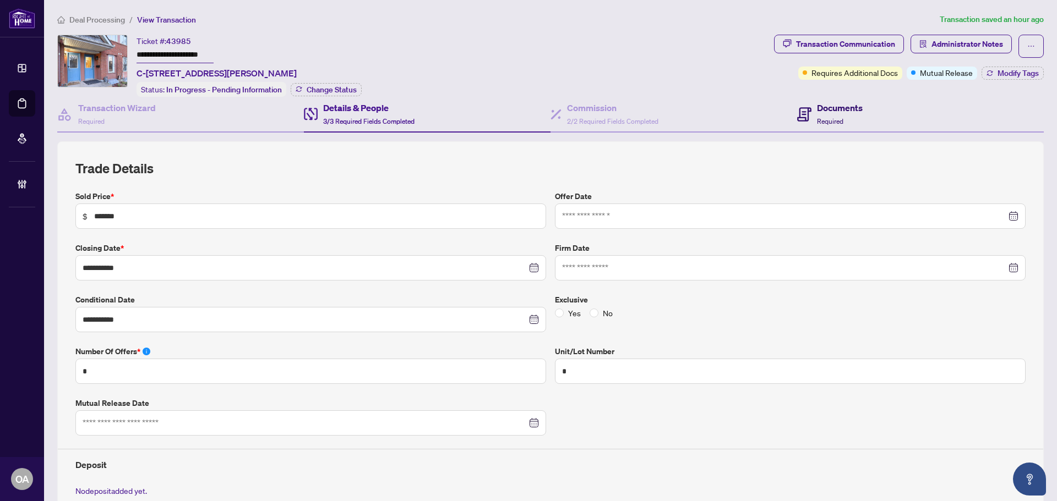
click at [843, 115] on div "Documents Required" at bounding box center [840, 114] width 46 height 26
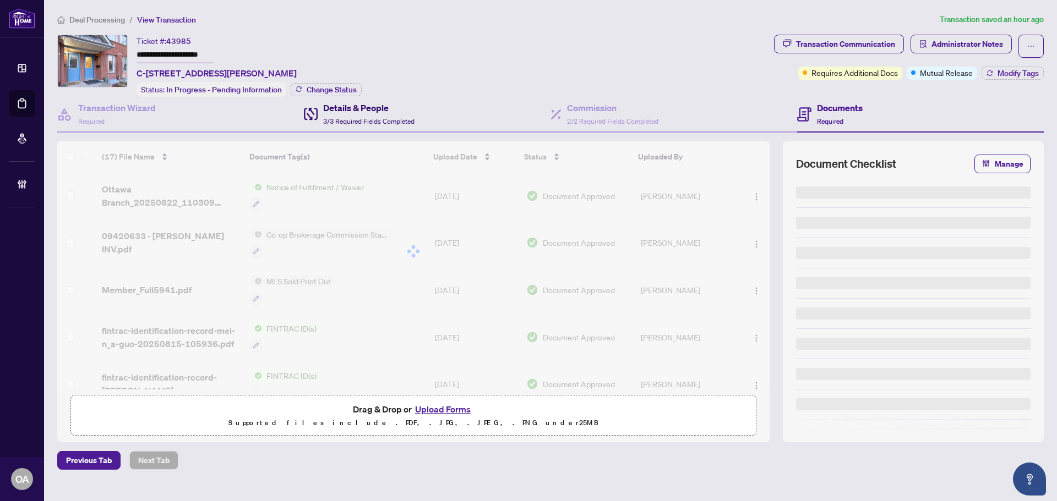
click at [396, 122] on span "3/3 Required Fields Completed" at bounding box center [368, 121] width 91 height 8
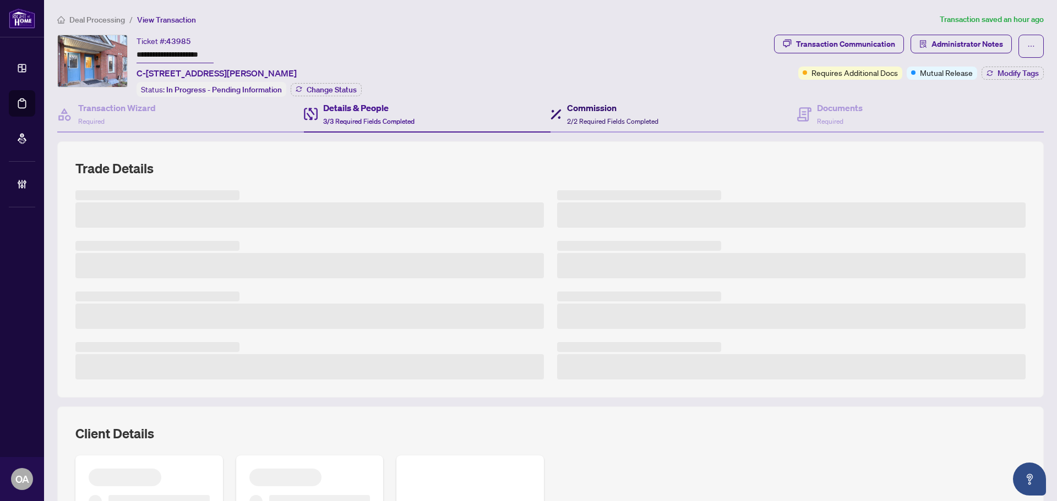
click at [602, 119] on span "2/2 Required Fields Completed" at bounding box center [612, 121] width 91 height 8
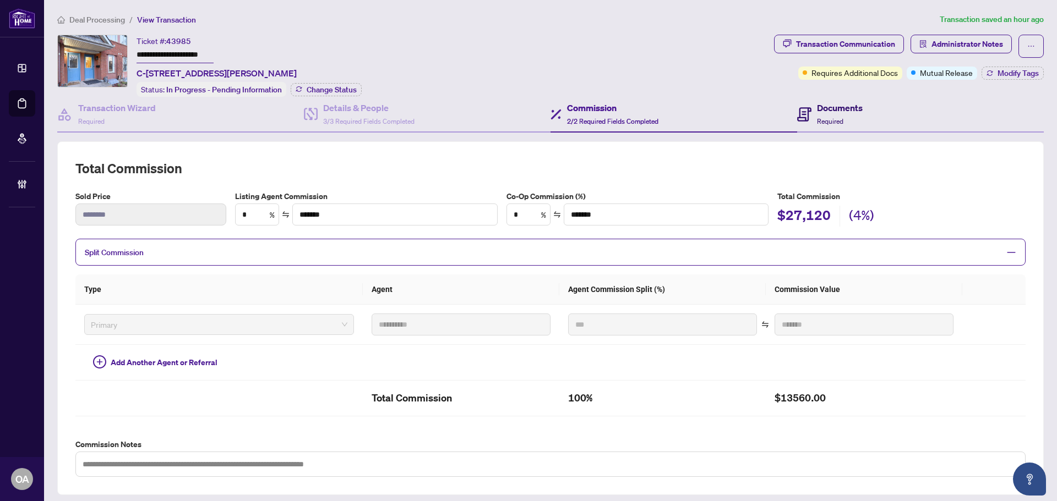
click at [800, 116] on icon at bounding box center [804, 114] width 14 height 14
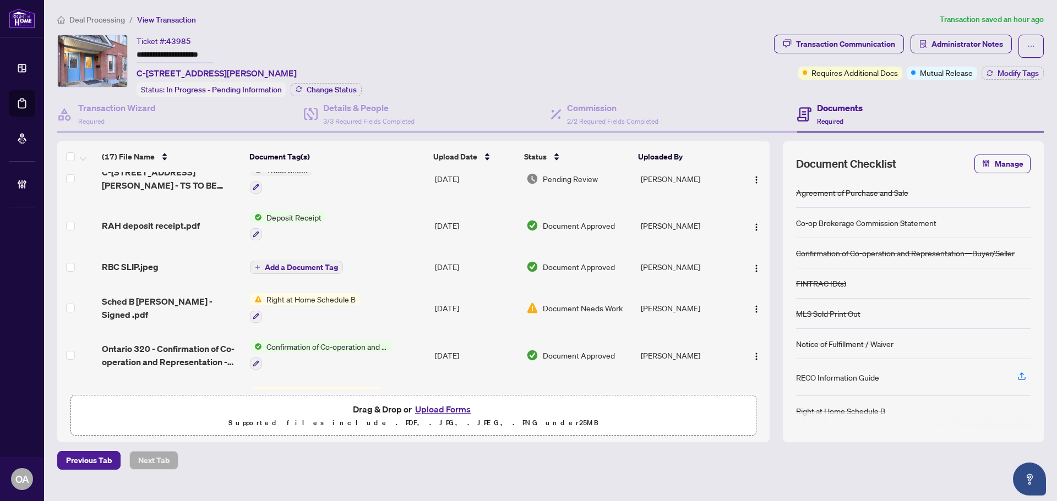
scroll to position [572, 0]
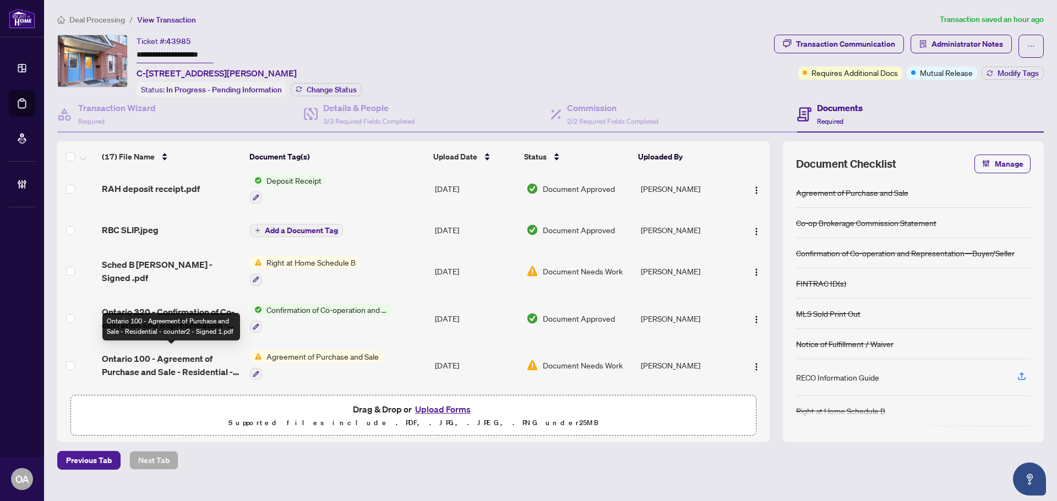
click at [163, 363] on span "Ontario 100 - Agreement of Purchase and Sale - Residential - counter2 - Signed …" at bounding box center [171, 365] width 139 height 26
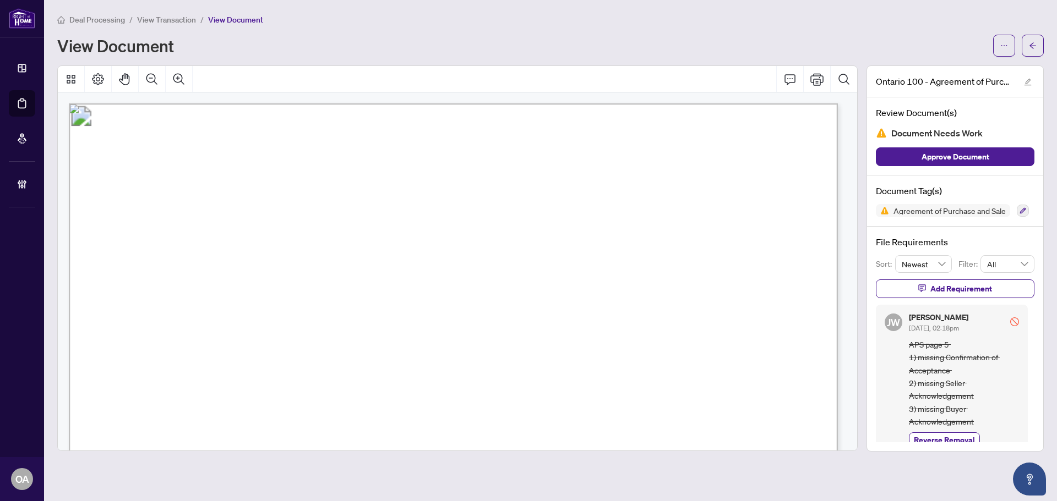
drag, startPoint x: 342, startPoint y: 157, endPoint x: 515, endPoint y: 157, distance: 172.8
click at [471, 157] on span "Agreement of Purchase and Sale" at bounding box center [452, 157] width 315 height 22
click at [524, 156] on span "Agreement of Purchase and Sale" at bounding box center [452, 157] width 315 height 22
click at [496, 103] on p "Form 100 Revised 2024 Page 1 of 8 The trademarks REALTOR®, REALTORS®, MLS®, Mul…" at bounding box center [946, 103] width 1755 height 0
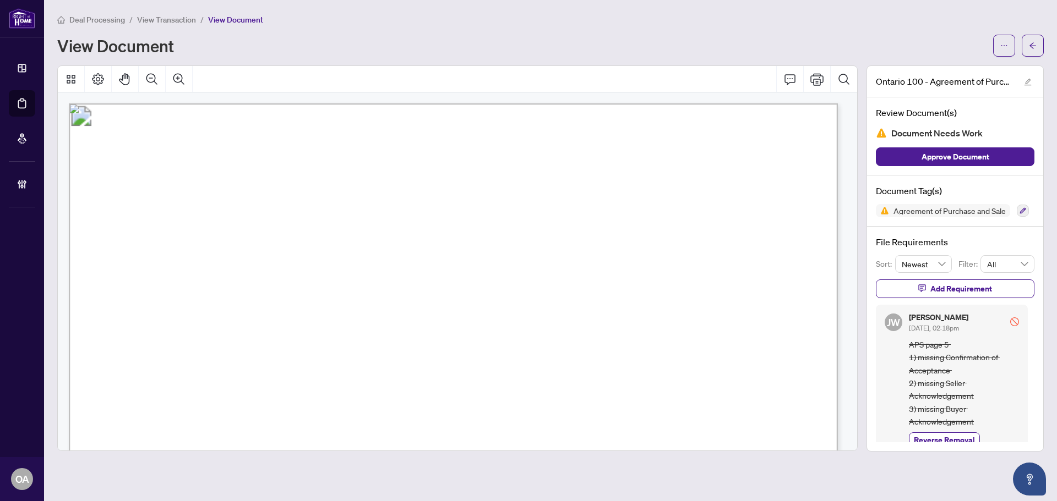
click at [294, 200] on span "for use in the Province of Ontario" at bounding box center [207, 203] width 174 height 9
click at [555, 249] on span "This Agreement of Purchase and Sale dated this ....................... day of .…" at bounding box center [405, 244] width 570 height 12
click at [558, 249] on span "This Agreement of Purchase and Sale dated this ....................... day of .…" at bounding box center [405, 244] width 570 height 12
click at [602, 247] on span "This Agreement of Purchase and Sale dated this ....................... day of .…" at bounding box center [405, 244] width 570 height 12
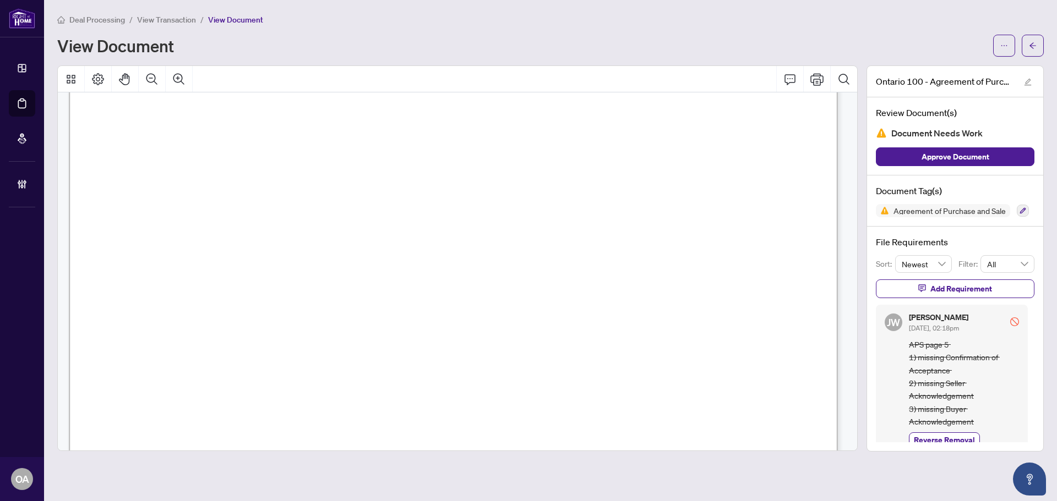
scroll to position [275, 0]
click at [1030, 42] on icon "arrow-left" at bounding box center [1033, 46] width 8 height 8
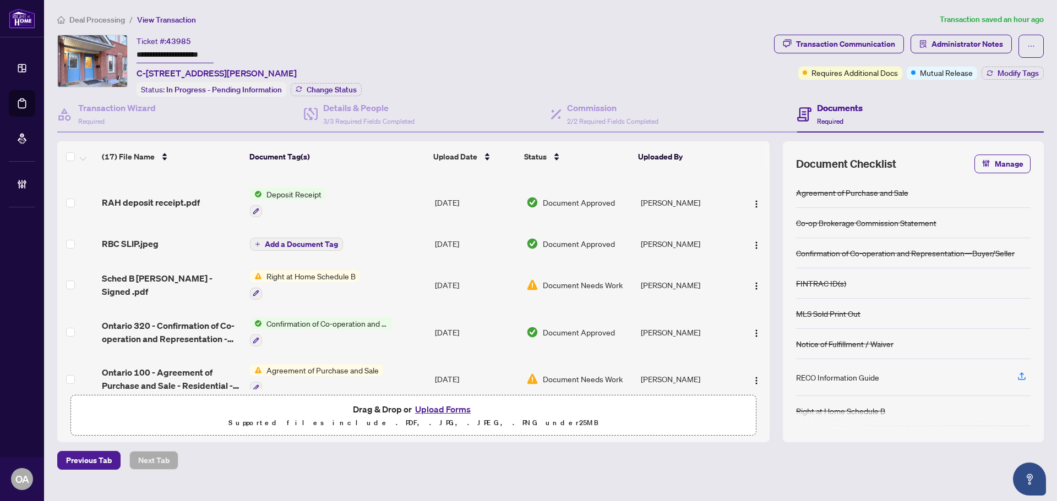
scroll to position [572, 0]
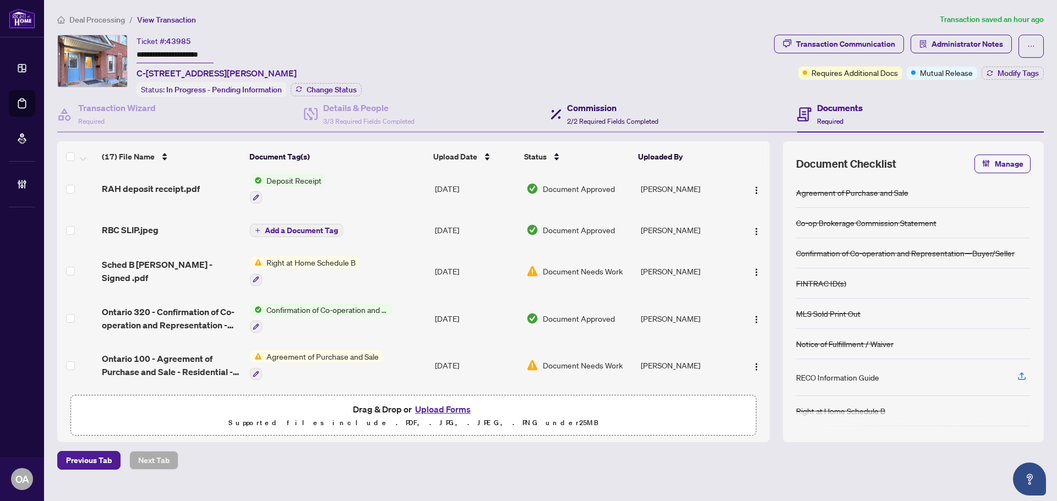
click at [638, 118] on span "2/2 Required Fields Completed" at bounding box center [612, 121] width 91 height 8
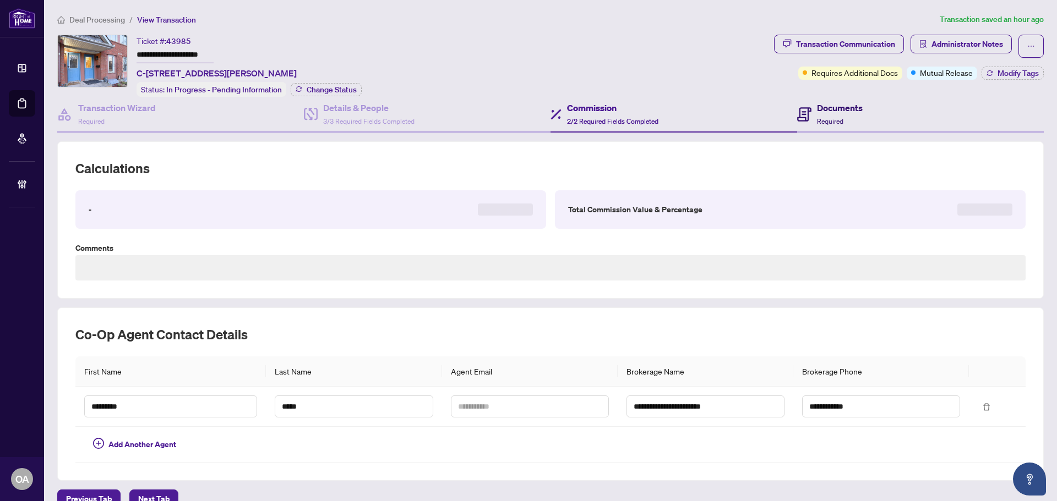
click at [802, 116] on icon at bounding box center [804, 114] width 14 height 14
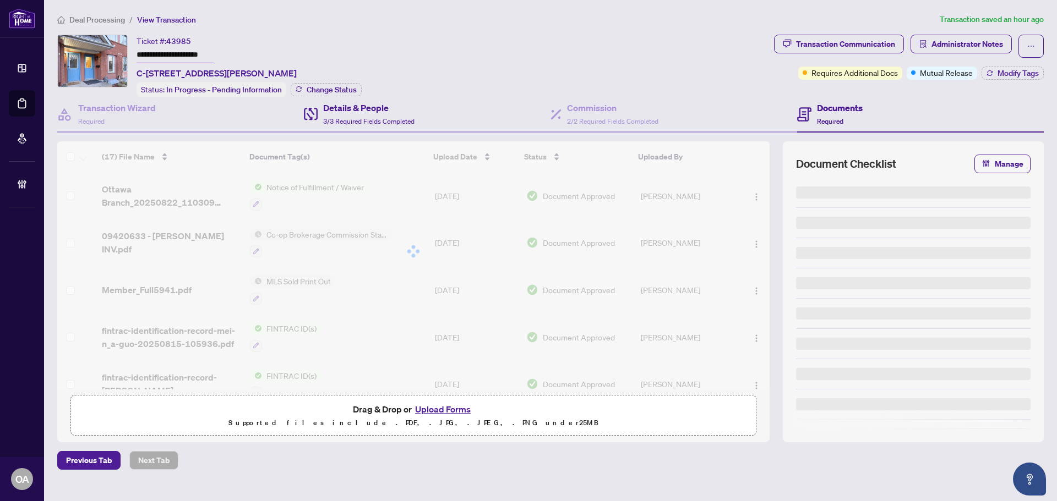
click at [429, 119] on div "Details & People 3/3 Required Fields Completed" at bounding box center [427, 115] width 247 height 36
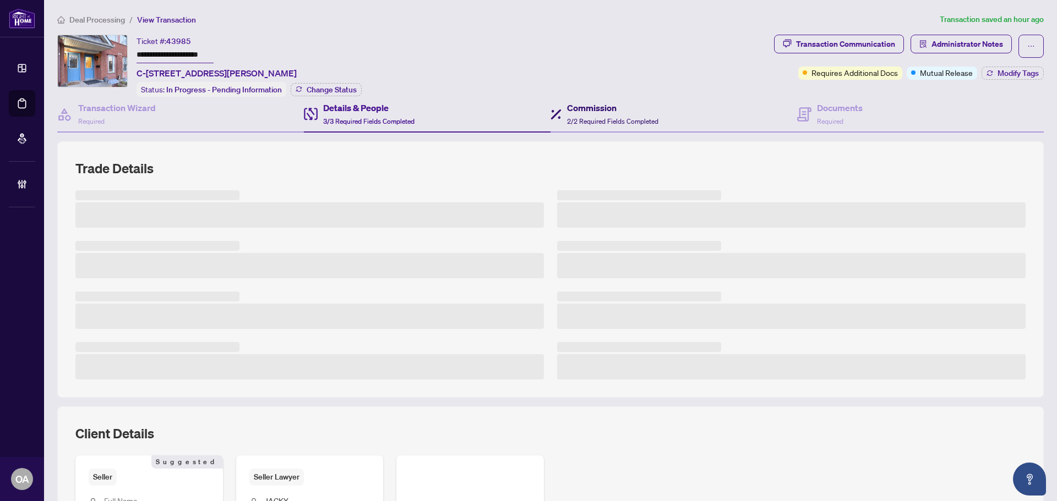
click at [626, 114] on div "Commission 2/2 Required Fields Completed" at bounding box center [612, 114] width 91 height 26
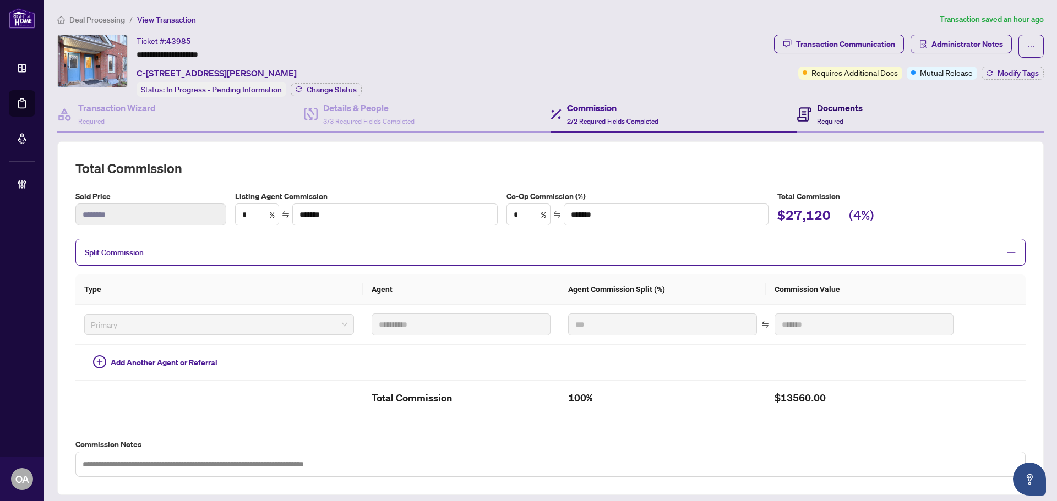
click at [832, 118] on span "Required" at bounding box center [830, 121] width 26 height 8
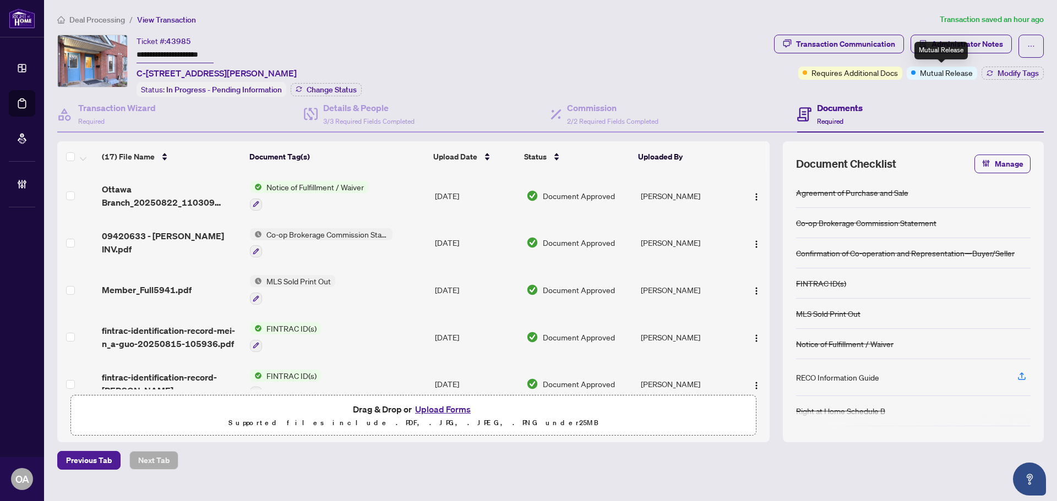
click at [937, 73] on span "Mutual Release" at bounding box center [946, 73] width 53 height 12
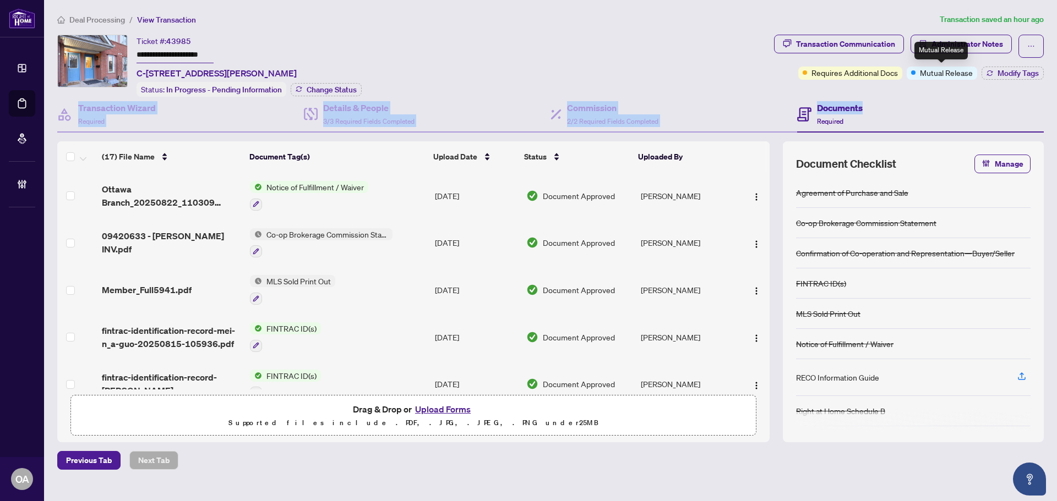
click at [945, 97] on div "**********" at bounding box center [550, 239] width 995 height 408
click at [1010, 75] on span "Modify Tags" at bounding box center [1017, 73] width 41 height 8
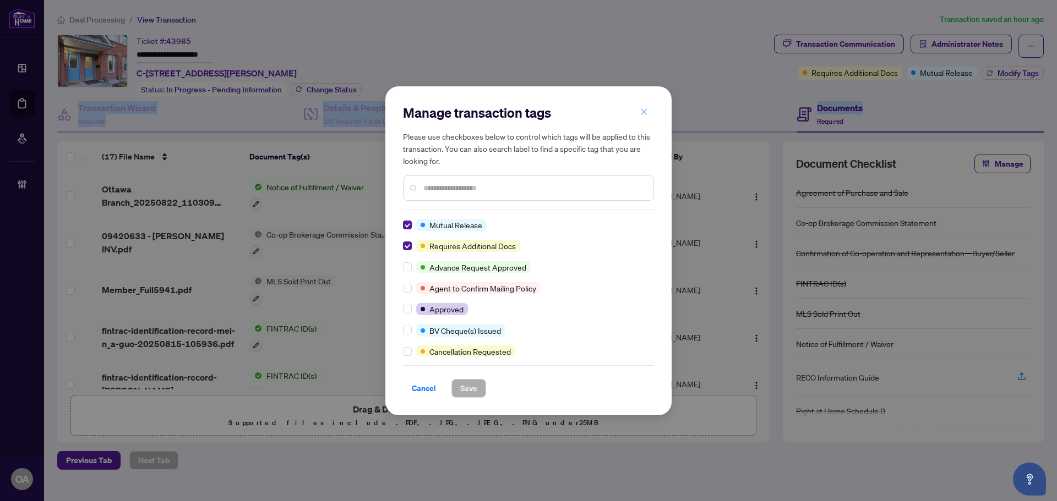
click at [645, 114] on icon "close" at bounding box center [644, 112] width 6 height 6
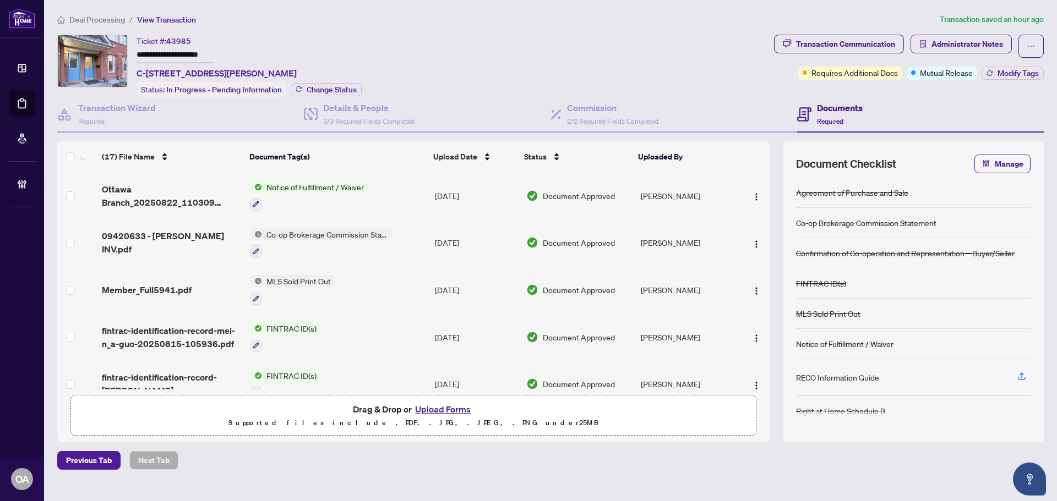
click at [637, 61] on div "**********" at bounding box center [413, 66] width 712 height 62
click at [590, 119] on span "2/2 Required Fields Completed" at bounding box center [612, 121] width 91 height 8
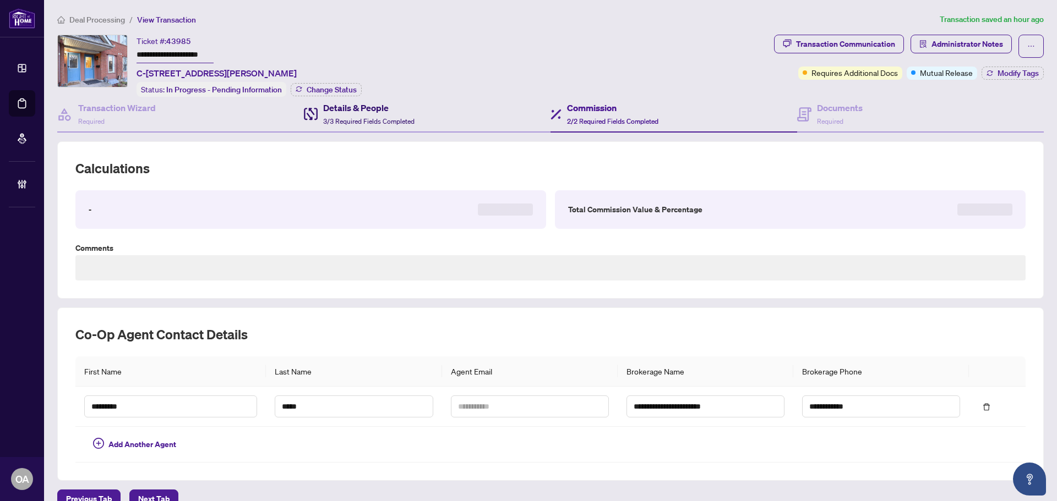
click at [396, 118] on span "3/3 Required Fields Completed" at bounding box center [368, 121] width 91 height 8
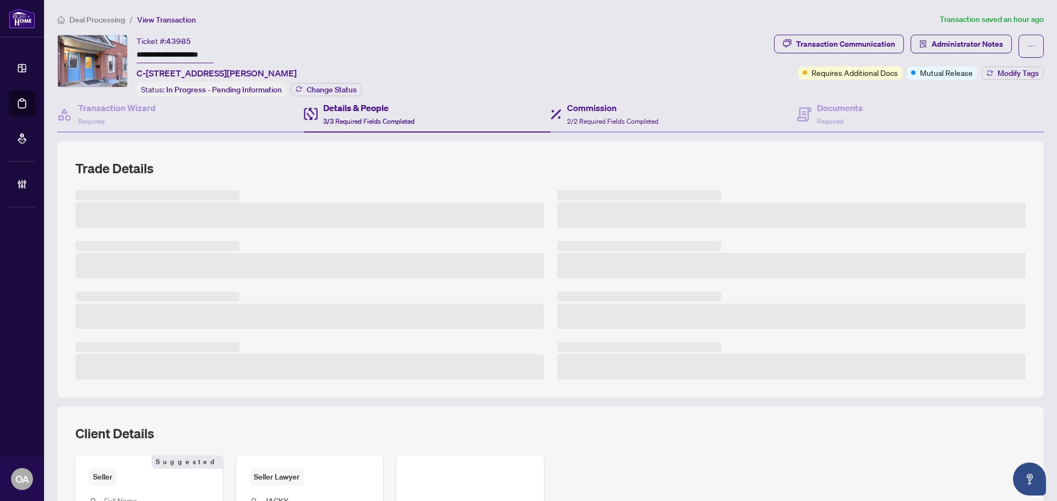
click at [737, 112] on div "Commission 2/2 Required Fields Completed" at bounding box center [673, 115] width 247 height 36
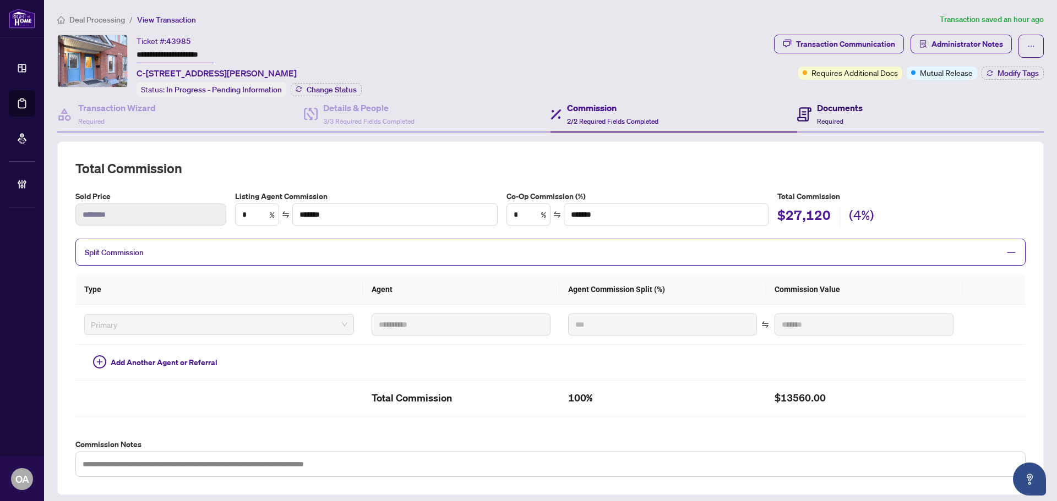
click at [824, 107] on h4 "Documents" at bounding box center [840, 107] width 46 height 13
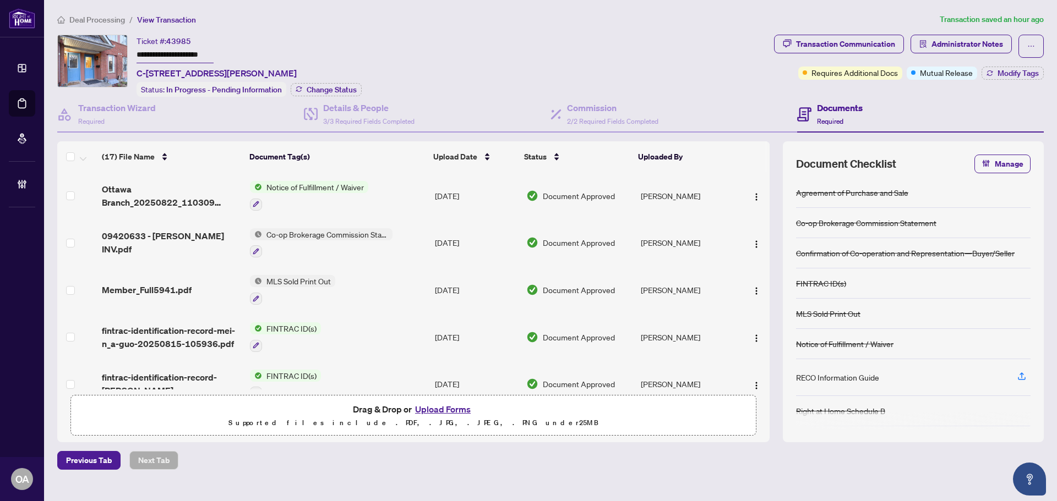
click at [703, 72] on div "**********" at bounding box center [413, 66] width 712 height 62
click at [600, 34] on div "**********" at bounding box center [550, 241] width 995 height 457
click at [600, 114] on div "Commission 2/2 Required Fields Completed" at bounding box center [612, 114] width 91 height 26
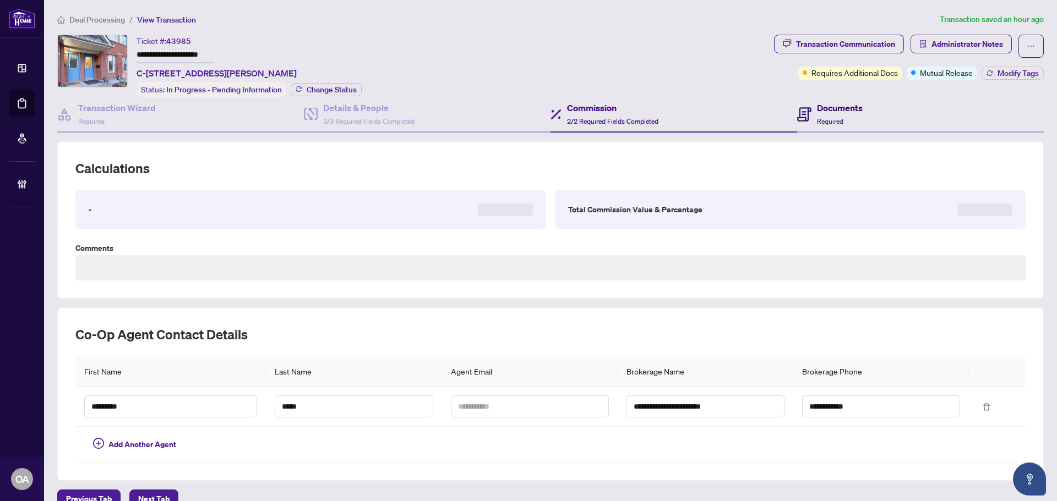
click at [797, 114] on icon at bounding box center [804, 114] width 14 height 14
click at [597, 118] on span "2/2 Required Fields Completed" at bounding box center [612, 121] width 91 height 8
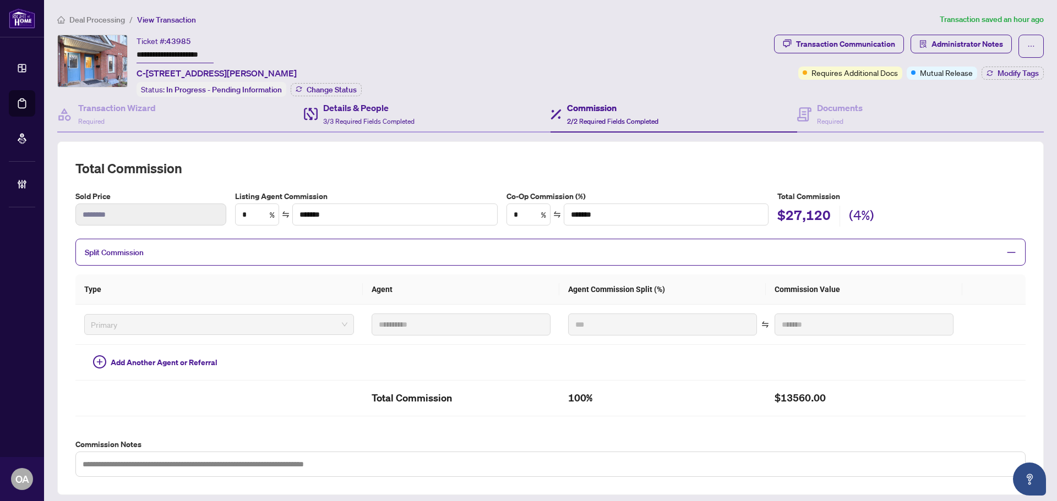
click at [423, 113] on div "Details & People 3/3 Required Fields Completed" at bounding box center [427, 115] width 247 height 36
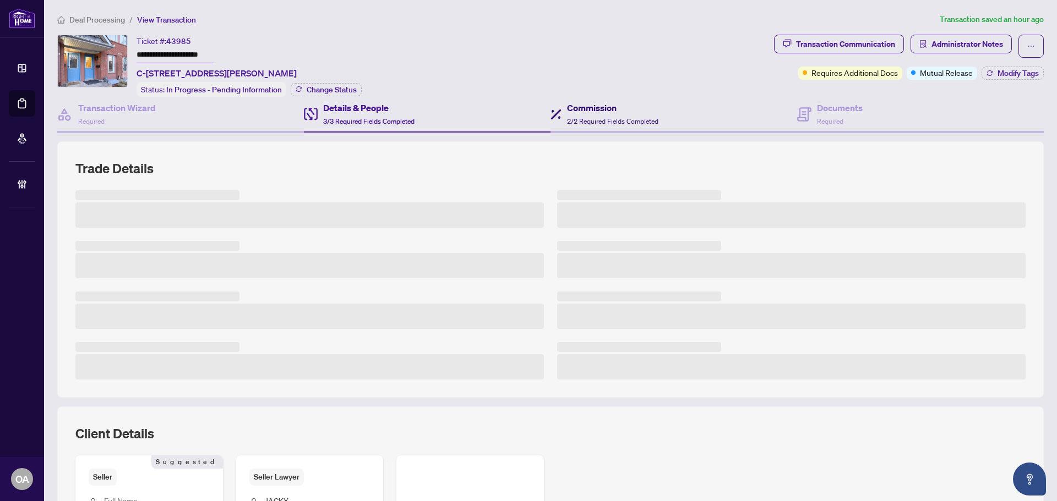
click at [604, 117] on span "2/2 Required Fields Completed" at bounding box center [612, 121] width 91 height 8
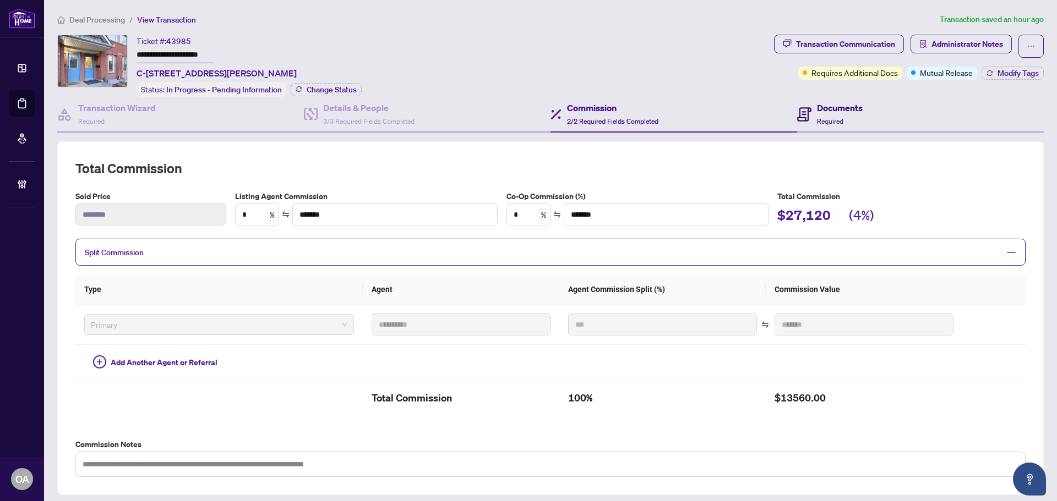
click at [848, 113] on div "Documents Required" at bounding box center [840, 114] width 46 height 26
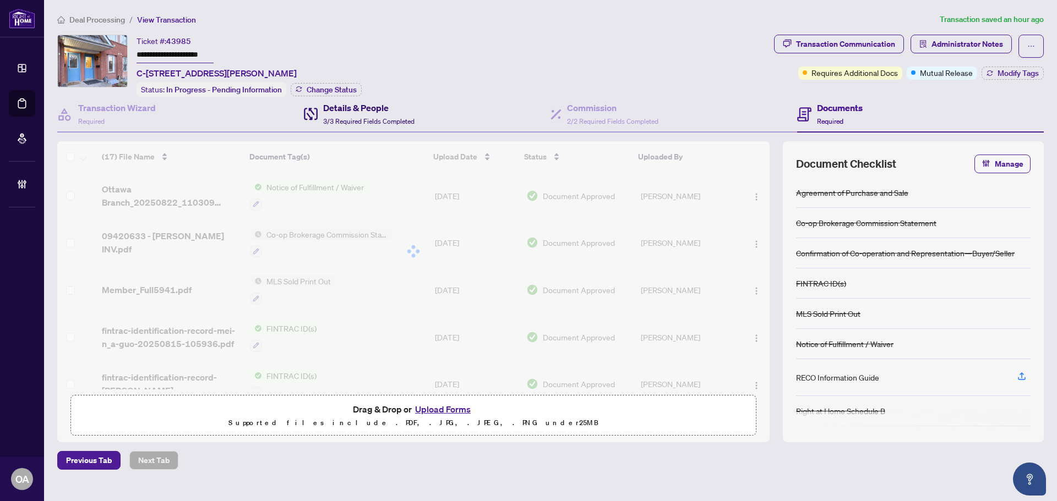
click at [398, 123] on span "3/3 Required Fields Completed" at bounding box center [368, 121] width 91 height 8
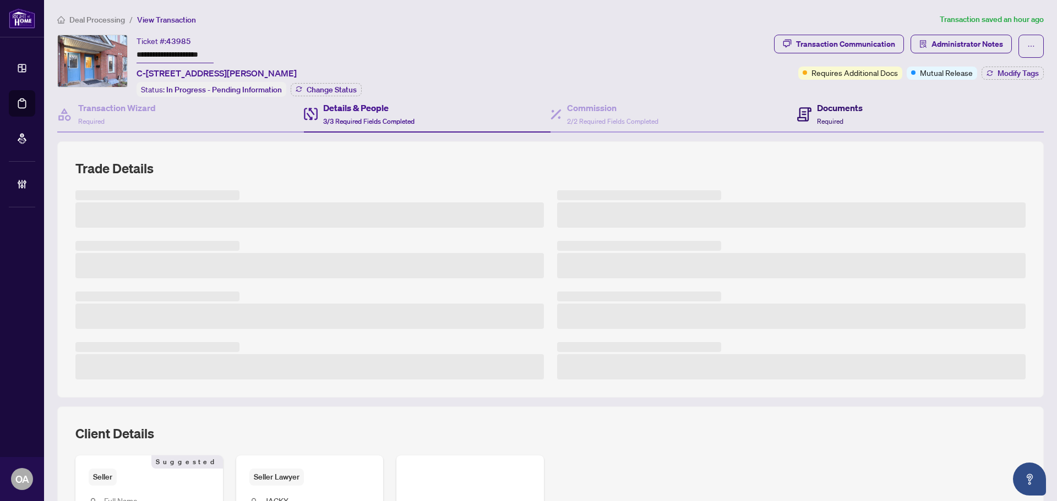
click at [847, 119] on div "Documents Required" at bounding box center [840, 114] width 46 height 26
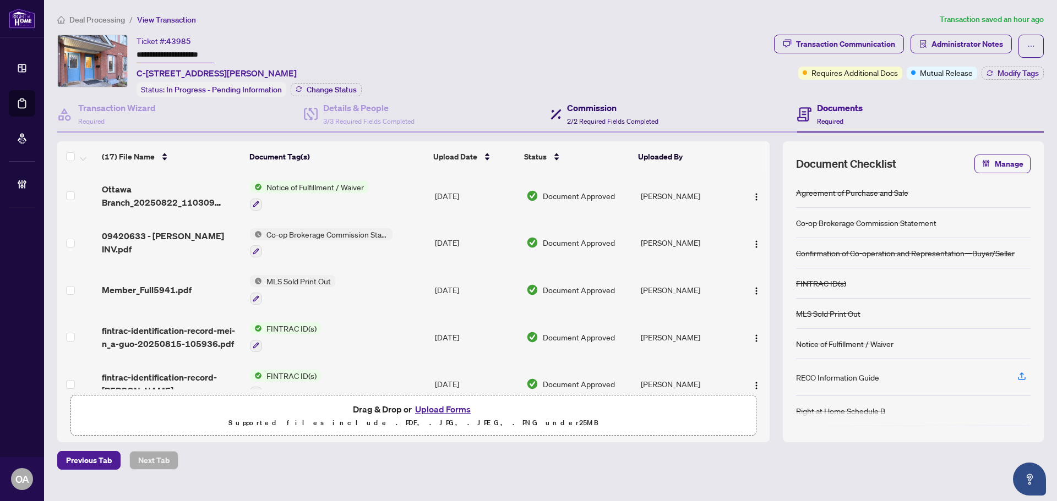
click at [651, 118] on span "2/2 Required Fields Completed" at bounding box center [612, 121] width 91 height 8
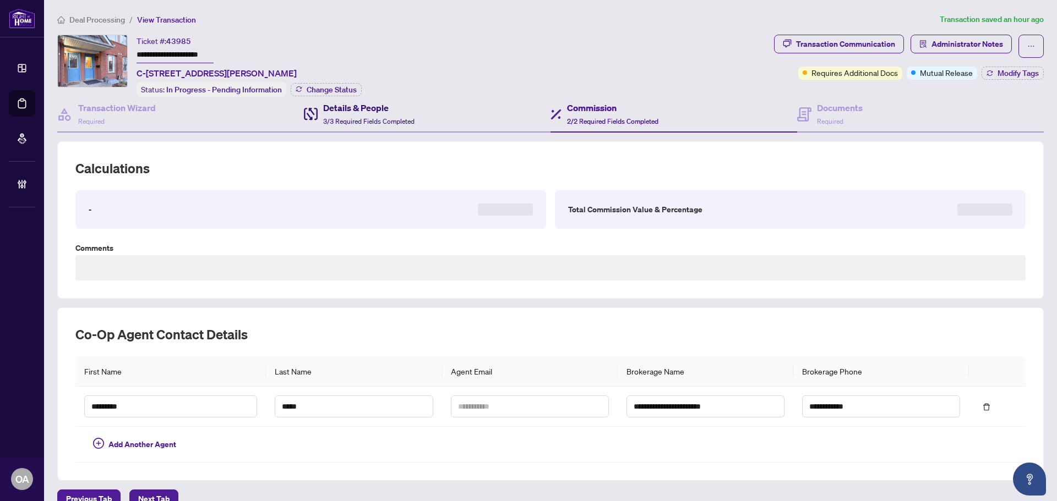
click at [365, 118] on span "3/3 Required Fields Completed" at bounding box center [368, 121] width 91 height 8
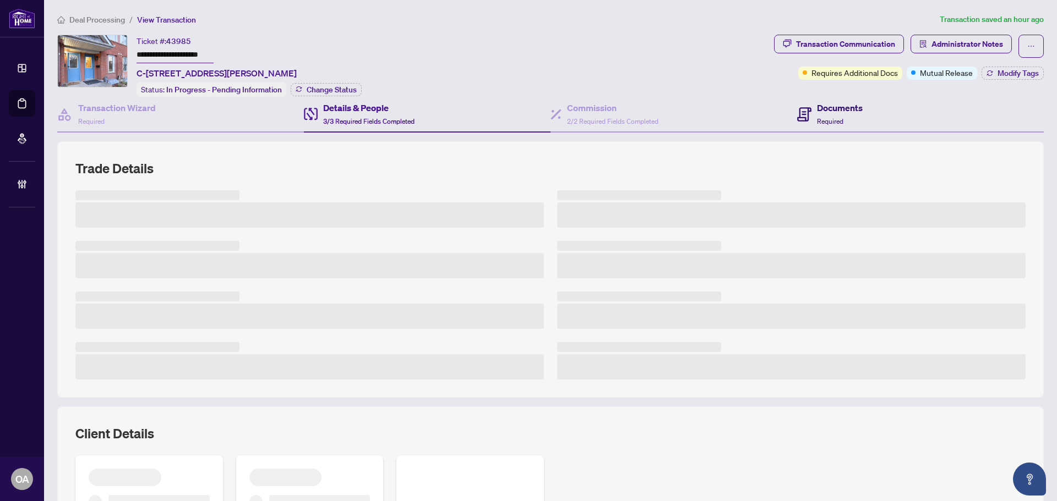
click at [817, 118] on span "Required" at bounding box center [830, 121] width 26 height 8
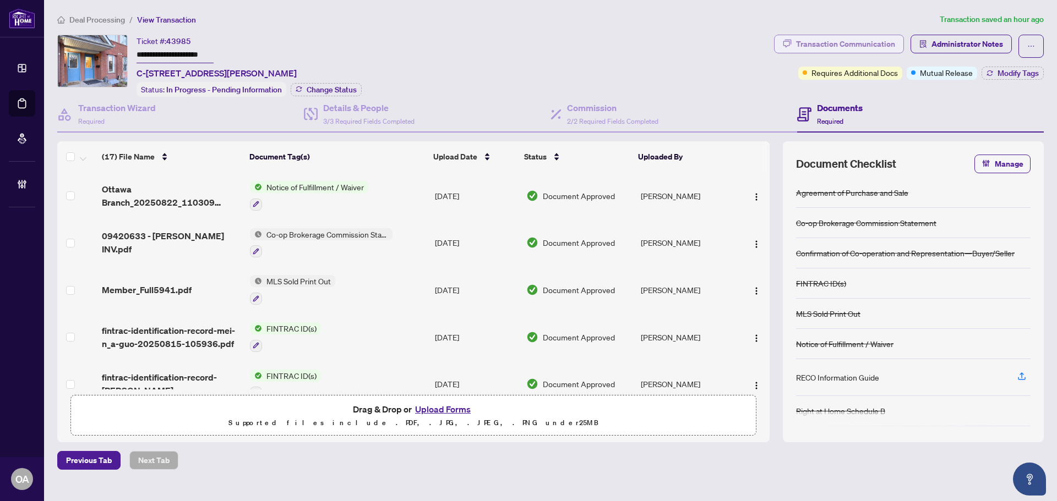
click at [827, 40] on div "Transaction Communication" at bounding box center [845, 44] width 99 height 18
type textarea "**********"
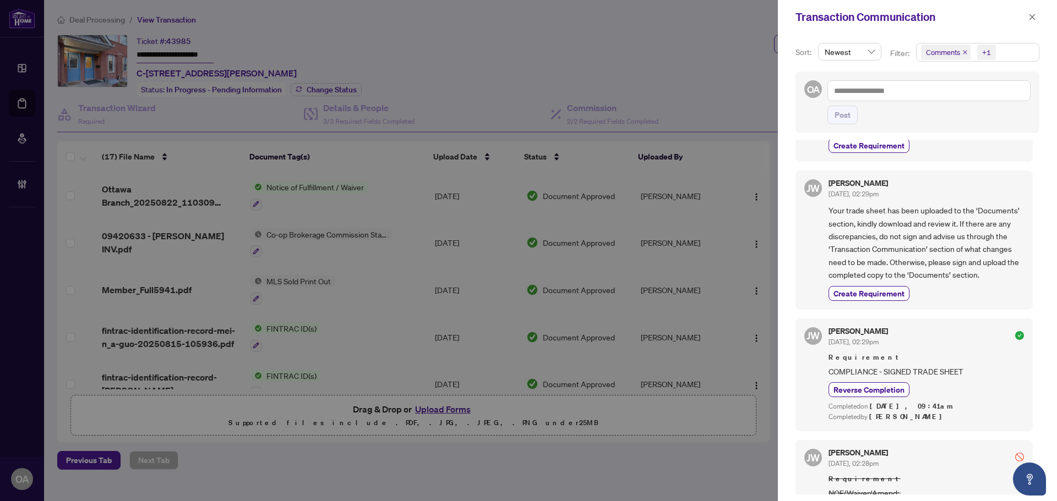
scroll to position [660, 0]
drag, startPoint x: 862, startPoint y: 254, endPoint x: 979, endPoint y: 254, distance: 116.7
click at [961, 254] on span "Your trade sheet has been uploaded to the ‘Documents’ section, kindly download …" at bounding box center [925, 244] width 195 height 77
click at [982, 254] on span "Your trade sheet has been uploaded to the ‘Documents’ section, kindly download …" at bounding box center [925, 244] width 195 height 77
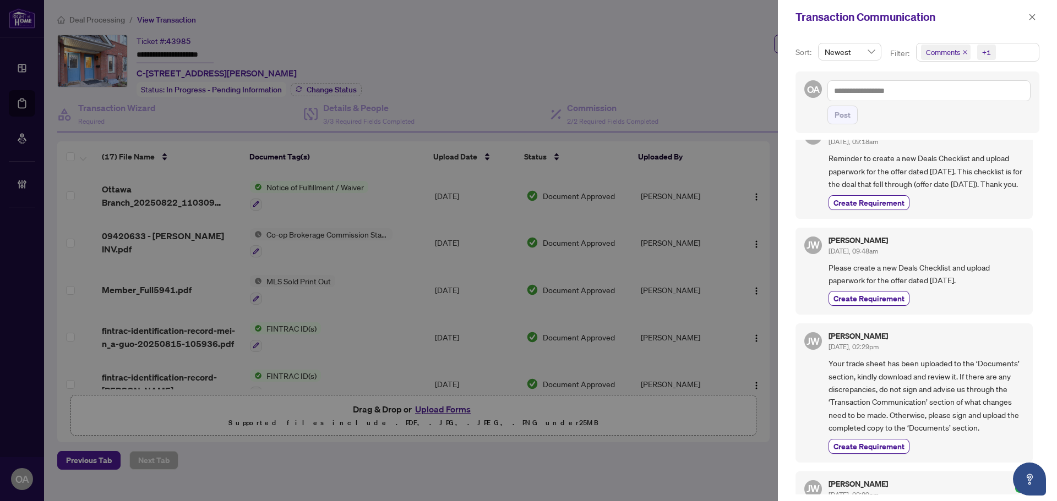
scroll to position [495, 0]
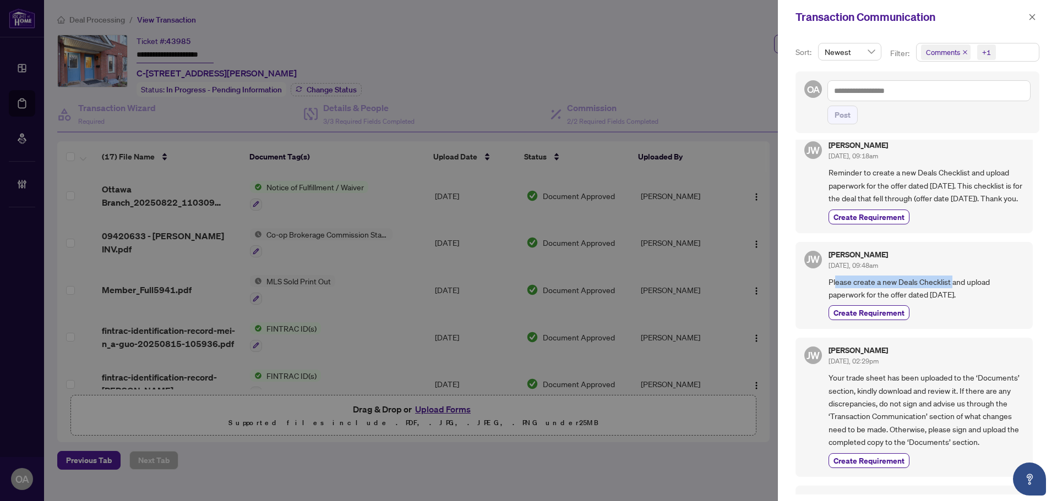
drag, startPoint x: 840, startPoint y: 321, endPoint x: 981, endPoint y: 321, distance: 140.9
click at [968, 302] on span "Please create a new Deals Checklist and upload paperwork for the offer dated Ju…" at bounding box center [925, 289] width 195 height 26
click at [981, 302] on span "Please create a new Deals Checklist and upload paperwork for the offer dated Ju…" at bounding box center [925, 289] width 195 height 26
drag, startPoint x: 829, startPoint y: 327, endPoint x: 931, endPoint y: 327, distance: 101.8
click at [925, 302] on span "Please create a new Deals Checklist and upload paperwork for the offer dated Ju…" at bounding box center [925, 289] width 195 height 26
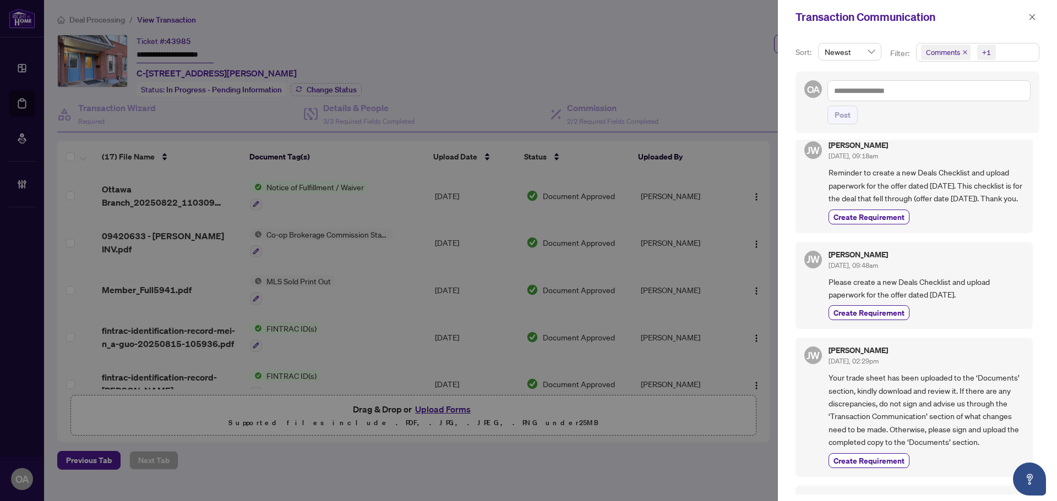
click at [937, 302] on span "Please create a new Deals Checklist and upload paperwork for the offer dated Ju…" at bounding box center [925, 289] width 195 height 26
drag, startPoint x: 963, startPoint y: 335, endPoint x: 867, endPoint y: 332, distance: 95.8
click at [867, 302] on span "Please create a new Deals Checklist and upload paperwork for the offer dated Ju…" at bounding box center [925, 289] width 195 height 26
drag, startPoint x: 885, startPoint y: 330, endPoint x: 953, endPoint y: 330, distance: 67.7
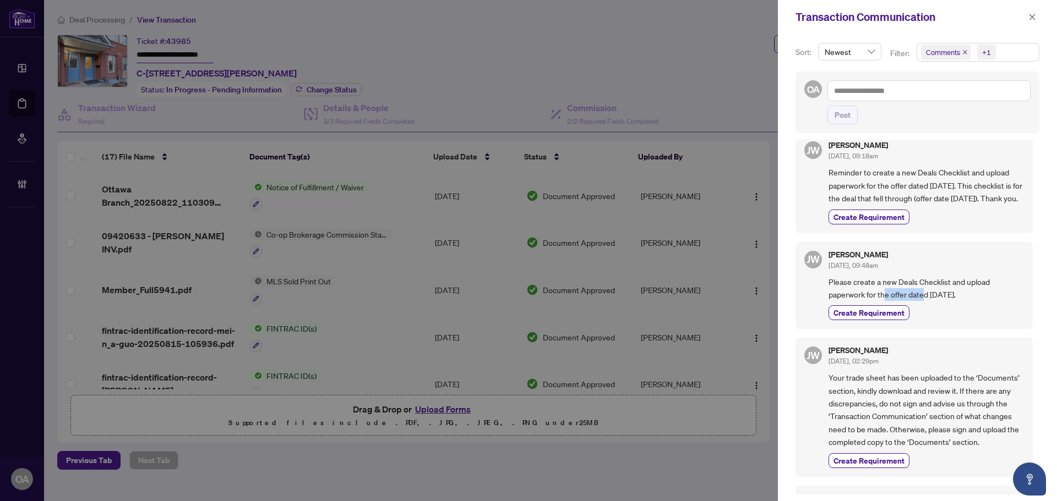
click at [950, 302] on span "Please create a new Deals Checklist and upload paperwork for the offer dated Ju…" at bounding box center [925, 289] width 195 height 26
click at [953, 302] on span "Please create a new Deals Checklist and upload paperwork for the offer dated Ju…" at bounding box center [925, 289] width 195 height 26
drag, startPoint x: 953, startPoint y: 334, endPoint x: 823, endPoint y: 320, distance: 131.2
click at [823, 321] on div "JW Jackie Wu Aug/19/2025, 09:48am Please create a new Deals Checklist and uploa…" at bounding box center [913, 286] width 237 height 88
click at [903, 302] on span "Please create a new Deals Checklist and upload paperwork for the offer dated Ju…" at bounding box center [925, 289] width 195 height 26
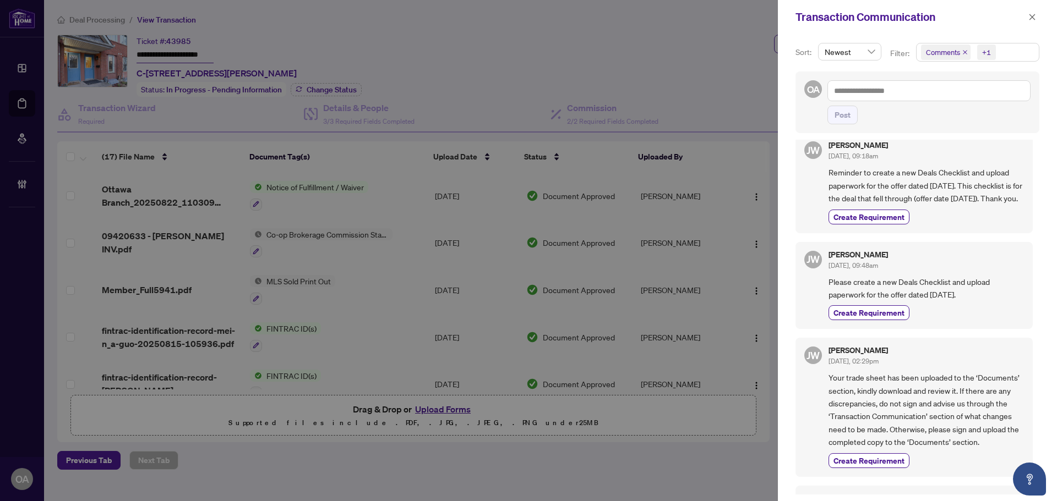
click at [914, 302] on span "Please create a new Deals Checklist and upload paperwork for the offer dated Ju…" at bounding box center [925, 289] width 195 height 26
click at [915, 302] on span "Please create a new Deals Checklist and upload paperwork for the offer dated Ju…" at bounding box center [925, 289] width 195 height 26
click at [922, 302] on span "Please create a new Deals Checklist and upload paperwork for the offer dated Ju…" at bounding box center [925, 289] width 195 height 26
click at [961, 302] on span "Please create a new Deals Checklist and upload paperwork for the offer dated Ju…" at bounding box center [925, 289] width 195 height 26
drag, startPoint x: 914, startPoint y: 203, endPoint x: 981, endPoint y: 203, distance: 66.6
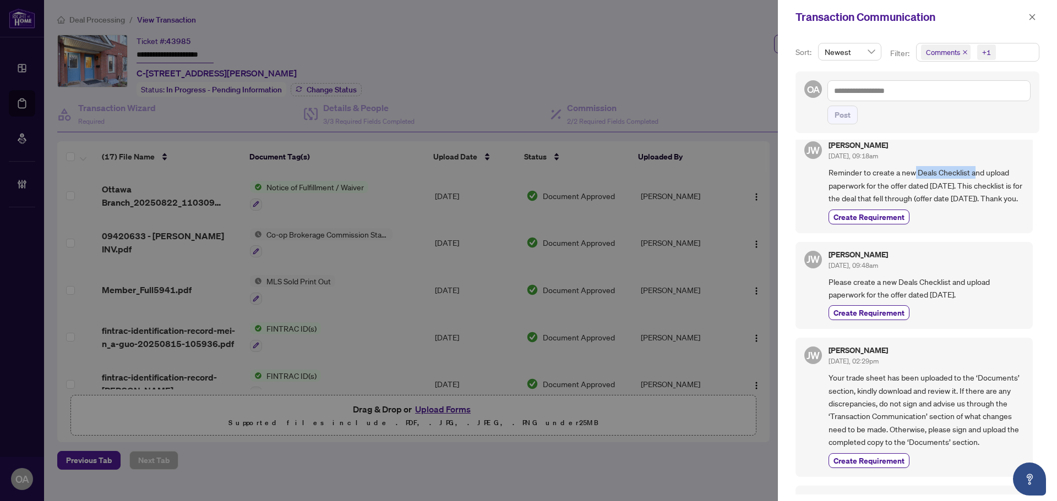
click at [980, 203] on span "Reminder to create a new Deals Checklist and upload paperwork for the offer dat…" at bounding box center [925, 185] width 195 height 39
click at [981, 203] on span "Reminder to create a new Deals Checklist and upload paperwork for the offer dat…" at bounding box center [925, 185] width 195 height 39
drag, startPoint x: 843, startPoint y: 218, endPoint x: 953, endPoint y: 214, distance: 110.1
click at [949, 205] on span "Reminder to create a new Deals Checklist and upload paperwork for the offer dat…" at bounding box center [925, 185] width 195 height 39
click at [953, 205] on span "Reminder to create a new Deals Checklist and upload paperwork for the offer dat…" at bounding box center [925, 185] width 195 height 39
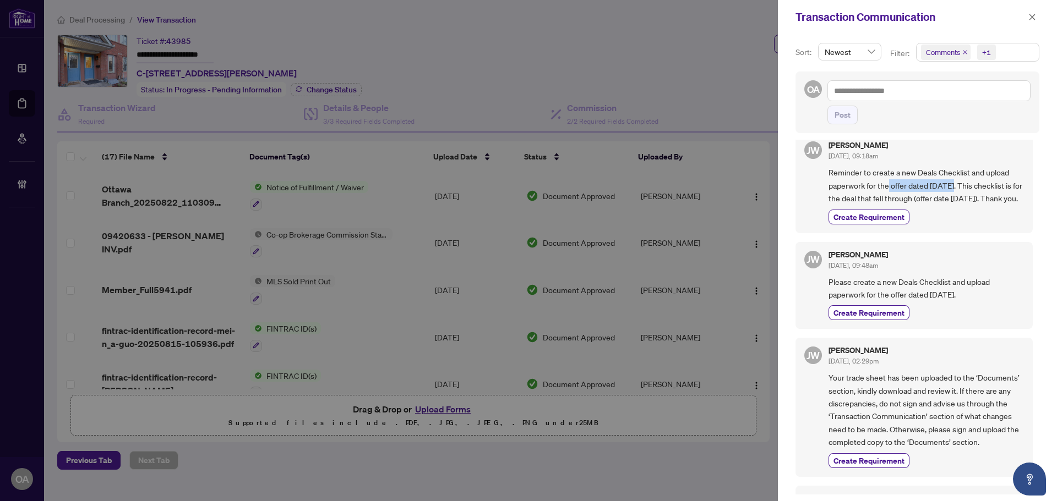
drag, startPoint x: 888, startPoint y: 215, endPoint x: 951, endPoint y: 215, distance: 62.7
click at [951, 205] on span "Reminder to create a new Deals Checklist and upload paperwork for the offer dat…" at bounding box center [925, 185] width 195 height 39
click at [974, 205] on span "Reminder to create a new Deals Checklist and upload paperwork for the offer dat…" at bounding box center [925, 185] width 195 height 39
drag, startPoint x: 926, startPoint y: 225, endPoint x: 975, endPoint y: 225, distance: 49.5
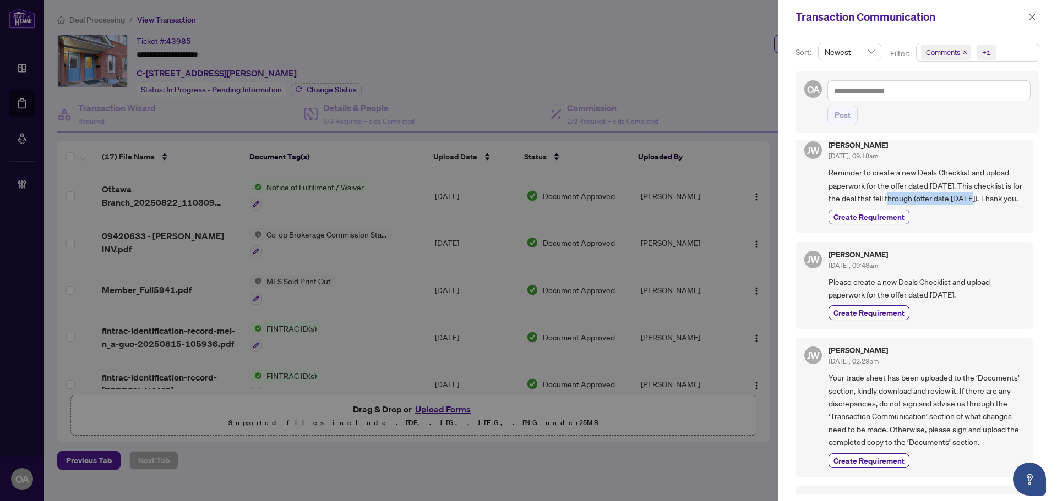
click at [975, 205] on span "Reminder to create a new Deals Checklist and upload paperwork for the offer dat…" at bounding box center [925, 185] width 195 height 39
drag, startPoint x: 1003, startPoint y: 225, endPoint x: 927, endPoint y: 225, distance: 76.0
click at [927, 205] on span "Reminder to create a new Deals Checklist and upload paperwork for the offer dat…" at bounding box center [925, 185] width 195 height 39
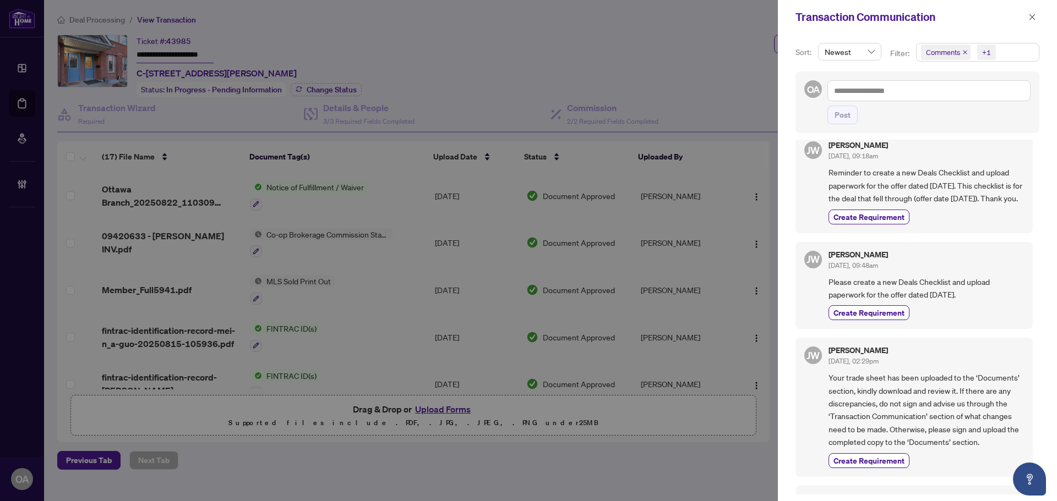
click at [916, 205] on span "Reminder to create a new Deals Checklist and upload paperwork for the offer dat…" at bounding box center [925, 185] width 195 height 39
drag, startPoint x: 1032, startPoint y: 18, endPoint x: 1019, endPoint y: 22, distance: 13.9
click at [1032, 18] on icon "close" at bounding box center [1032, 17] width 6 height 6
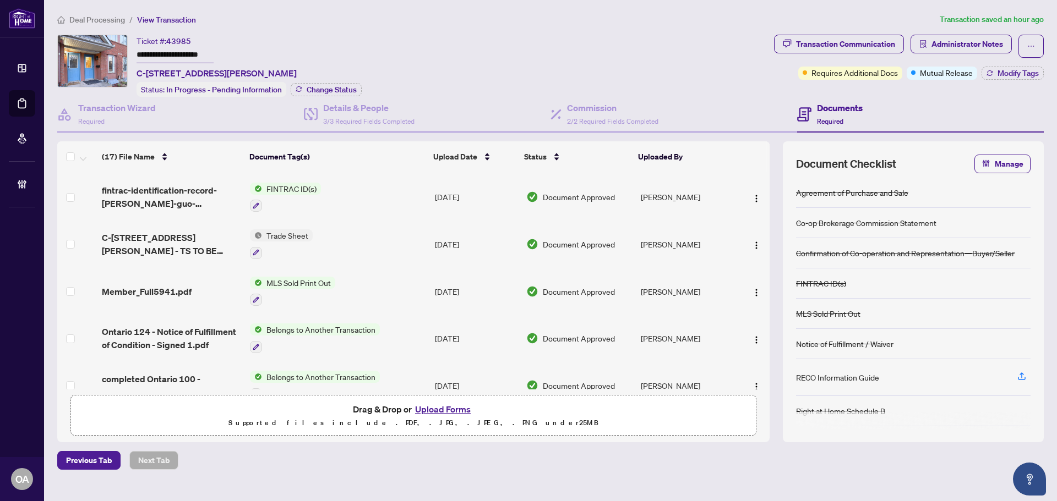
scroll to position [0, 0]
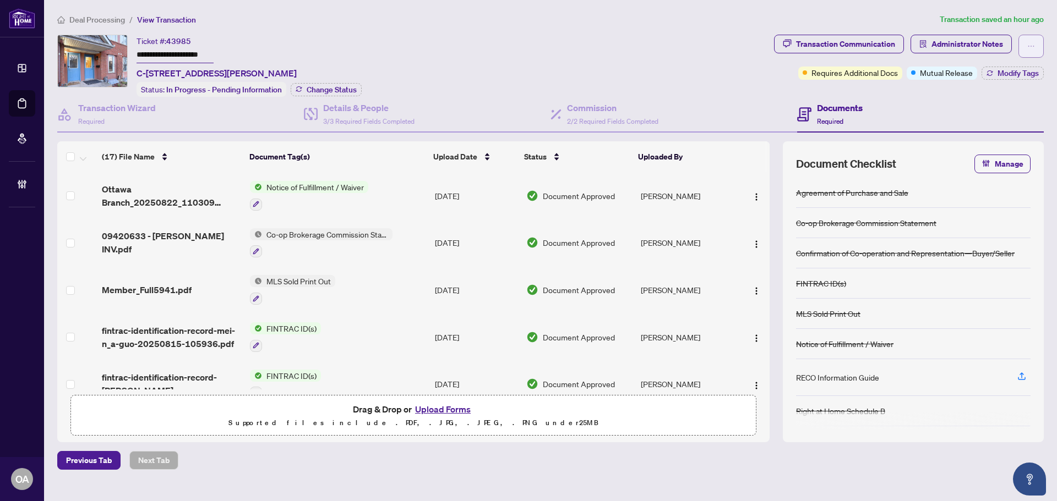
click at [1024, 47] on button "button" at bounding box center [1030, 46] width 25 height 23
click at [1001, 90] on span "Document Archive" at bounding box center [992, 88] width 84 height 12
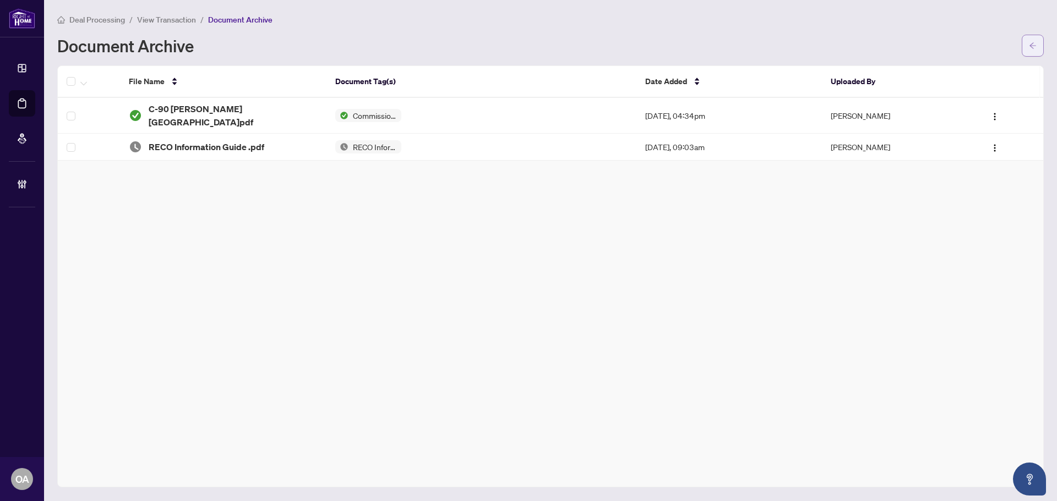
click at [1032, 48] on icon "arrow-left" at bounding box center [1032, 45] width 7 height 6
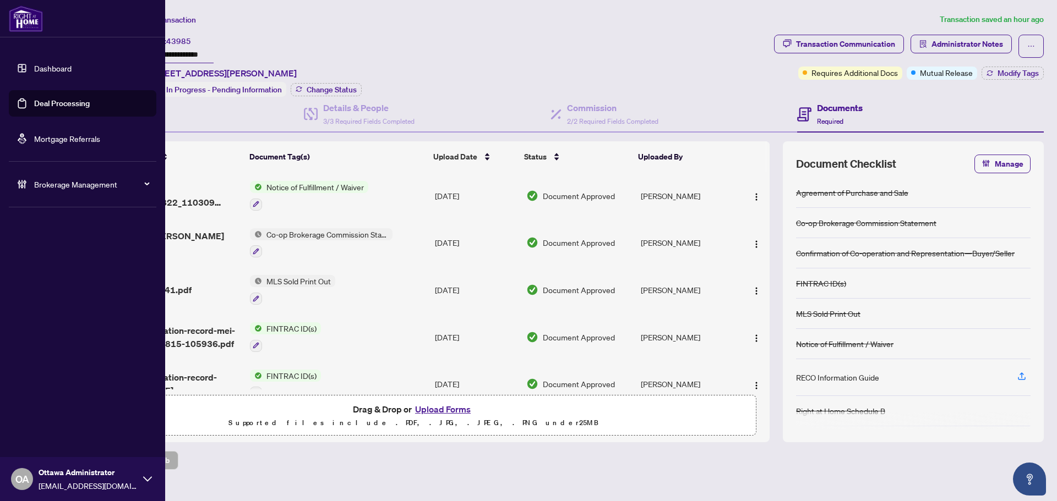
click at [34, 99] on link "Deal Processing" at bounding box center [62, 104] width 56 height 10
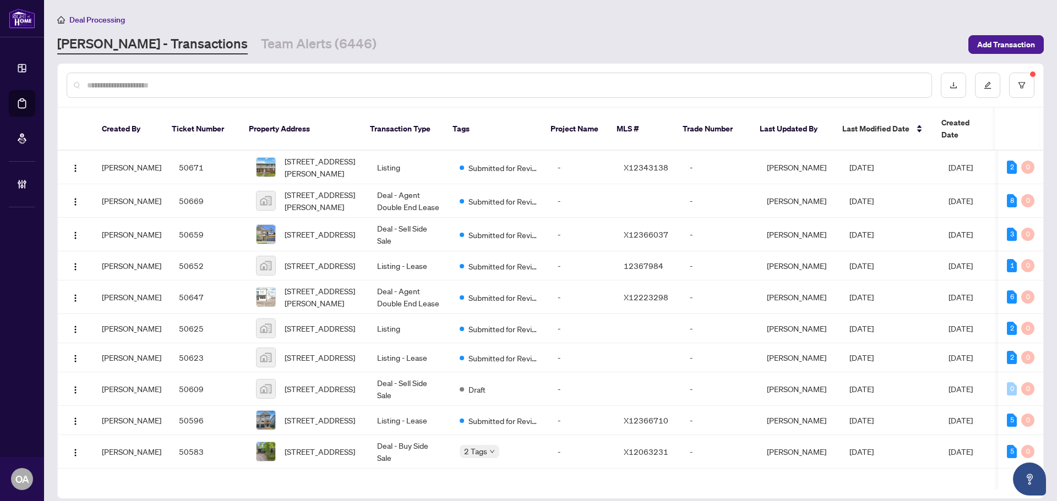
paste input "*****"
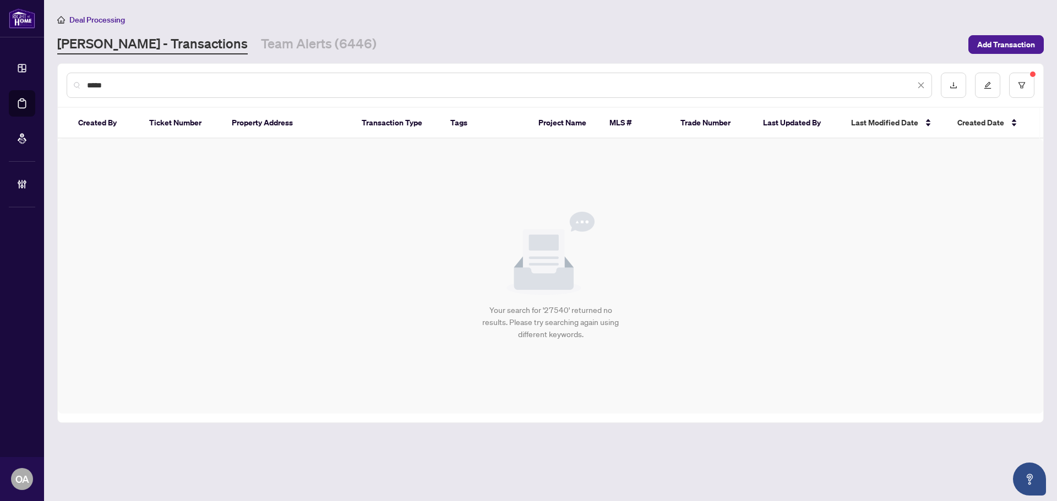
type input "*****"
click at [1033, 75] on sup at bounding box center [1033, 75] width 6 height 6
click at [1025, 89] on button "button" at bounding box center [1021, 85] width 25 height 25
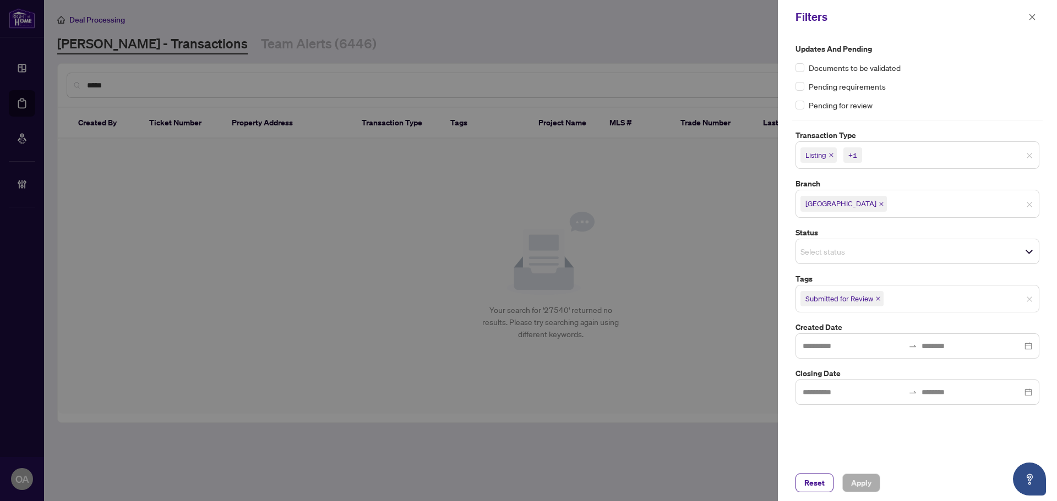
click at [1028, 151] on span "Listing +1" at bounding box center [917, 155] width 243 height 18
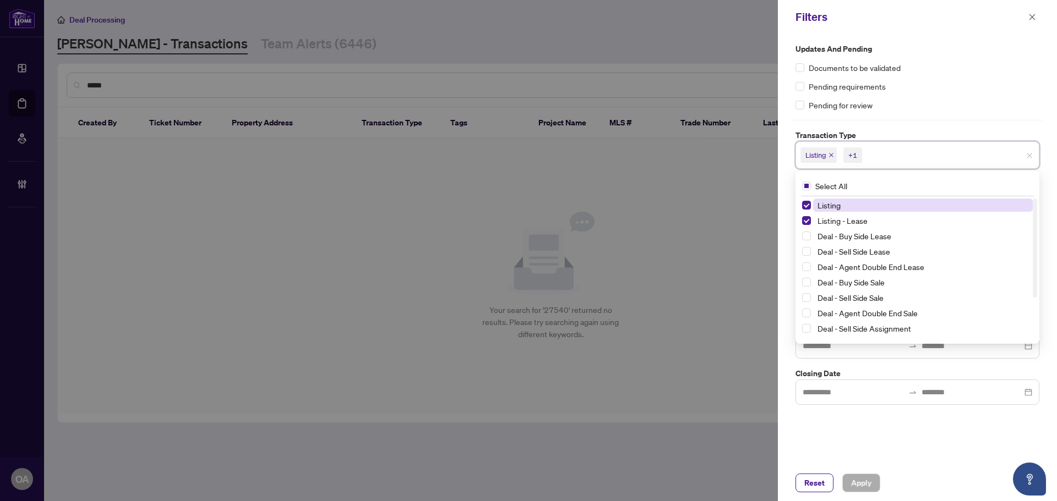
click at [1025, 154] on span "Listing +1" at bounding box center [917, 155] width 243 height 18
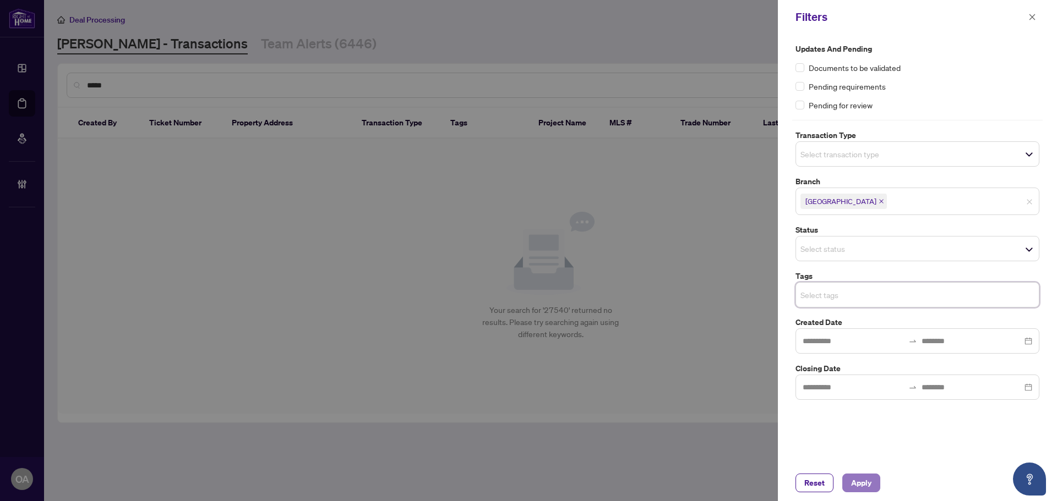
click at [870, 489] on span "Apply" at bounding box center [861, 483] width 20 height 18
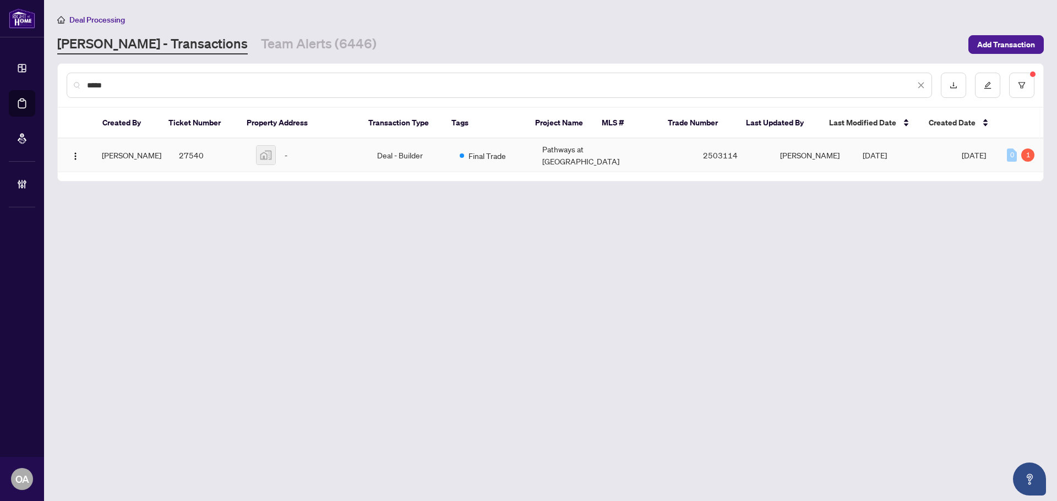
click at [628, 158] on td at bounding box center [661, 156] width 66 height 34
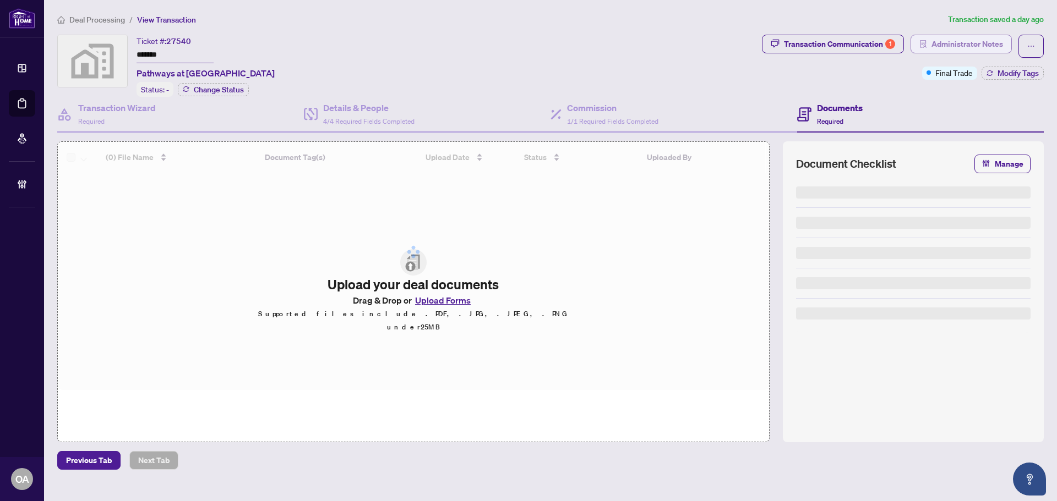
click at [967, 45] on span "Administrator Notes" at bounding box center [967, 44] width 72 height 18
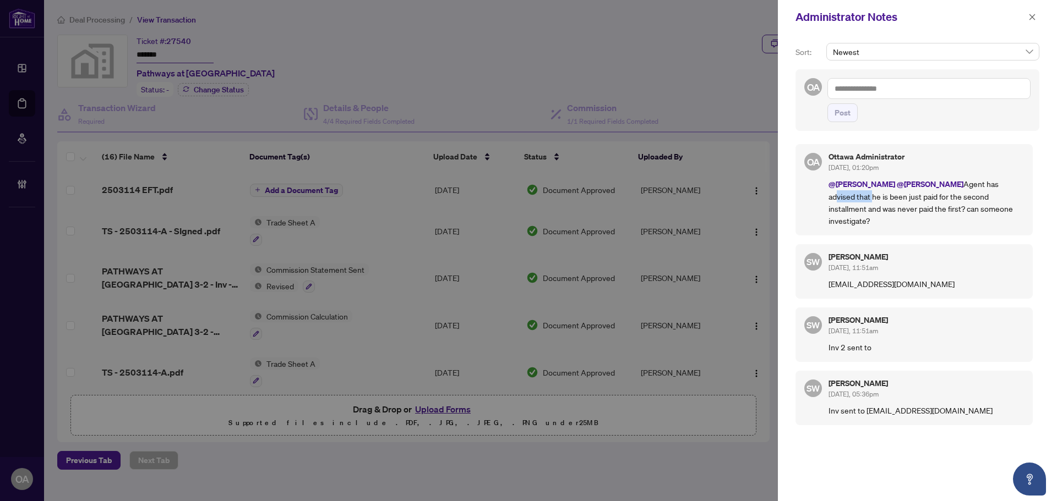
drag, startPoint x: 971, startPoint y: 187, endPoint x: 1010, endPoint y: 184, distance: 39.1
click at [1010, 184] on p "@Jackie Wu @Simone Wright Agent has advised that he is been just paid for the s…" at bounding box center [925, 202] width 195 height 49
drag, startPoint x: 881, startPoint y: 209, endPoint x: 946, endPoint y: 209, distance: 64.9
click at [921, 209] on p "@Jackie Wu @Simone Wright Agent has advised that he is been just paid for the s…" at bounding box center [925, 202] width 195 height 49
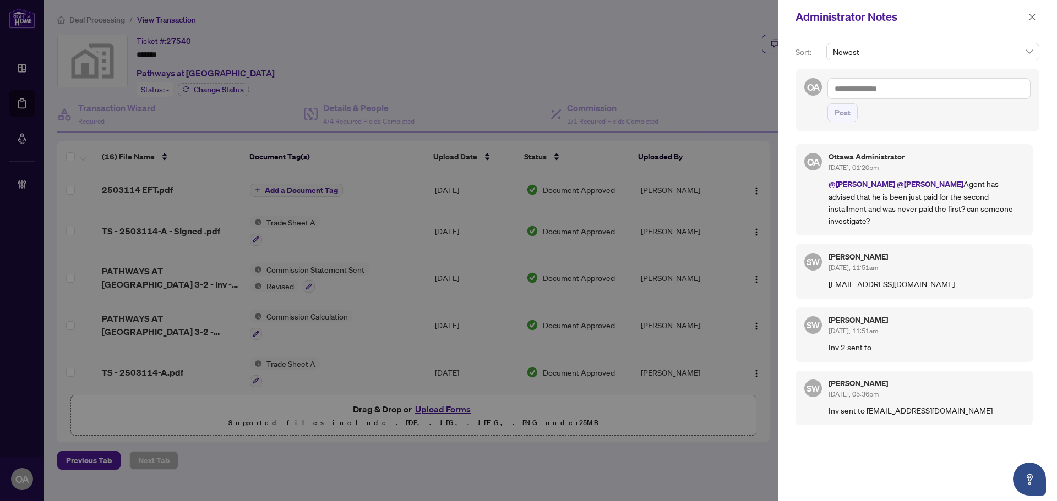
click at [946, 209] on p "@Jackie Wu @Simone Wright Agent has advised that he is been just paid for the s…" at bounding box center [925, 202] width 195 height 49
click at [970, 207] on p "@Jackie Wu @Simone Wright Agent has advised that he is been just paid for the s…" at bounding box center [925, 202] width 195 height 49
drag, startPoint x: 985, startPoint y: 207, endPoint x: 788, endPoint y: 173, distance: 199.4
click at [788, 174] on div "Sort: Newest OA Post OA Ottawa Administrator Aug/27/2025, 01:20pm @Jackie Wu @S…" at bounding box center [917, 267] width 279 height 467
click at [936, 201] on p "@Jackie Wu @Simone Wright Agent has advised that he is been just paid for the s…" at bounding box center [925, 202] width 195 height 49
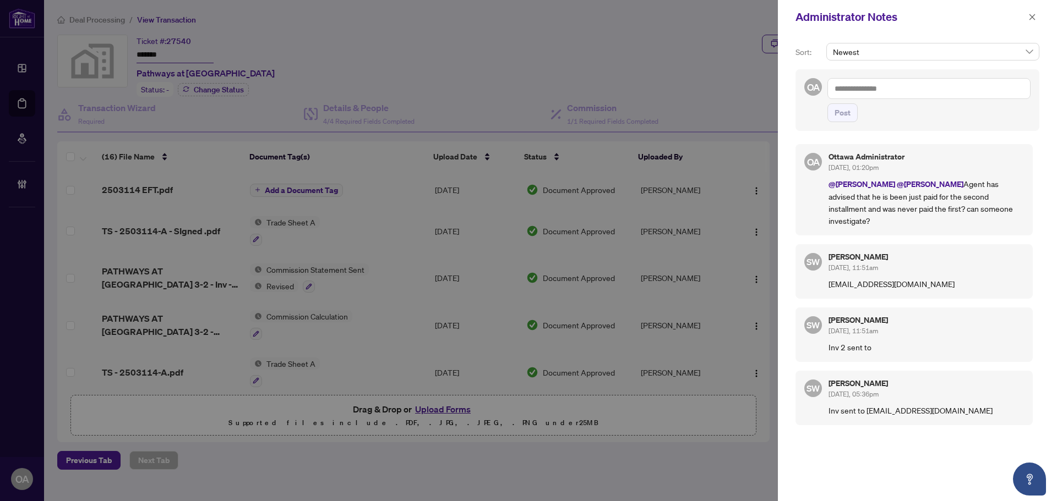
drag, startPoint x: 999, startPoint y: 210, endPoint x: 933, endPoint y: 188, distance: 69.8
click at [933, 188] on p "@Jackie Wu @Simone Wright Agent has advised that he is been just paid for the s…" at bounding box center [925, 202] width 195 height 49
click at [956, 204] on p "@Jackie Wu @Simone Wright Agent has advised that he is been just paid for the s…" at bounding box center [925, 202] width 195 height 49
click at [902, 197] on p "@Jackie Wu @Simone Wright Agent has advised that he is been just paid for the s…" at bounding box center [925, 202] width 195 height 49
click at [929, 87] on textarea at bounding box center [928, 88] width 203 height 21
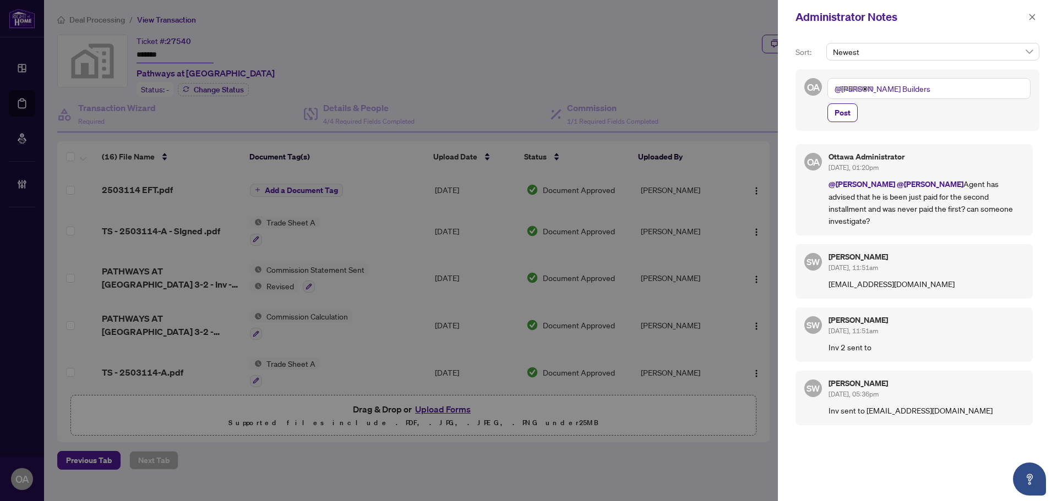
drag, startPoint x: 994, startPoint y: 210, endPoint x: 933, endPoint y: 184, distance: 65.8
click at [933, 184] on p "@Jackie Wu @Simone Wright Agent has advised that he is been just paid for the s…" at bounding box center [925, 202] width 195 height 49
copy p "Agent has advised that he is been just paid for the second installment and was …"
click at [949, 88] on textarea "**********" at bounding box center [928, 88] width 203 height 21
paste textarea "**********"
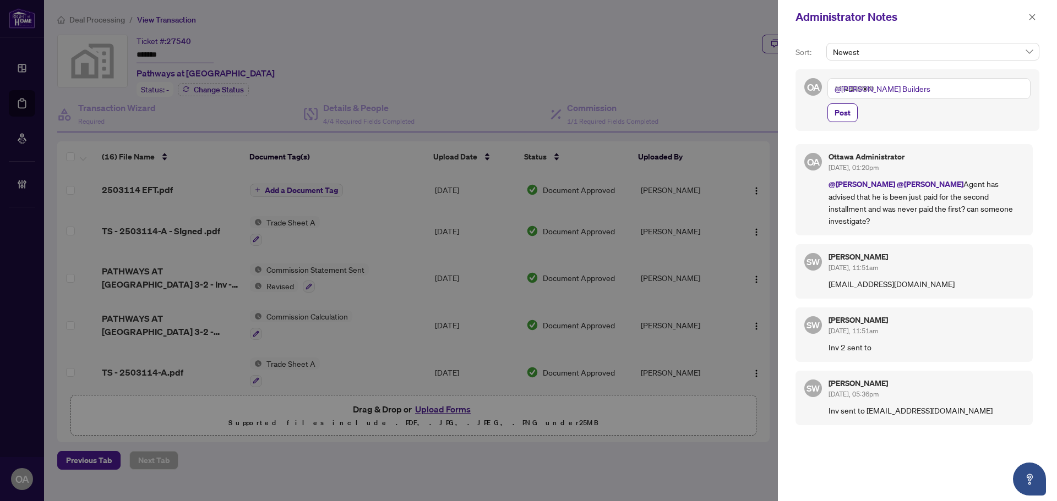
type textarea "**********"
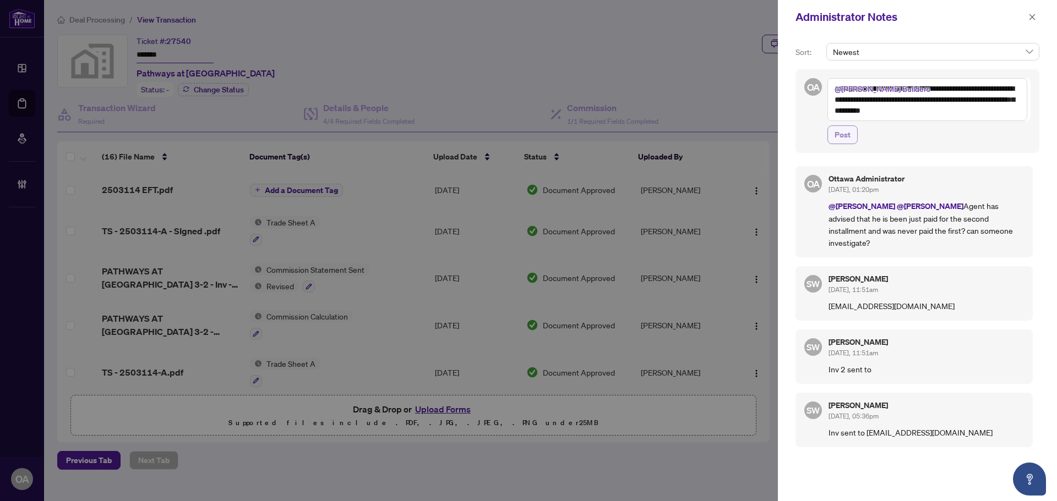
click at [847, 133] on span "Post" at bounding box center [842, 135] width 16 height 18
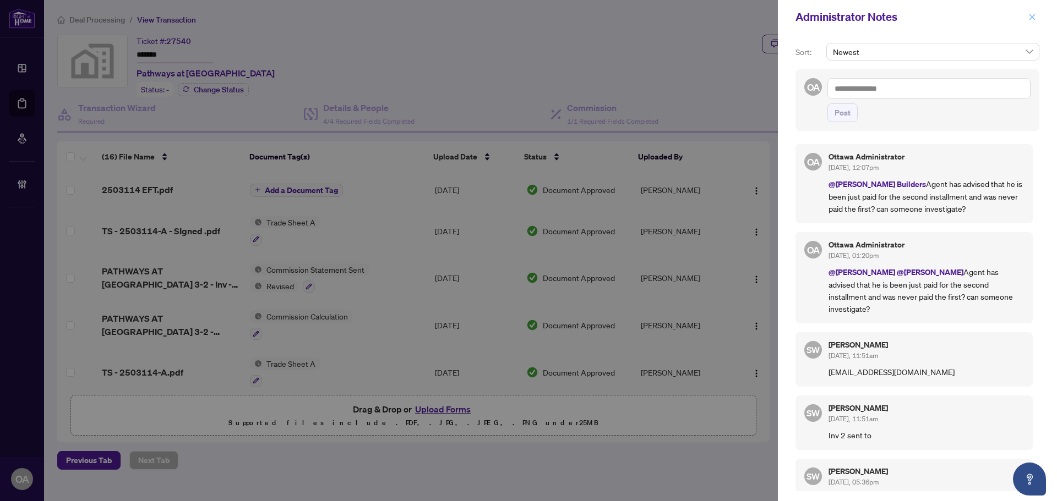
click at [1035, 14] on icon "close" at bounding box center [1032, 17] width 8 height 8
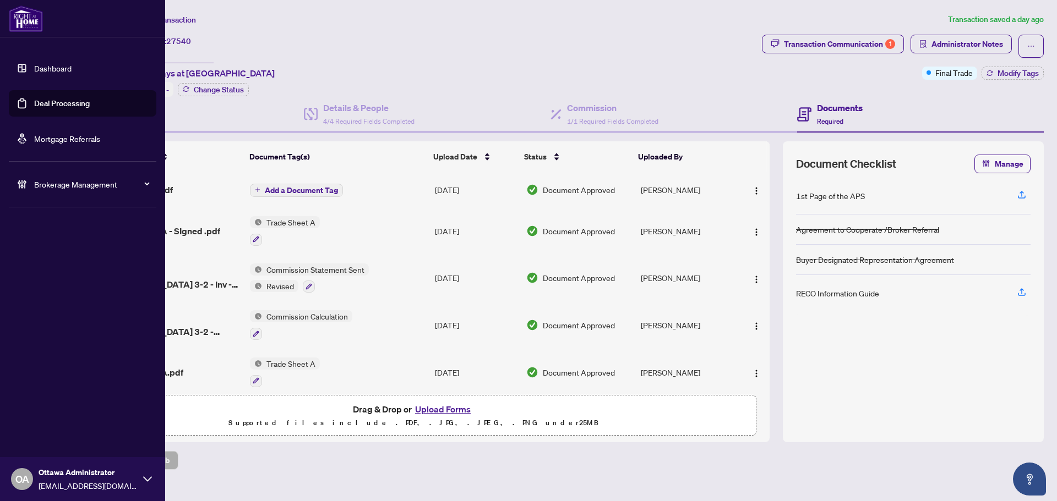
click at [34, 107] on link "Deal Processing" at bounding box center [62, 104] width 56 height 10
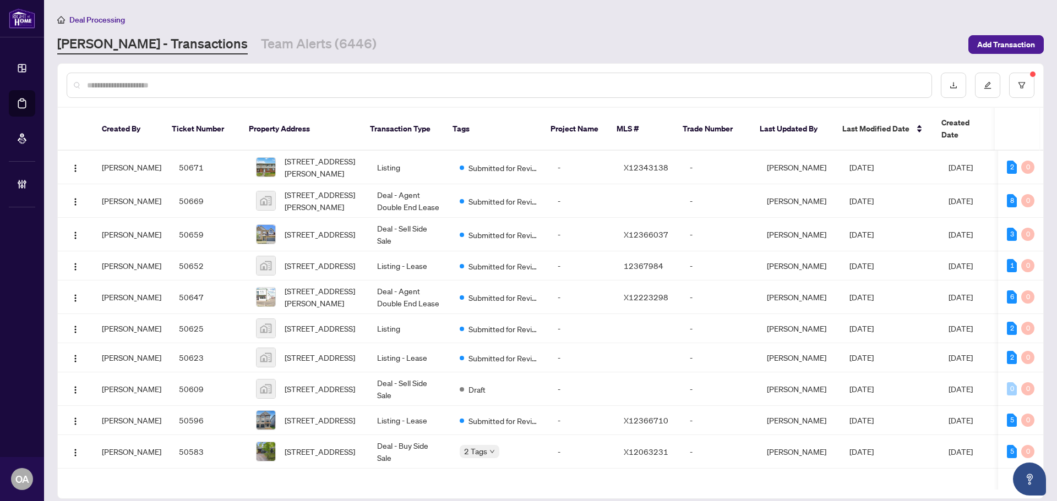
click at [97, 87] on input "text" at bounding box center [504, 85] width 835 height 12
type input "**********"
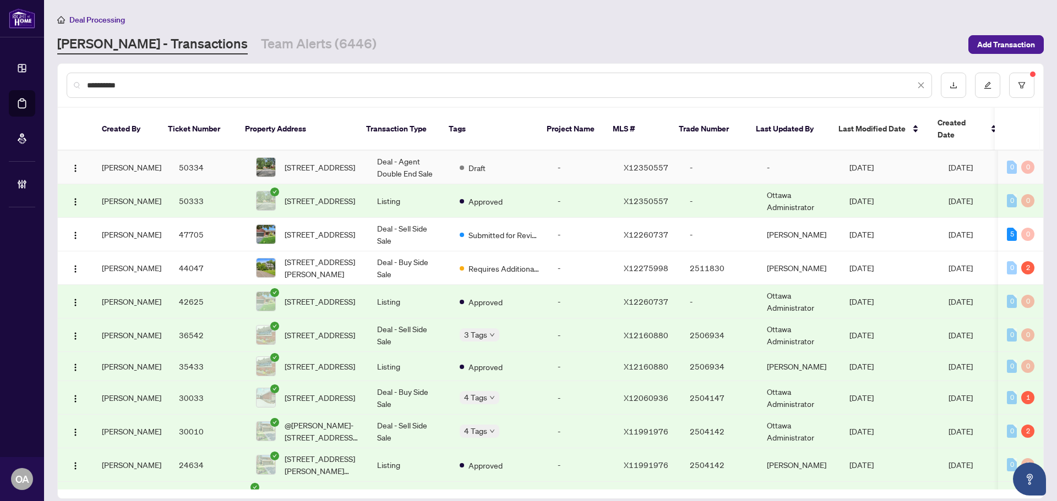
click at [310, 161] on span "40 Kettering Private, Ottawa, Ontario K1V 0X8, Canada" at bounding box center [320, 167] width 70 height 12
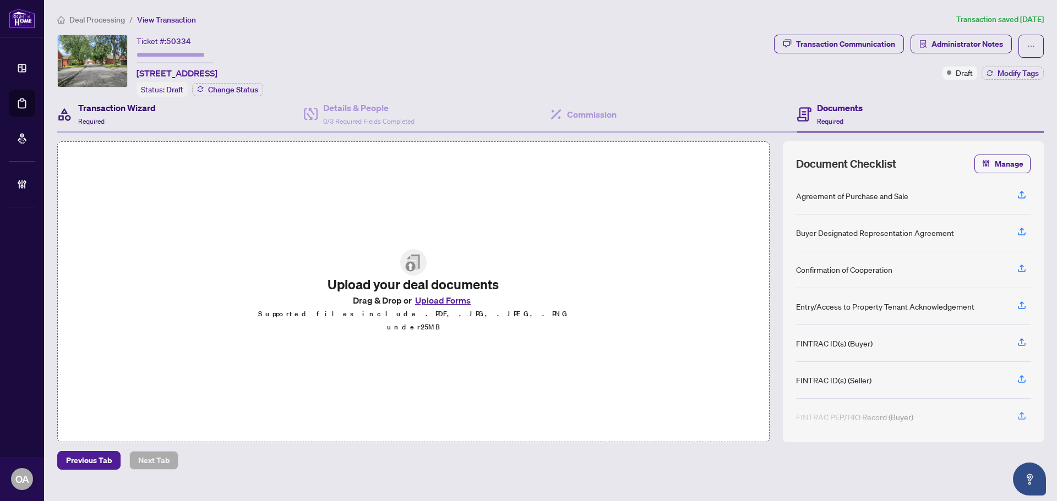
click at [142, 117] on div "Transaction Wizard Required" at bounding box center [117, 114] width 78 height 26
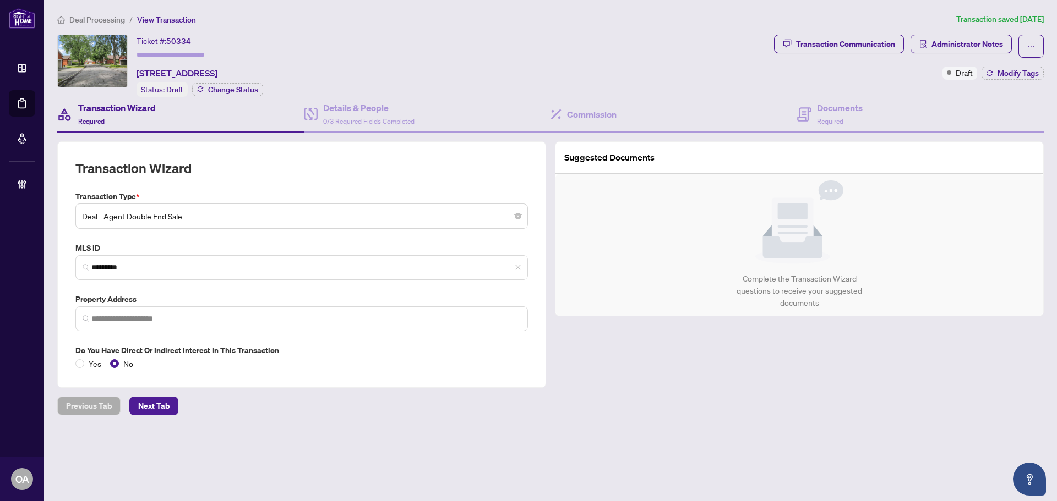
type input "**********"
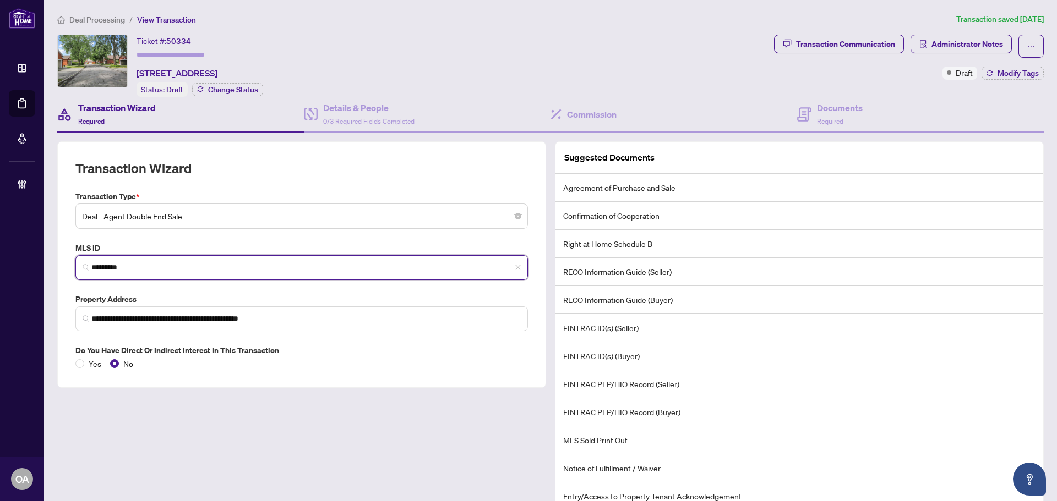
click at [123, 270] on input "*********" at bounding box center [305, 268] width 429 height 12
click at [123, 267] on input "*********" at bounding box center [305, 268] width 429 height 12
drag, startPoint x: 123, startPoint y: 266, endPoint x: 112, endPoint y: 271, distance: 12.8
click at [112, 271] on input "*********" at bounding box center [305, 268] width 429 height 12
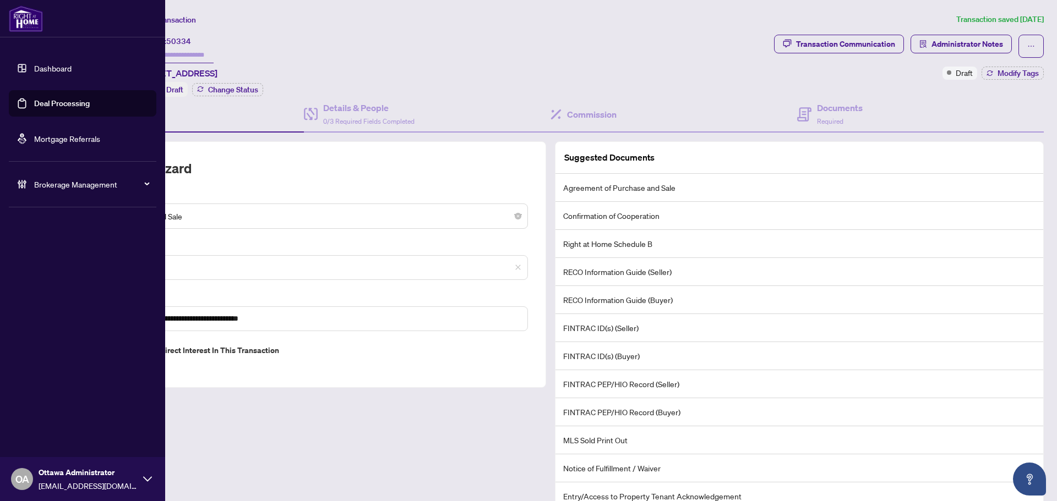
drag, startPoint x: 12, startPoint y: 106, endPoint x: 152, endPoint y: 101, distance: 139.9
click at [34, 106] on link "Deal Processing" at bounding box center [62, 104] width 56 height 10
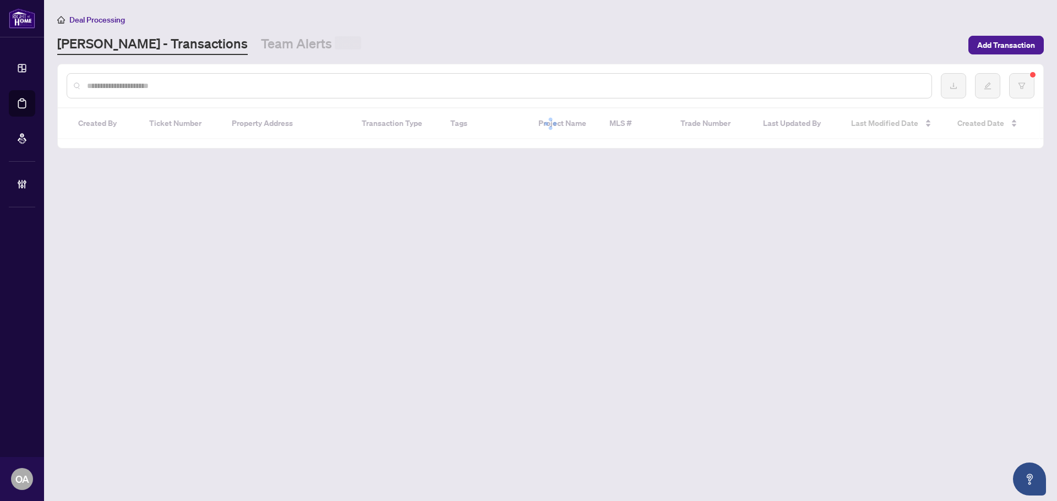
click at [240, 86] on input "text" at bounding box center [504, 86] width 835 height 12
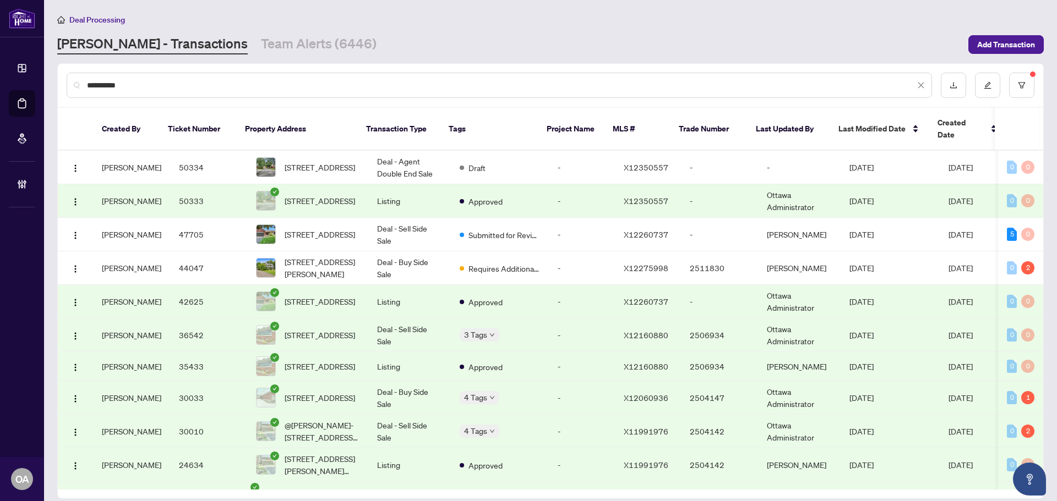
type input "**********"
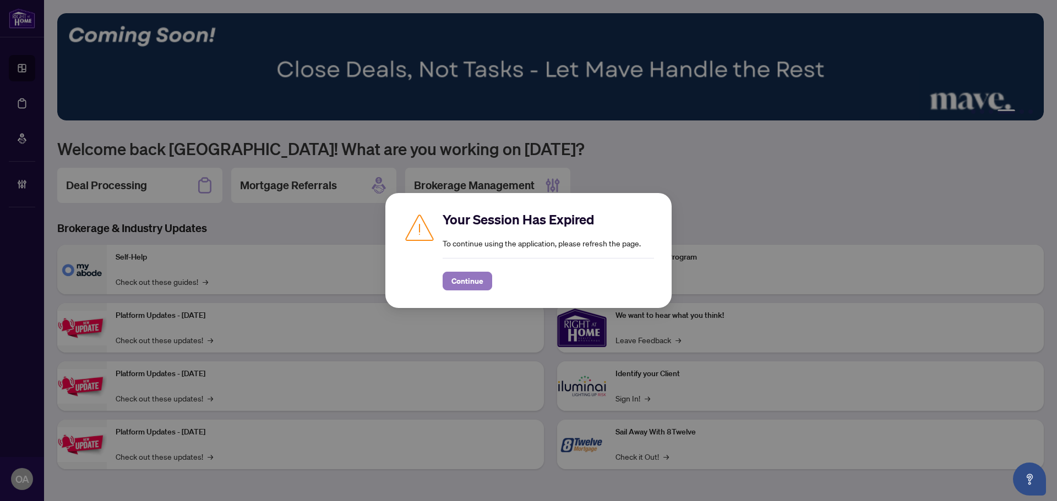
click at [456, 278] on span "Continue" at bounding box center [467, 281] width 32 height 18
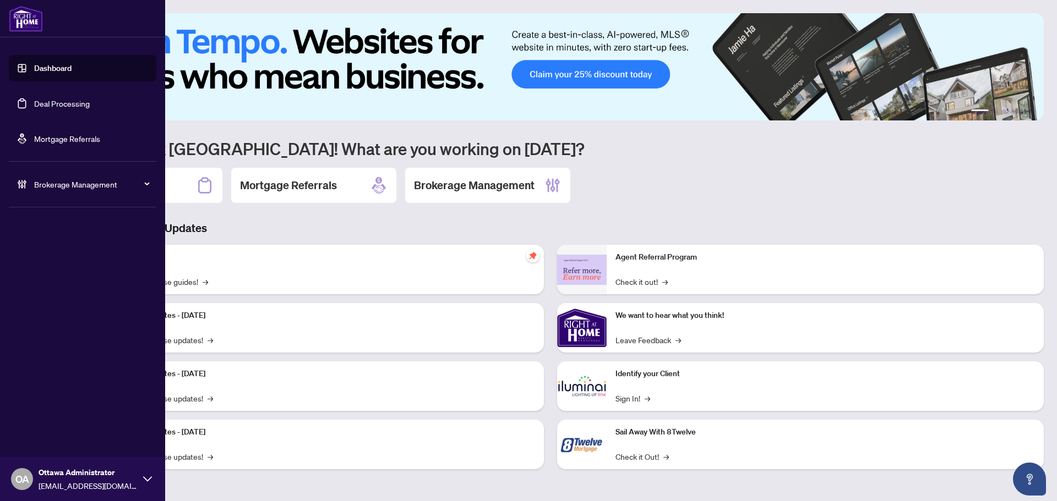
click at [65, 105] on link "Deal Processing" at bounding box center [62, 104] width 56 height 10
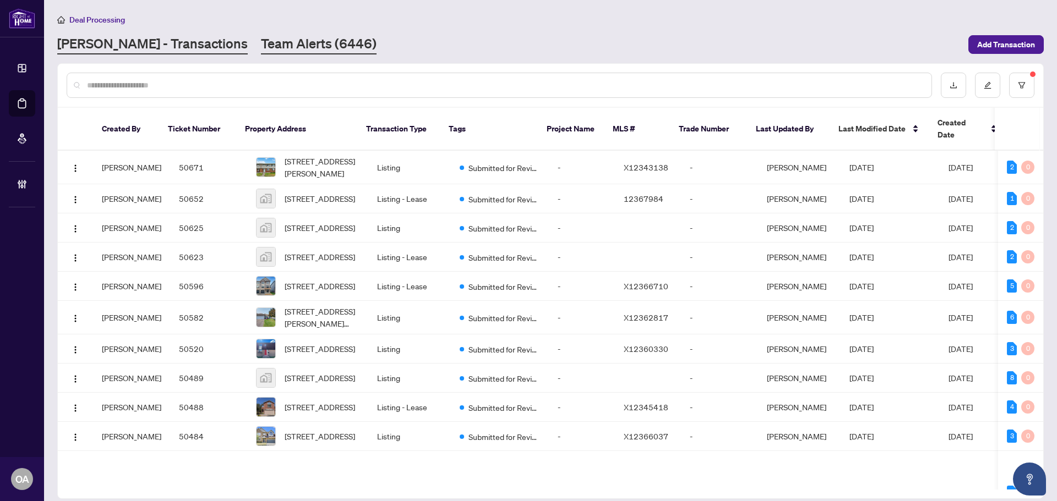
click at [287, 43] on link "Team Alerts (6446)" at bounding box center [319, 45] width 116 height 20
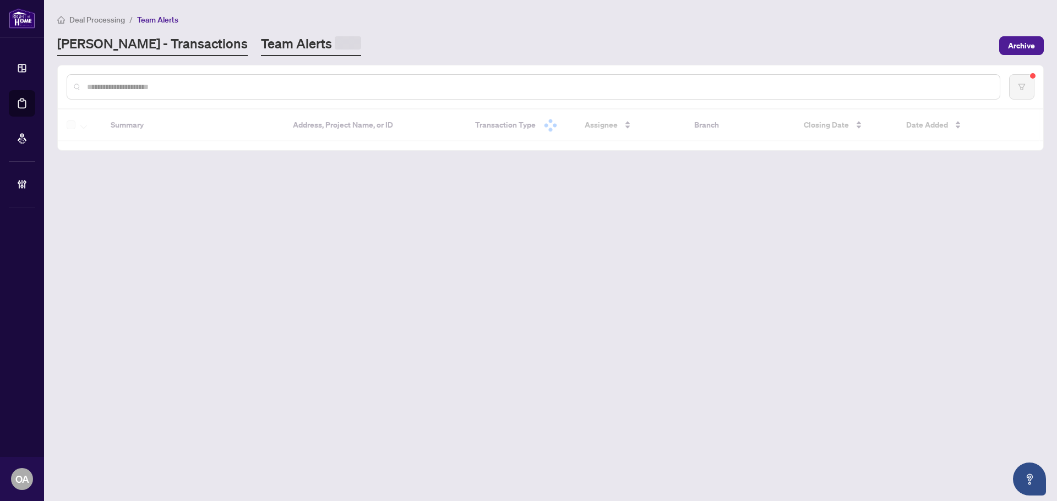
click at [165, 44] on link "[PERSON_NAME] - Transactions" at bounding box center [152, 45] width 190 height 21
